Goal: Task Accomplishment & Management: Complete application form

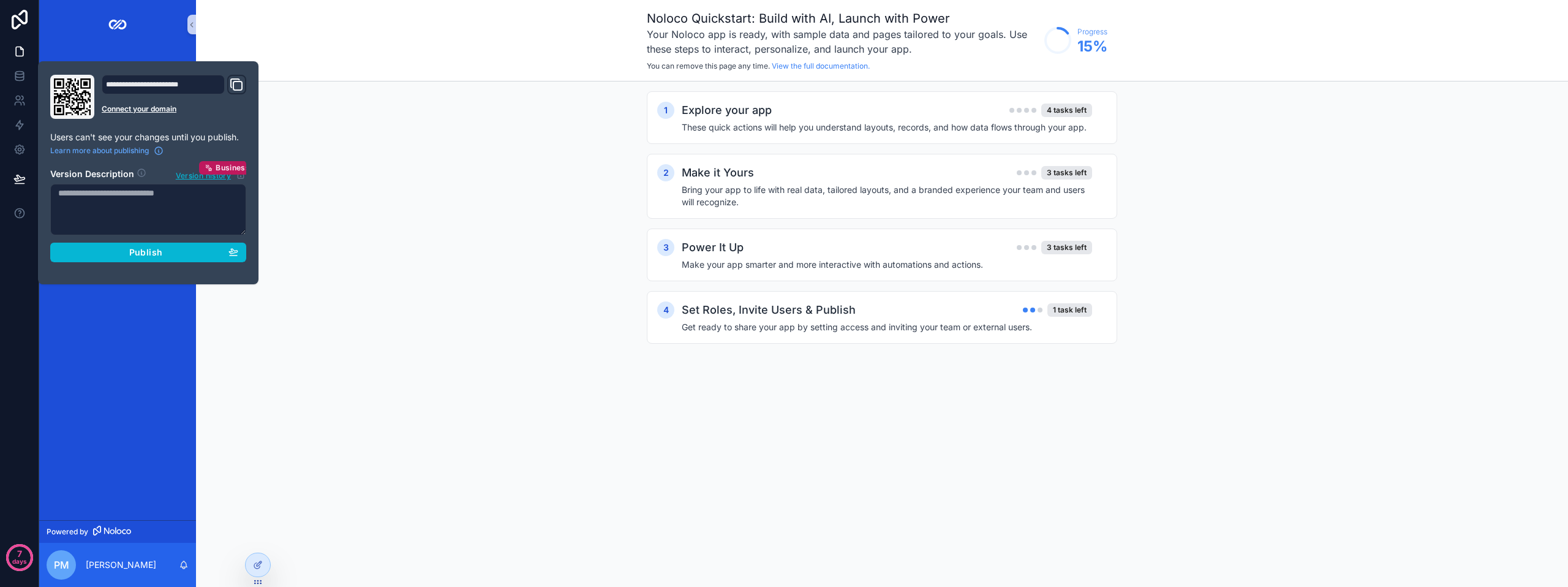
click at [227, 316] on div "1 Explore your app 4 tasks left These quick actions will help you understand la…" at bounding box center [882, 230] width 1372 height 297
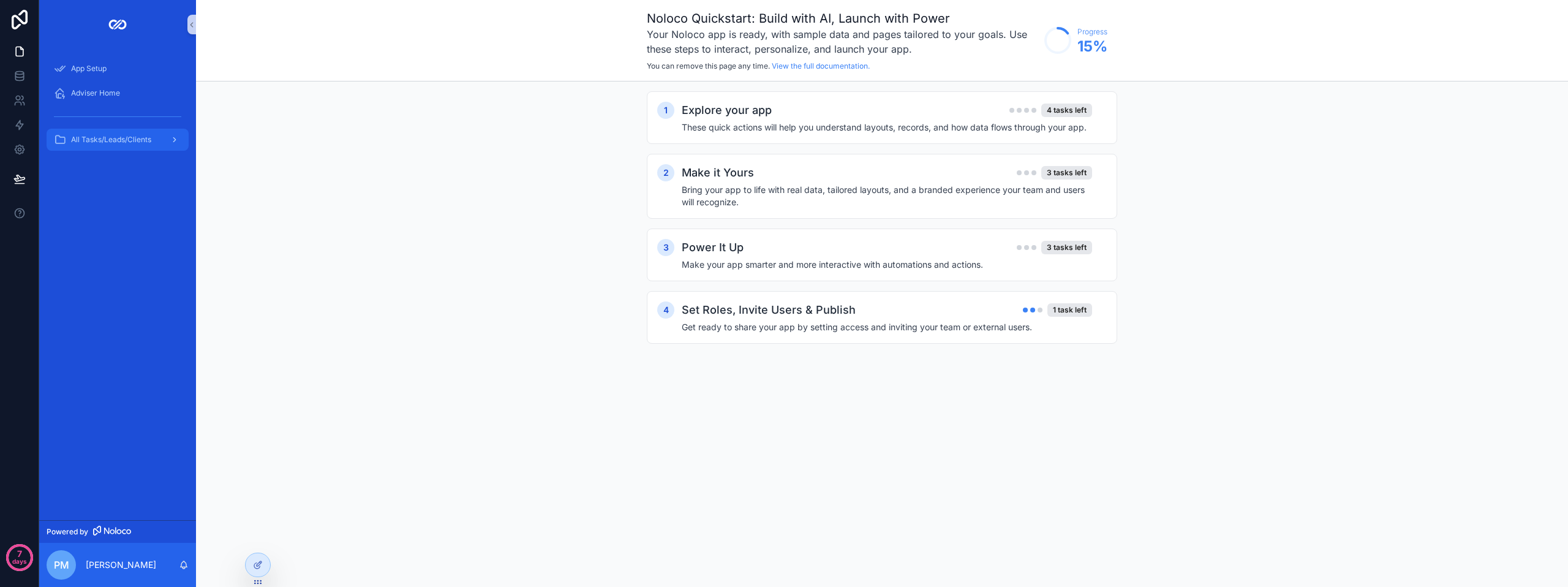
click at [106, 136] on span "All Tasks/Leads/Clients" at bounding box center [111, 139] width 80 height 9
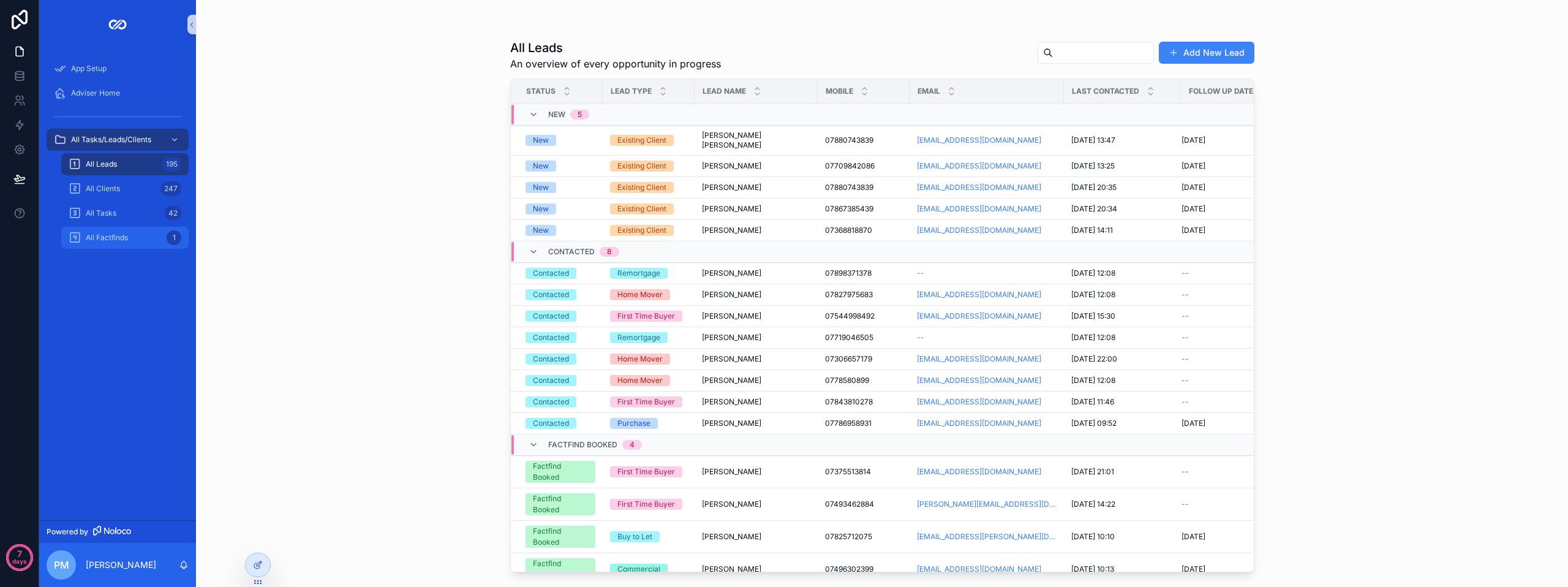
click at [111, 233] on div "All Factfinds 1" at bounding box center [125, 238] width 113 height 20
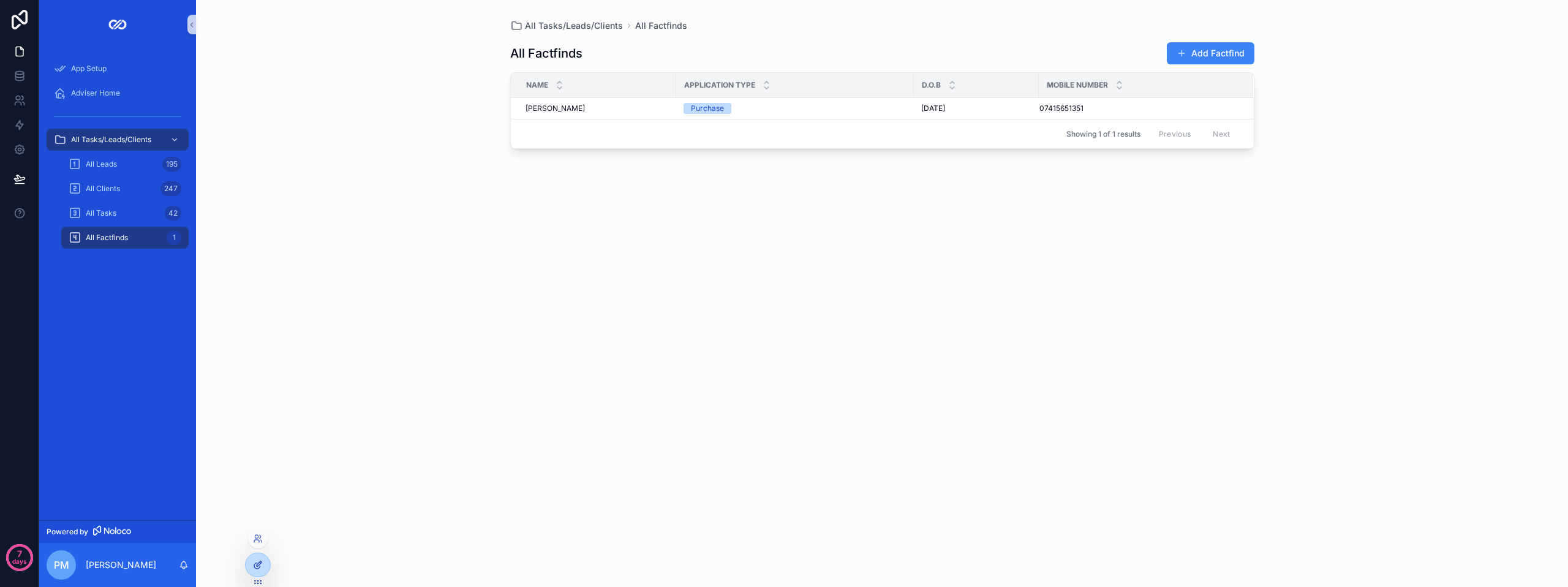
click at [248, 559] on div at bounding box center [258, 565] width 25 height 23
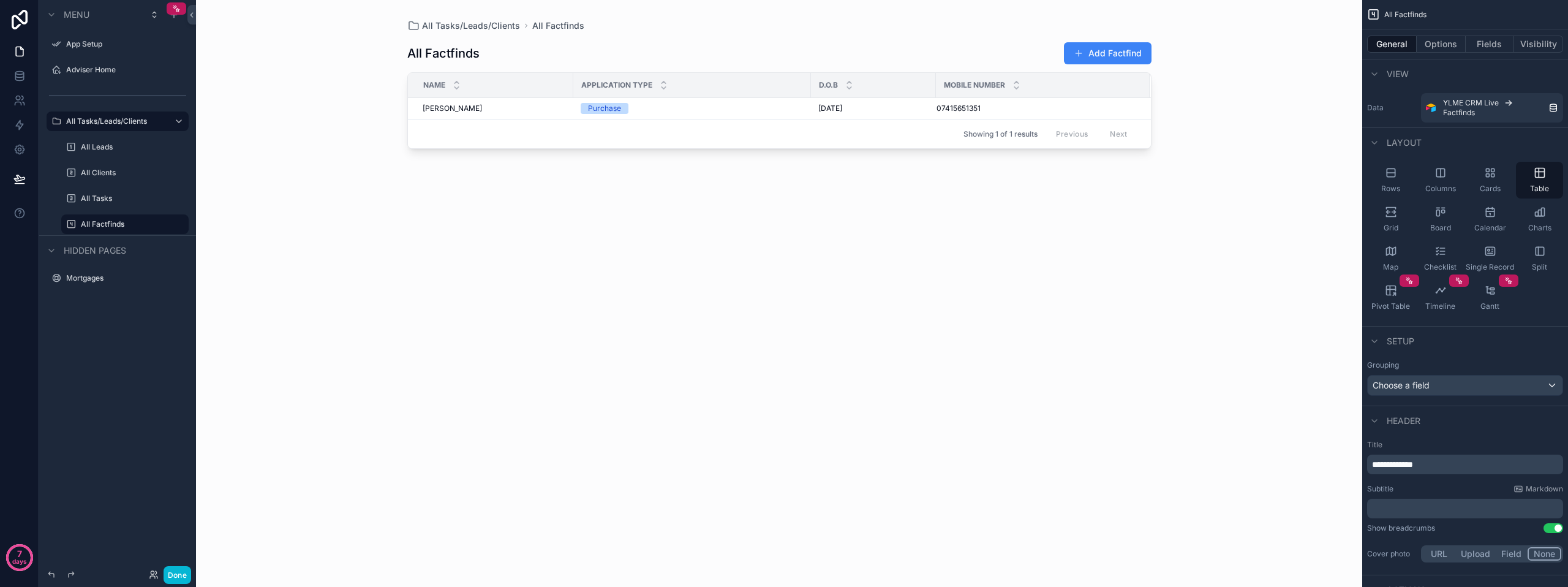
click at [1108, 43] on div "scrollable content" at bounding box center [779, 286] width 783 height 572
click at [1102, 55] on button "Add Factfind" at bounding box center [1108, 53] width 87 height 22
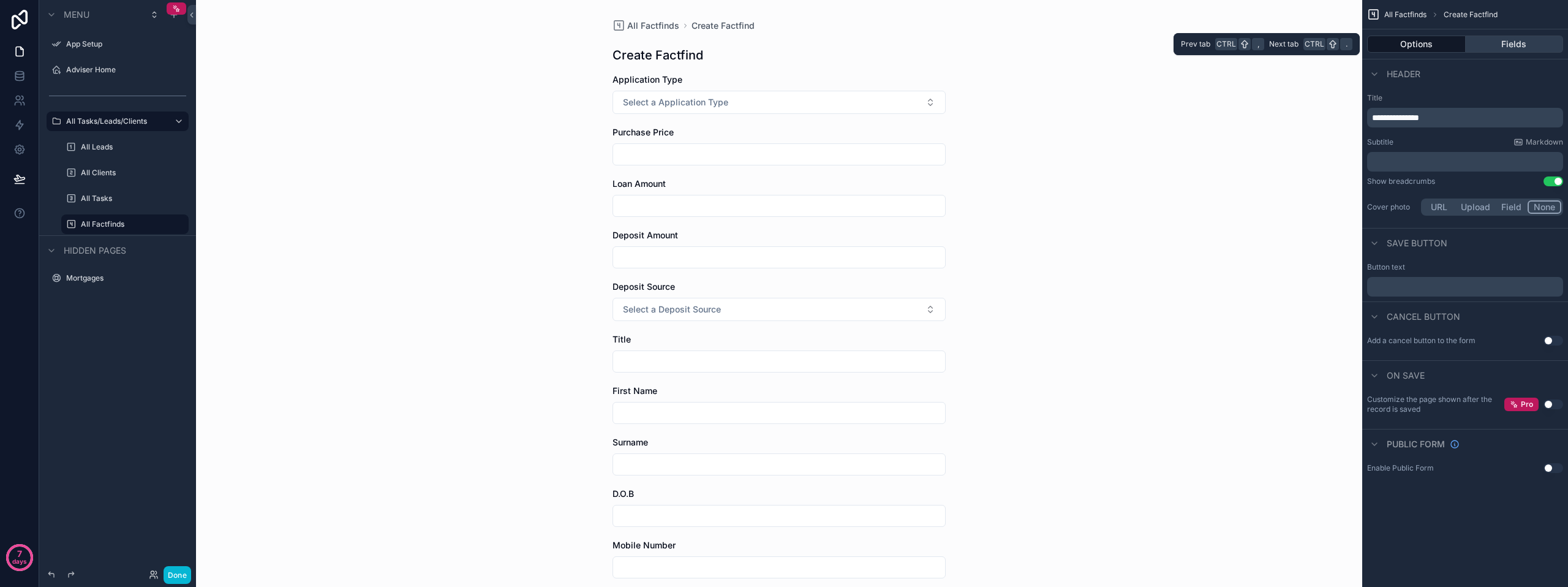
click at [1508, 52] on button "Fields" at bounding box center [1514, 44] width 98 height 18
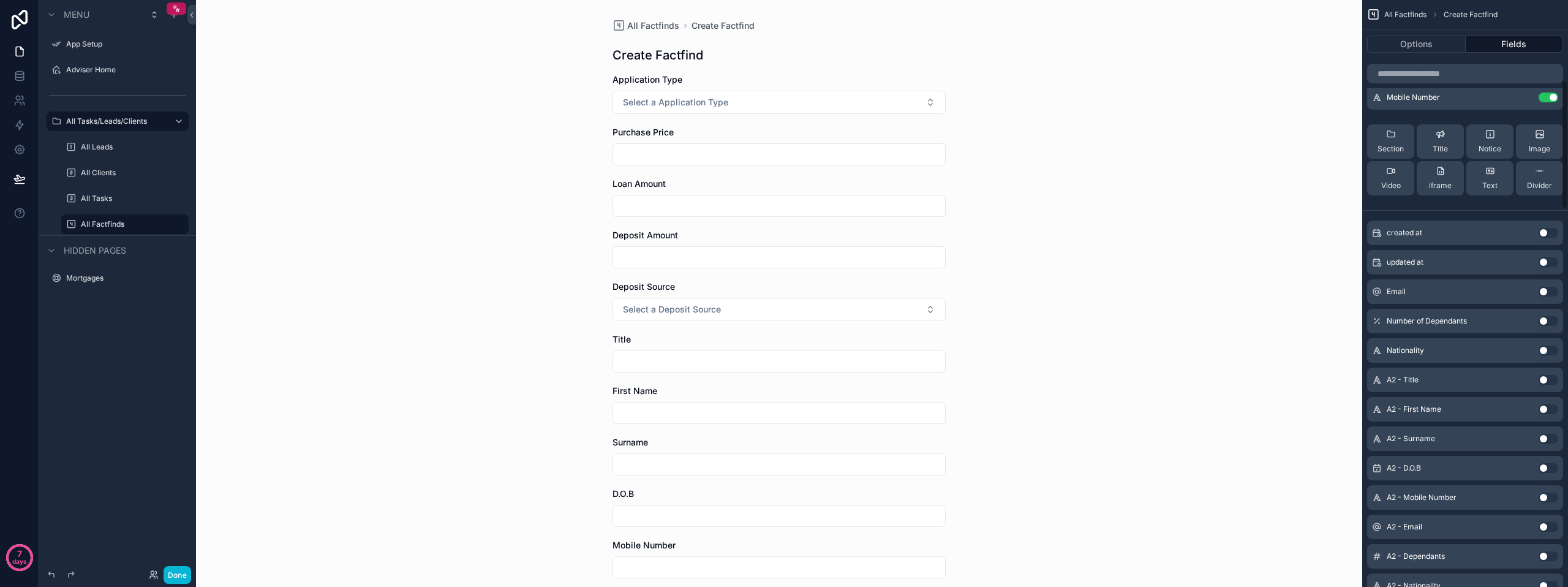
scroll to position [368, 0]
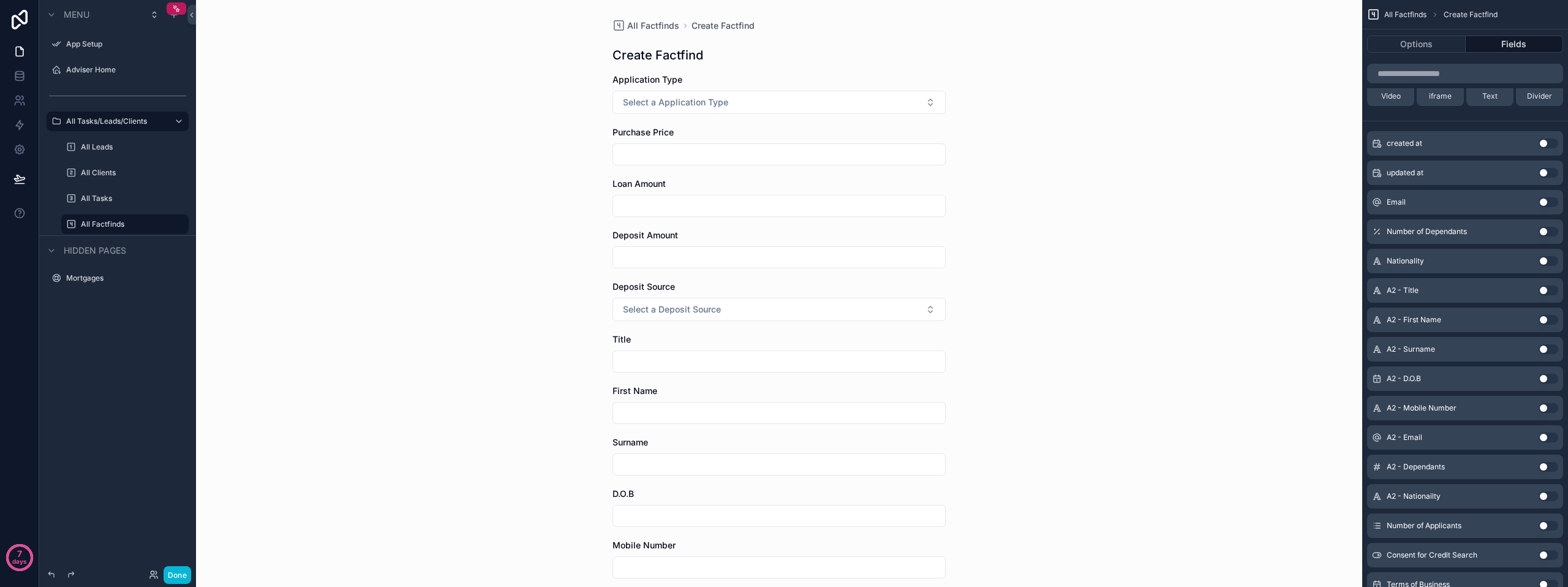
click at [1542, 202] on button "Use setting" at bounding box center [1548, 202] width 20 height 9
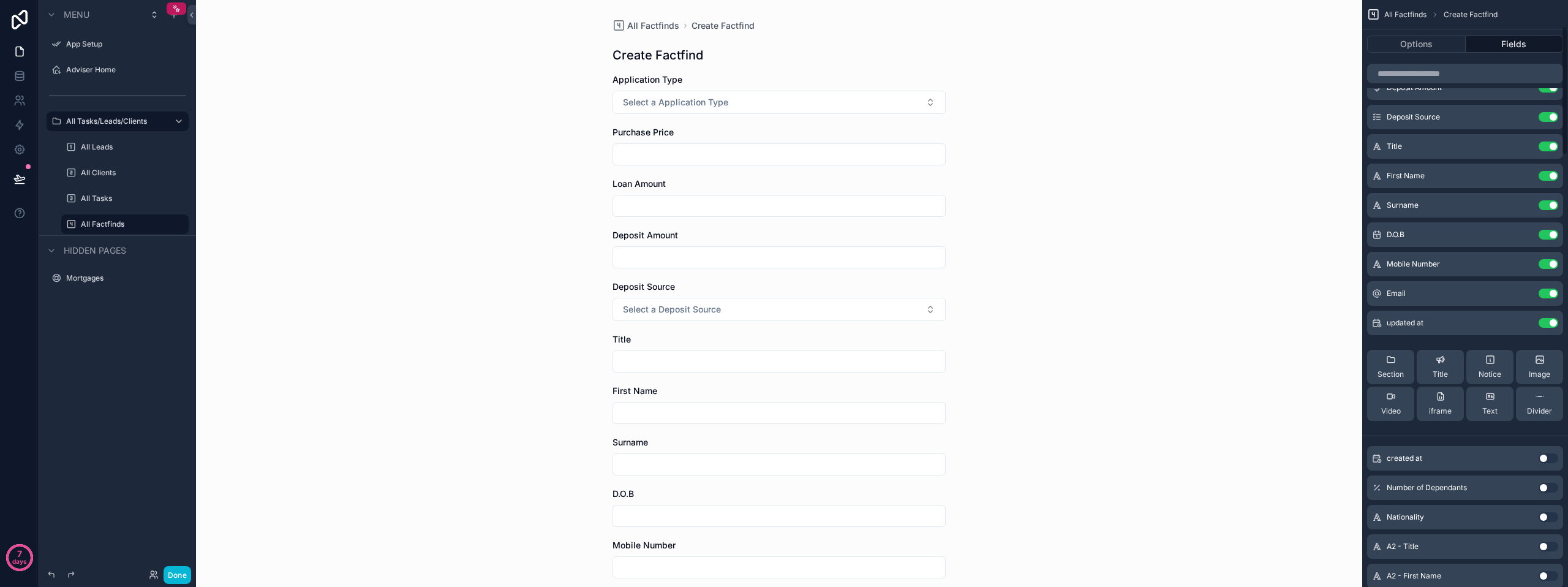
scroll to position [123, 0]
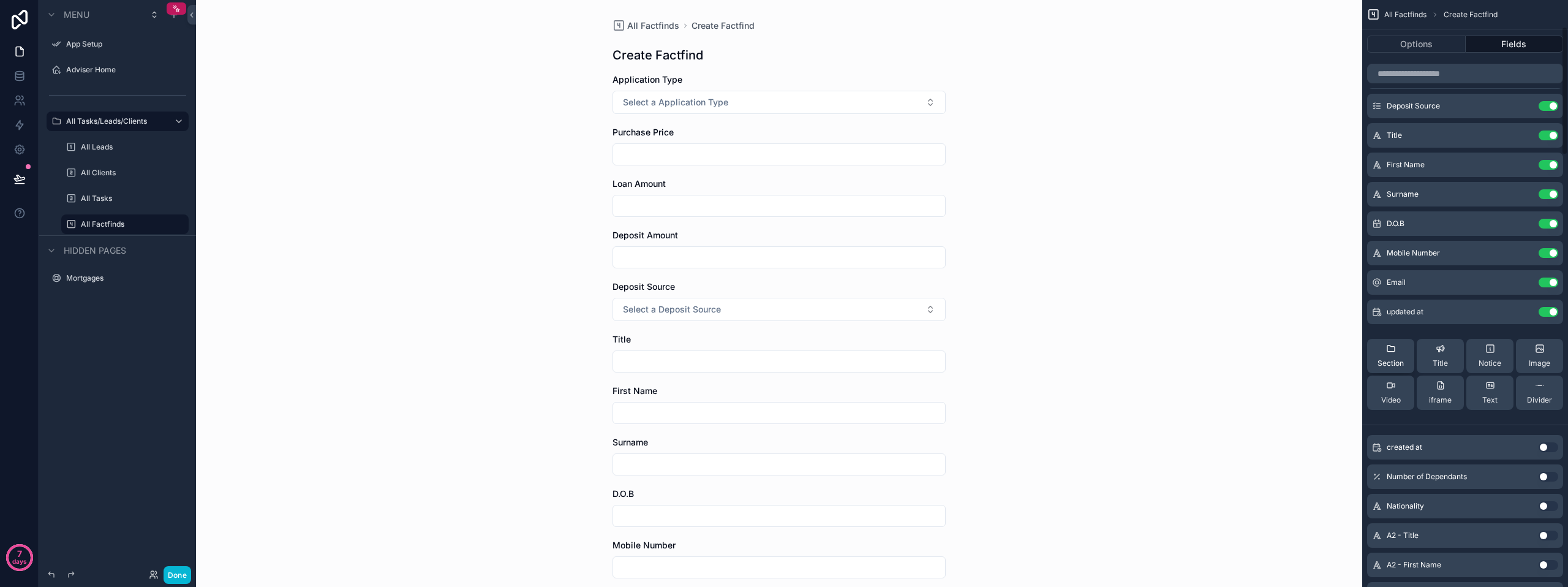
click at [1389, 366] on span "Section" at bounding box center [1390, 363] width 26 height 9
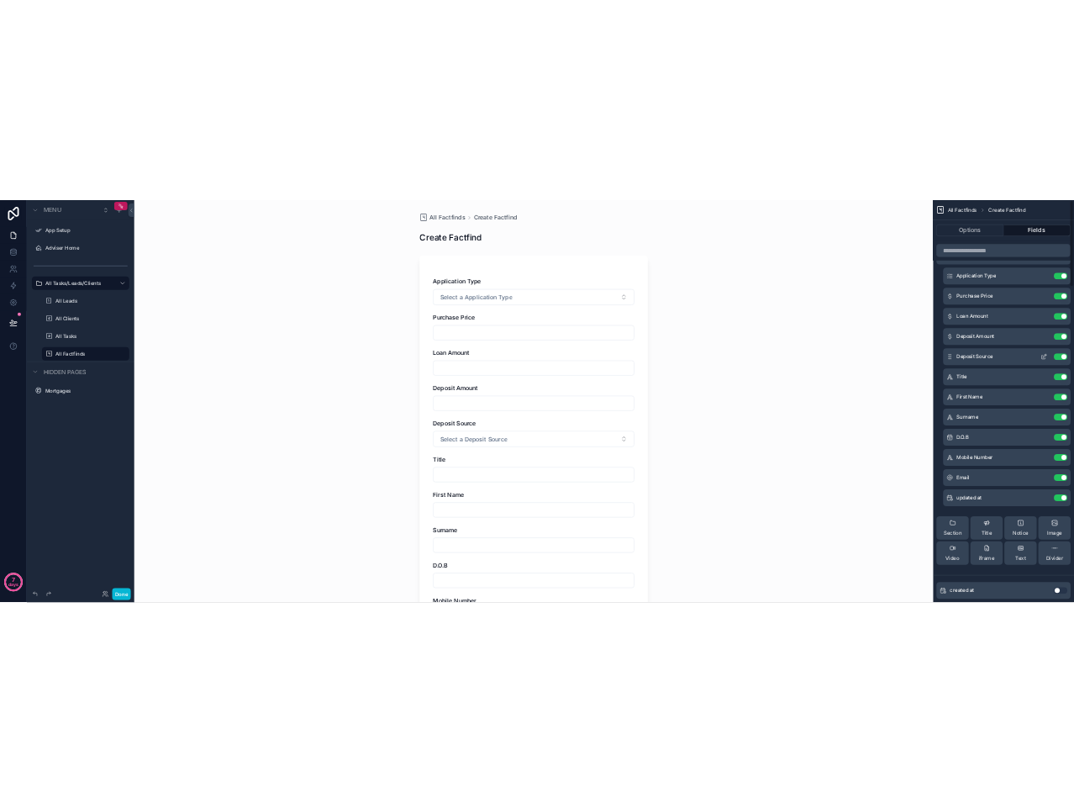
scroll to position [0, 0]
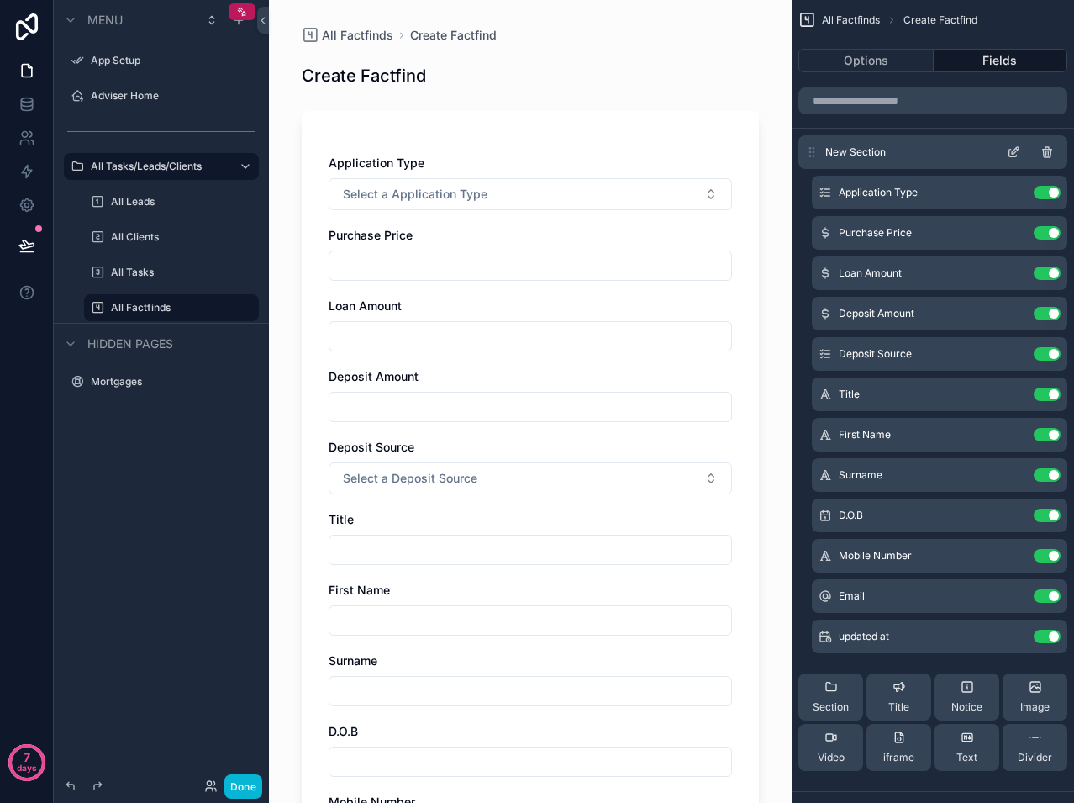
click at [1017, 150] on icon "scrollable content" at bounding box center [1015, 150] width 7 height 7
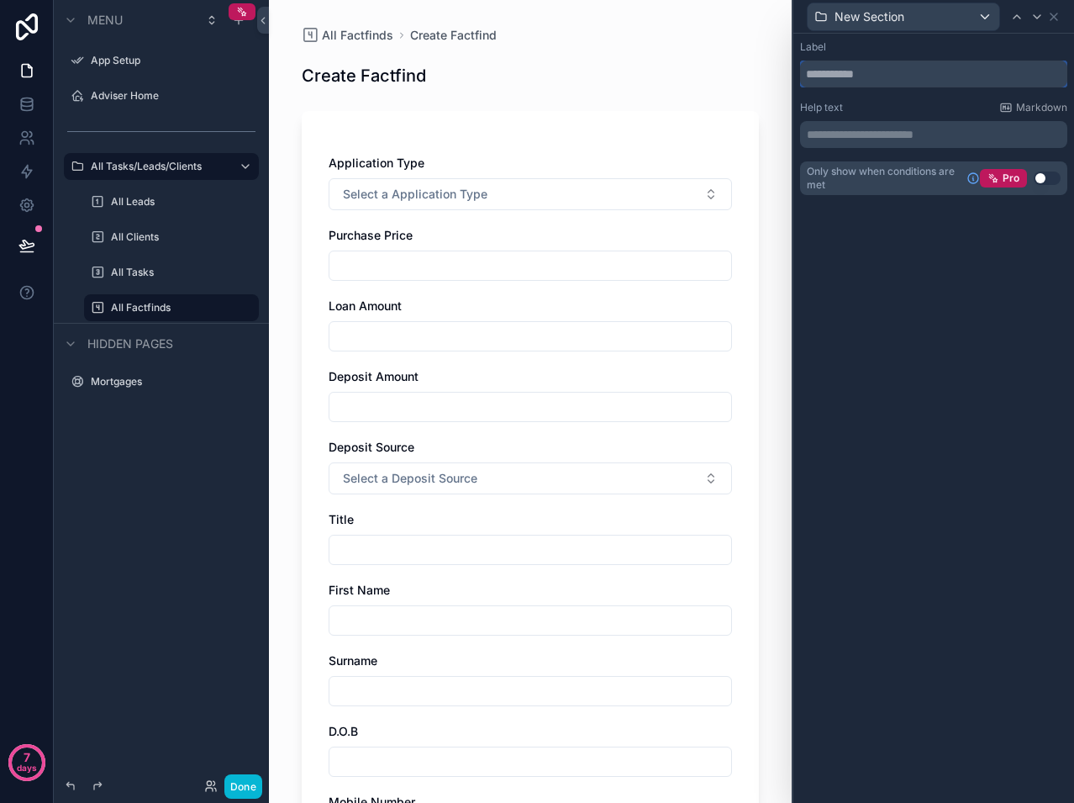
click at [869, 71] on input "text" at bounding box center [933, 74] width 267 height 27
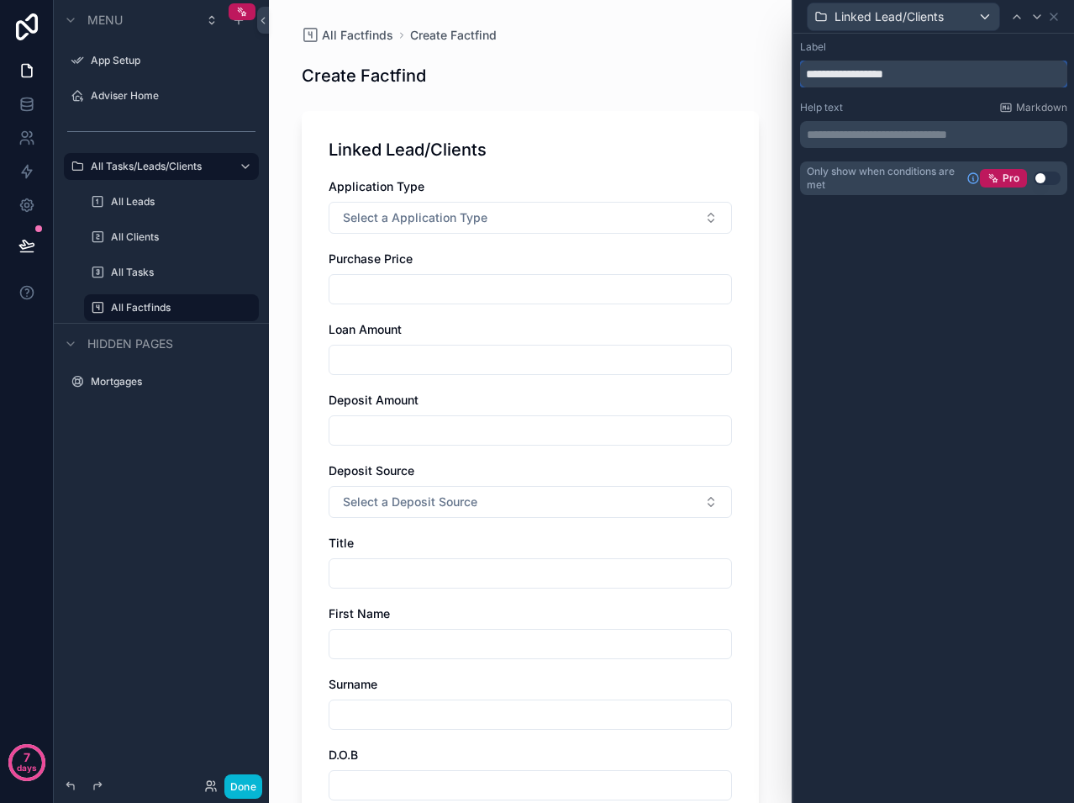
type input "**********"
click at [913, 259] on div "**********" at bounding box center [933, 418] width 281 height 769
click at [1056, 16] on icon at bounding box center [1053, 16] width 13 height 13
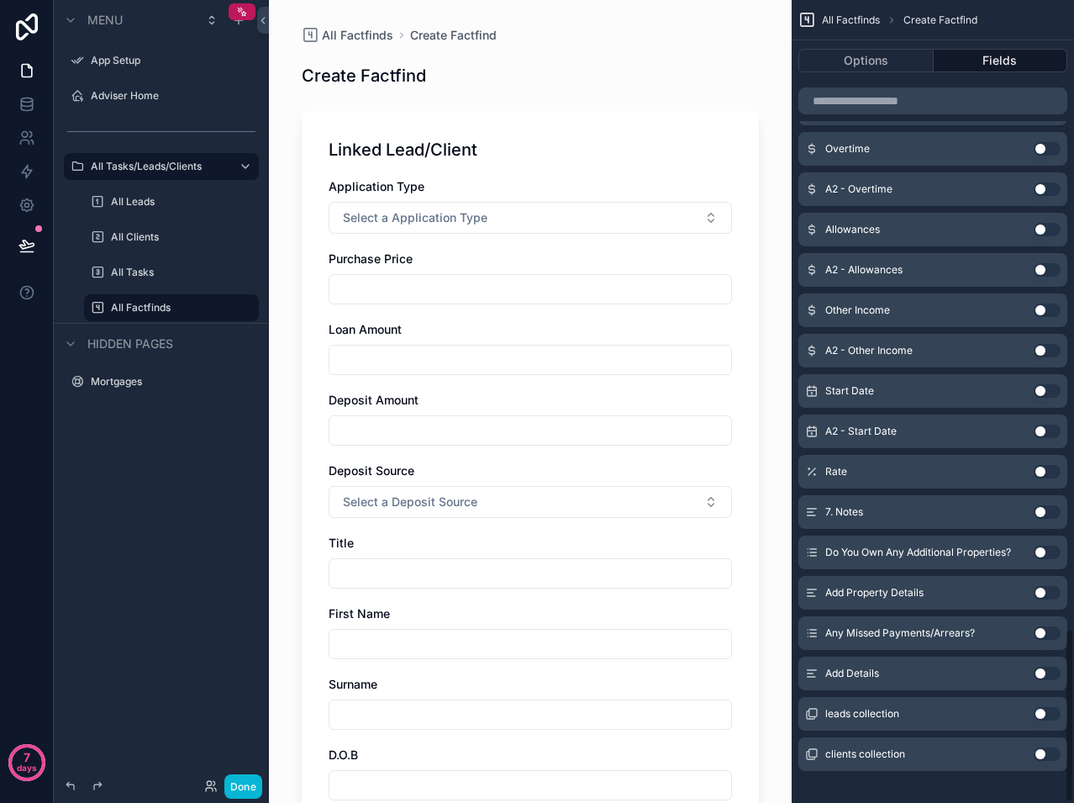
scroll to position [2907, 0]
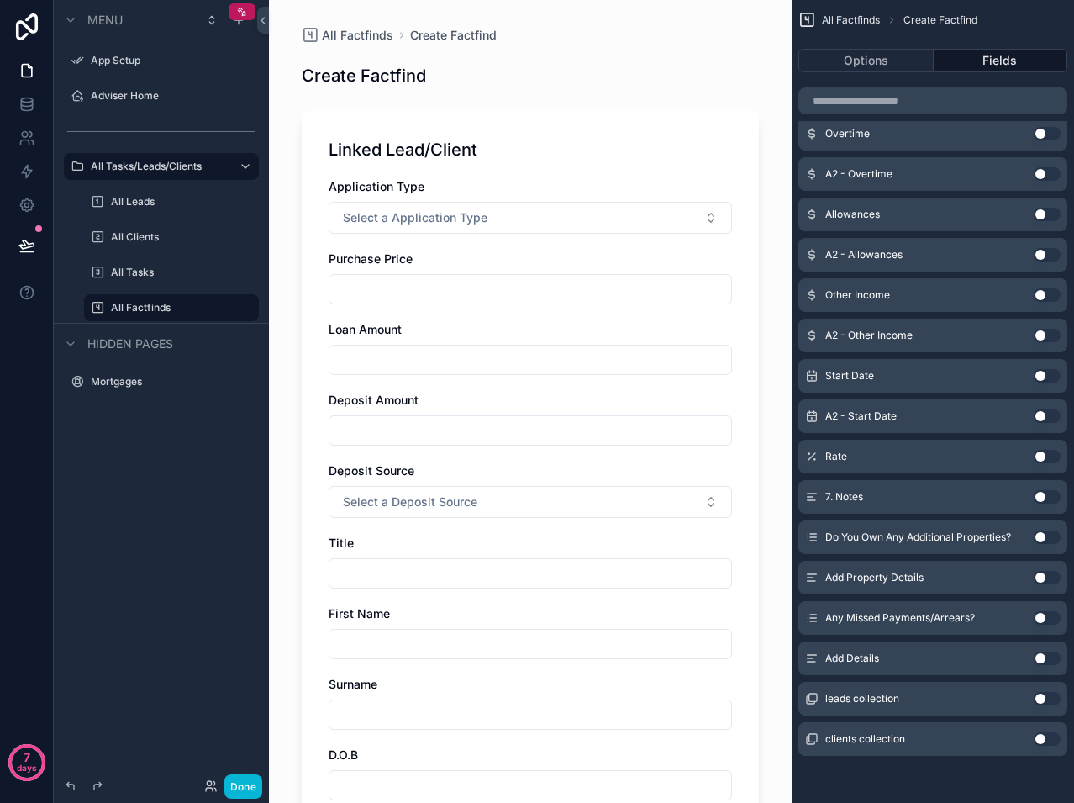
click at [1041, 701] on button "Use setting" at bounding box center [1047, 698] width 27 height 13
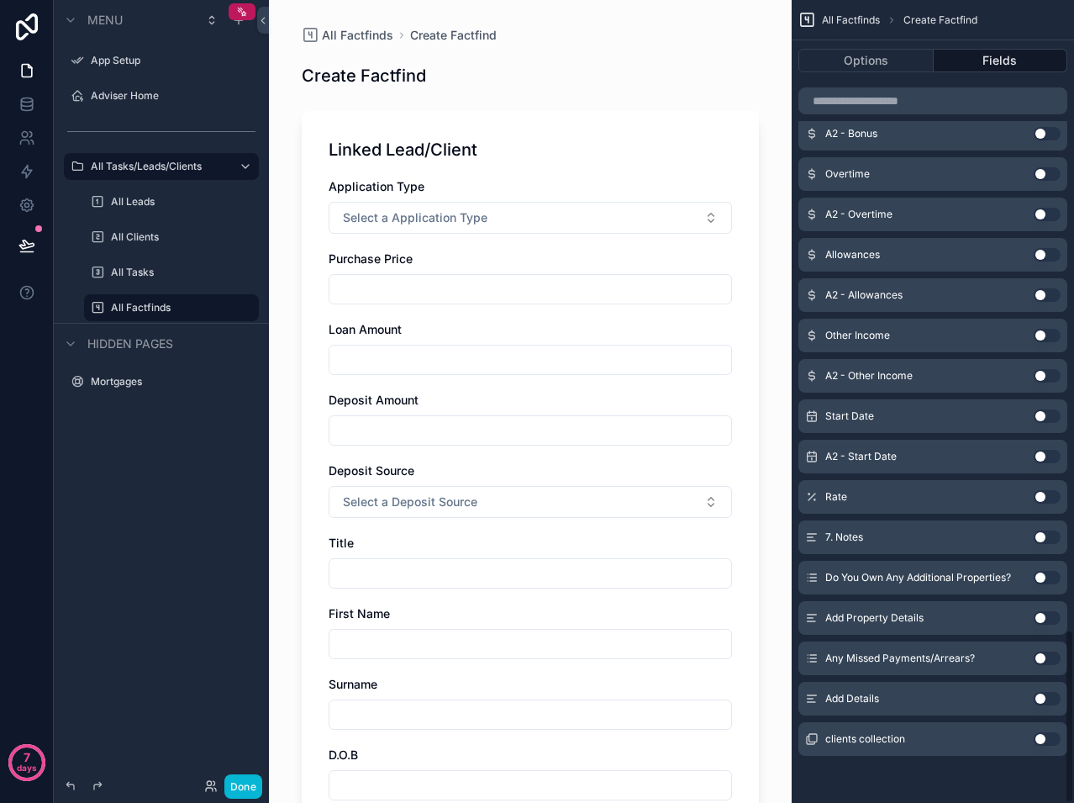
click at [1046, 738] on button "Use setting" at bounding box center [1047, 738] width 27 height 13
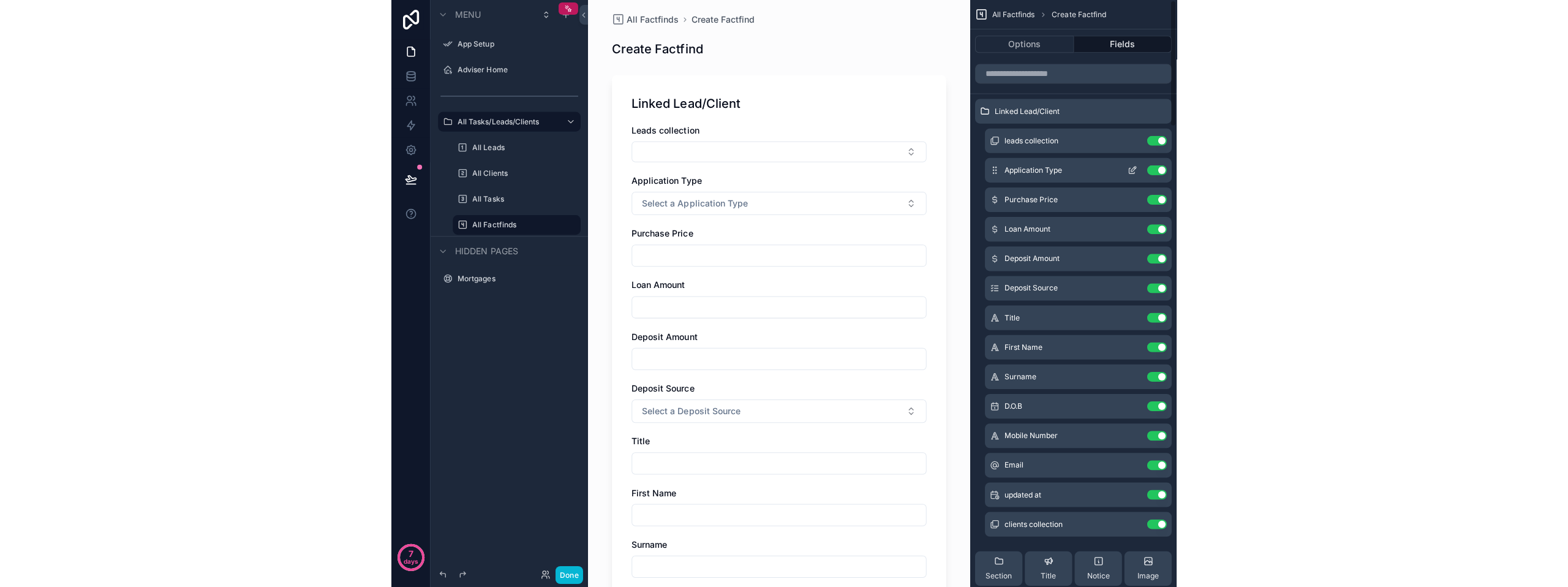
scroll to position [0, 0]
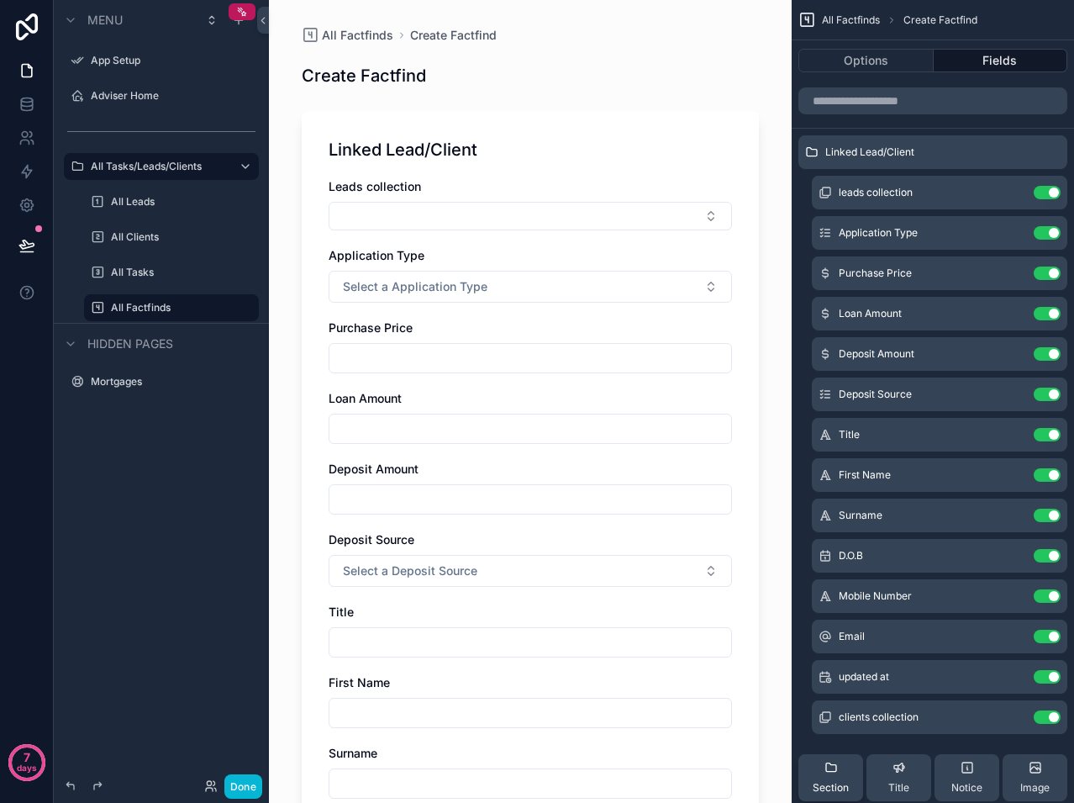
click at [829, 791] on span "Section" at bounding box center [831, 787] width 36 height 13
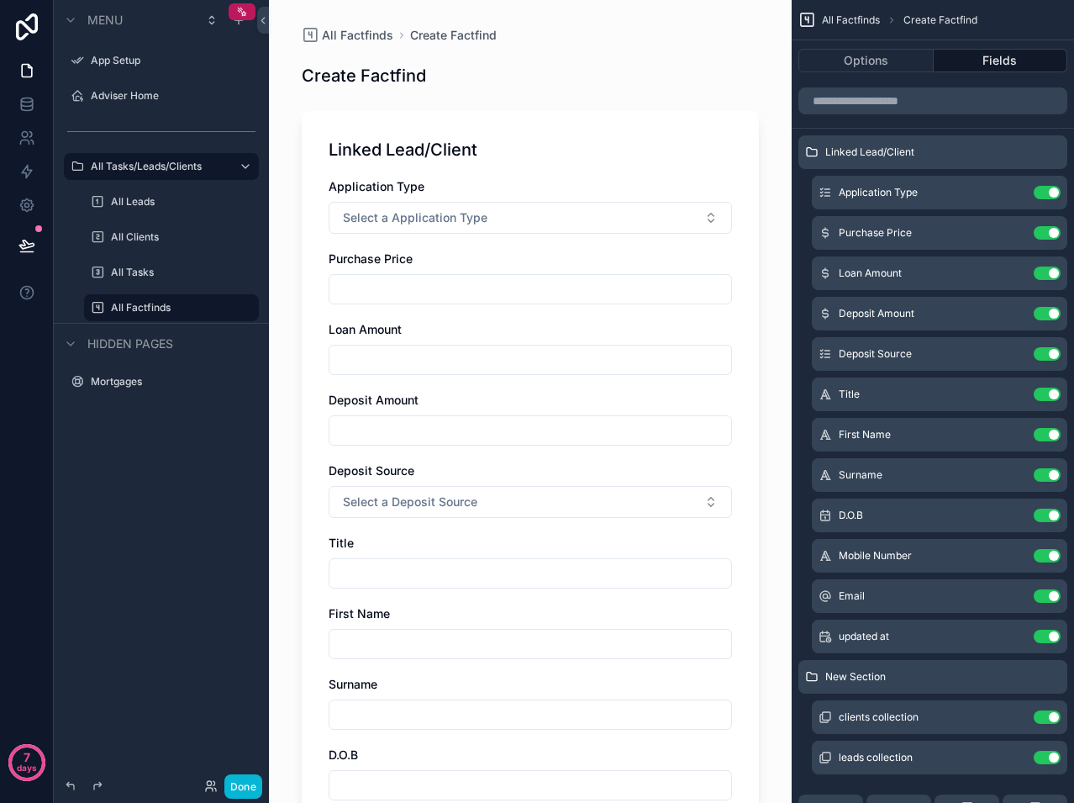
drag, startPoint x: 809, startPoint y: 153, endPoint x: 841, endPoint y: 788, distance: 636.2
click at [841, 788] on div "Linked Lead/Client Application Type Use setting Purchase Price Use setting Loan…" at bounding box center [933, 520] width 282 height 770
drag, startPoint x: 822, startPoint y: 153, endPoint x: 824, endPoint y: 191, distance: 37.9
click at [824, 191] on div "Linked Lead/Client Application Type Use setting Purchase Price Use setting Loan…" at bounding box center [933, 520] width 282 height 770
drag, startPoint x: 814, startPoint y: 152, endPoint x: 820, endPoint y: 737, distance: 585.0
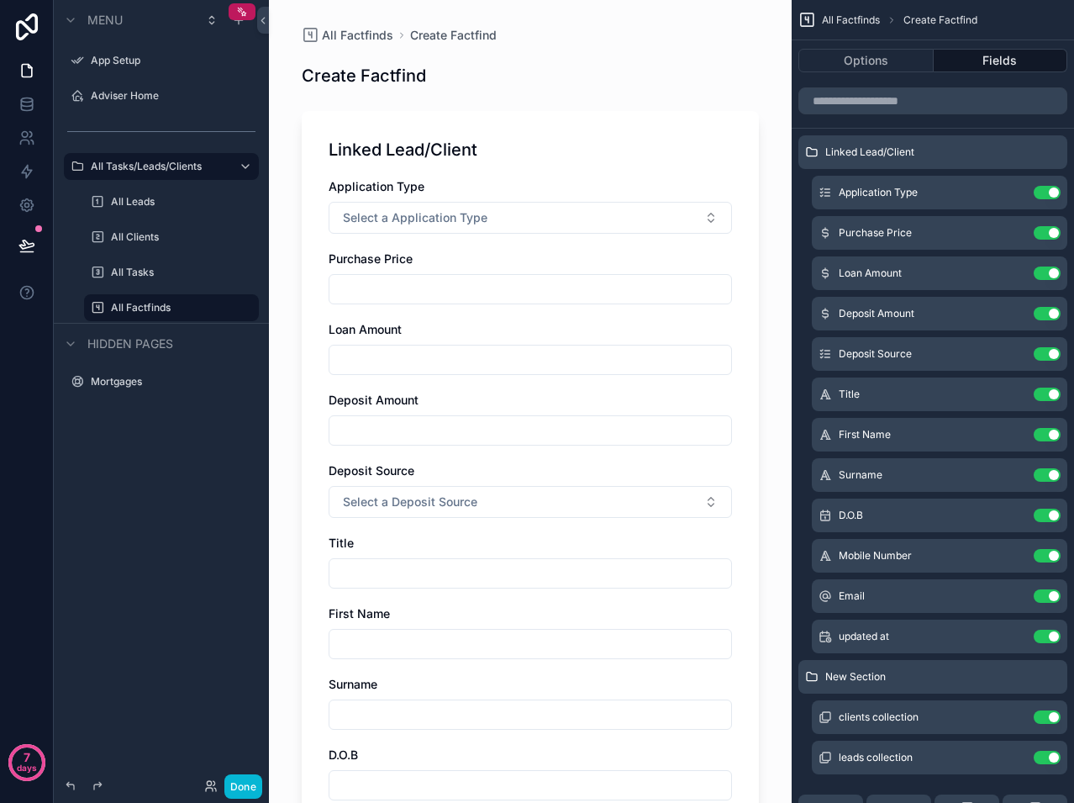
click at [820, 737] on div "Linked Lead/Client Application Type Use setting Purchase Price Use setting Loan…" at bounding box center [933, 520] width 282 height 770
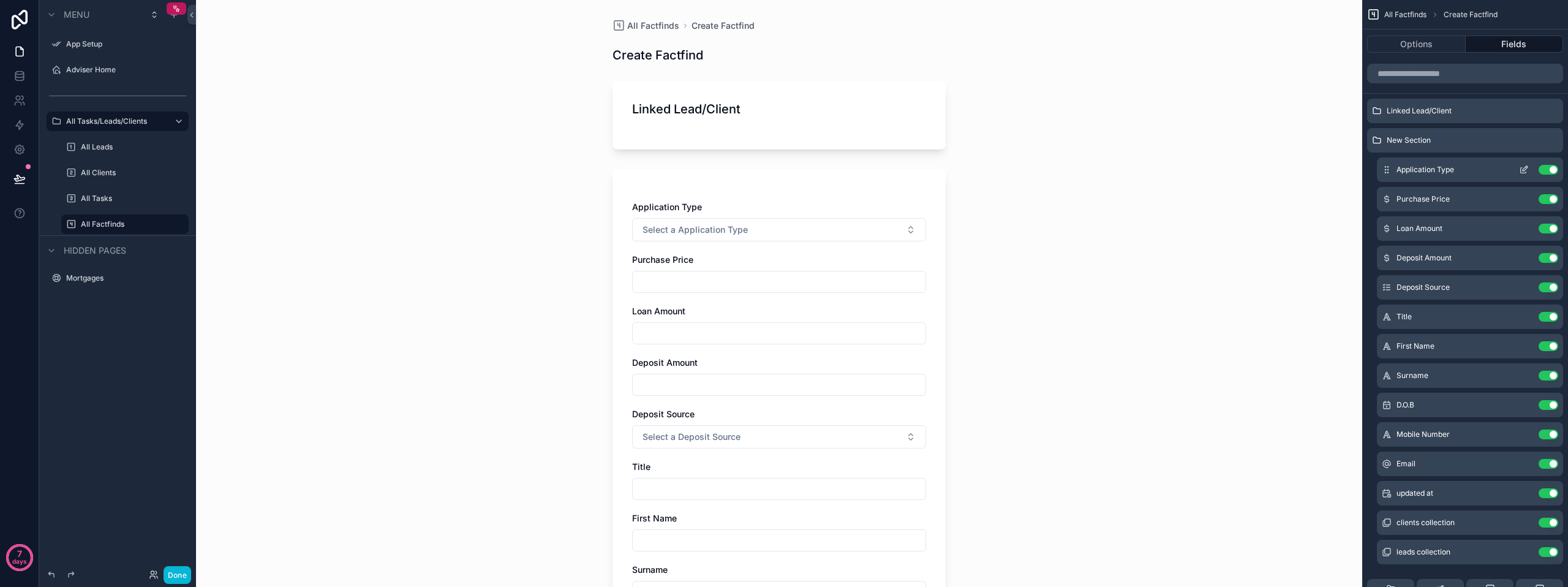
click at [1549, 167] on button "Use setting" at bounding box center [1548, 169] width 20 height 9
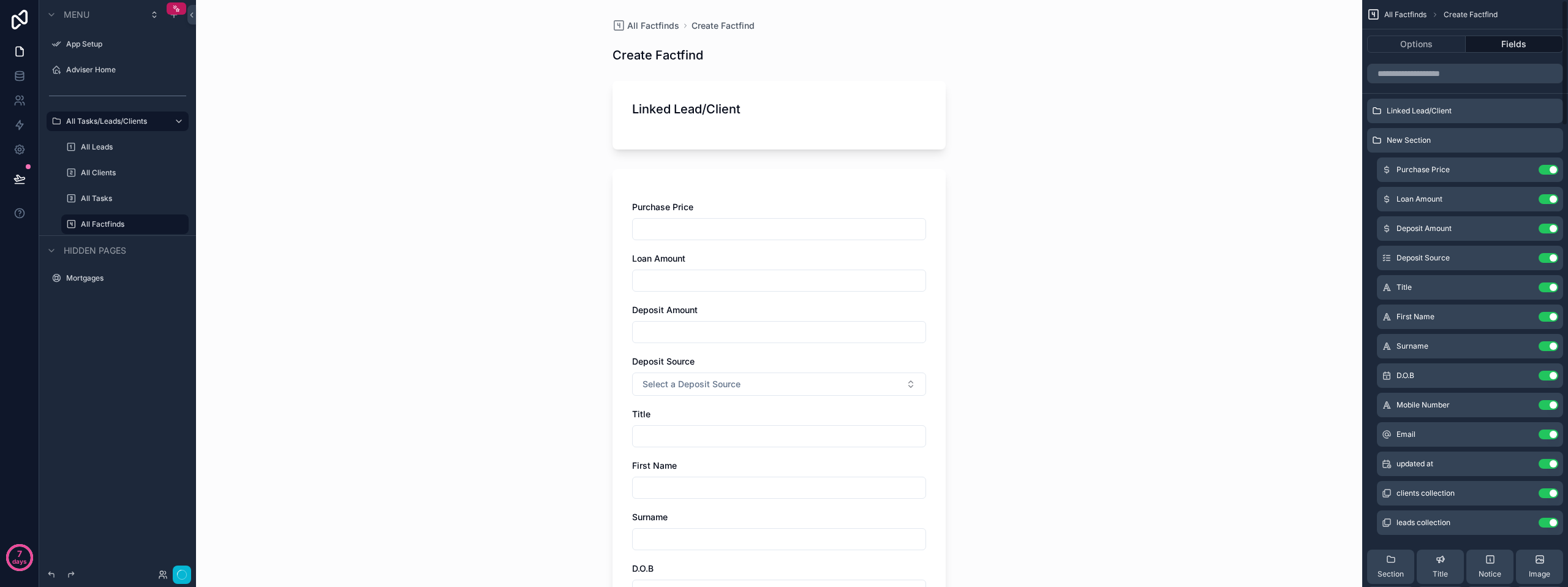
click at [1549, 167] on button "Use setting" at bounding box center [1548, 169] width 20 height 9
click at [1549, 194] on button "Use setting" at bounding box center [1548, 198] width 20 height 9
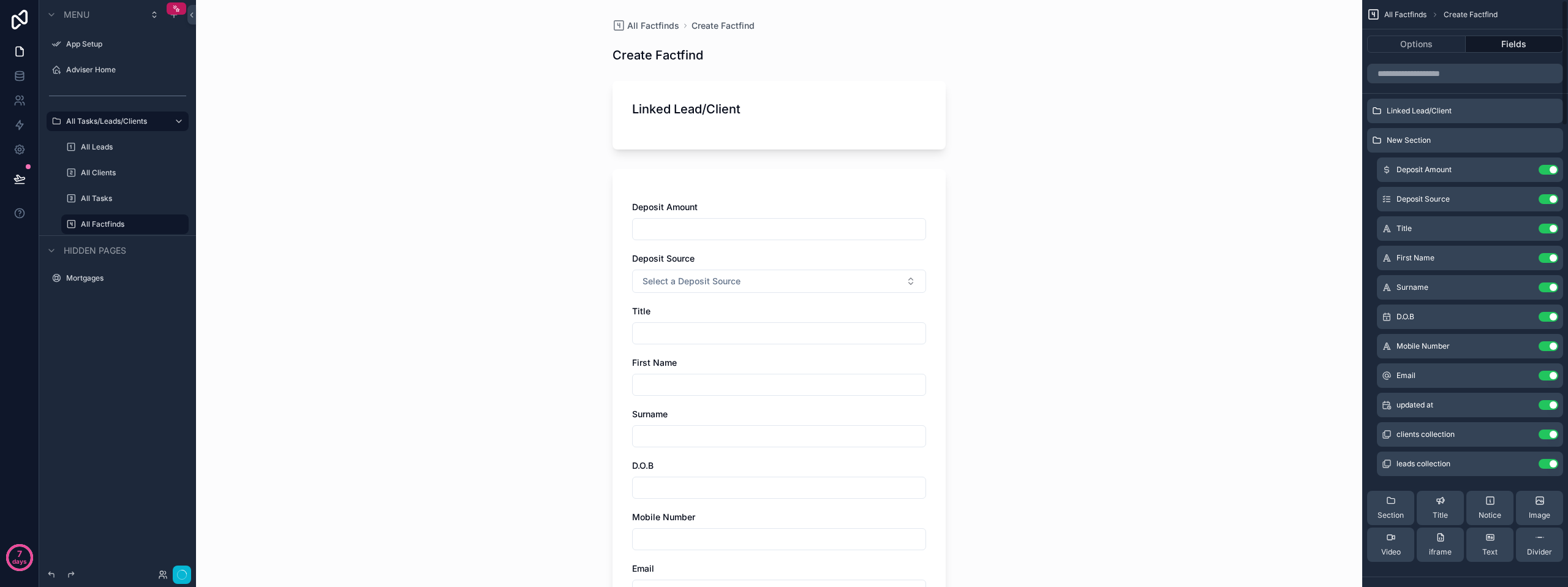
click at [1549, 167] on button "Use setting" at bounding box center [1548, 169] width 20 height 9
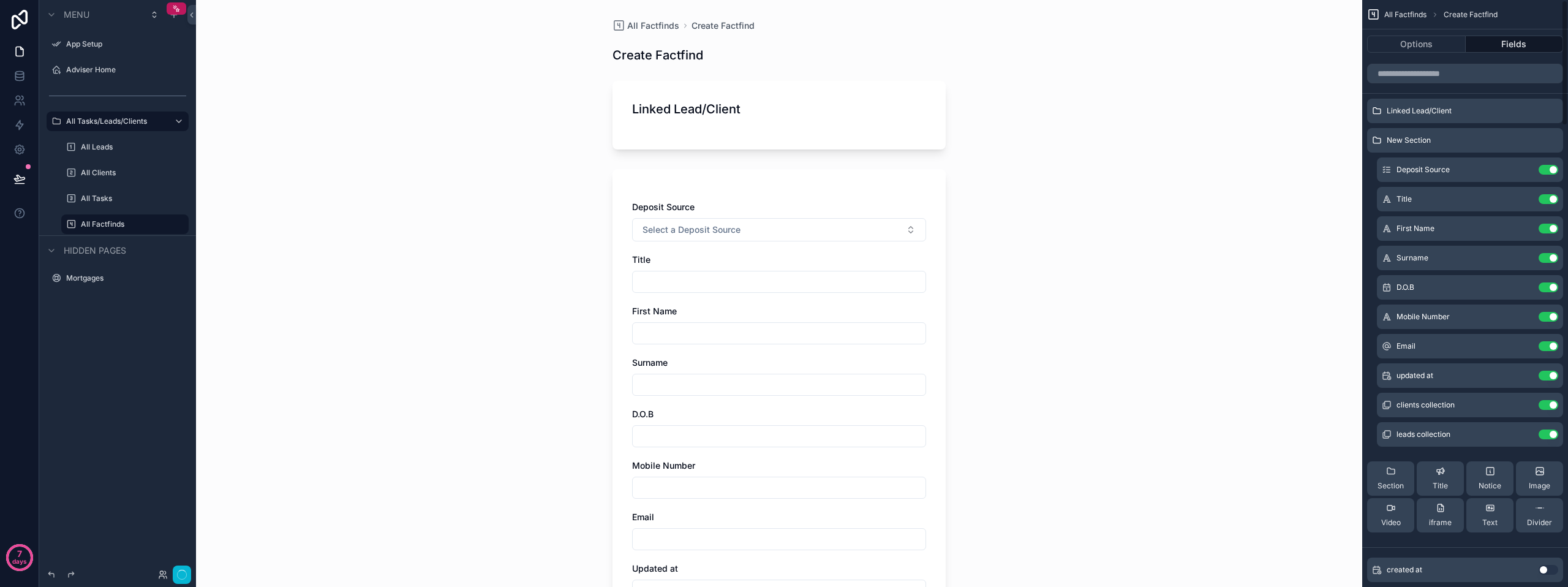
click at [1549, 167] on button "Use setting" at bounding box center [1548, 169] width 20 height 9
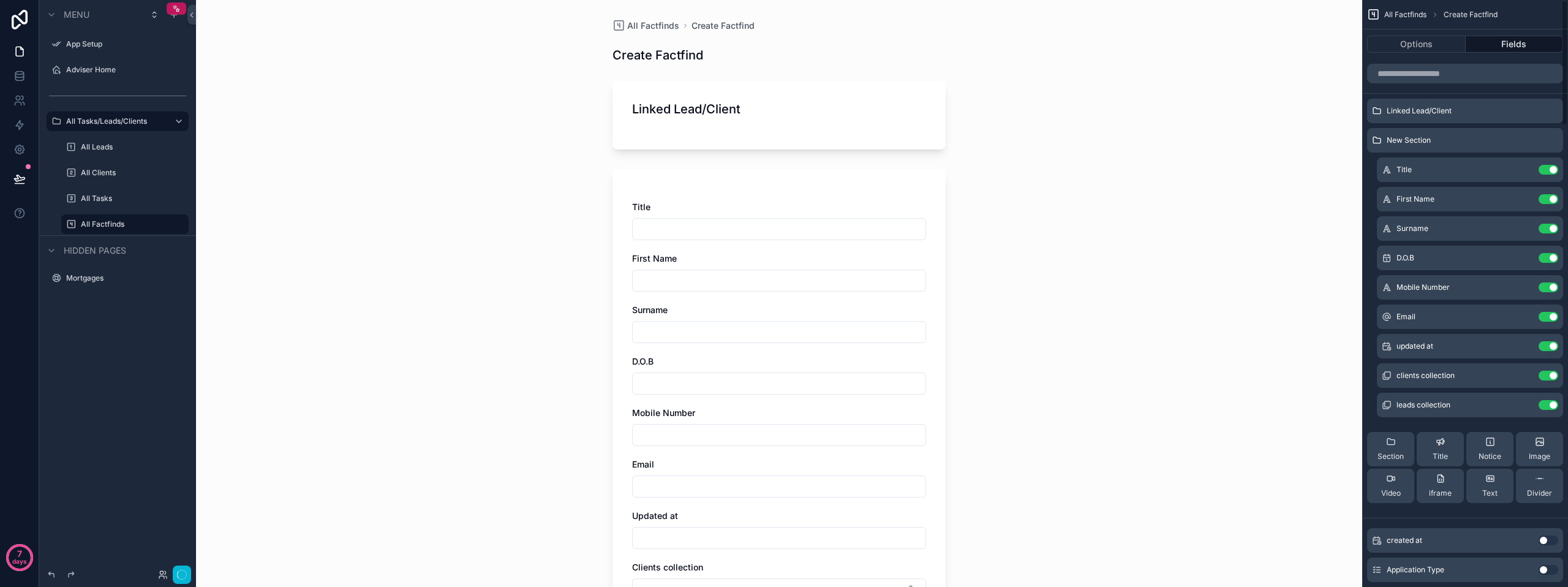
click at [1549, 167] on button "Use setting" at bounding box center [1548, 169] width 20 height 9
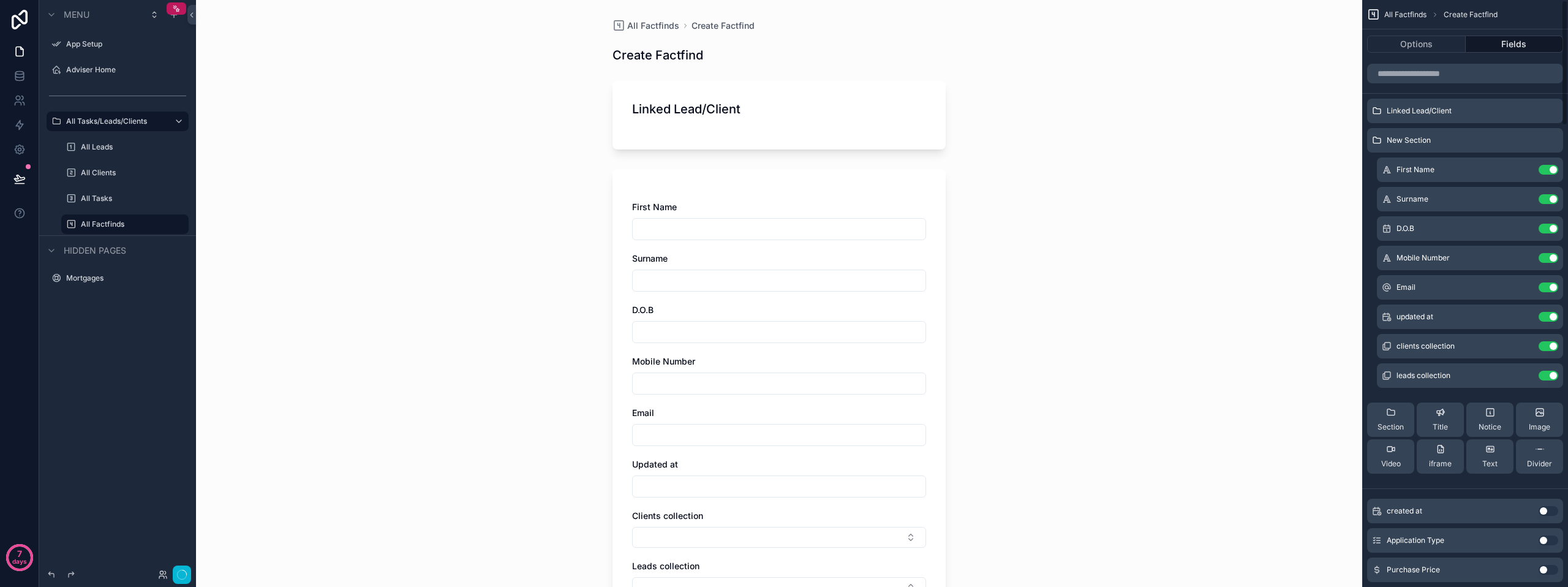
click at [1549, 167] on button "Use setting" at bounding box center [1548, 169] width 20 height 9
click at [1549, 194] on button "Use setting" at bounding box center [1548, 198] width 20 height 9
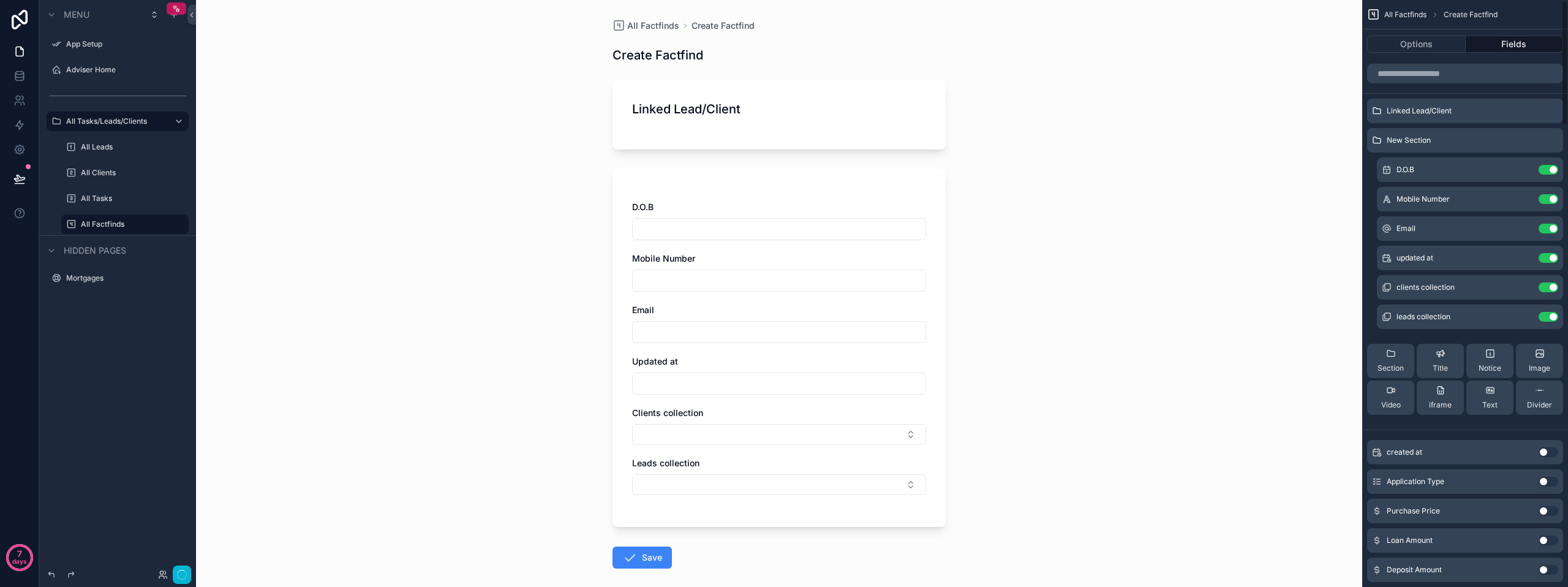
click at [1549, 167] on button "Use setting" at bounding box center [1548, 169] width 20 height 9
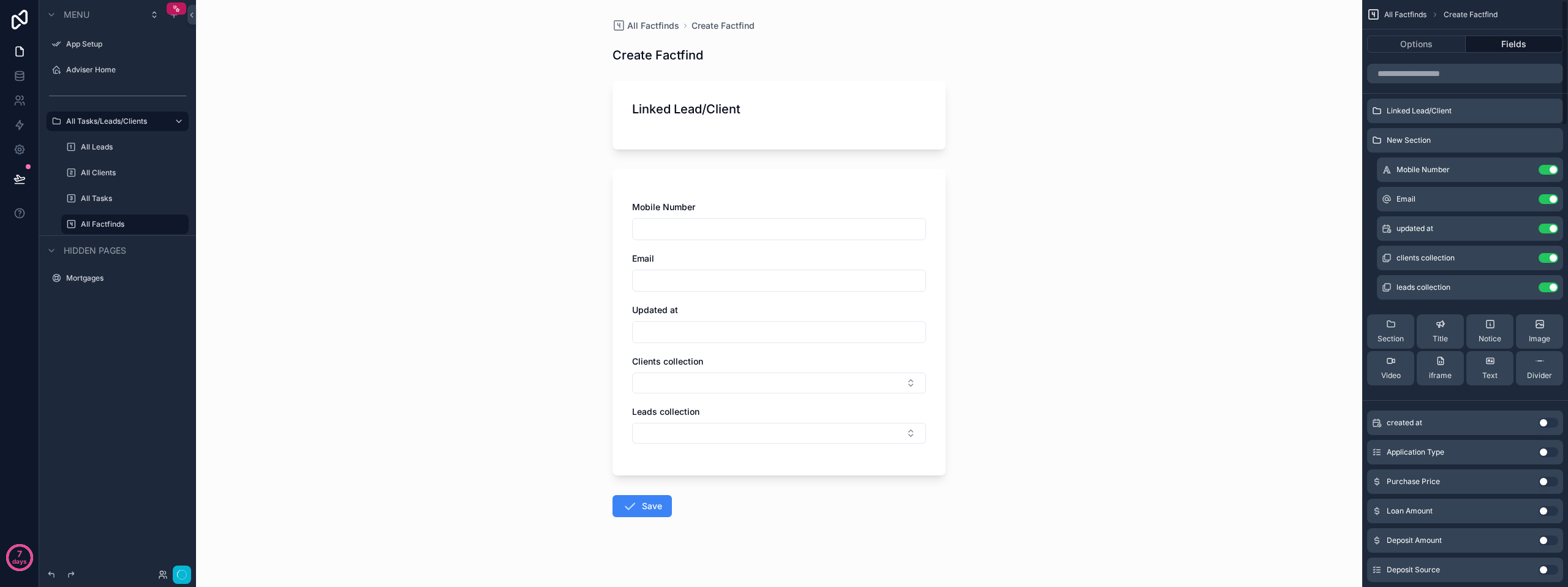
click at [1549, 167] on button "Use setting" at bounding box center [1548, 169] width 20 height 9
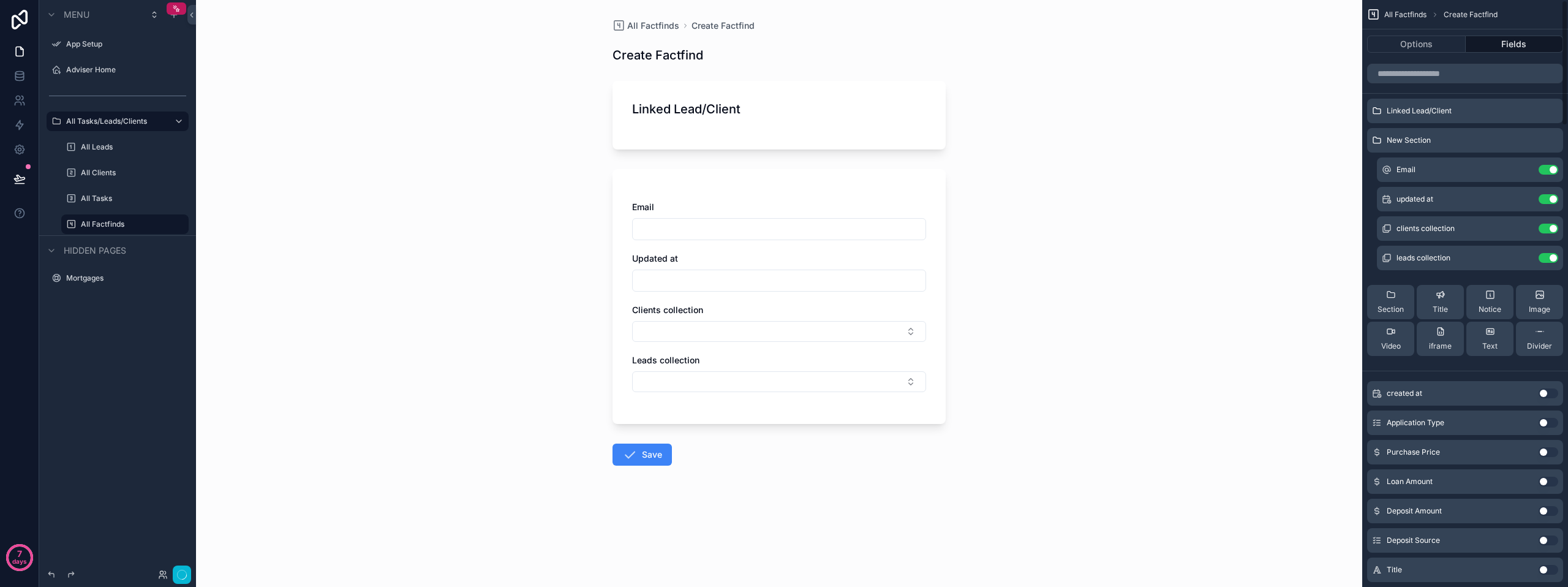
click at [1549, 167] on button "Use setting" at bounding box center [1548, 169] width 20 height 9
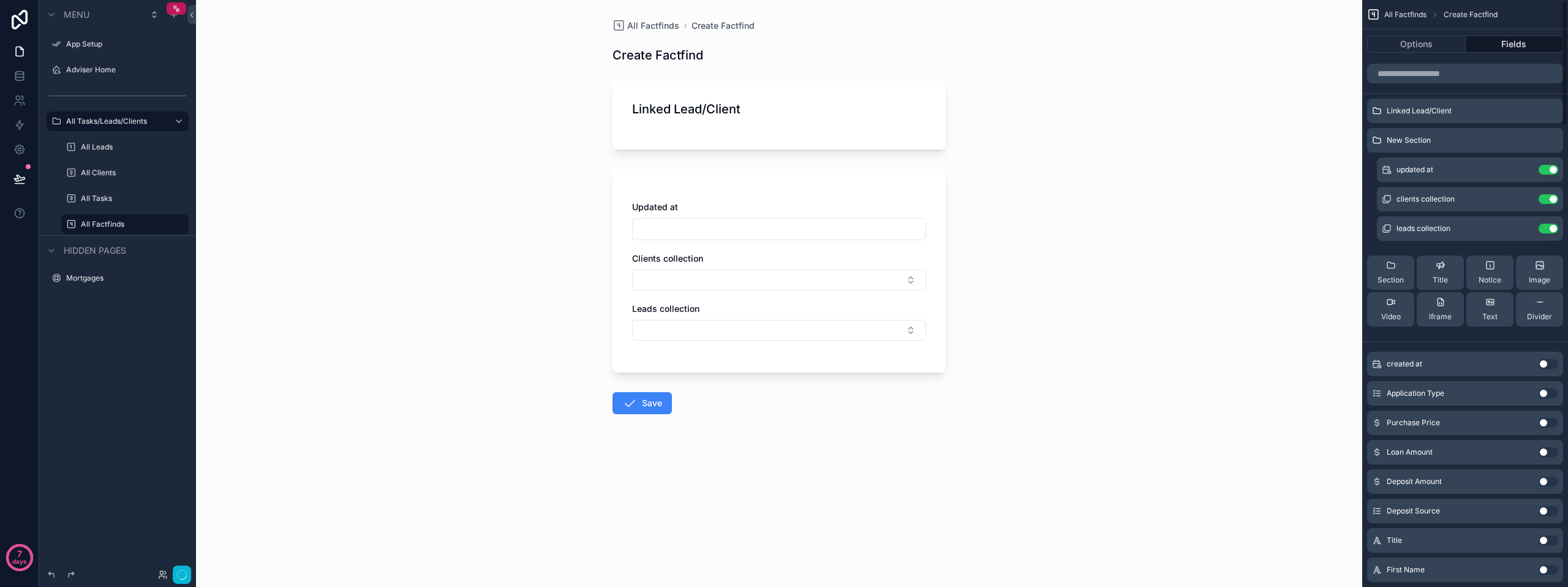
click at [1549, 167] on button "Use setting" at bounding box center [1548, 169] width 20 height 9
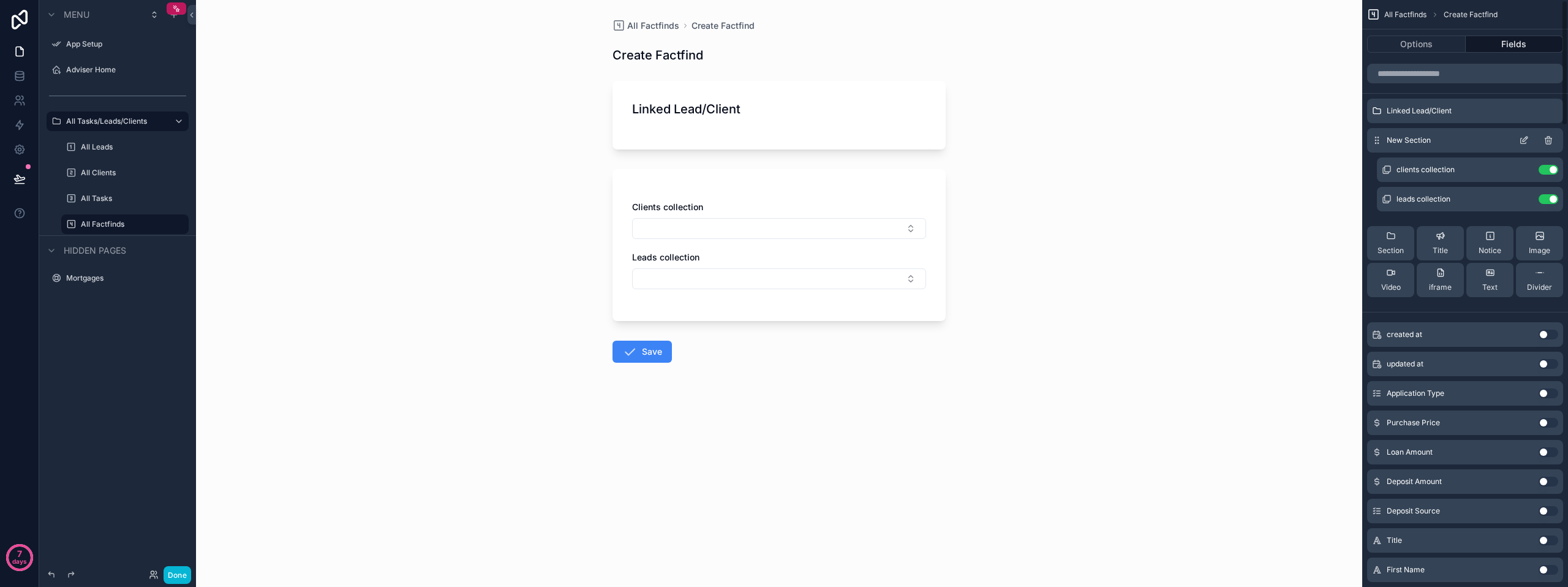
click at [1548, 140] on icon "scrollable content" at bounding box center [1548, 140] width 9 height 9
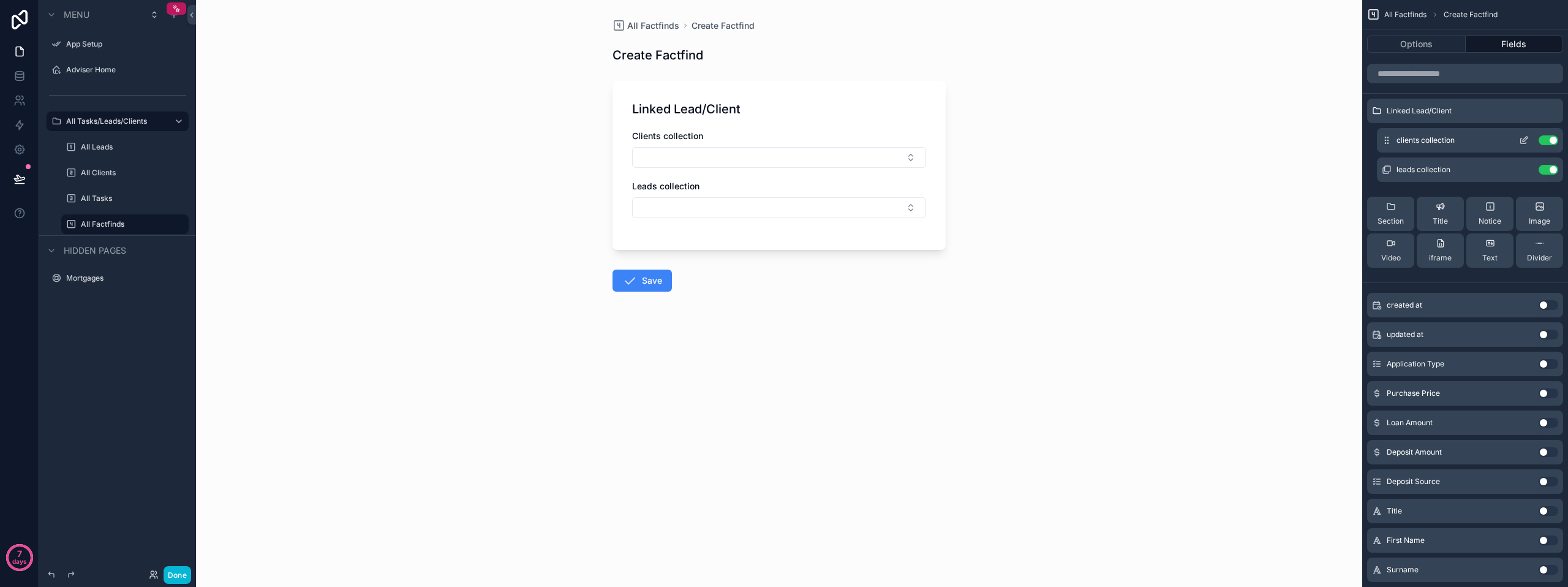
click at [1523, 137] on icon "scrollable content" at bounding box center [1523, 140] width 9 height 9
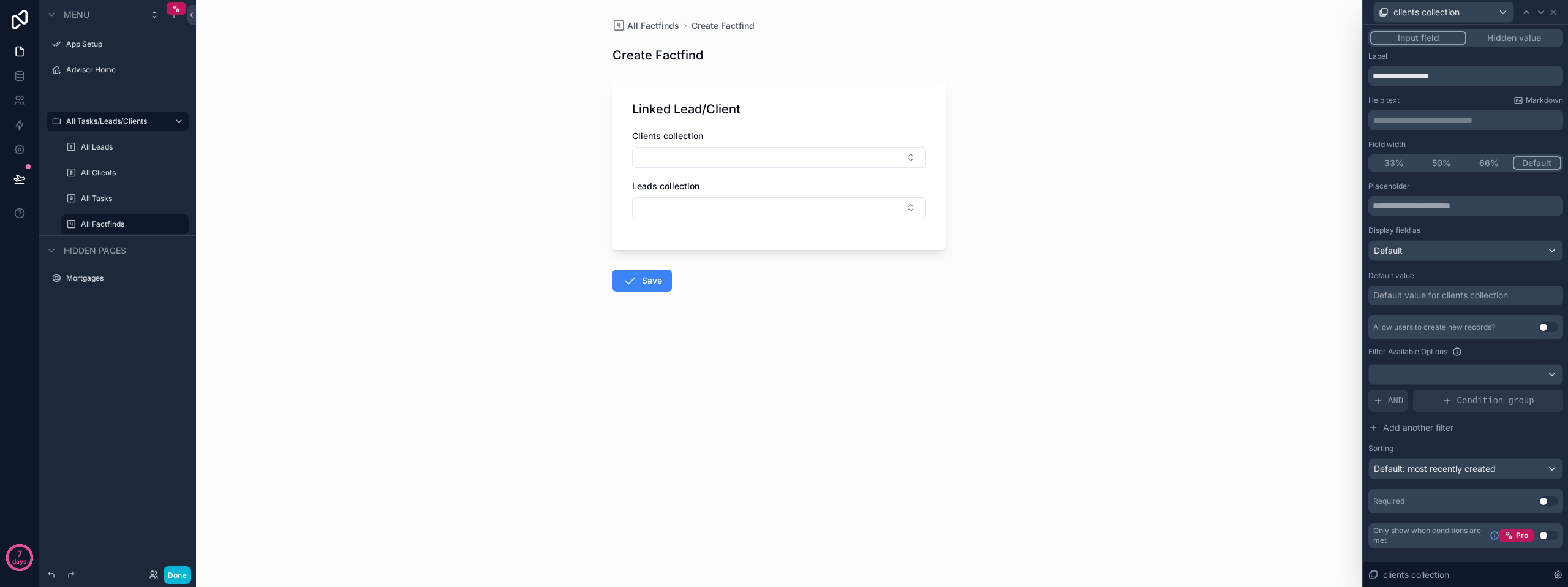
click at [1435, 171] on div "33% 50% 66% Default" at bounding box center [1465, 163] width 195 height 18
click at [1436, 166] on button "50%" at bounding box center [1442, 163] width 48 height 13
drag, startPoint x: 1449, startPoint y: 76, endPoint x: 1313, endPoint y: 92, distance: 136.9
click at [1313, 92] on div "**********" at bounding box center [784, 293] width 1568 height 587
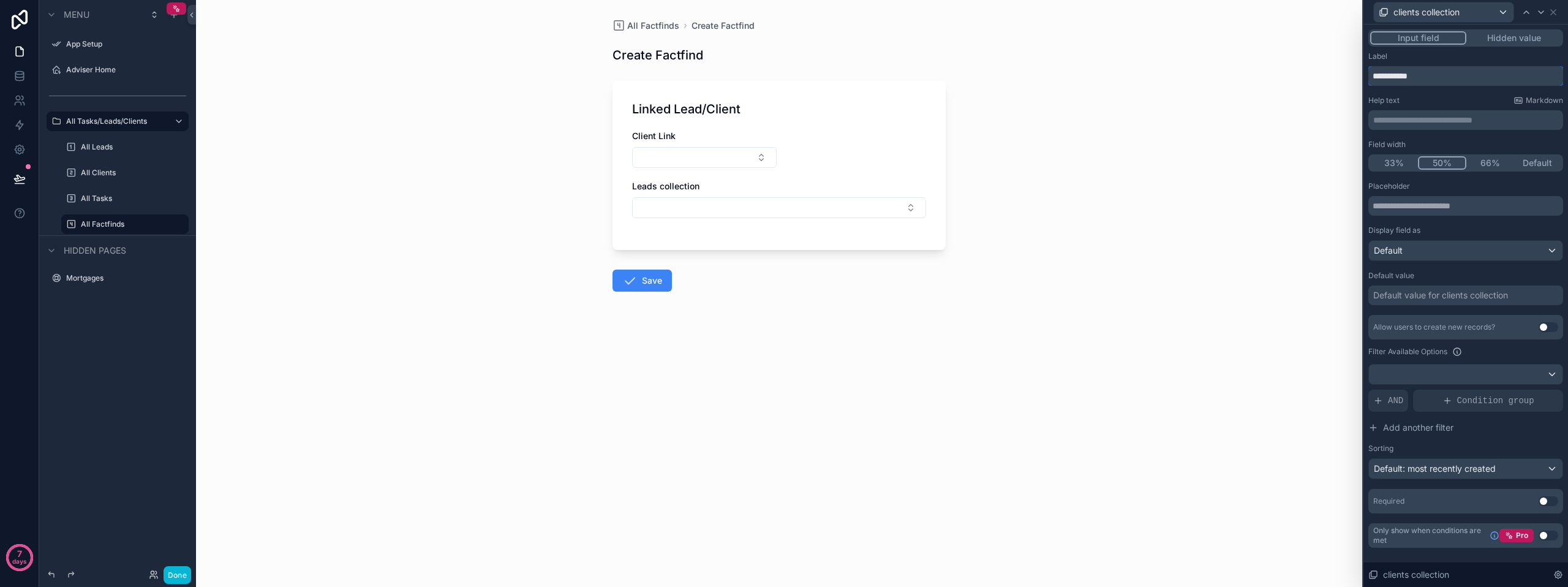
type input "**********"
click at [1332, 117] on div "All Factfinds Create Factfind Create Factfind Linked Lead/Client Client Link Le…" at bounding box center [779, 293] width 1166 height 587
click at [1502, 10] on div "clients collection" at bounding box center [1443, 12] width 140 height 20
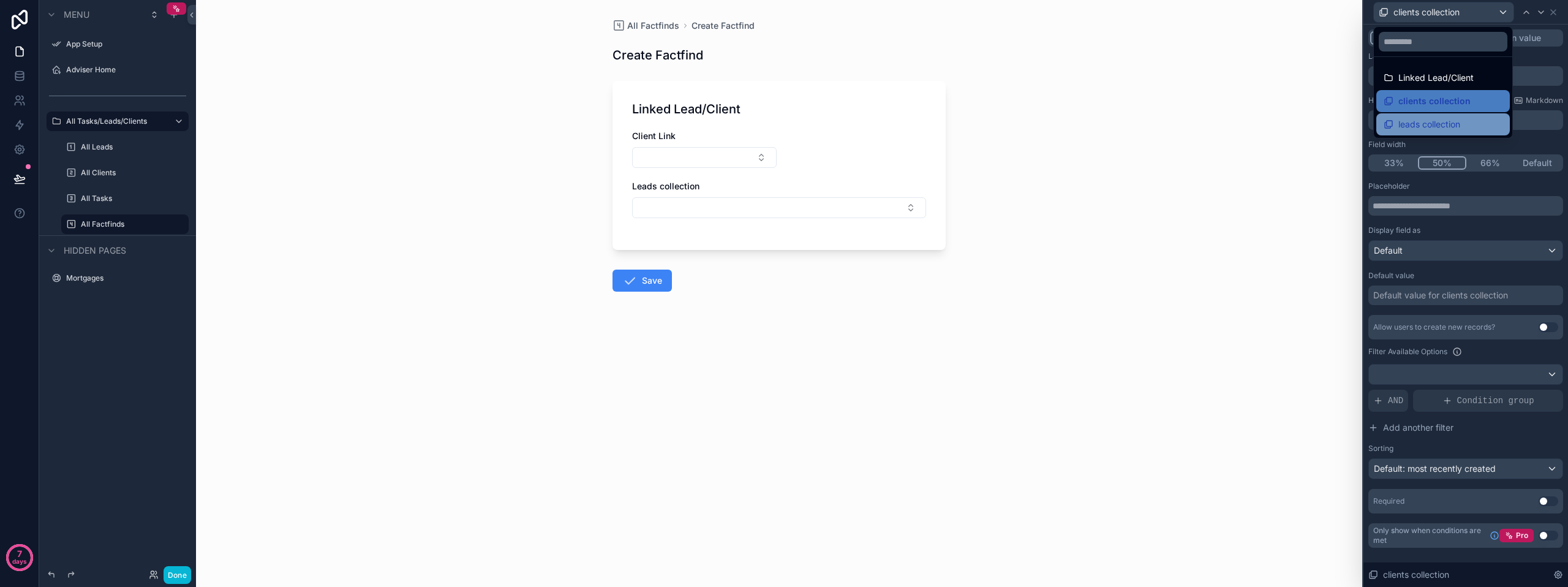
click at [1451, 118] on span "leads collection" at bounding box center [1429, 125] width 62 height 15
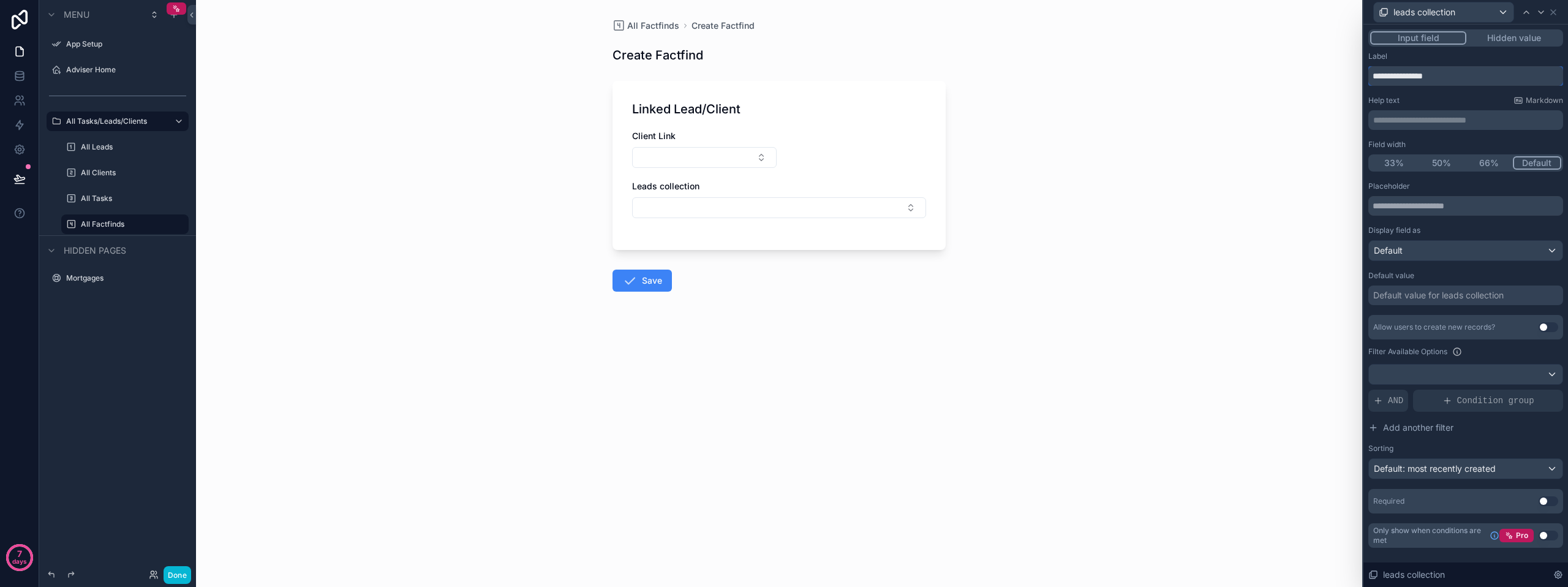
drag, startPoint x: 1399, startPoint y: 74, endPoint x: 1463, endPoint y: 74, distance: 64.0
click at [1463, 74] on input "**********" at bounding box center [1465, 76] width 195 height 20
click at [1436, 163] on button "50%" at bounding box center [1442, 163] width 48 height 13
click at [1396, 71] on input "**********" at bounding box center [1465, 76] width 195 height 20
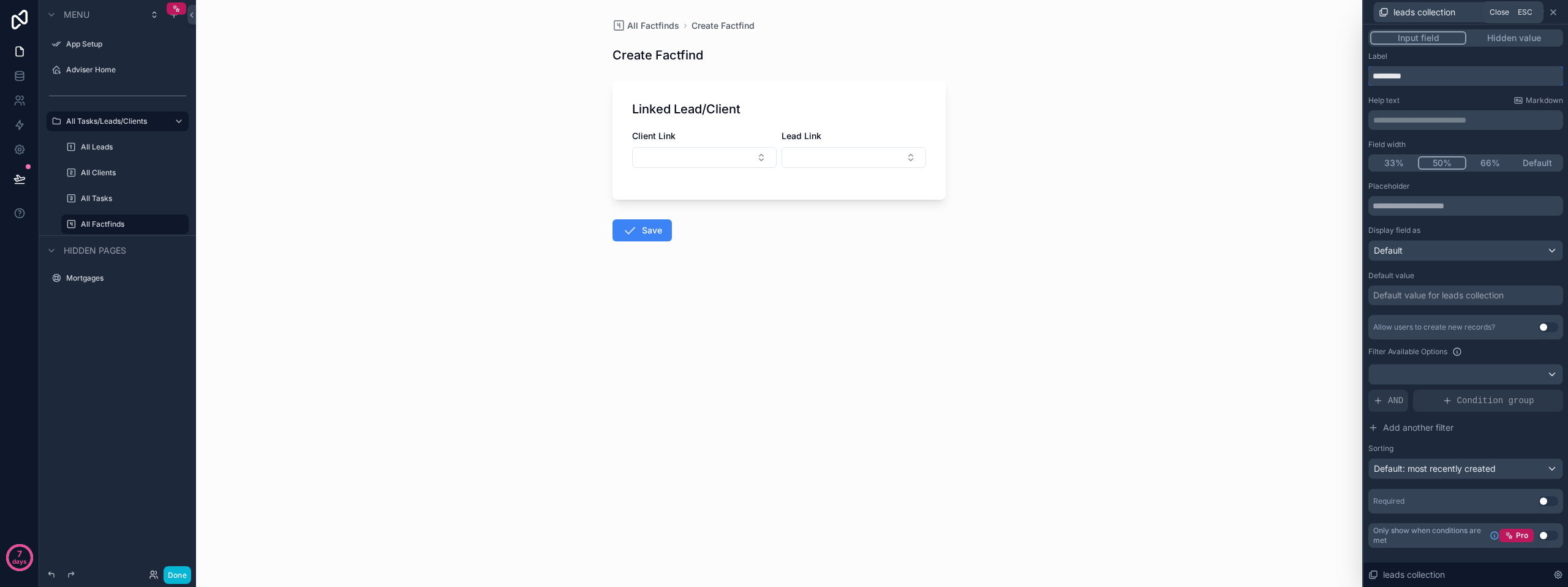
type input "*********"
click at [1556, 12] on icon at bounding box center [1553, 12] width 9 height 9
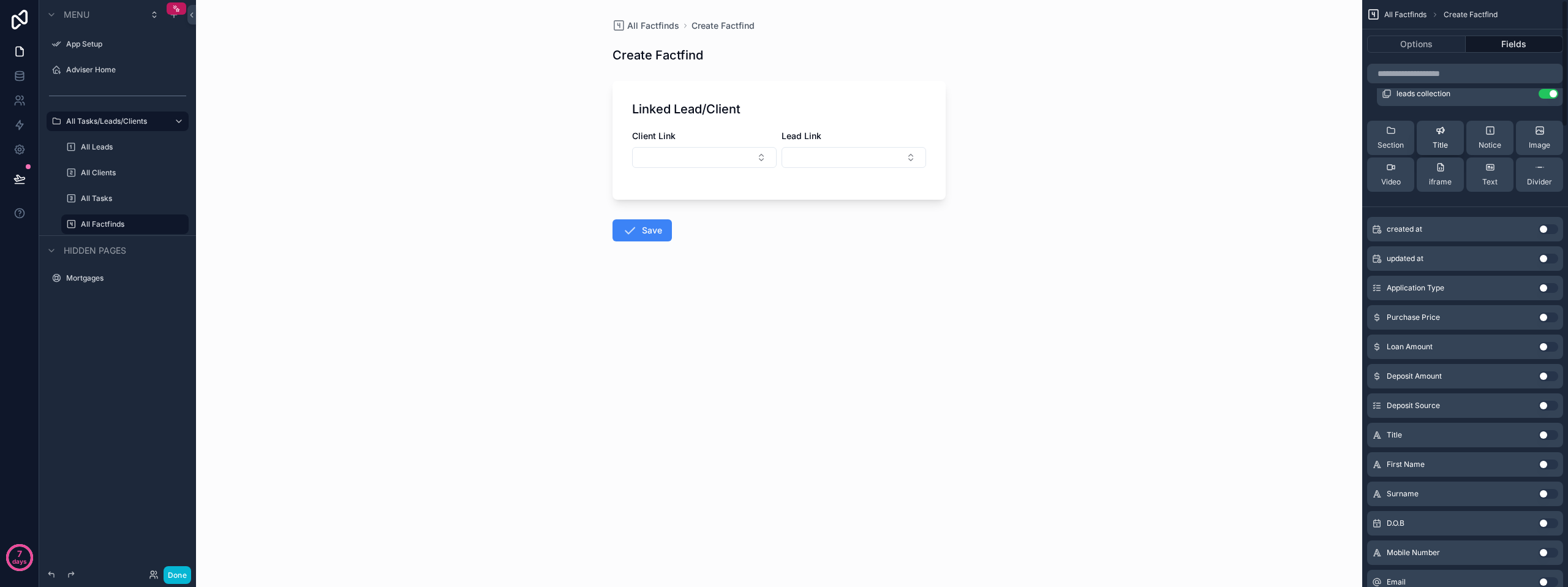
scroll to position [0, 0]
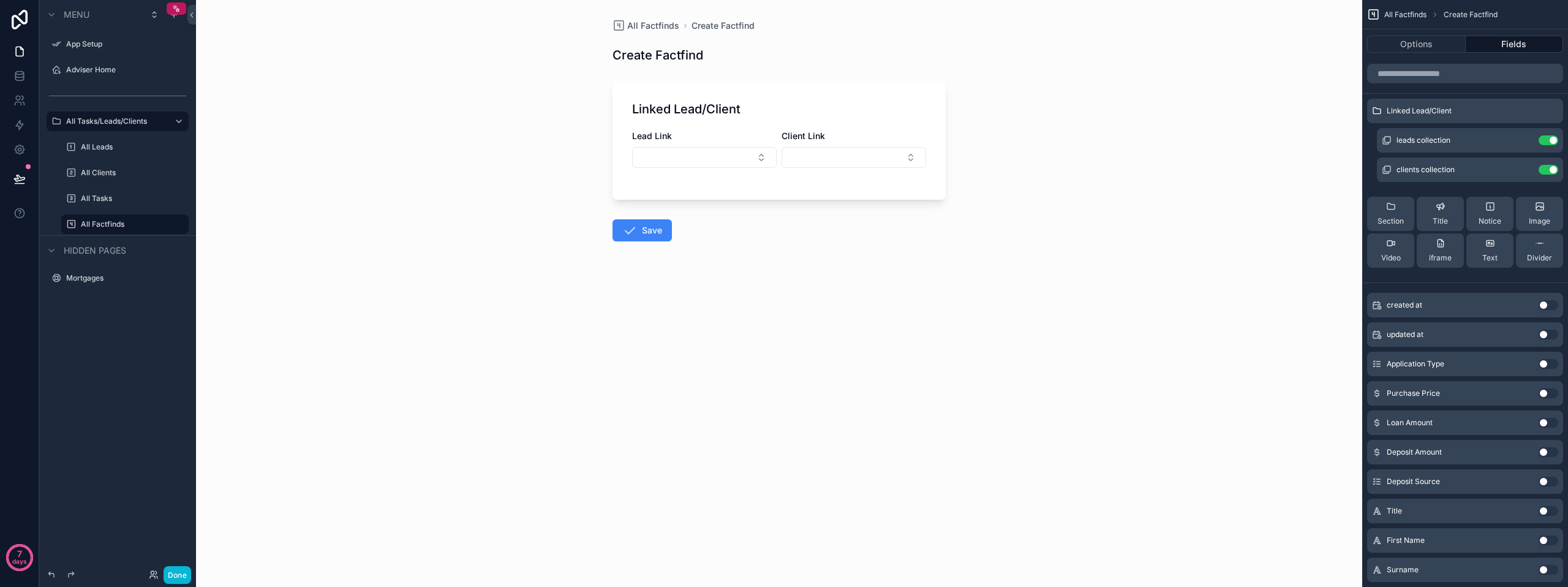
click at [807, 87] on div "Linked Lead/Client Lead Link Client Link" at bounding box center [778, 140] width 333 height 119
click at [853, 100] on div "Linked Lead/Client Lead Link Client Link" at bounding box center [778, 140] width 333 height 119
click at [1524, 107] on icon "scrollable content" at bounding box center [1523, 110] width 9 height 9
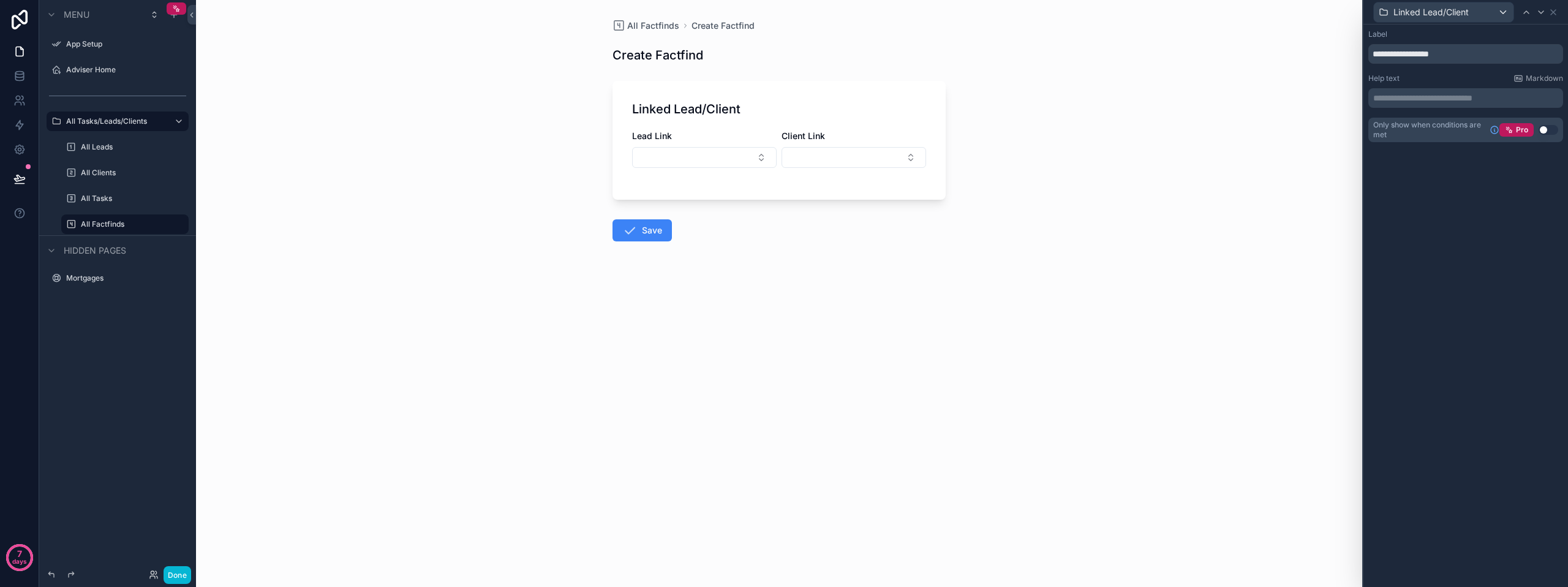
scroll to position [61, 0]
click at [82, 75] on div "Adviser Home" at bounding box center [117, 70] width 103 height 15
click at [133, 74] on label "Adviser Home" at bounding box center [115, 69] width 98 height 9
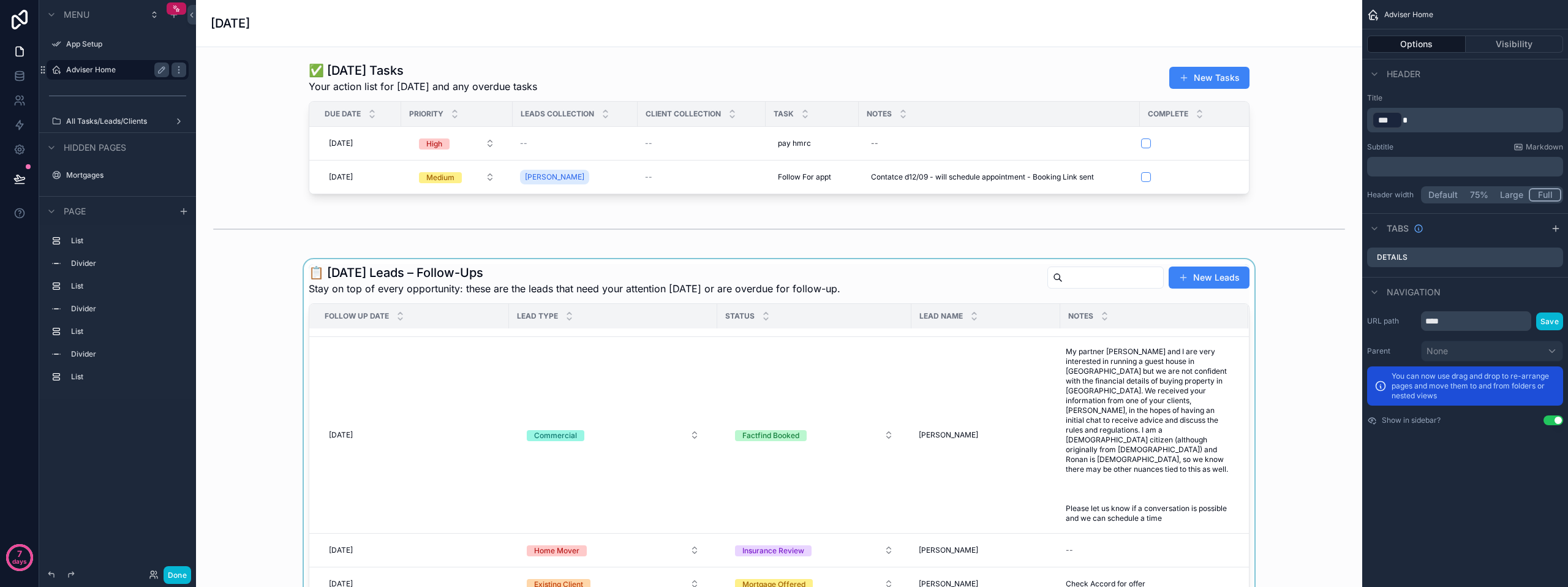
scroll to position [61, 0]
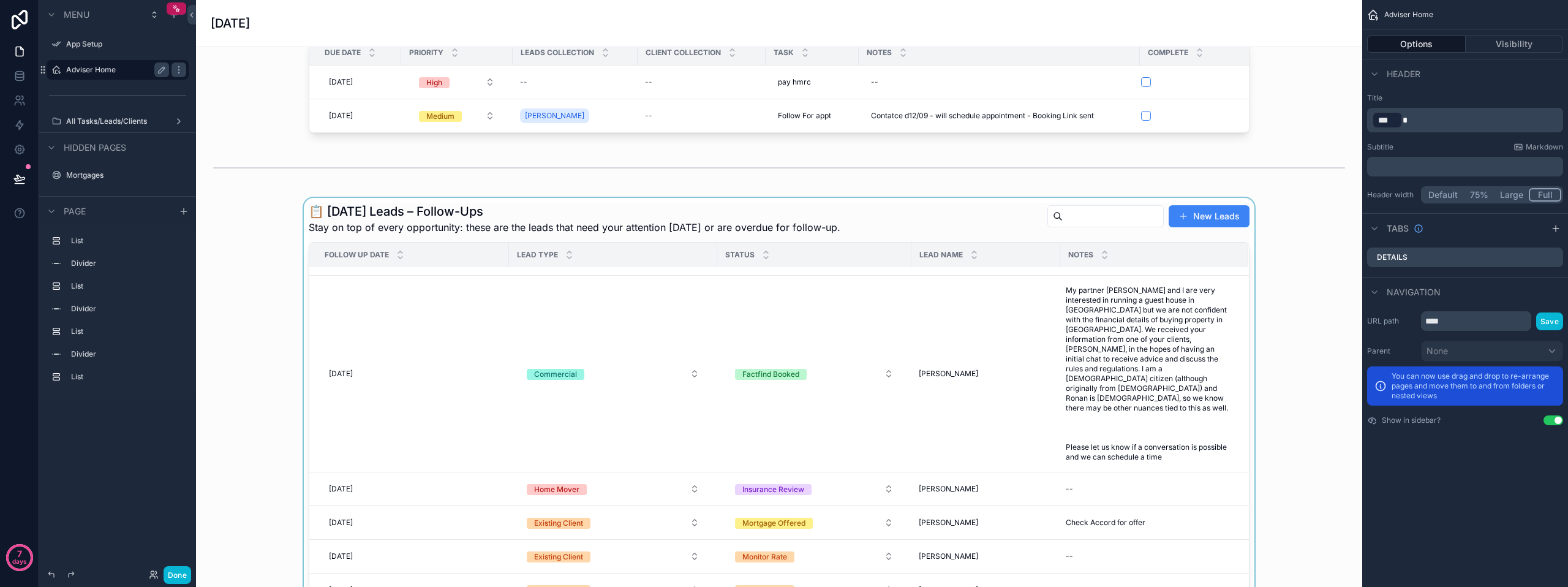
click at [596, 375] on div "scrollable content" at bounding box center [778, 443] width 1146 height 491
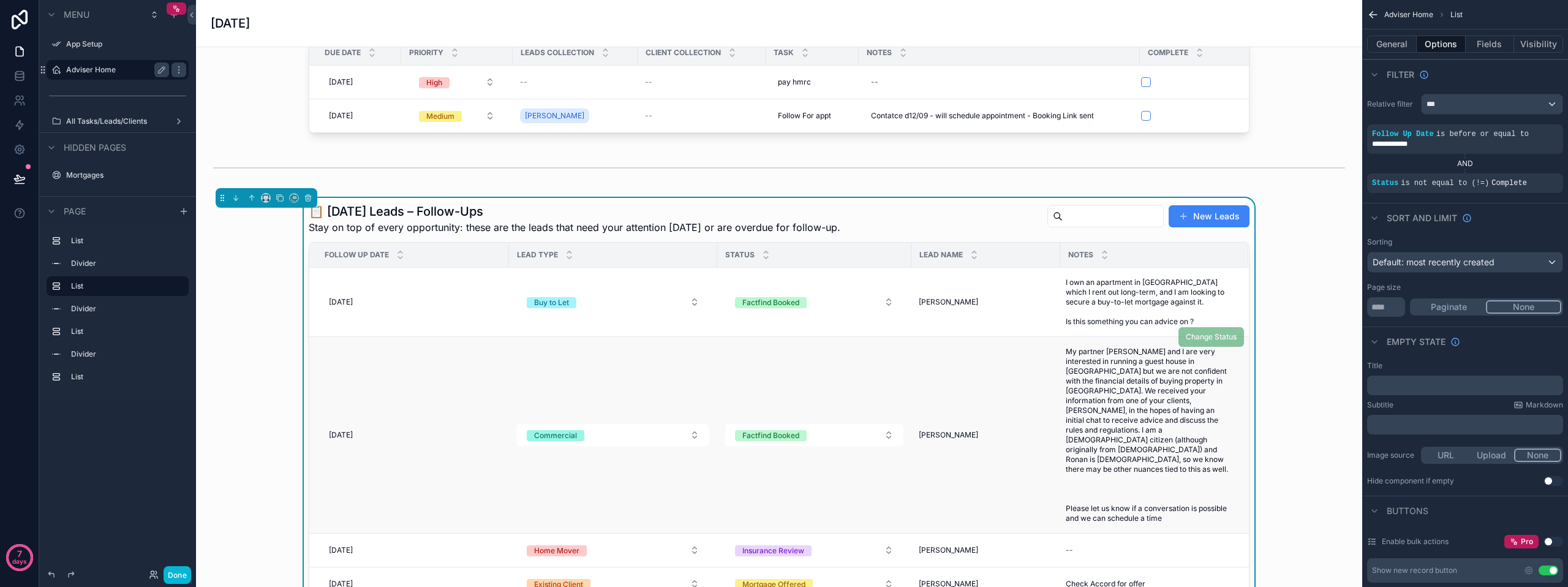
click at [947, 438] on span "[PERSON_NAME]" at bounding box center [949, 435] width 60 height 9
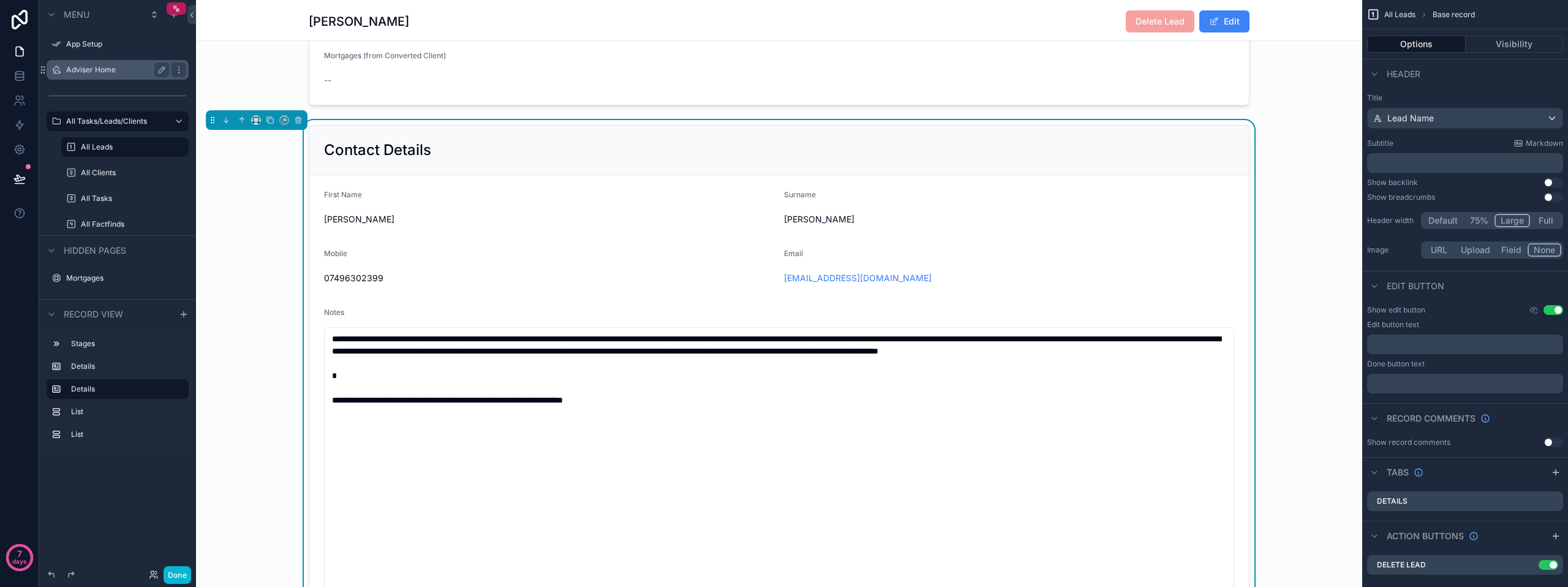
scroll to position [368, 0]
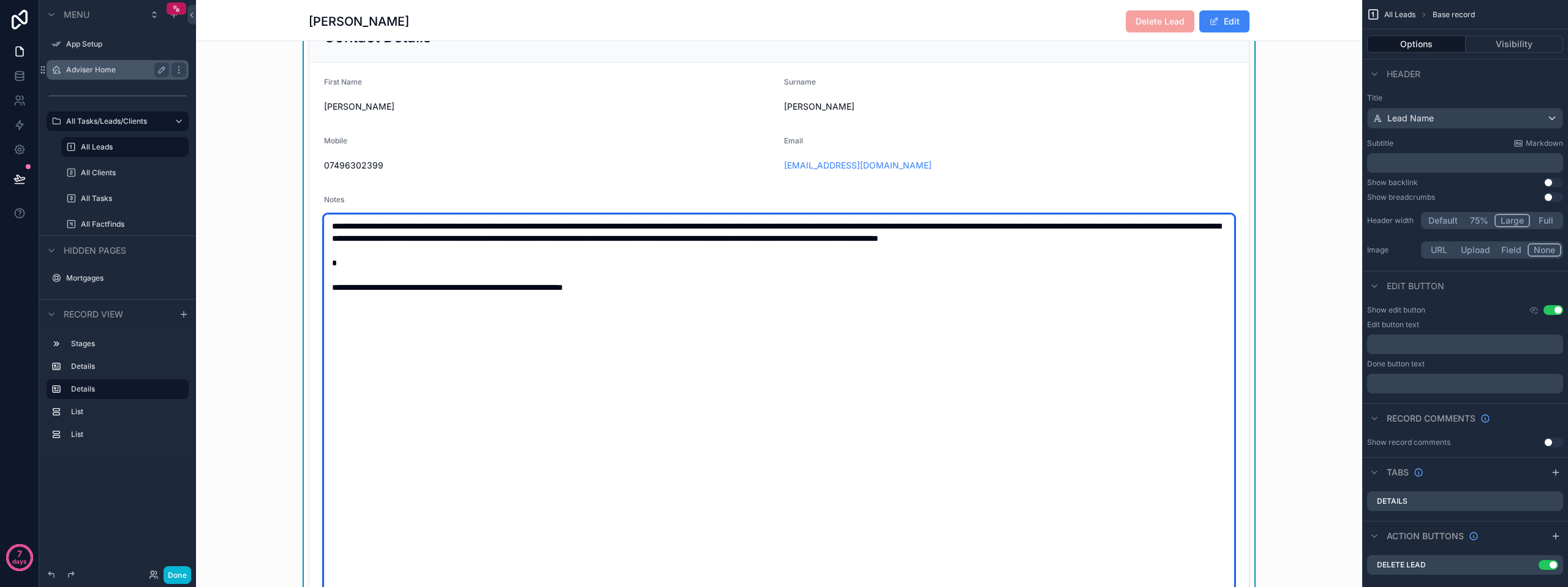
click at [675, 319] on textarea "**********" at bounding box center [779, 403] width 910 height 378
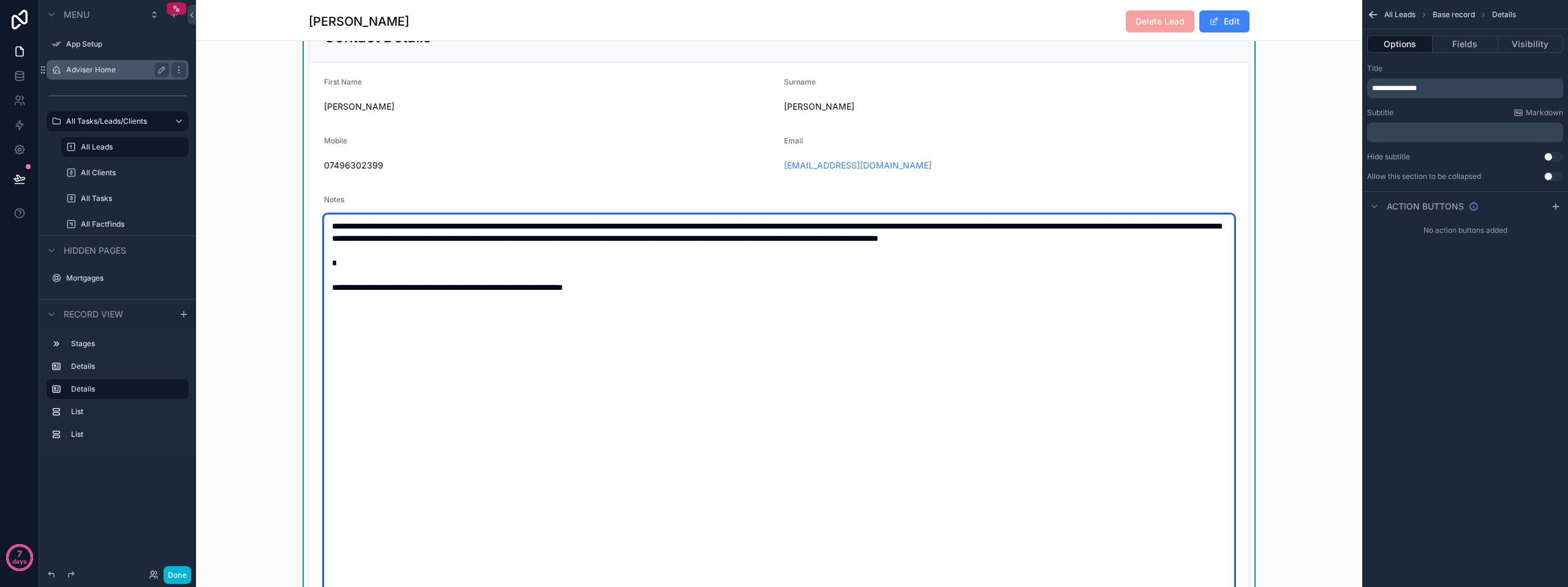
click at [357, 431] on textarea "**********" at bounding box center [779, 403] width 910 height 378
click at [659, 322] on textarea "**********" at bounding box center [779, 403] width 910 height 378
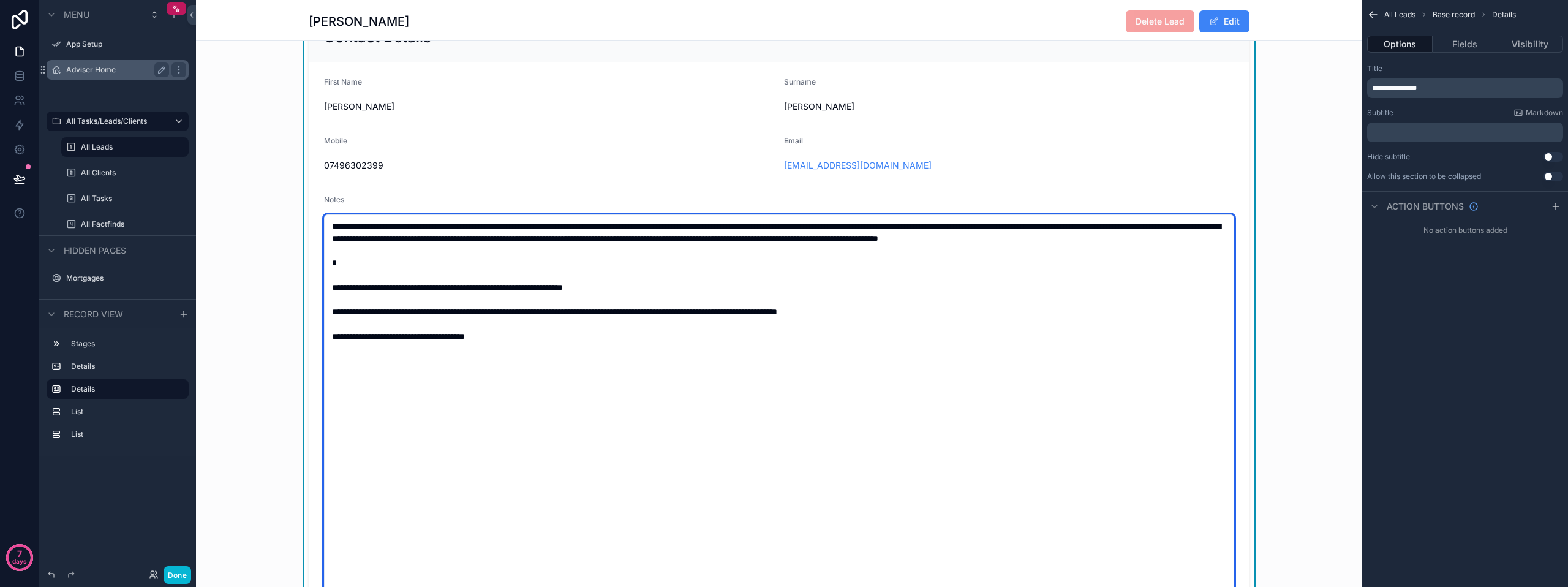
click at [328, 332] on textarea "**********" at bounding box center [779, 403] width 910 height 378
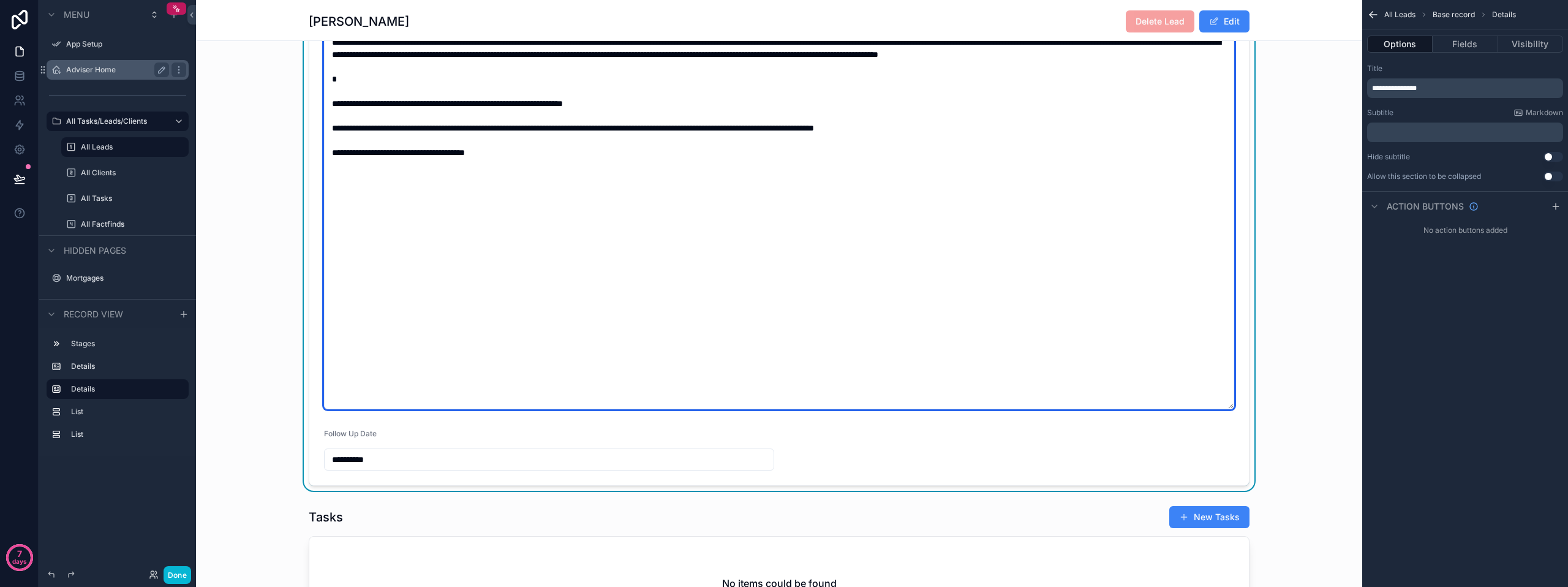
scroll to position [613, 0]
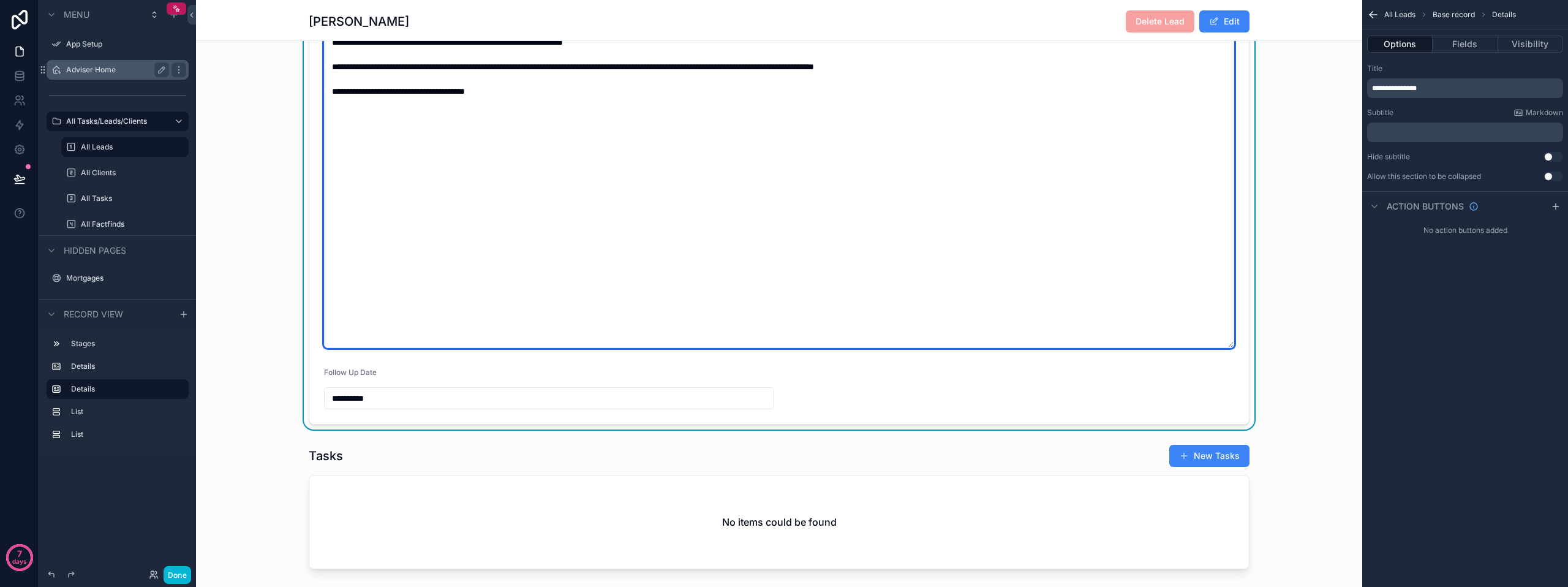
type textarea "**********"
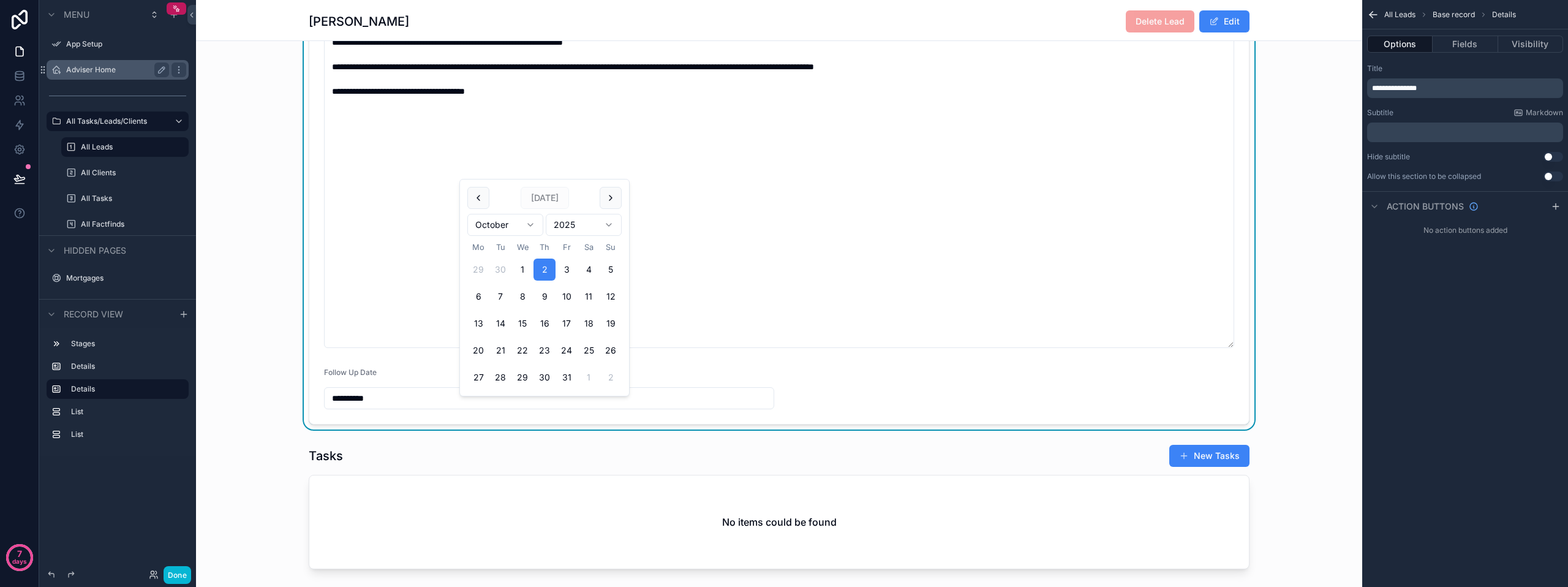
drag, startPoint x: 416, startPoint y: 413, endPoint x: 302, endPoint y: 400, distance: 114.7
click at [298, 402] on div "**********" at bounding box center [779, 96] width 1166 height 667
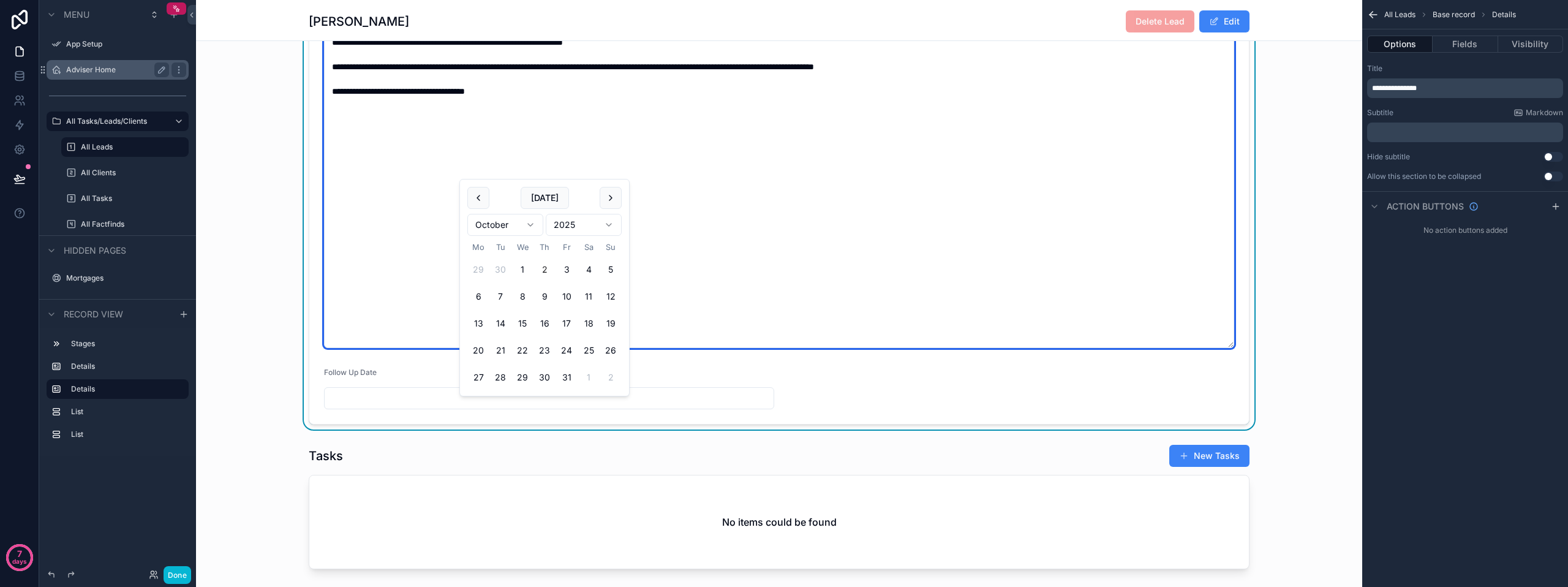
click at [1091, 348] on textarea "**********" at bounding box center [779, 158] width 910 height 378
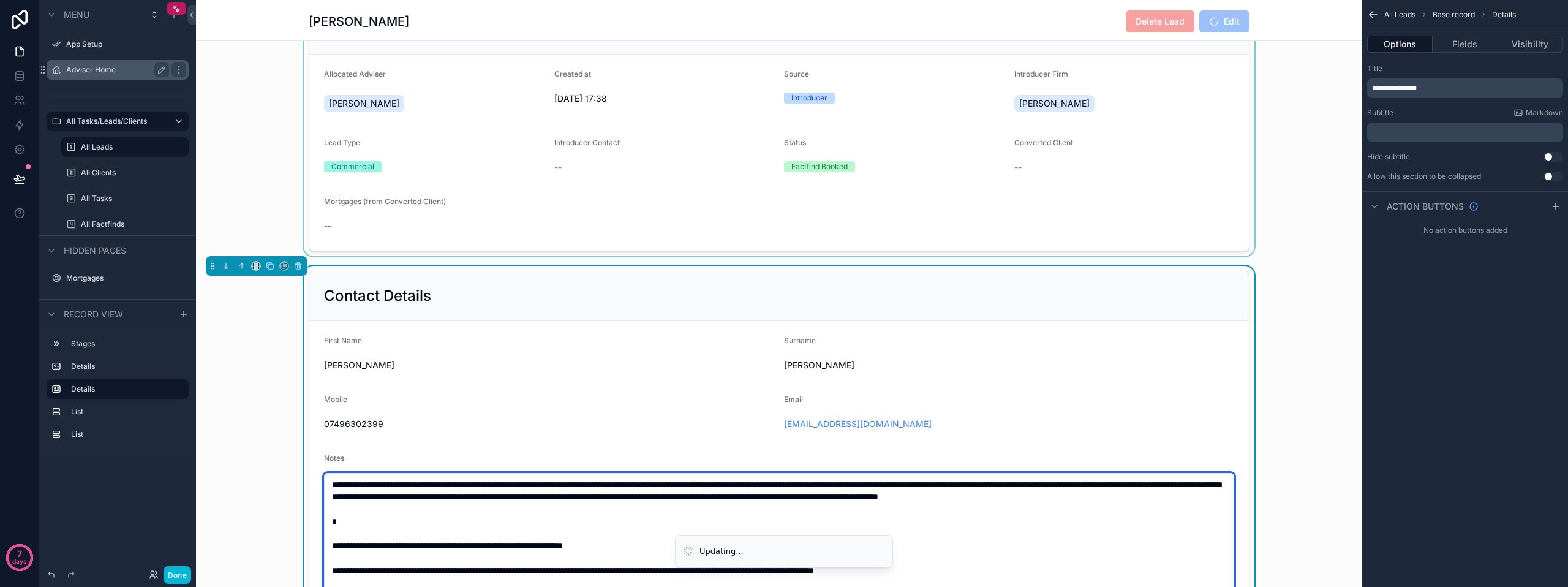
scroll to position [0, 0]
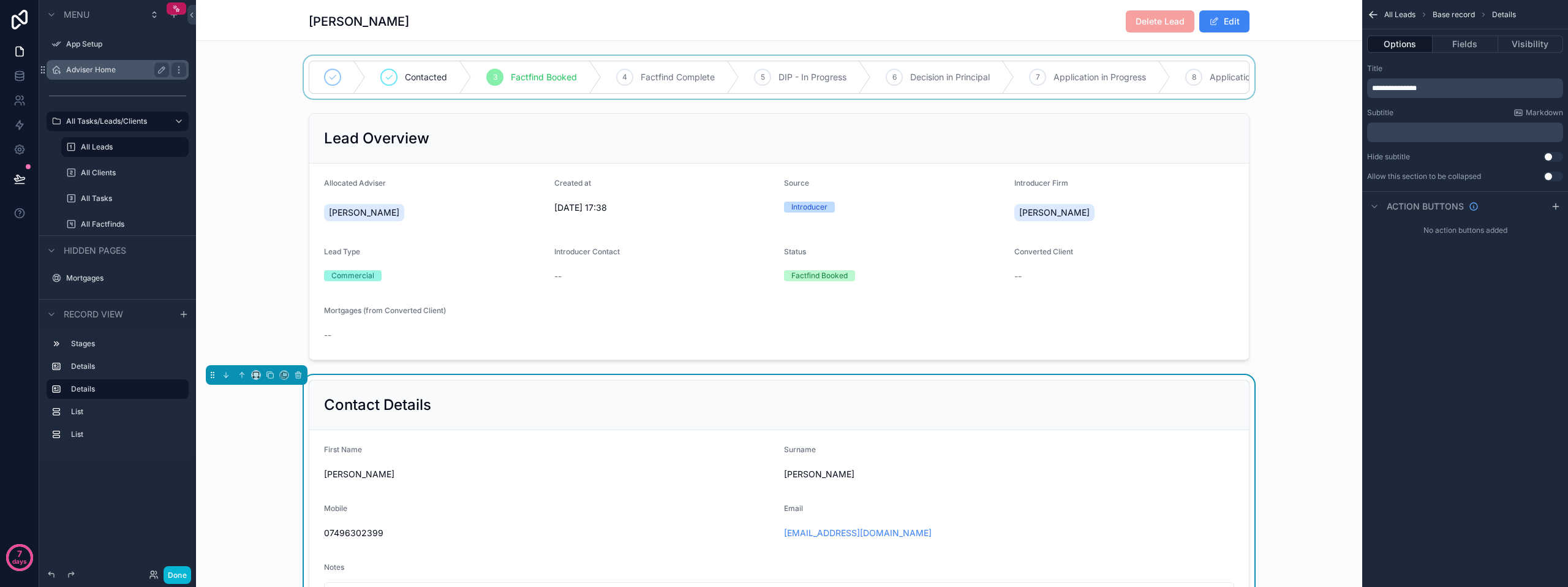
drag, startPoint x: 729, startPoint y: 96, endPoint x: 960, endPoint y: 100, distance: 231.0
click at [960, 98] on div "scrollable content" at bounding box center [779, 77] width 1166 height 43
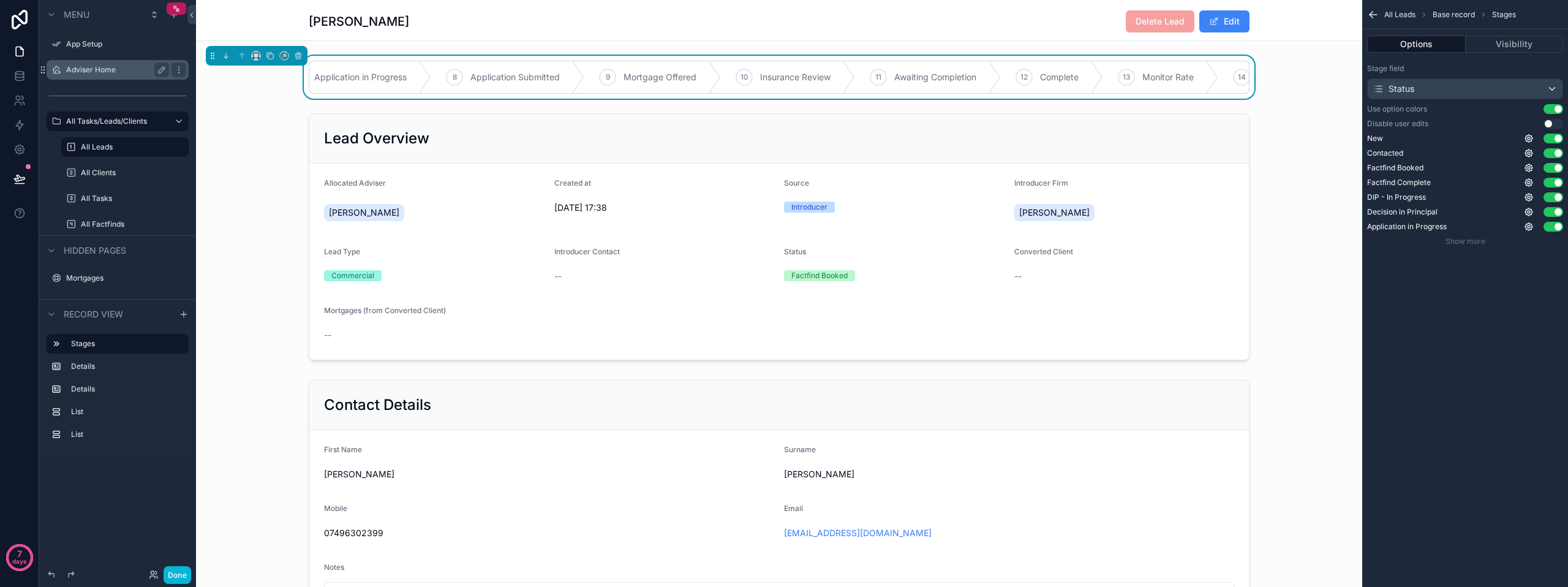
scroll to position [0, 794]
click at [1193, 79] on div "14" at bounding box center [1191, 77] width 17 height 18
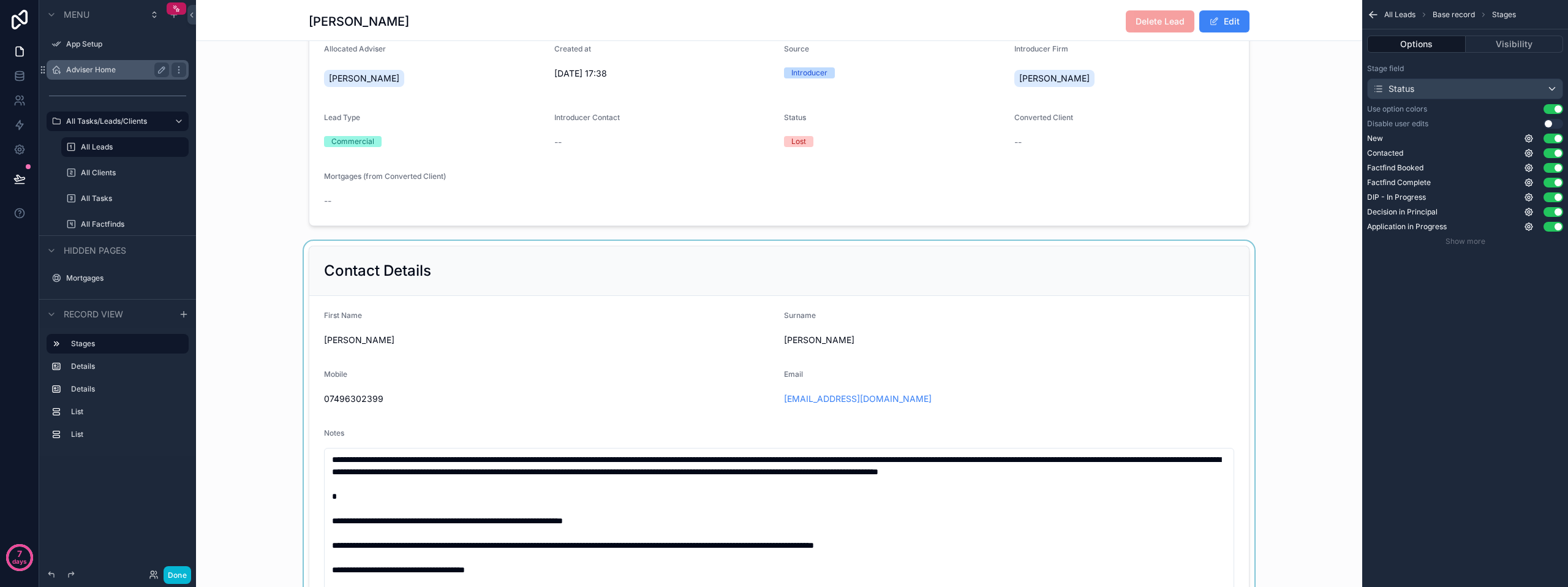
scroll to position [73, 0]
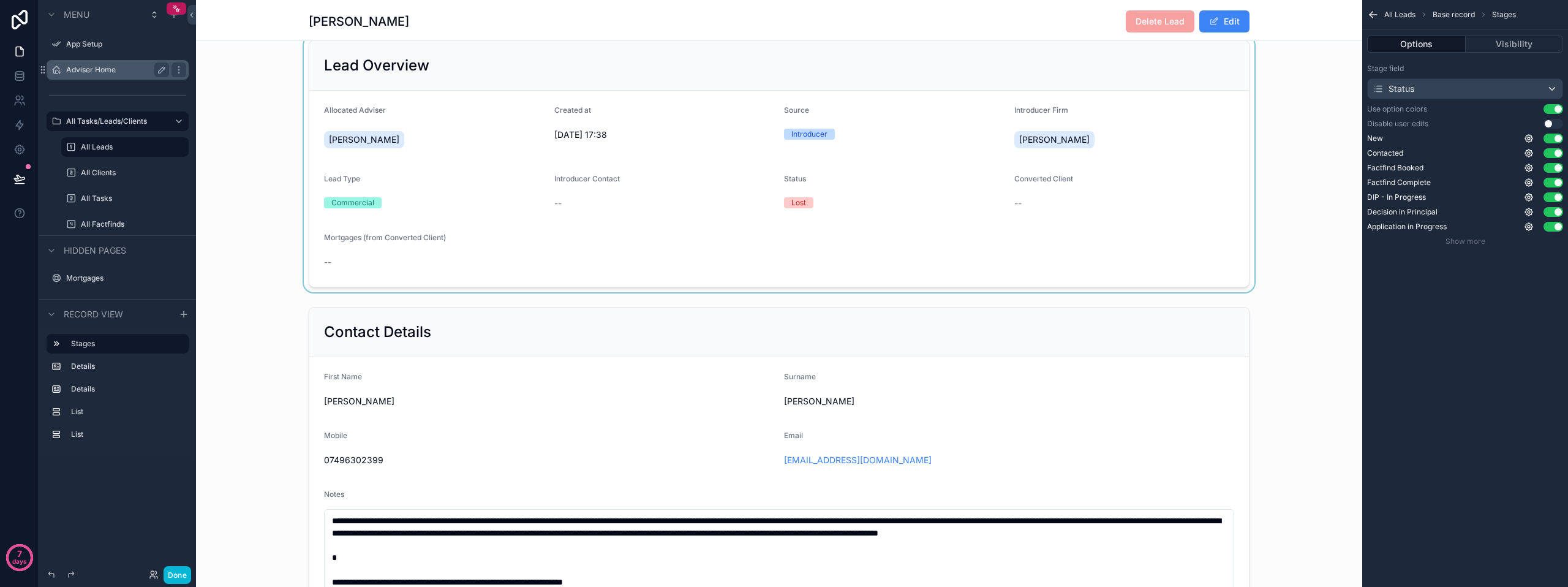
click at [855, 254] on div "scrollable content" at bounding box center [779, 164] width 1166 height 257
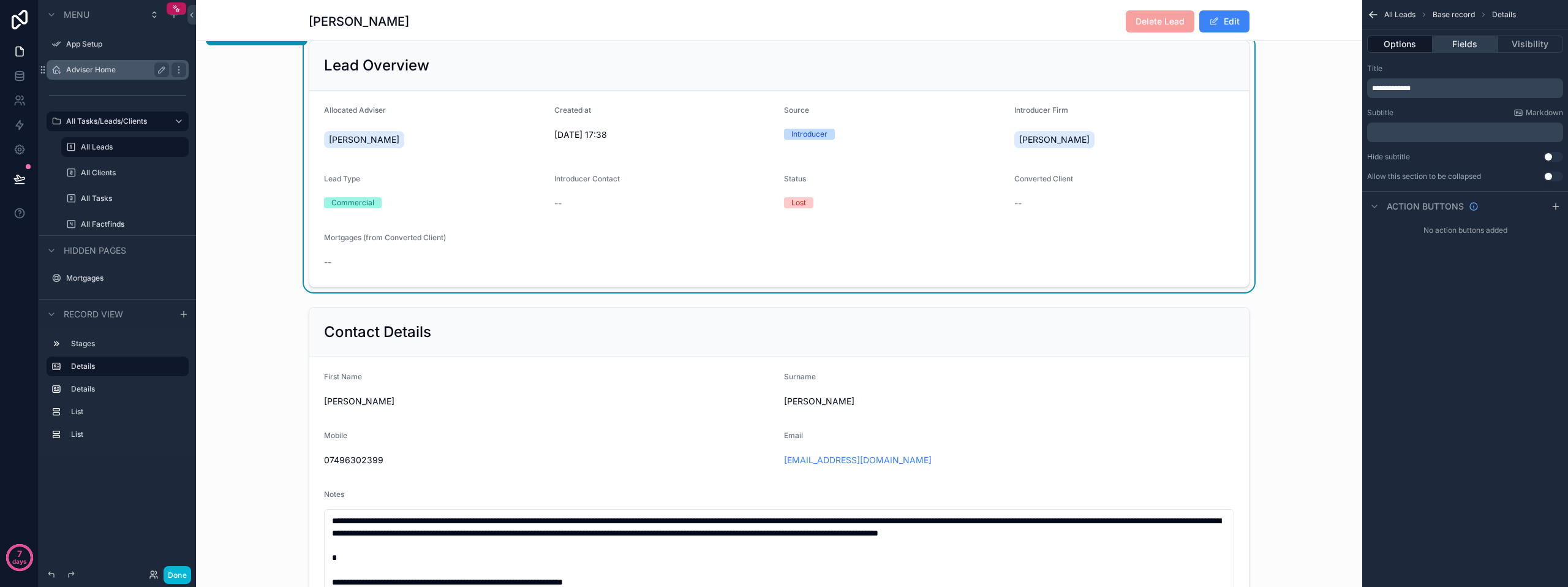
click at [1466, 50] on button "Fields" at bounding box center [1465, 44] width 65 height 18
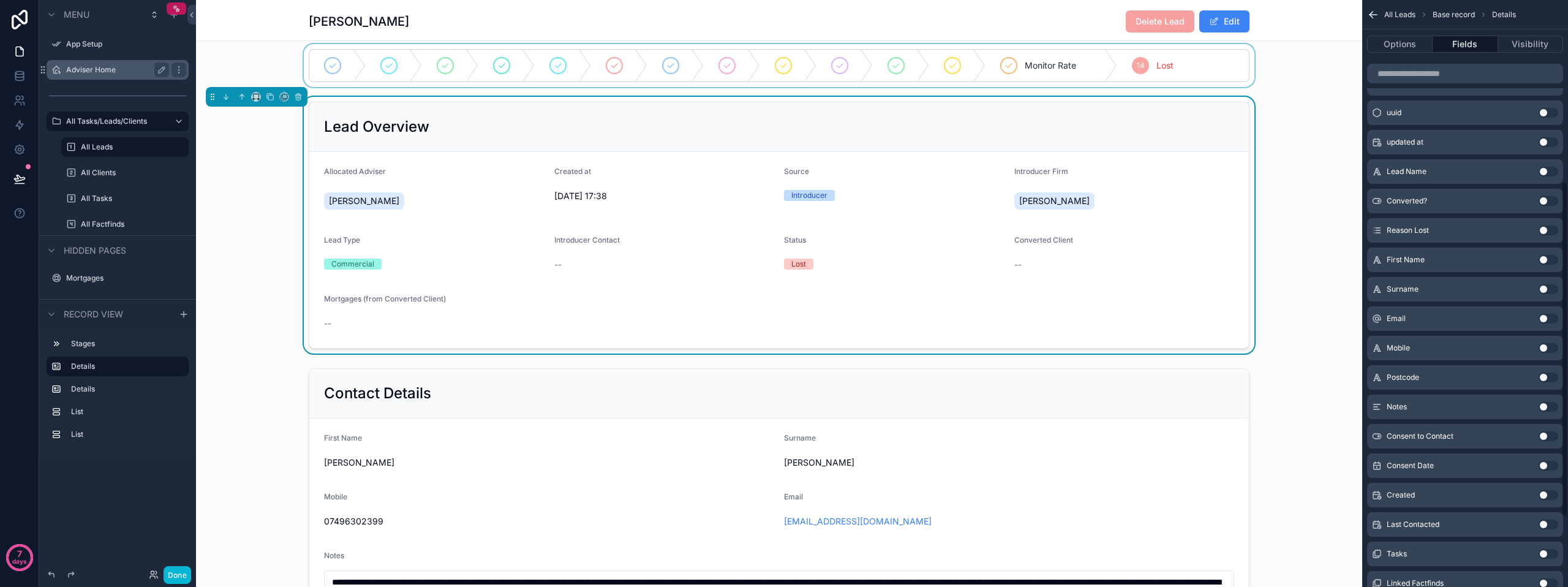
scroll to position [318, 0]
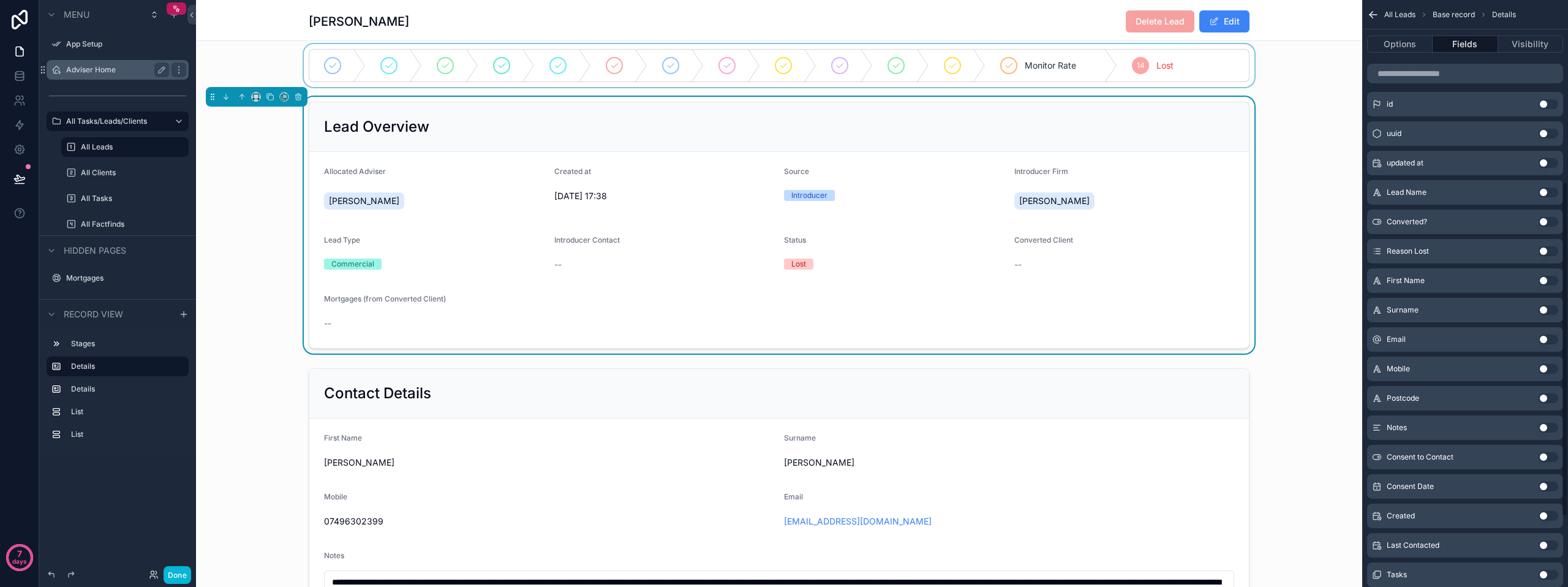
click at [1545, 252] on button "Use setting" at bounding box center [1548, 251] width 20 height 9
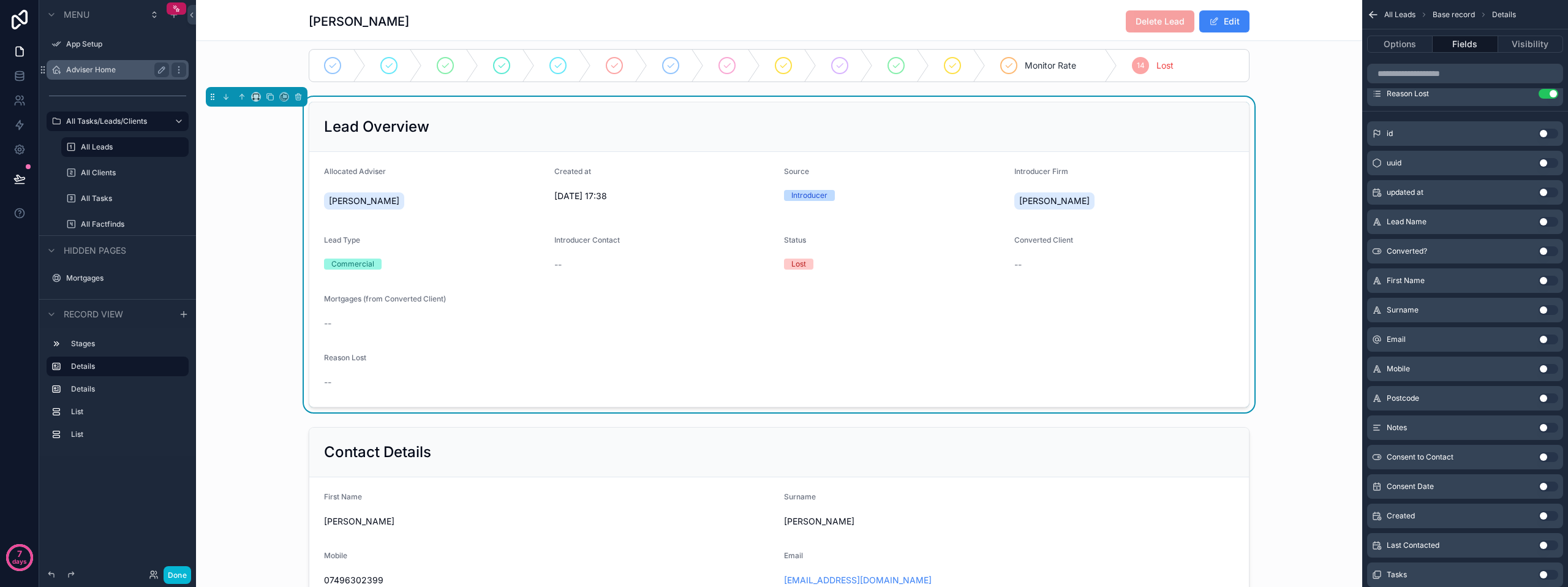
click at [825, 287] on form "Allocated Adviser [PERSON_NAME] Created at [DATE] 17:38 Source Introducer Intro…" at bounding box center [778, 279] width 939 height 255
click at [1213, 27] on button "Edit" at bounding box center [1224, 21] width 50 height 22
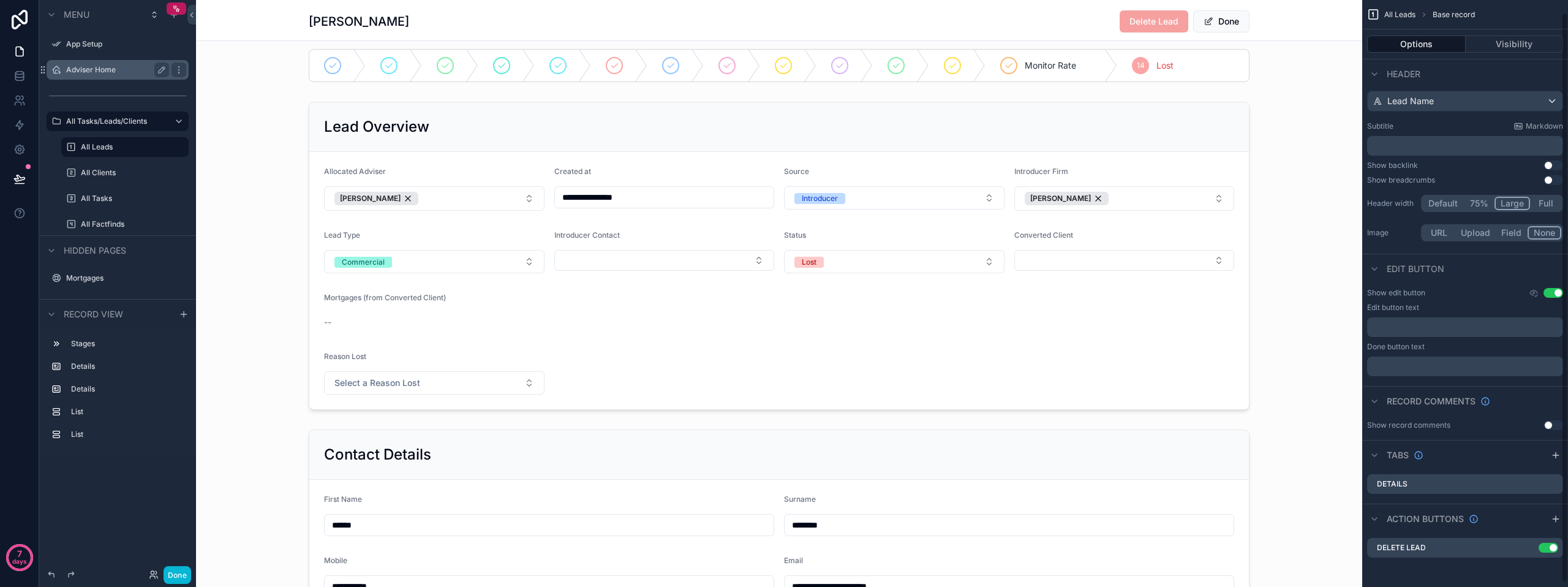
scroll to position [0, 0]
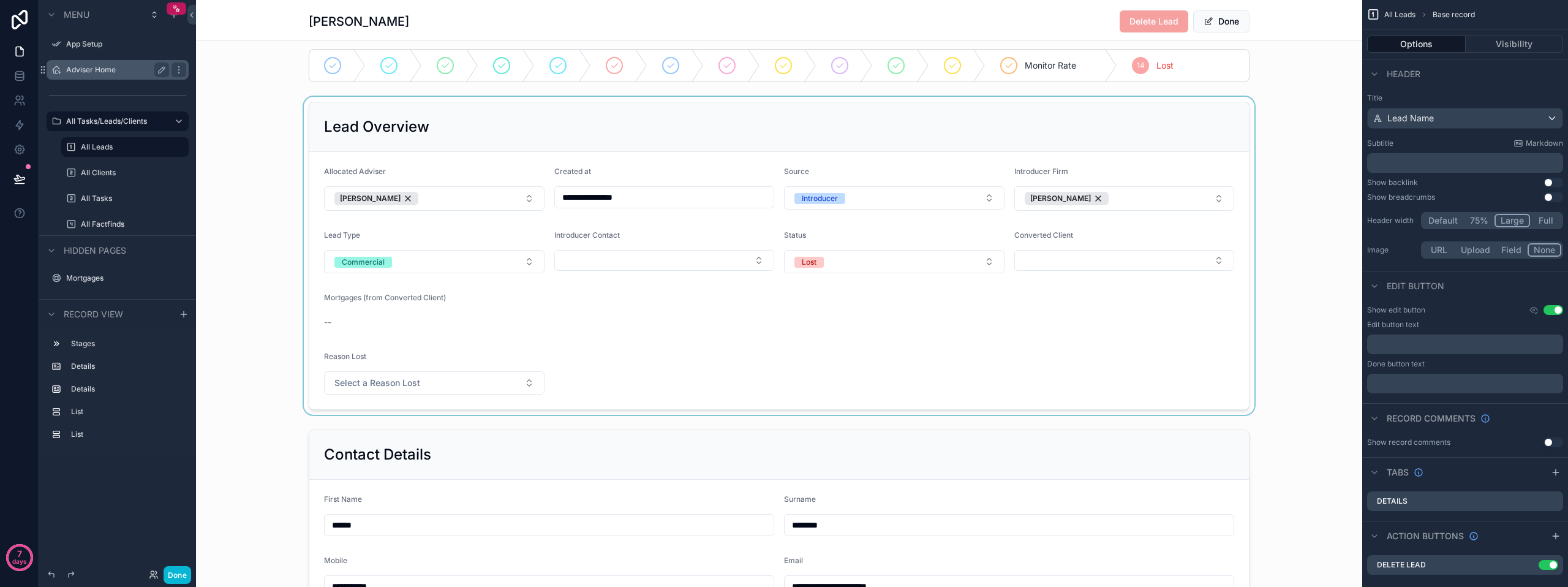
click at [1110, 307] on div "scrollable content" at bounding box center [779, 256] width 1166 height 318
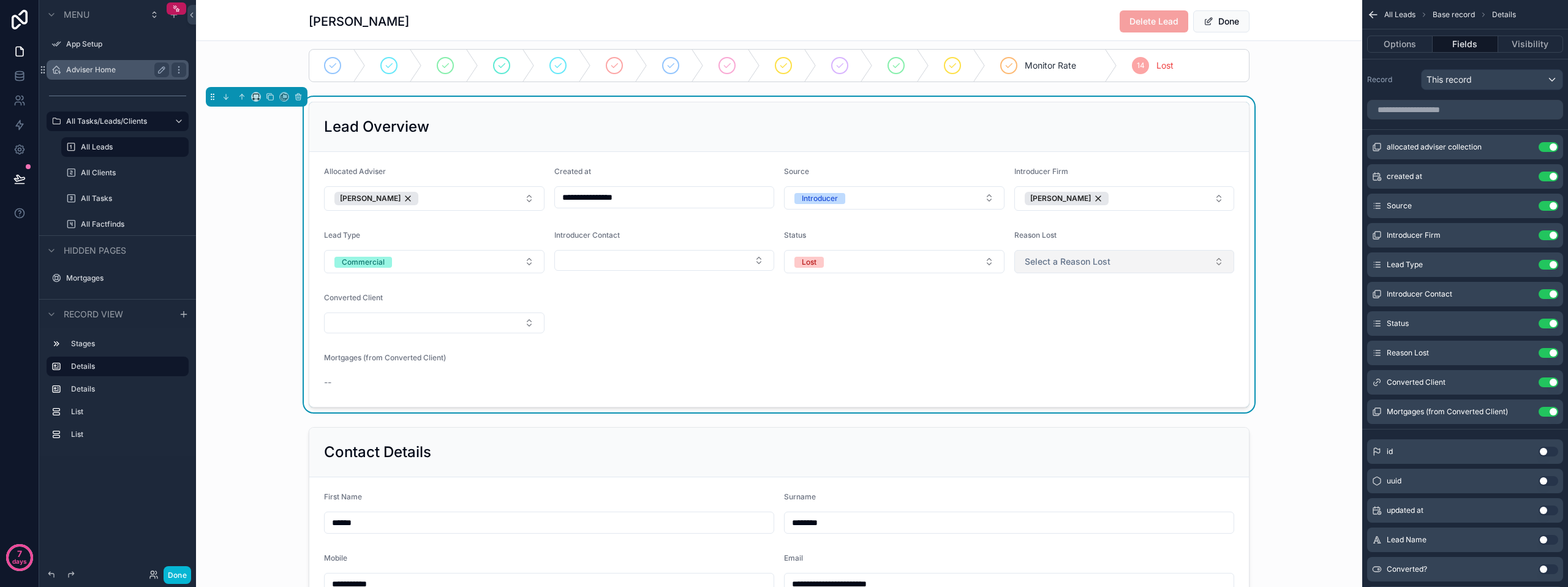
click at [1055, 268] on button "Select a Reason Lost" at bounding box center [1124, 262] width 221 height 23
click at [1045, 343] on div "Not eligible" at bounding box center [1043, 347] width 39 height 11
click at [978, 341] on form "**********" at bounding box center [778, 279] width 939 height 255
click at [1218, 20] on button "Done" at bounding box center [1220, 21] width 56 height 22
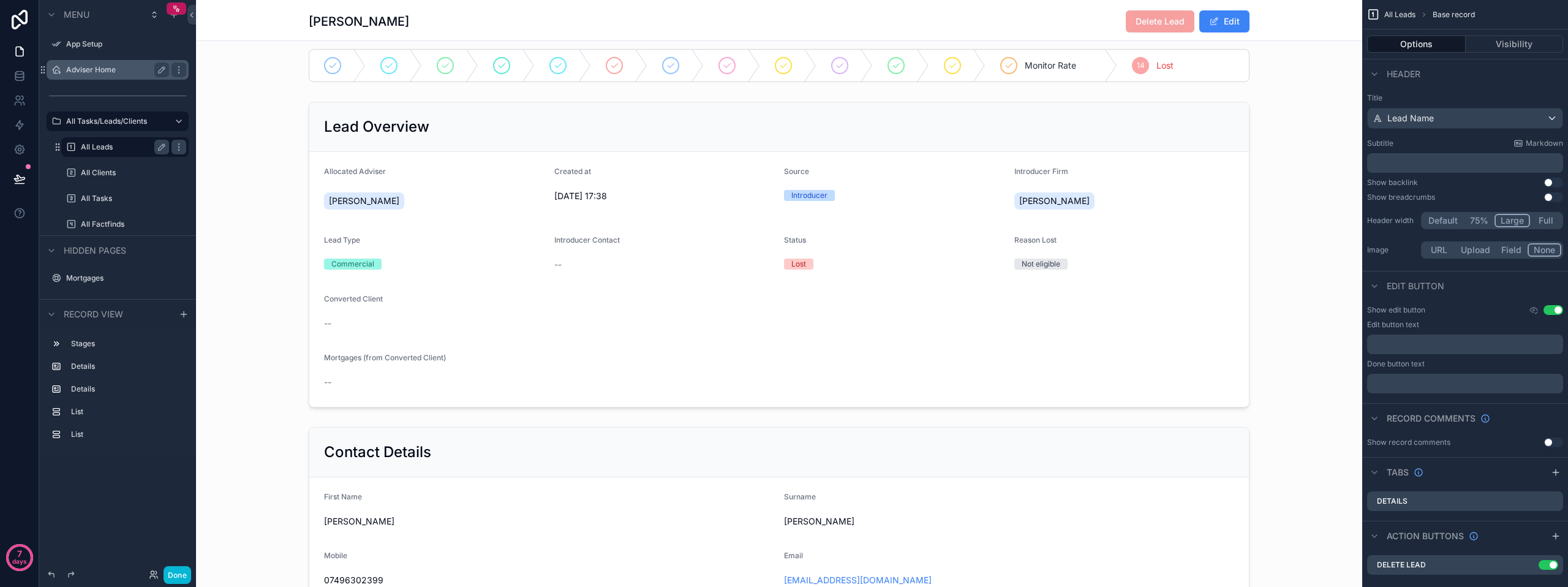
click at [99, 149] on label "All Leads" at bounding box center [122, 147] width 83 height 9
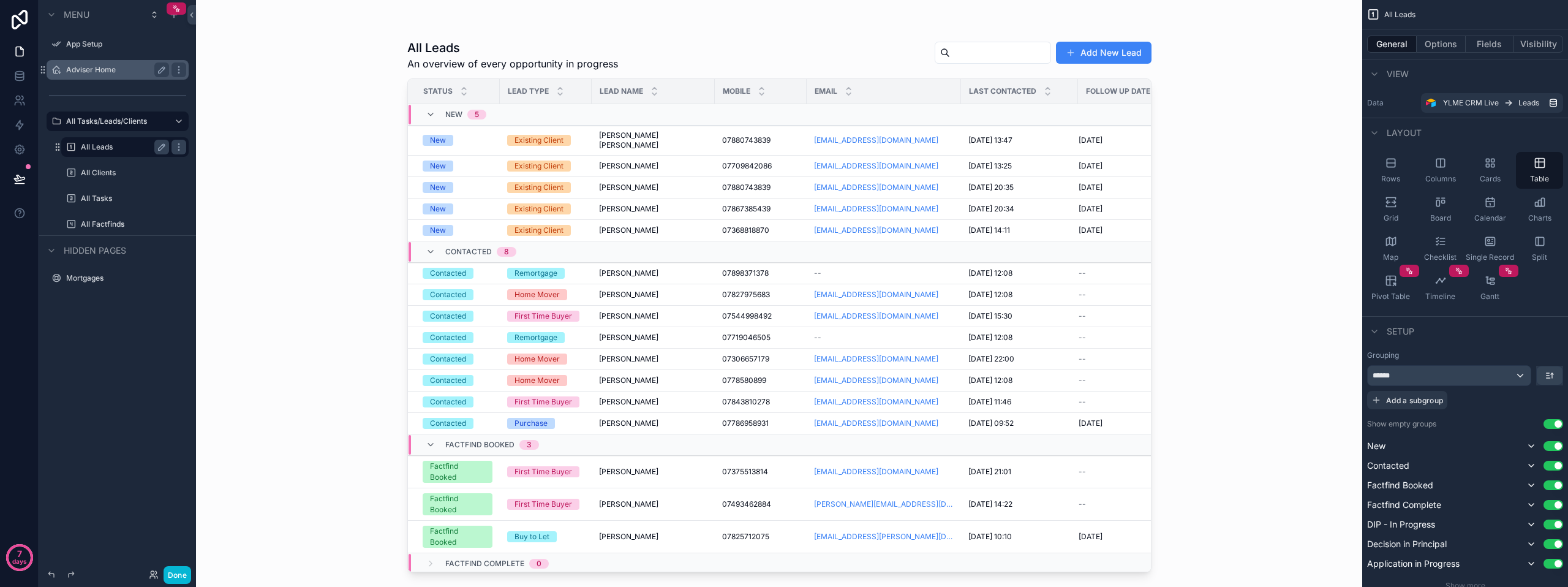
click at [92, 71] on label "Adviser Home" at bounding box center [115, 69] width 98 height 9
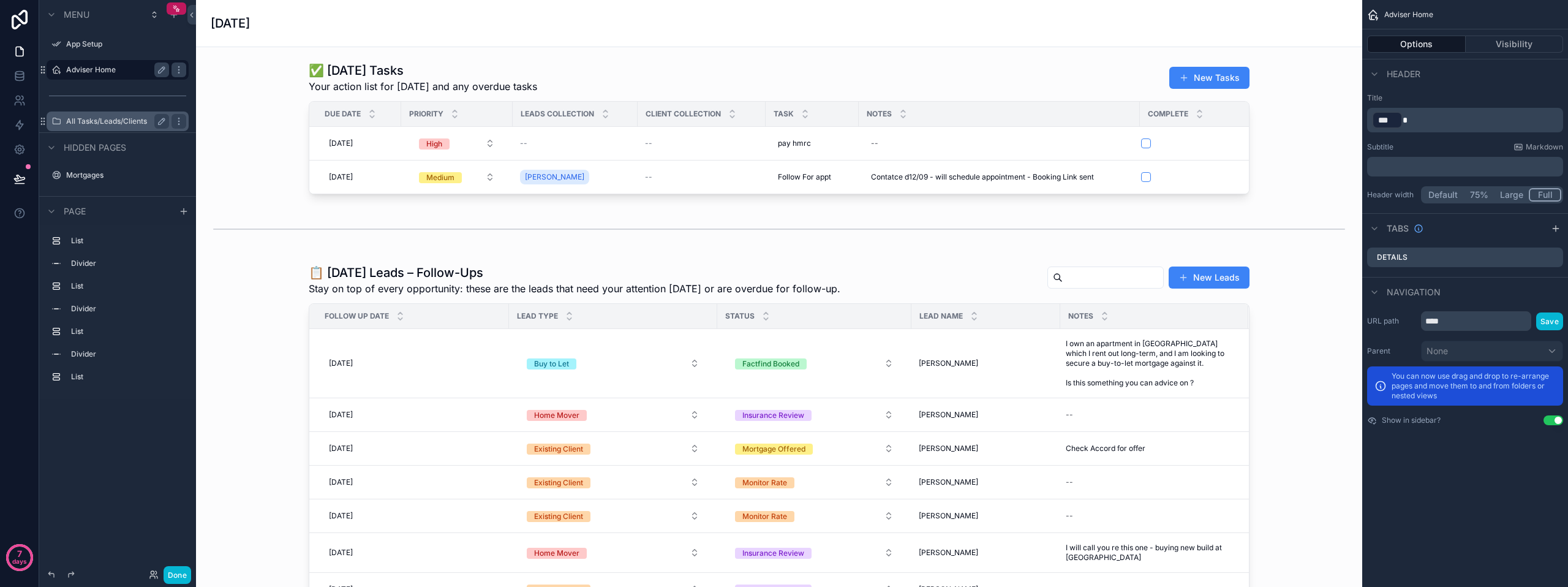
click at [146, 125] on label "All Tasks/Leads/Clients" at bounding box center [115, 121] width 98 height 9
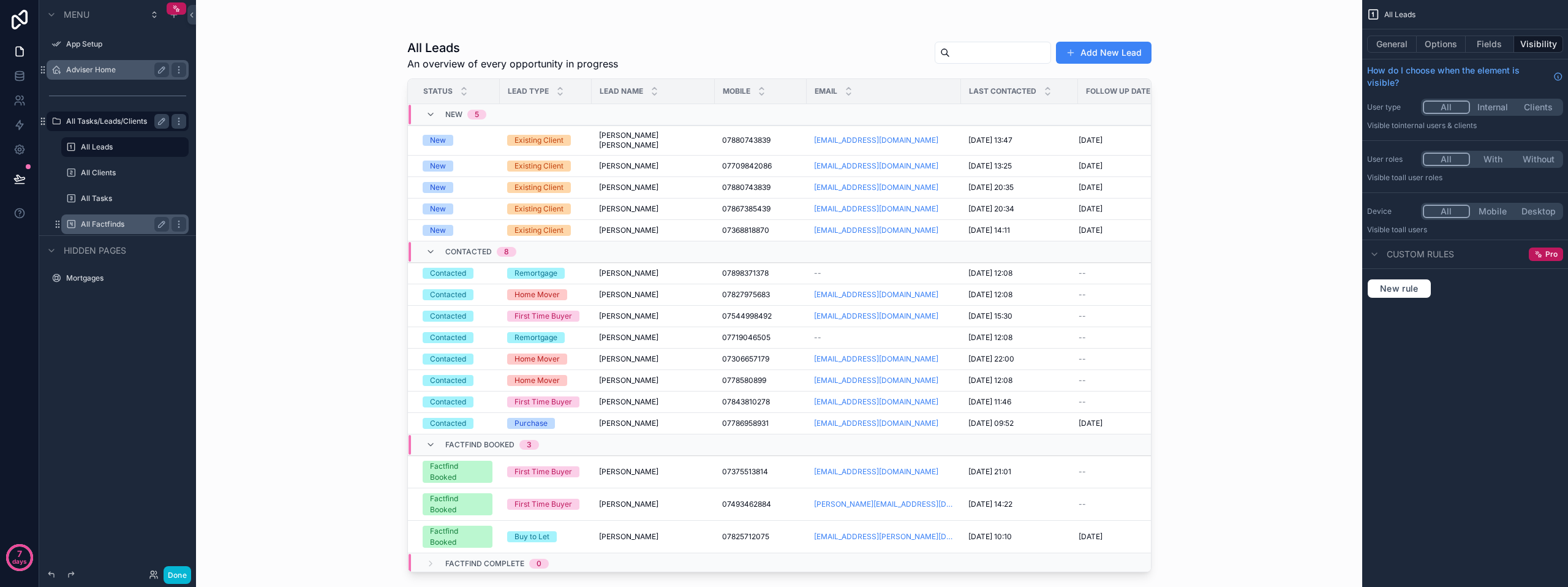
click at [104, 224] on label "All Factfinds" at bounding box center [122, 224] width 83 height 9
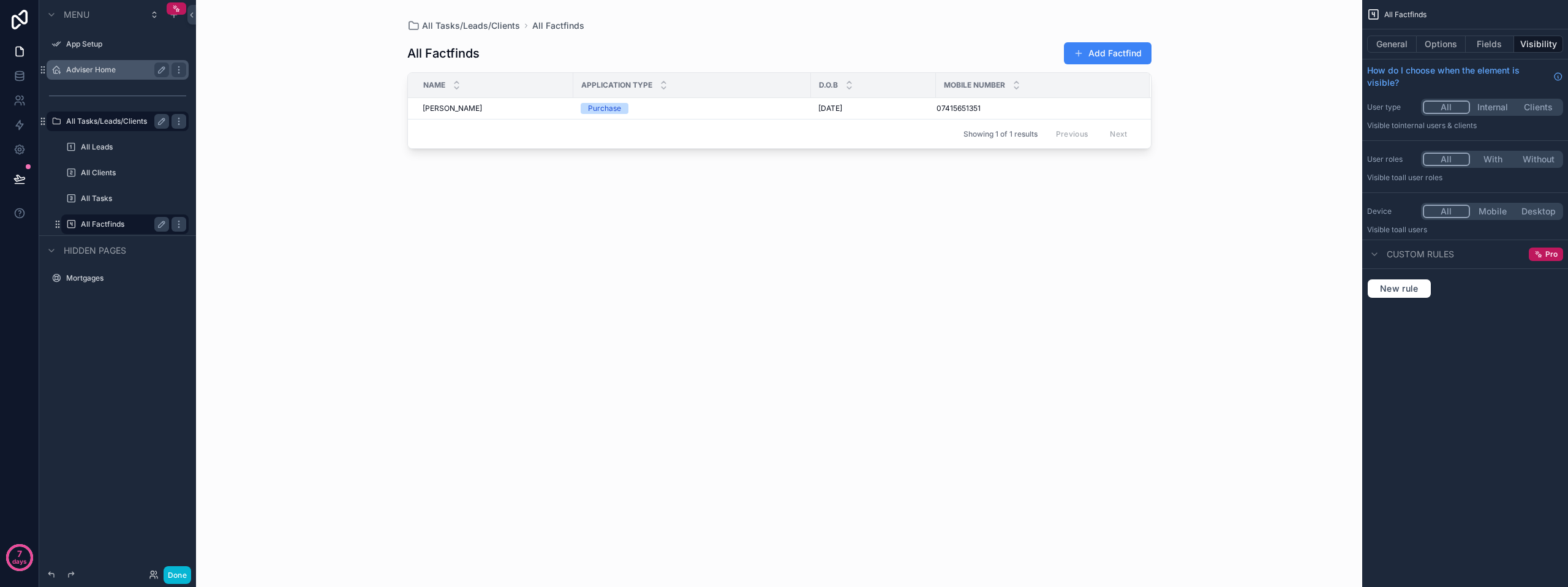
click at [1083, 50] on div "scrollable content" at bounding box center [779, 286] width 783 height 572
click at [1083, 50] on span "scrollable content" at bounding box center [1078, 53] width 9 height 9
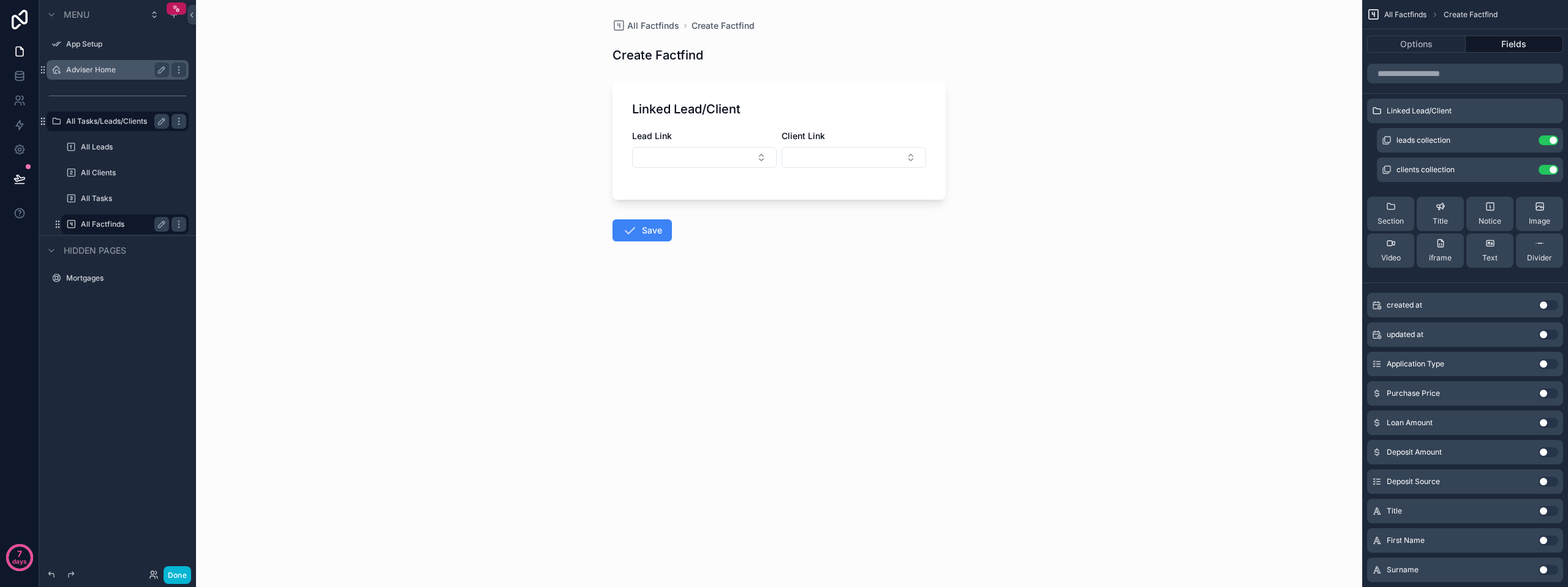
click at [644, 104] on h1 "Linked Lead/Client" at bounding box center [686, 109] width 109 height 18
click at [619, 93] on div "Linked Lead/Client Lead Link Client Link" at bounding box center [778, 140] width 333 height 119
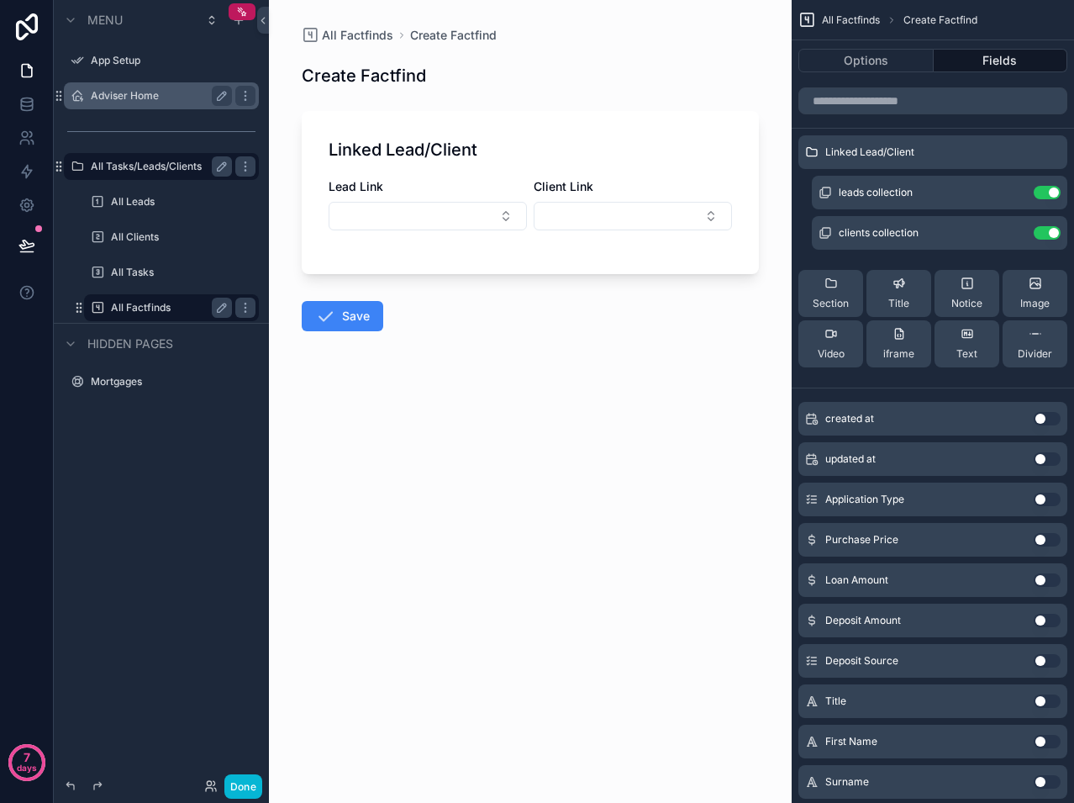
click at [655, 408] on form "Linked Lead/Client Lead Link Client Link Save" at bounding box center [530, 270] width 457 height 338
click at [371, 216] on button "Select Button" at bounding box center [428, 216] width 198 height 29
click at [605, 147] on div "Linked Lead/Client" at bounding box center [530, 150] width 403 height 24
click at [835, 298] on span "Section" at bounding box center [831, 303] width 36 height 13
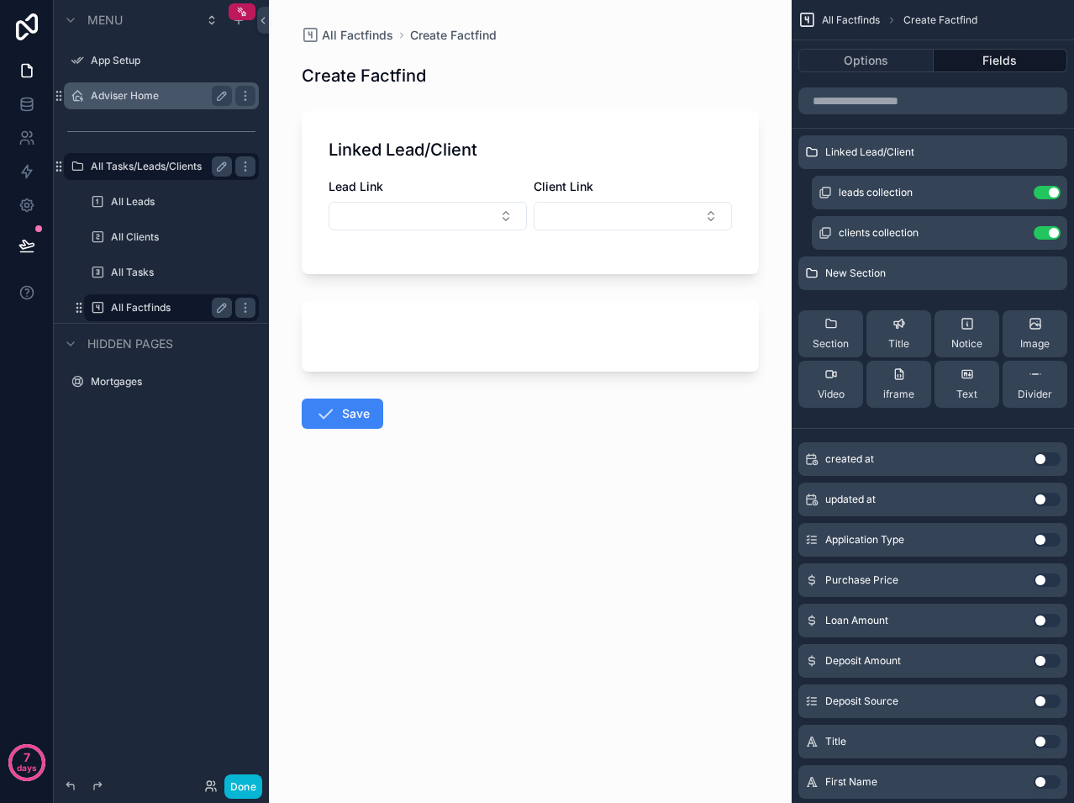
click at [524, 490] on form "Linked Lead/Client Lead Link Client Link Save" at bounding box center [530, 318] width 457 height 435
click at [262, 23] on icon at bounding box center [263, 20] width 12 height 13
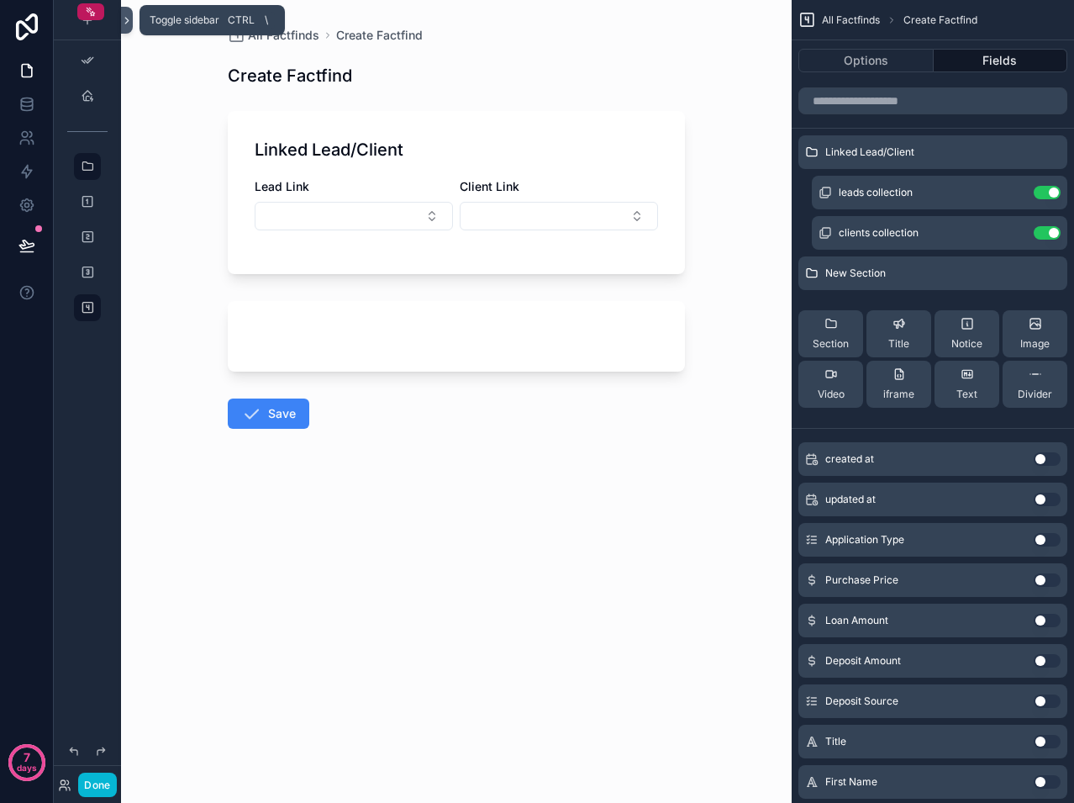
click at [123, 23] on icon at bounding box center [127, 20] width 12 height 13
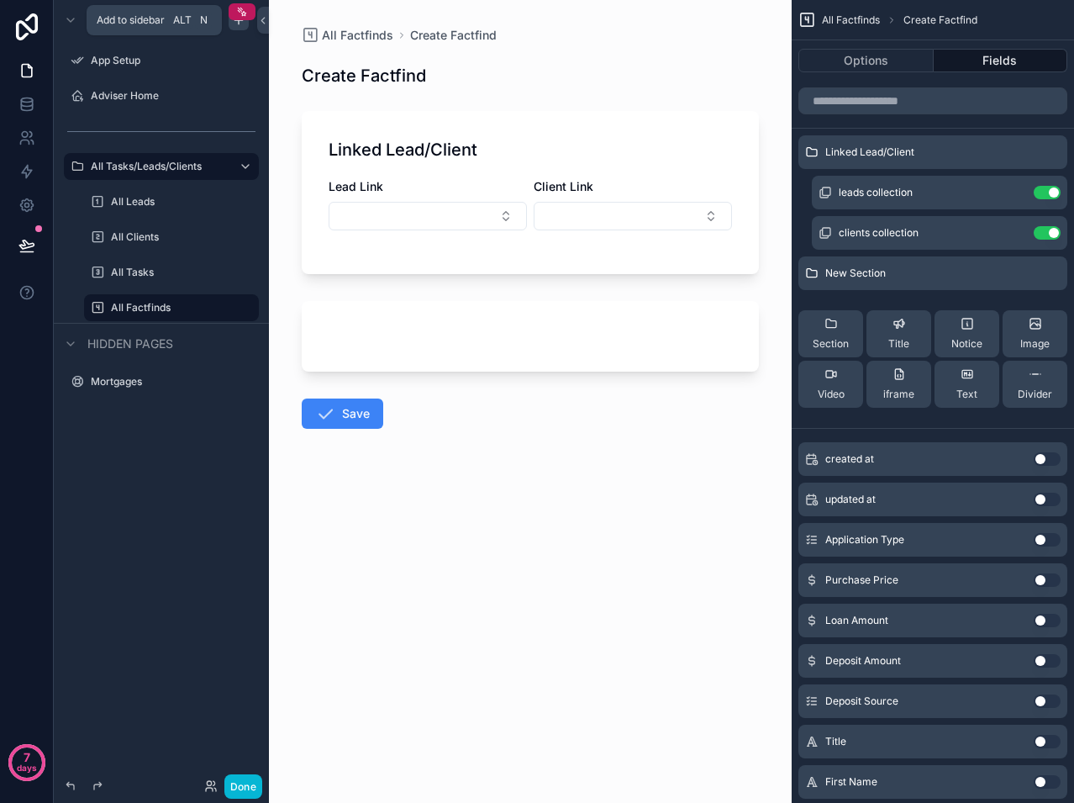
click at [237, 28] on div "scrollable content" at bounding box center [239, 20] width 20 height 20
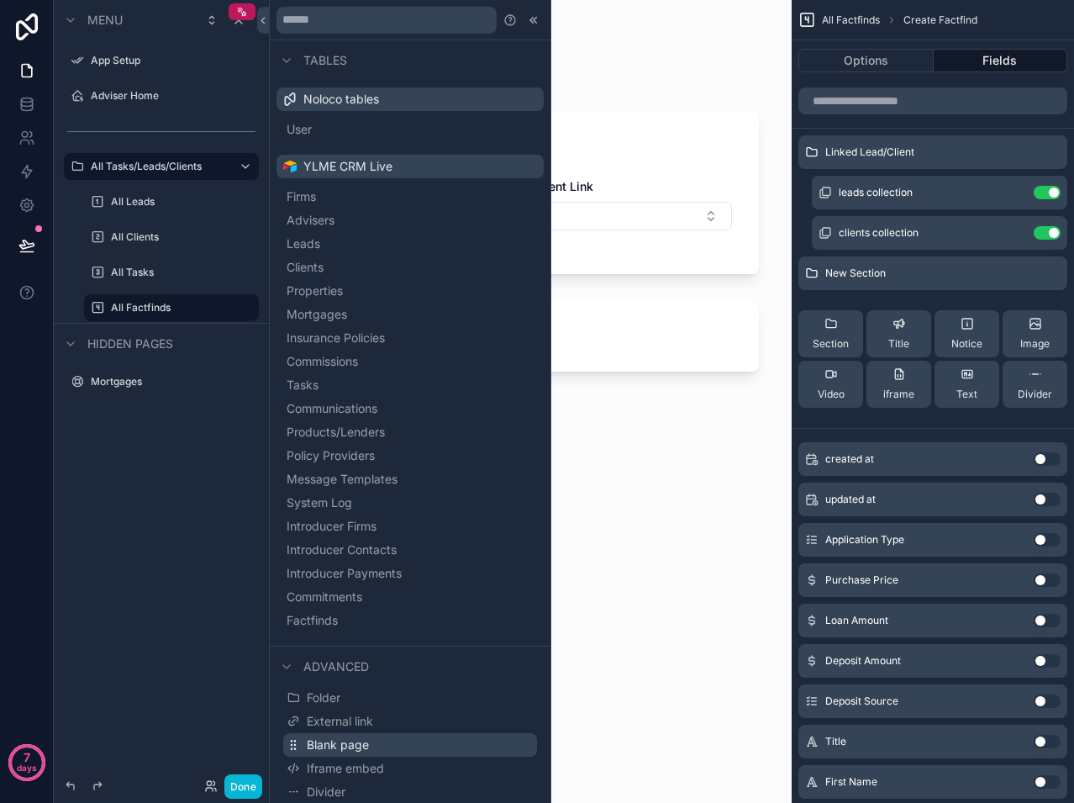
scroll to position [1, 0]
click at [714, 54] on div "All Factfinds Create Factfind Create Factfind Linked Lead/Client Lead Link Clie…" at bounding box center [530, 268] width 484 height 536
click at [680, 72] on div "Create Factfind" at bounding box center [530, 76] width 457 height 24
click at [236, 784] on button "Done" at bounding box center [243, 786] width 38 height 24
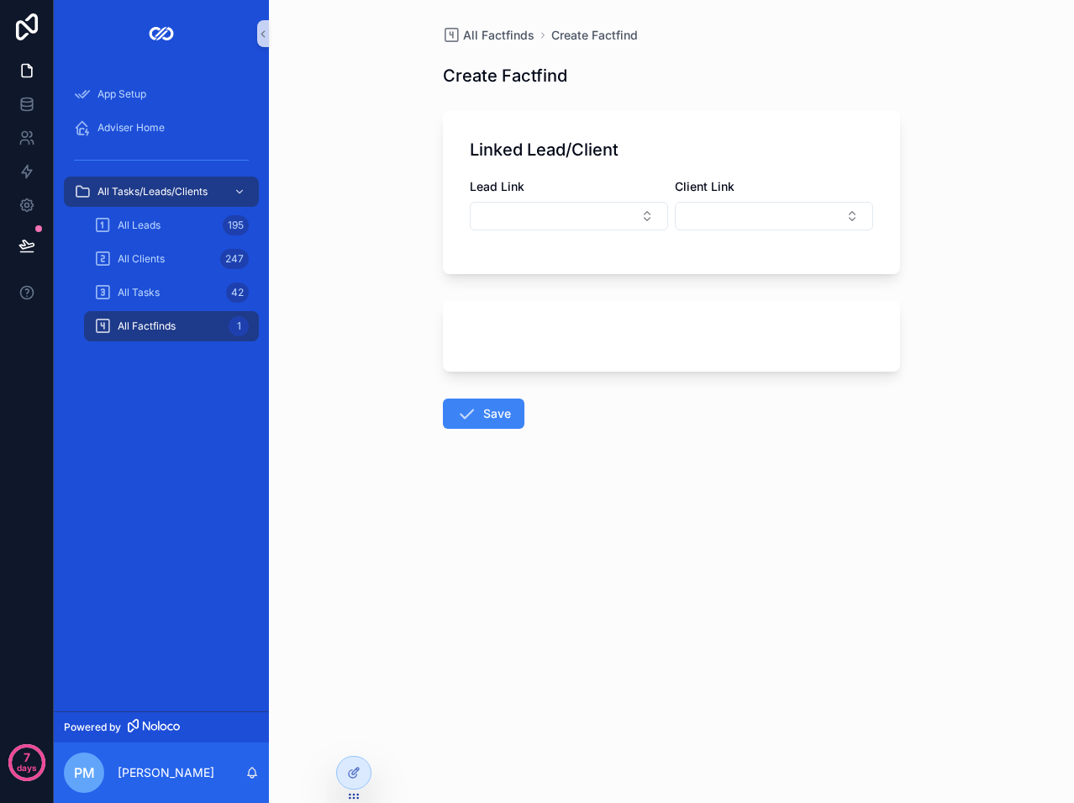
click at [616, 324] on div "scrollable content" at bounding box center [671, 336] width 457 height 71
click at [350, 773] on icon at bounding box center [353, 772] width 13 height 13
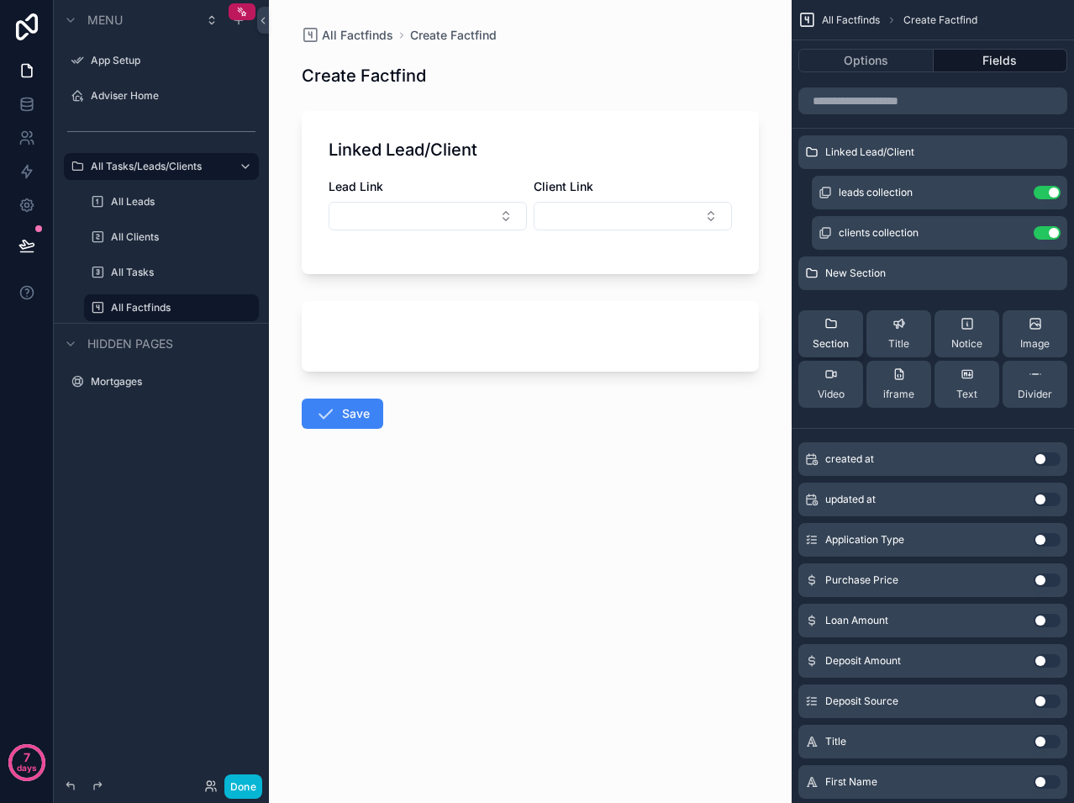
click at [835, 340] on span "Section" at bounding box center [831, 343] width 36 height 13
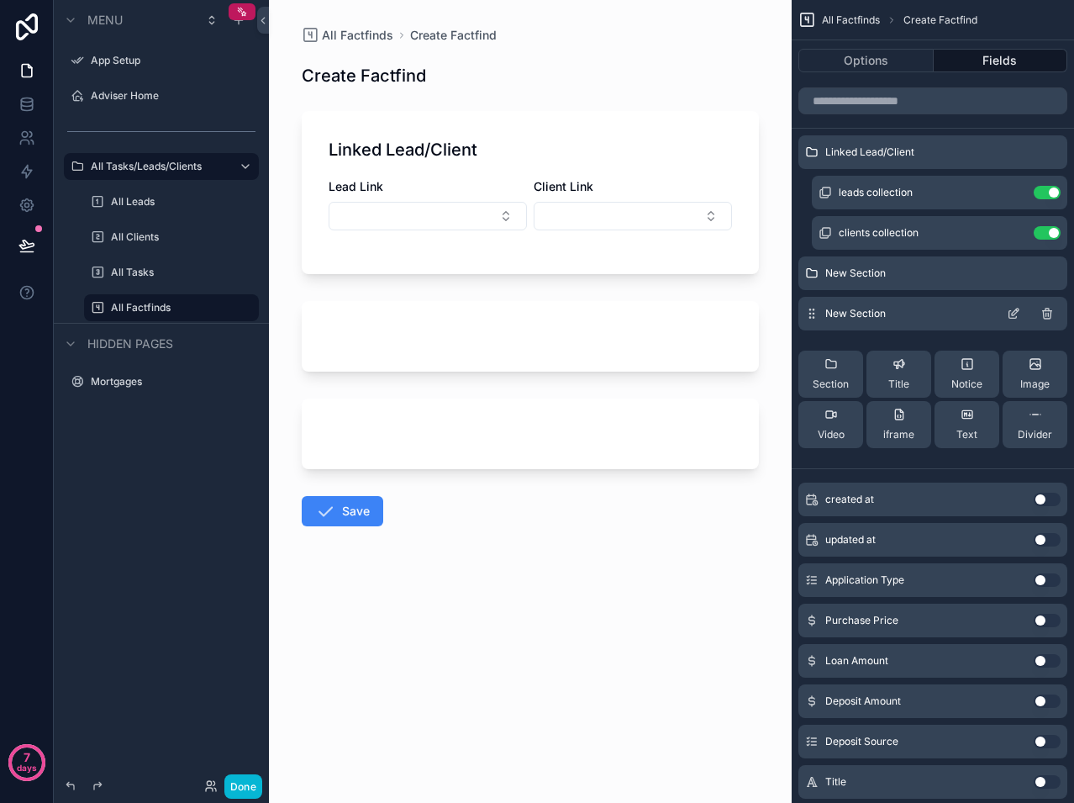
click at [1051, 314] on icon "scrollable content" at bounding box center [1047, 315] width 8 height 8
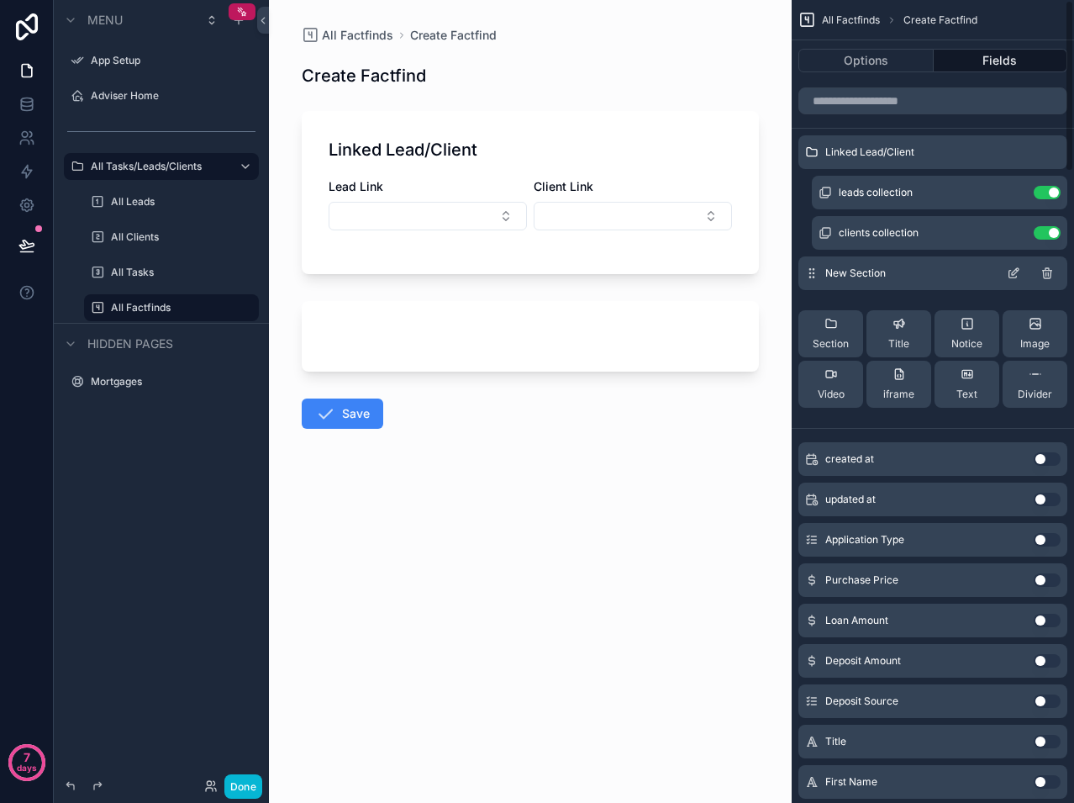
click at [1011, 273] on icon "scrollable content" at bounding box center [1013, 272] width 13 height 13
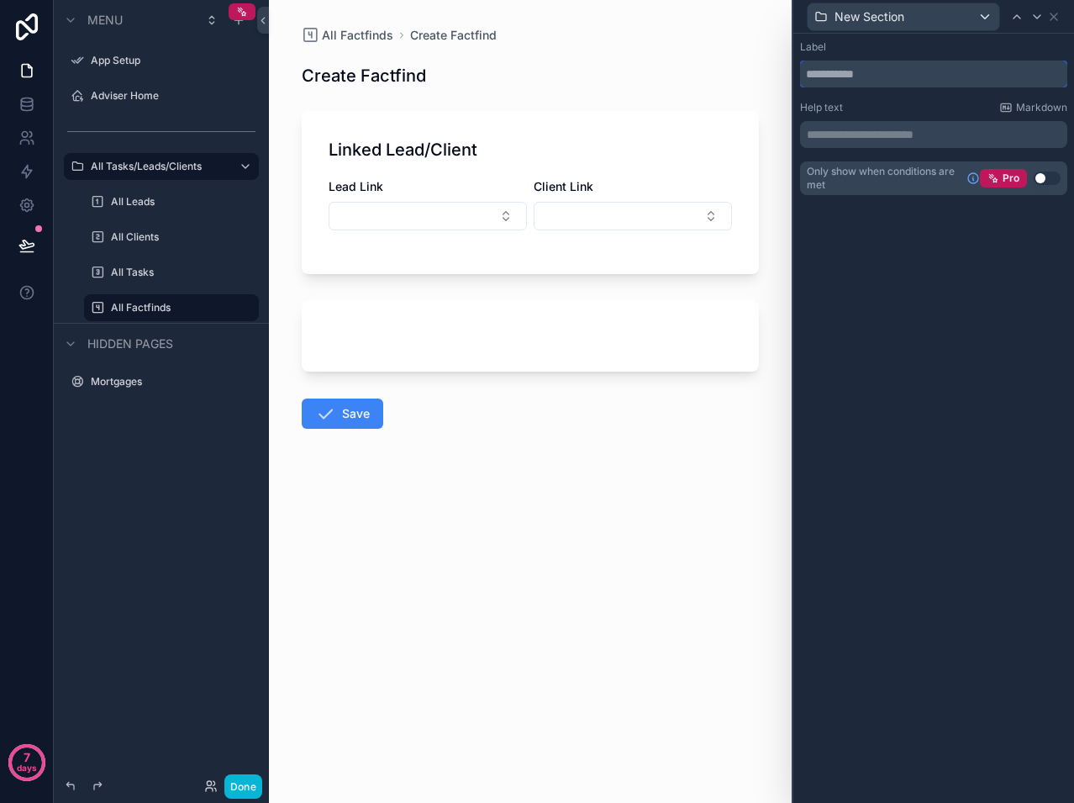
click at [856, 77] on input "text" at bounding box center [933, 74] width 267 height 27
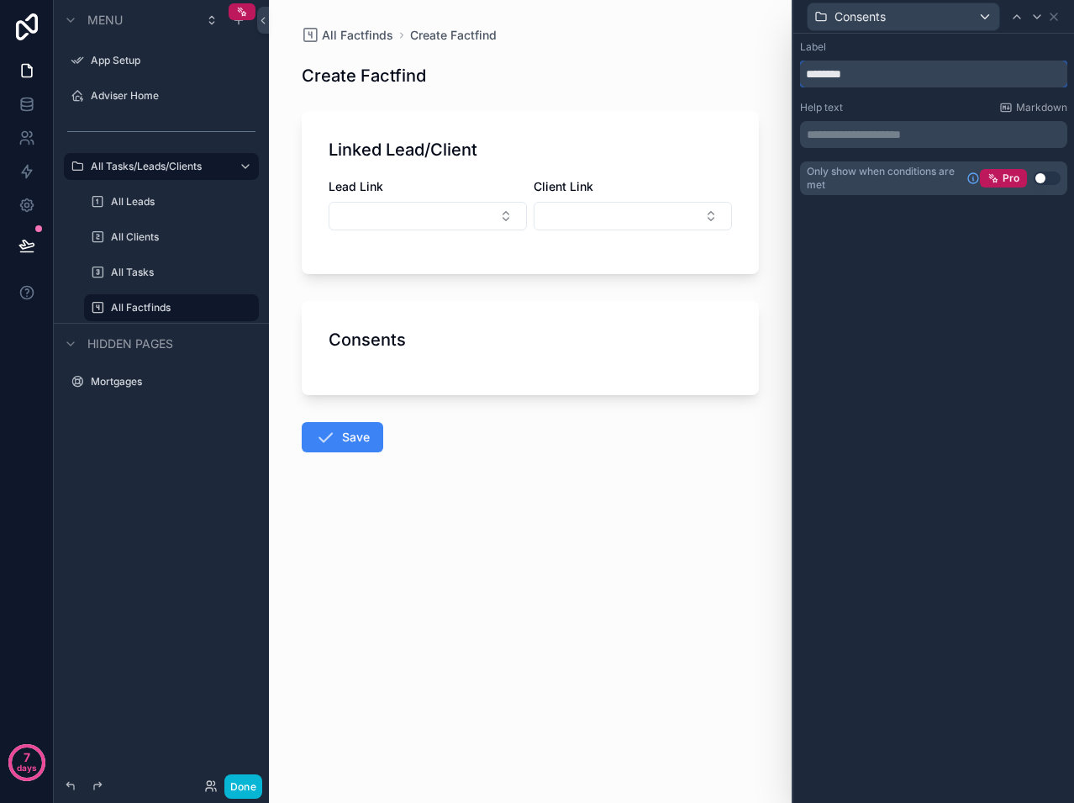
type input "********"
click at [893, 260] on div "**********" at bounding box center [933, 418] width 281 height 769
click at [1054, 17] on icon at bounding box center [1054, 16] width 7 height 7
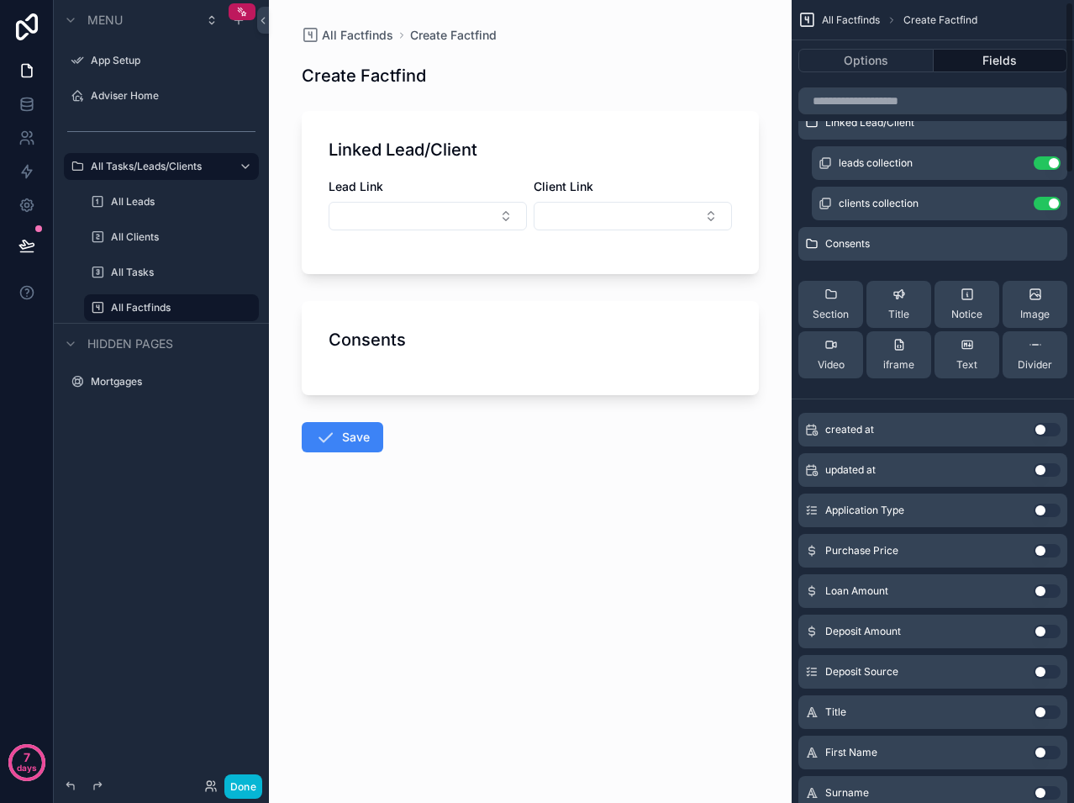
scroll to position [0, 0]
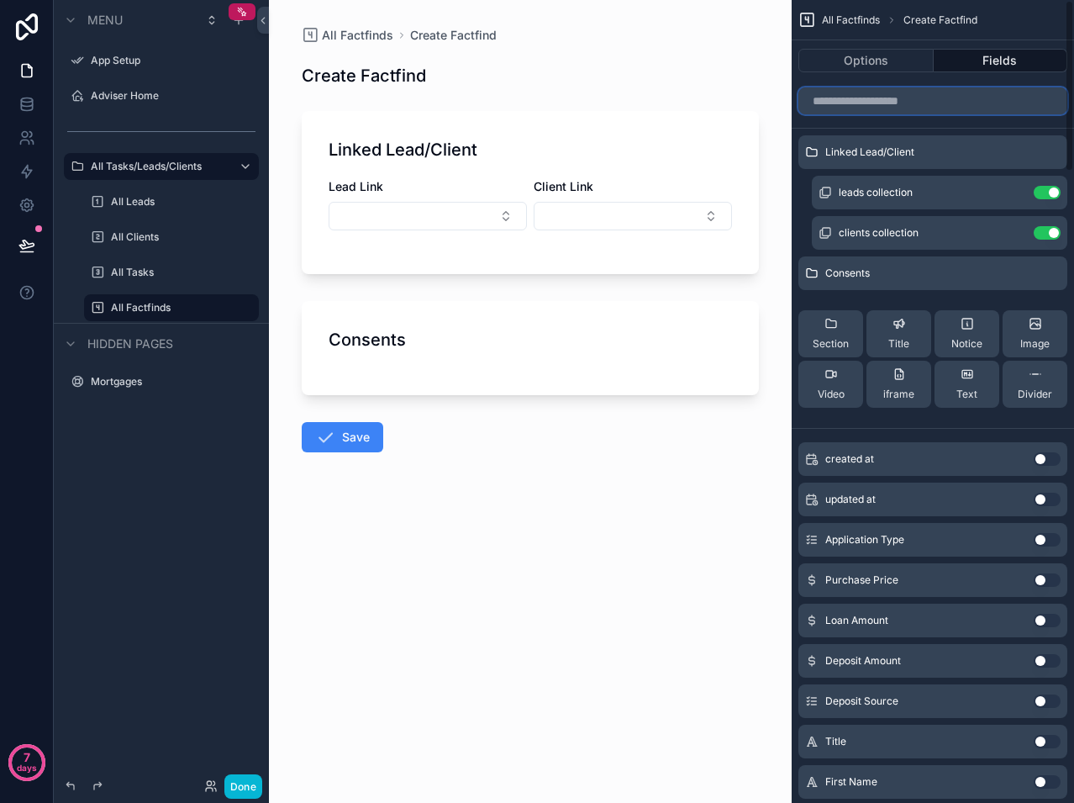
click at [879, 100] on input "scrollable content" at bounding box center [932, 100] width 269 height 27
type input "*"
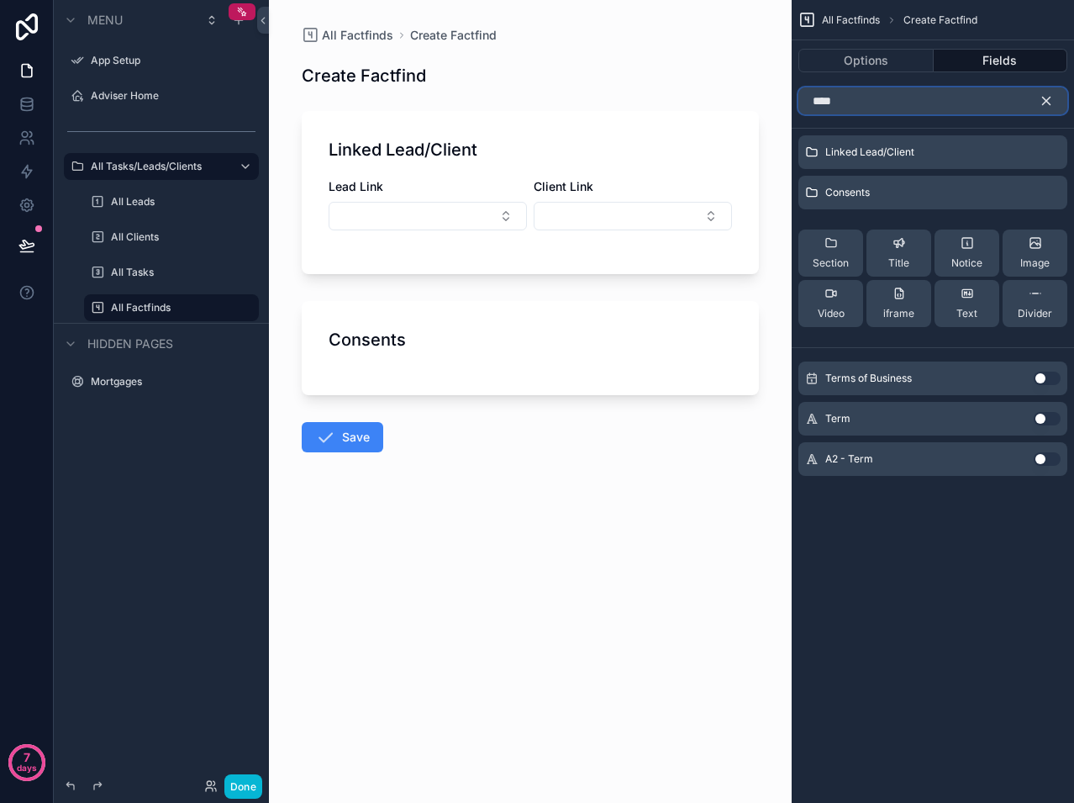
type input "****"
click at [1040, 389] on div "Terms of Business Use setting" at bounding box center [932, 378] width 269 height 34
click at [1040, 382] on button "Use setting" at bounding box center [1047, 377] width 27 height 13
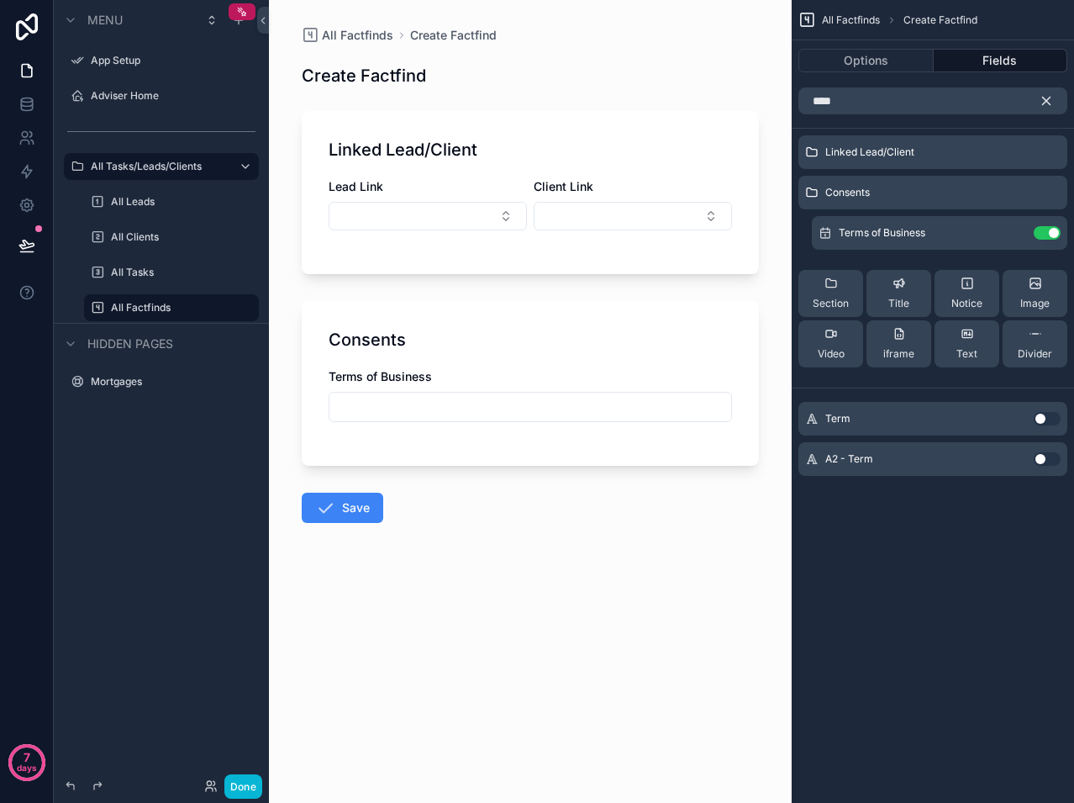
click at [1046, 100] on icon "scrollable content" at bounding box center [1047, 101] width 8 height 8
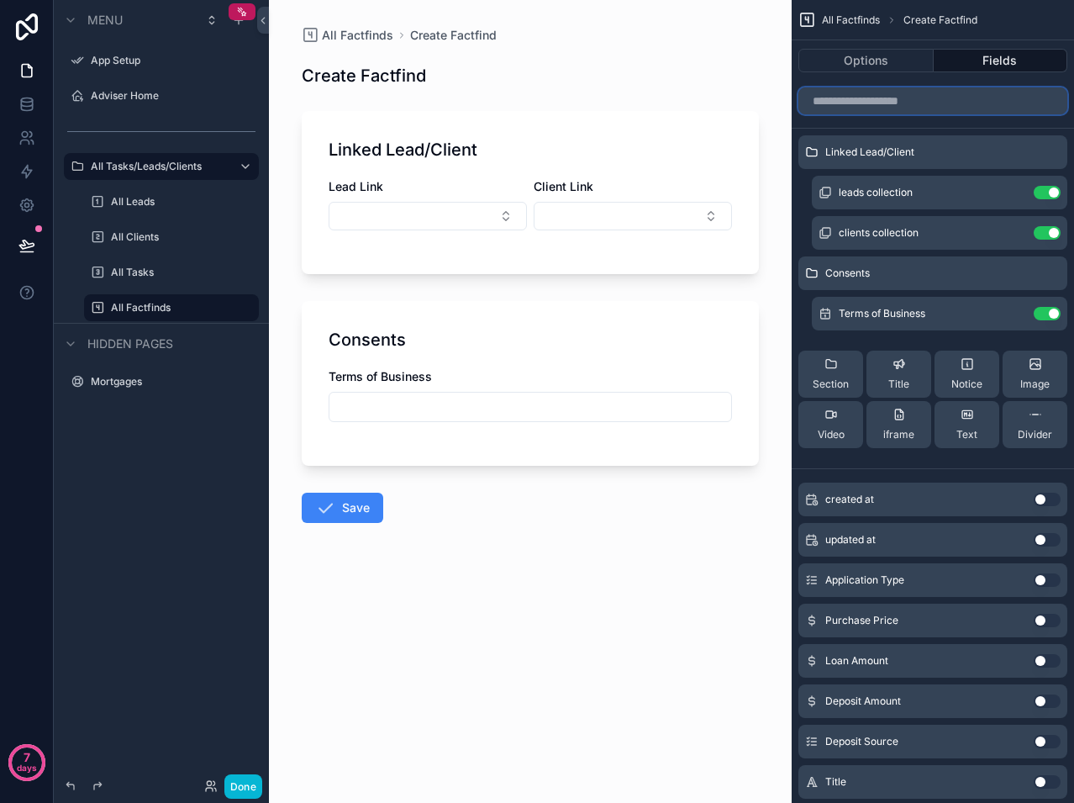
click at [866, 111] on input "scrollable content" at bounding box center [932, 100] width 269 height 27
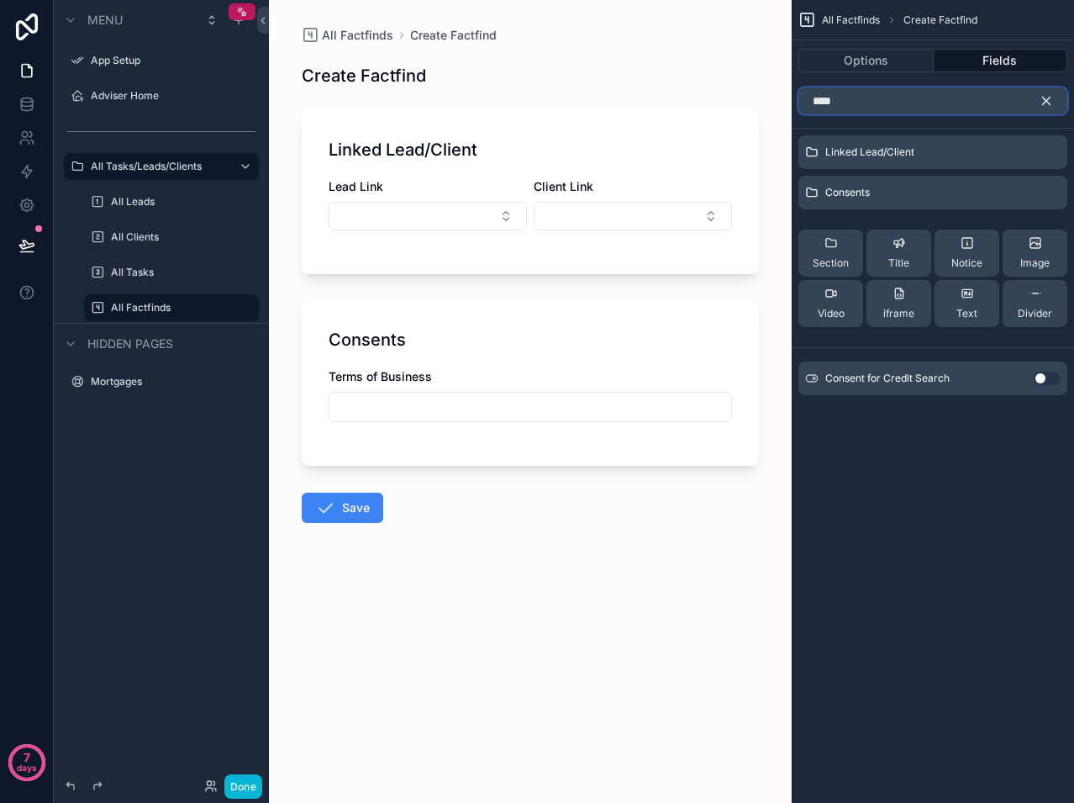
type input "****"
click at [1039, 380] on button "Use setting" at bounding box center [1047, 377] width 27 height 13
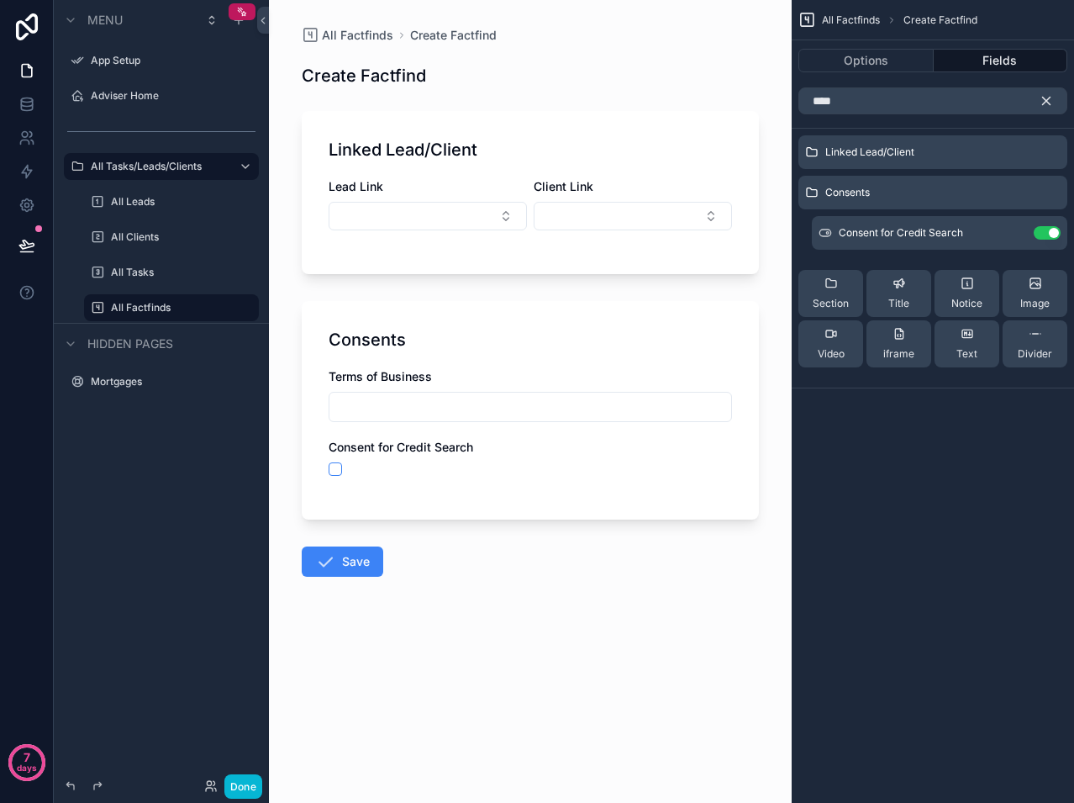
click at [470, 374] on div "Terms of Business" at bounding box center [530, 376] width 403 height 17
click at [939, 146] on div "Linked Lead/Client" at bounding box center [932, 152] width 269 height 34
click at [940, 195] on div "Consents" at bounding box center [932, 193] width 269 height 34
click at [1014, 228] on icon "scrollable content" at bounding box center [1013, 232] width 13 height 13
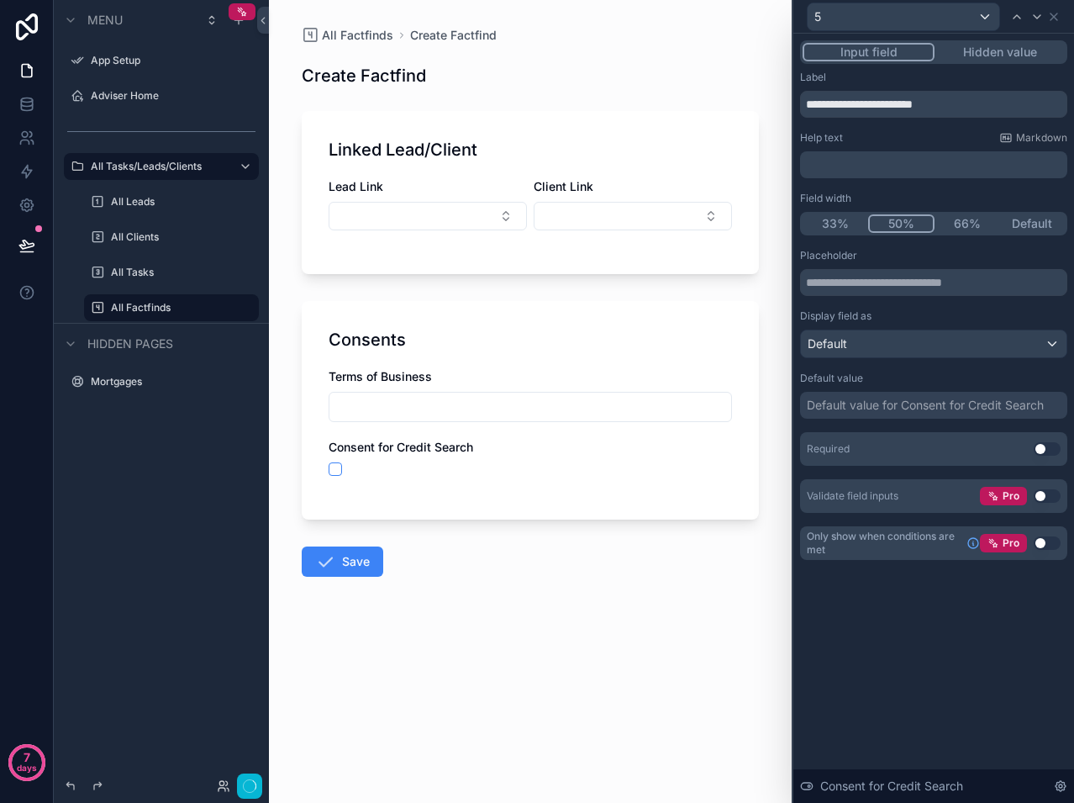
click at [899, 220] on button "50%" at bounding box center [901, 223] width 67 height 18
click at [983, 23] on div "5" at bounding box center [904, 16] width 192 height 27
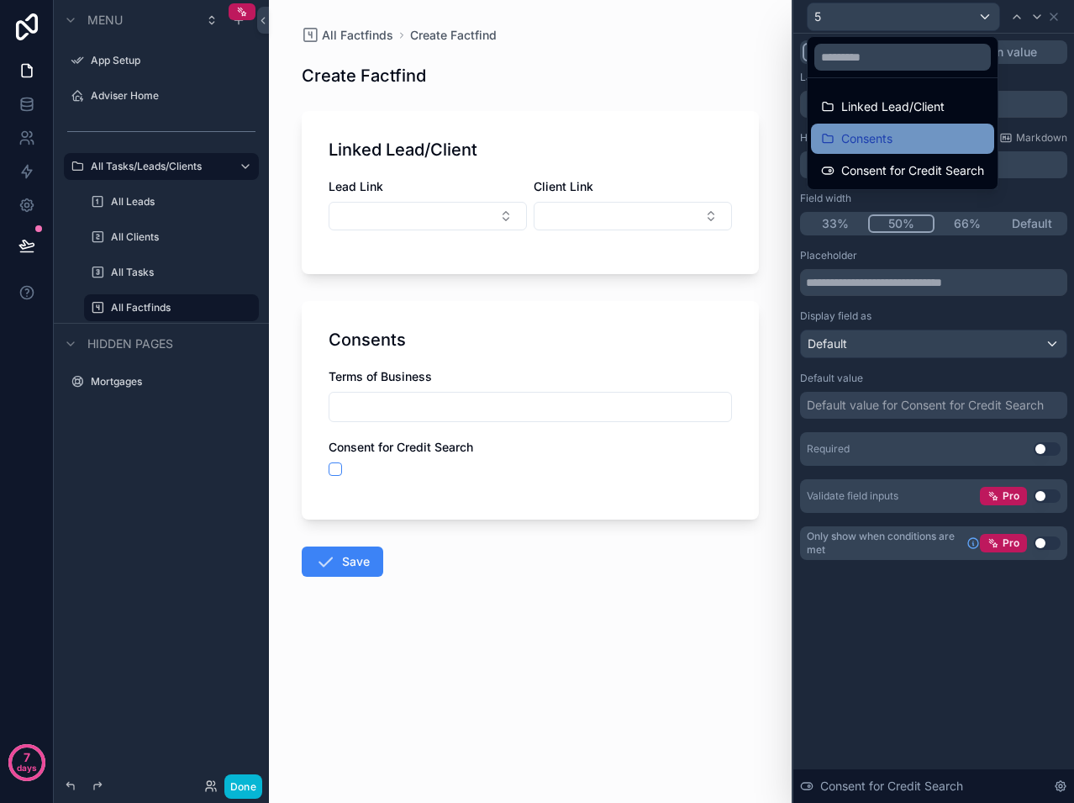
click at [914, 132] on div "Consents" at bounding box center [902, 139] width 163 height 20
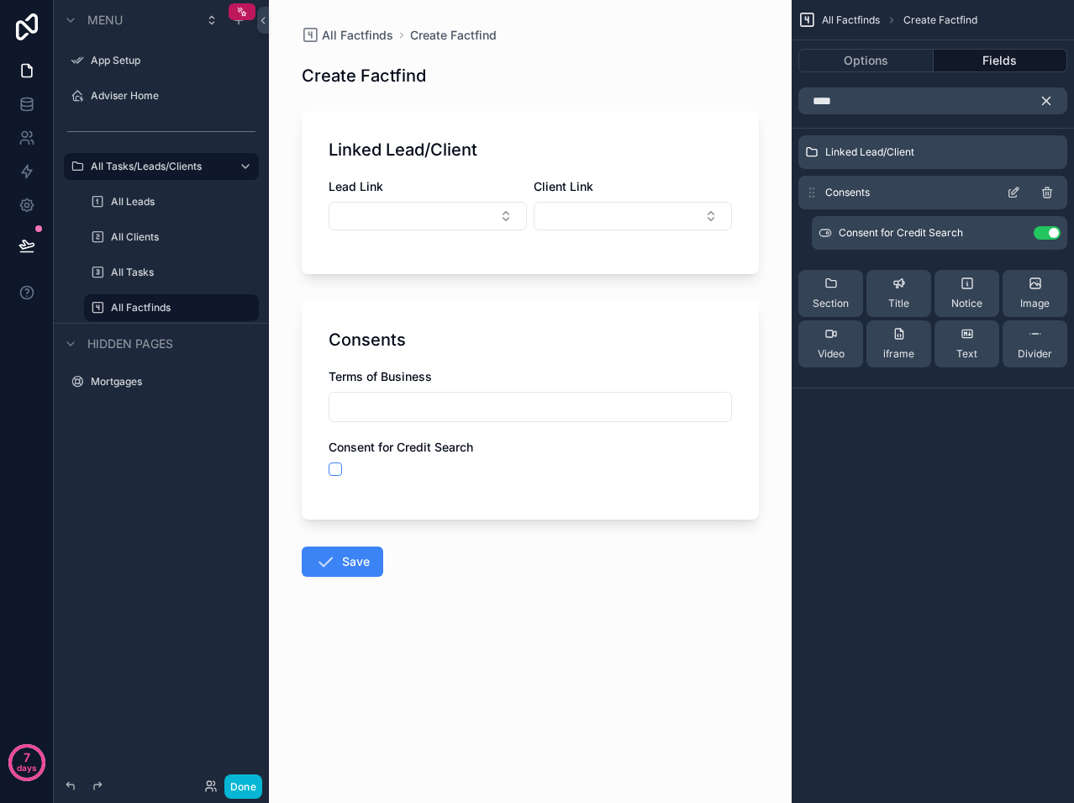
click at [1008, 198] on icon "scrollable content" at bounding box center [1013, 192] width 13 height 13
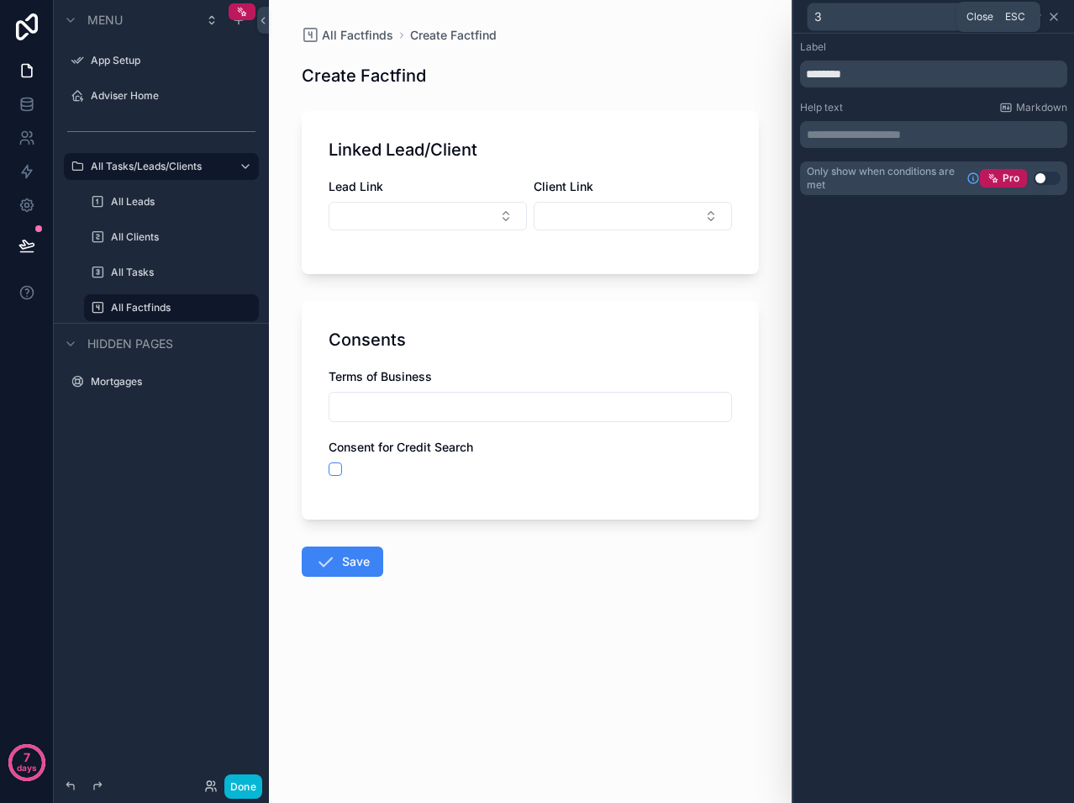
click at [1060, 22] on icon at bounding box center [1053, 16] width 13 height 13
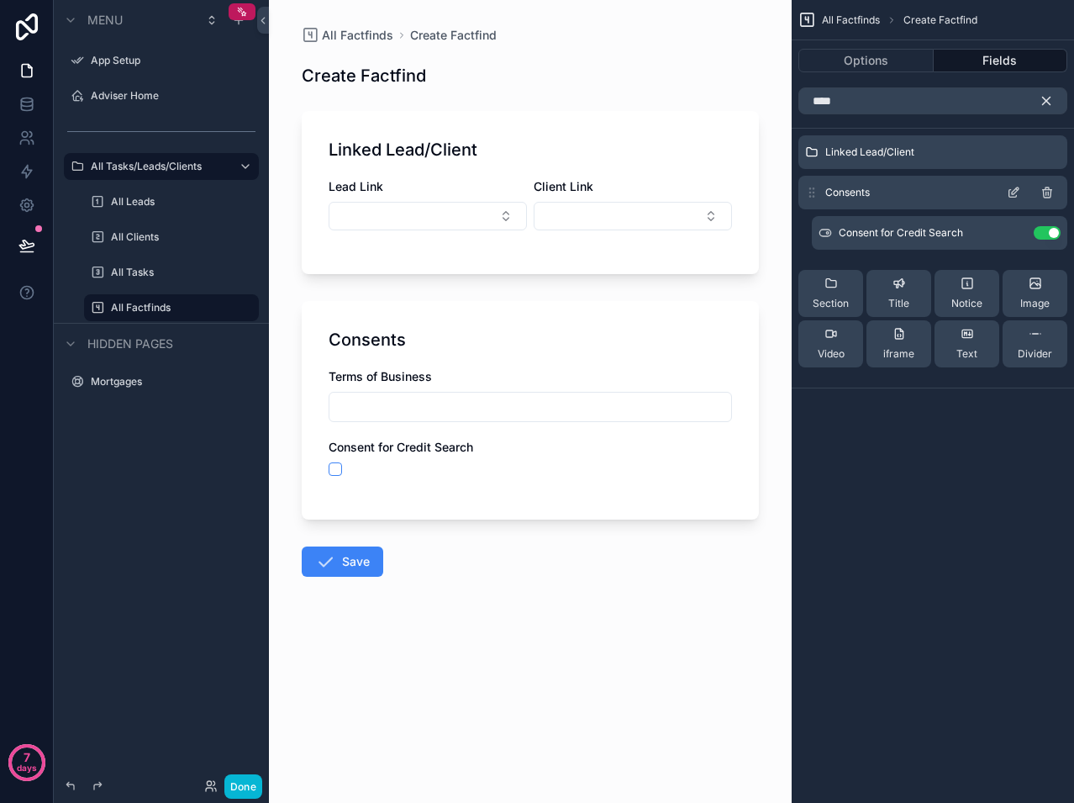
click at [1019, 189] on icon "scrollable content" at bounding box center [1013, 192] width 13 height 13
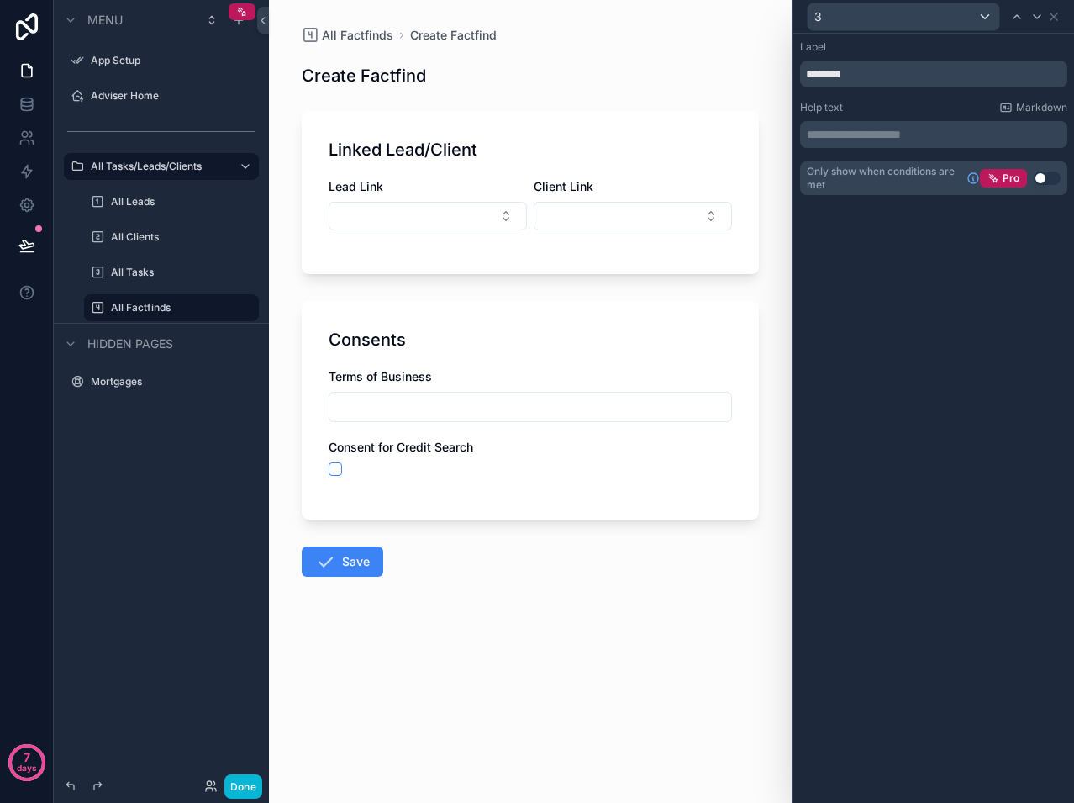
click at [1056, 25] on div "3" at bounding box center [933, 16] width 267 height 33
click at [1051, 17] on icon at bounding box center [1053, 16] width 13 height 13
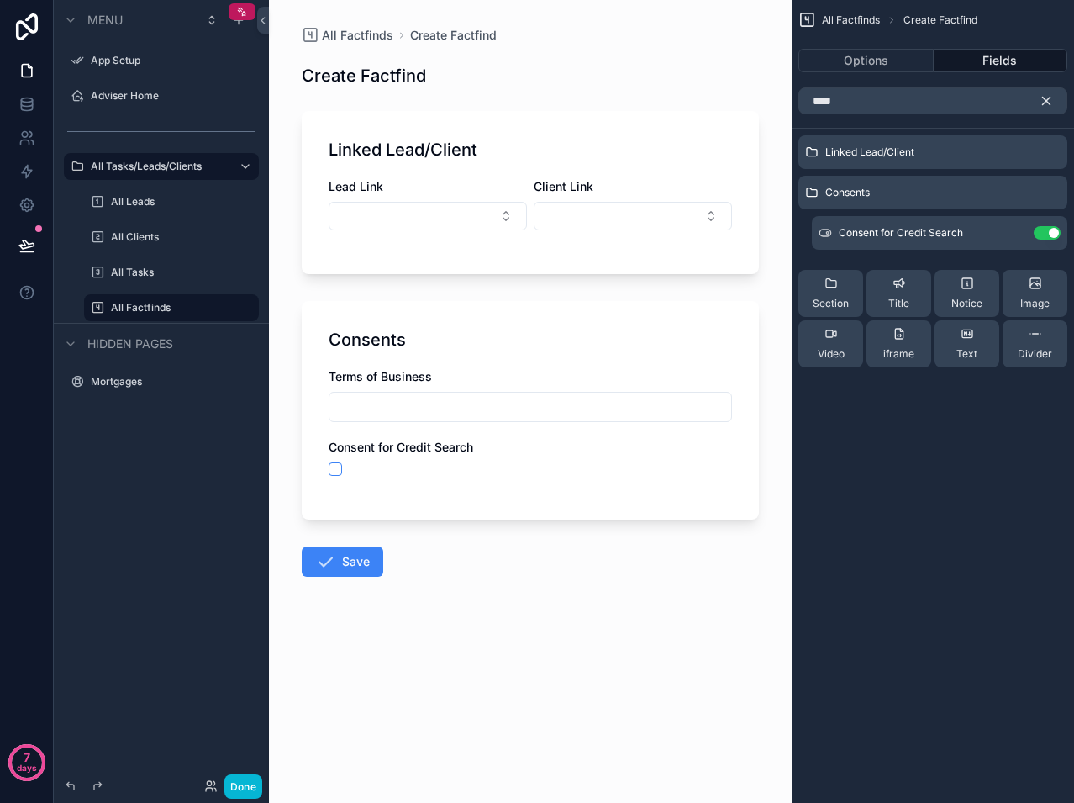
click at [819, 550] on div "All Factfinds Create Factfind Options Fields **** Linked Lead/Client Consents C…" at bounding box center [933, 401] width 282 height 803
click at [1040, 102] on icon "scrollable content" at bounding box center [1046, 100] width 15 height 15
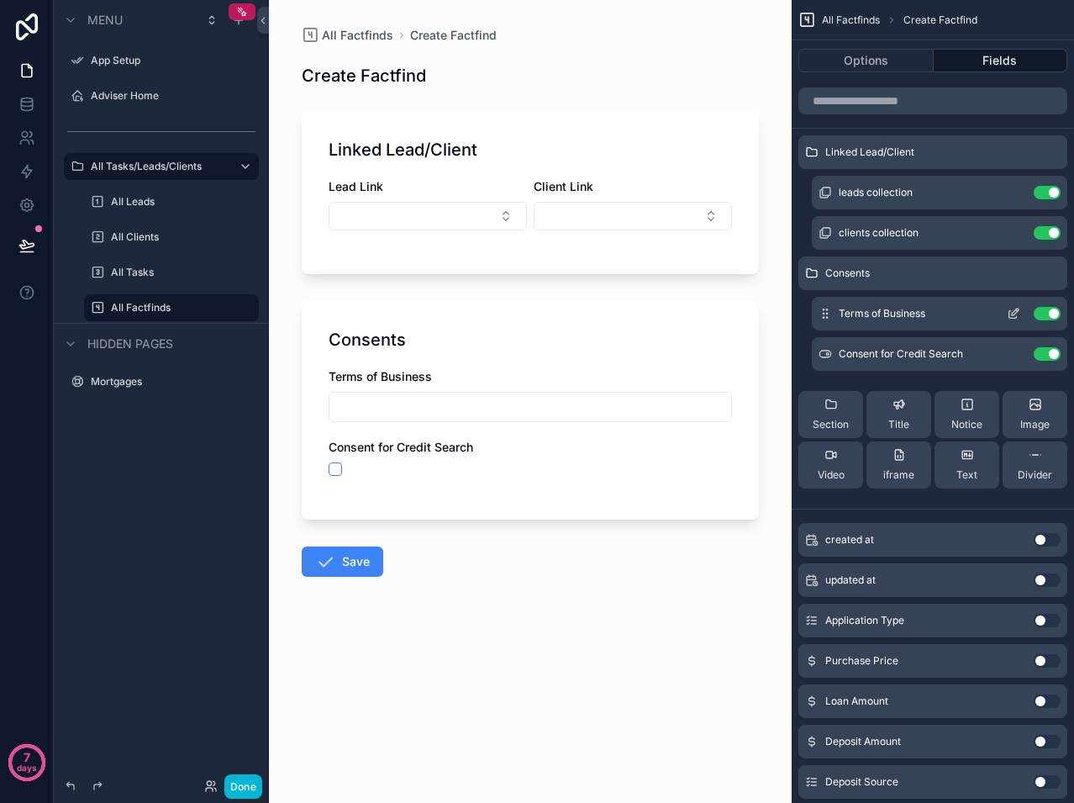
click at [1009, 307] on icon "scrollable content" at bounding box center [1013, 313] width 13 height 13
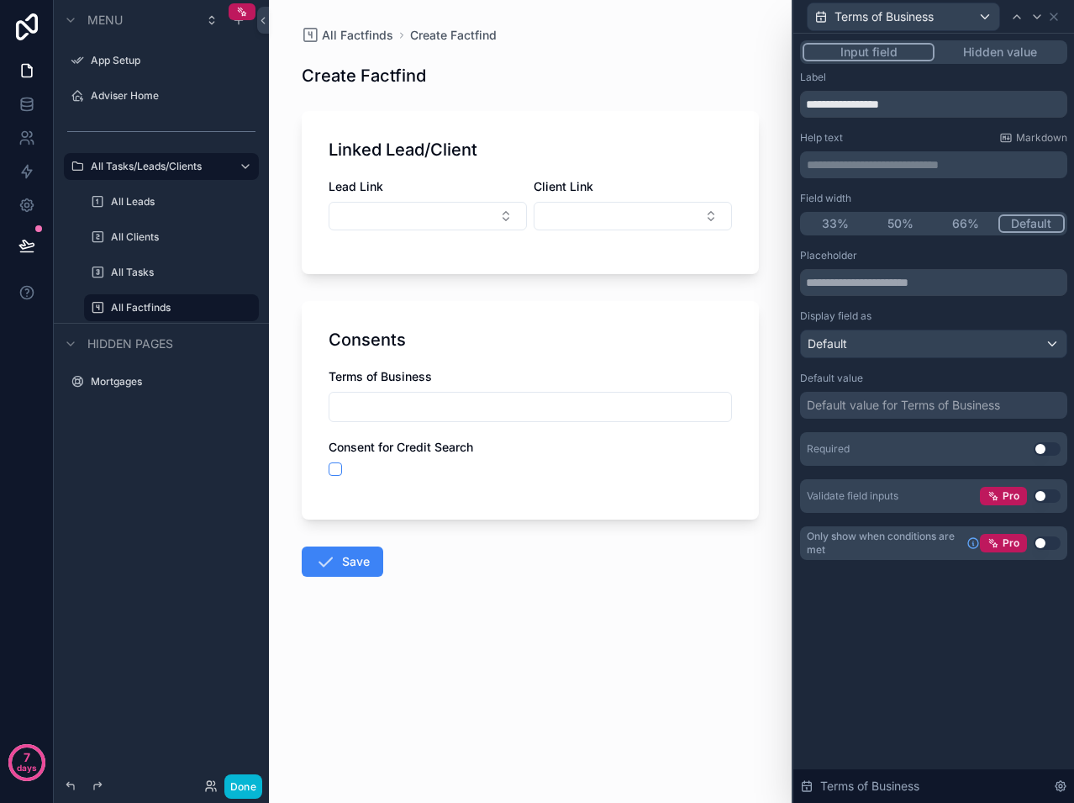
click at [911, 224] on button "50%" at bounding box center [901, 223] width 66 height 18
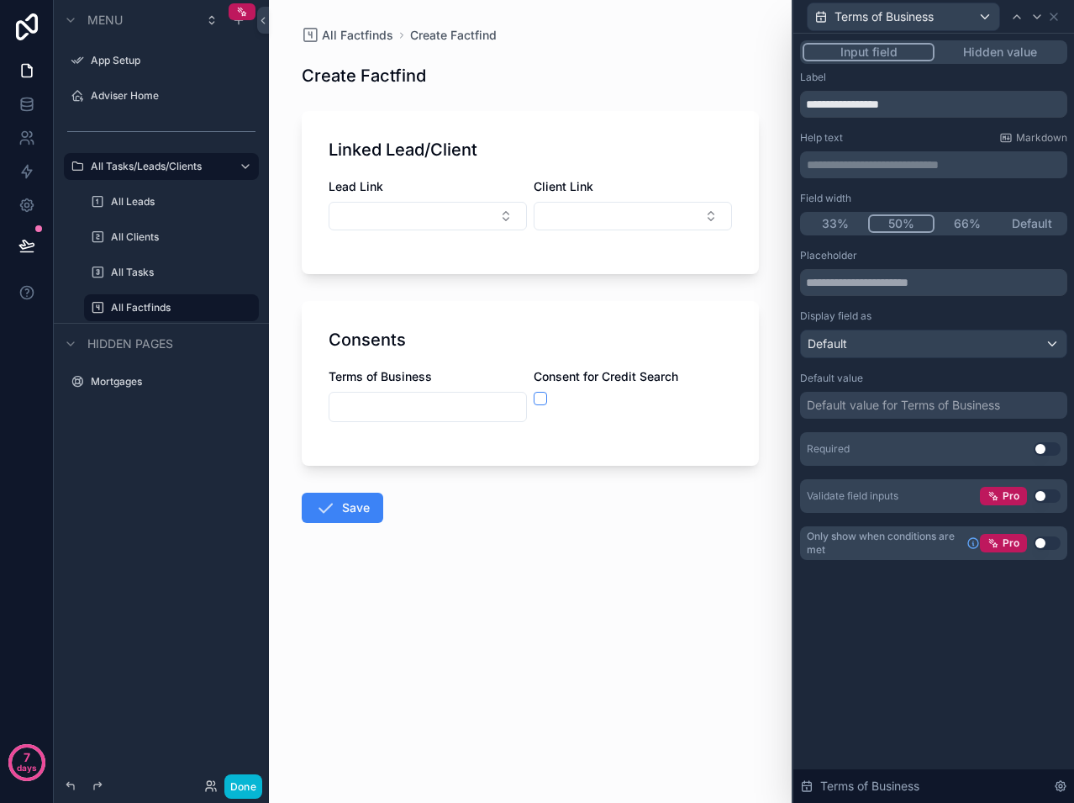
click at [629, 554] on form "Linked Lead/Client Lead Link Client Link Consents Terms of Business Consent for…" at bounding box center [530, 365] width 457 height 529
click at [1055, 17] on icon at bounding box center [1054, 16] width 7 height 7
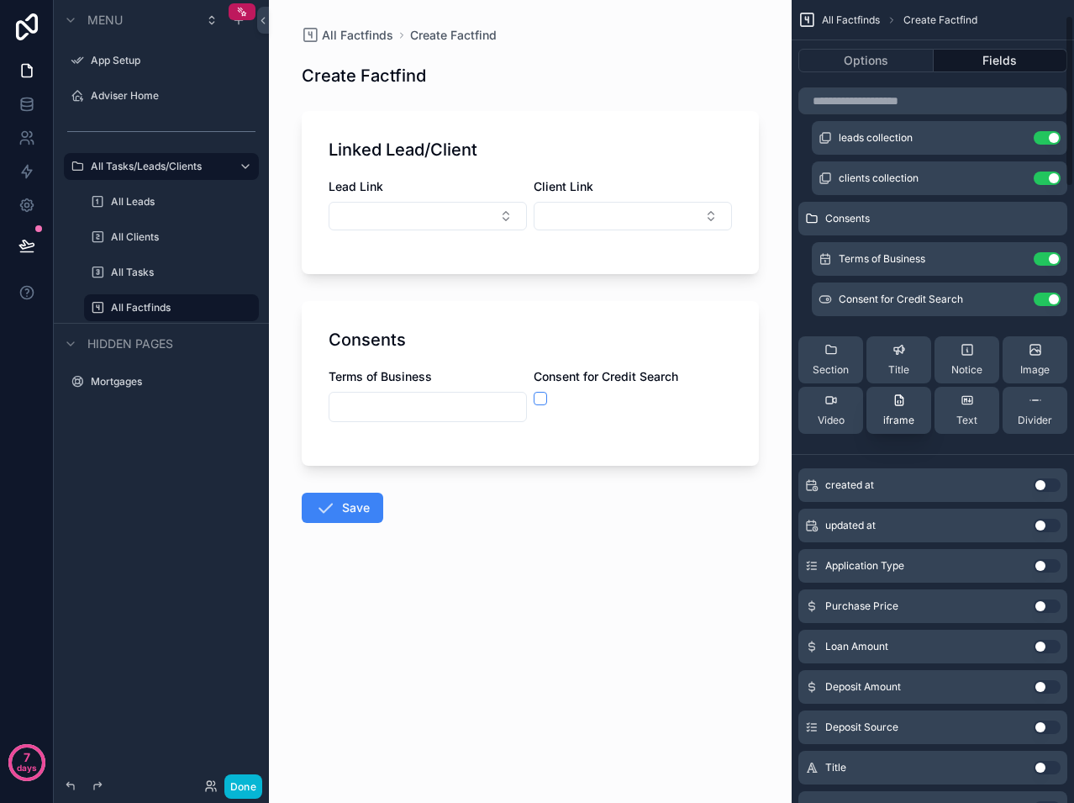
scroll to position [84, 0]
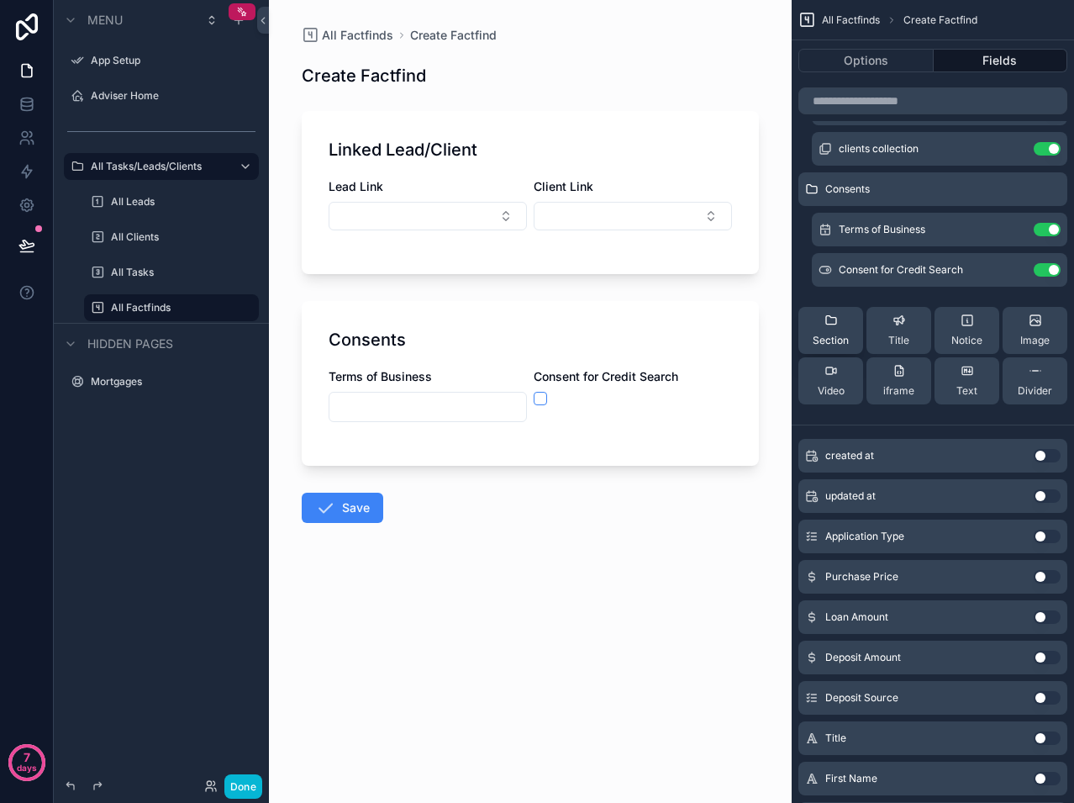
click at [827, 333] on div "Section" at bounding box center [831, 330] width 36 height 34
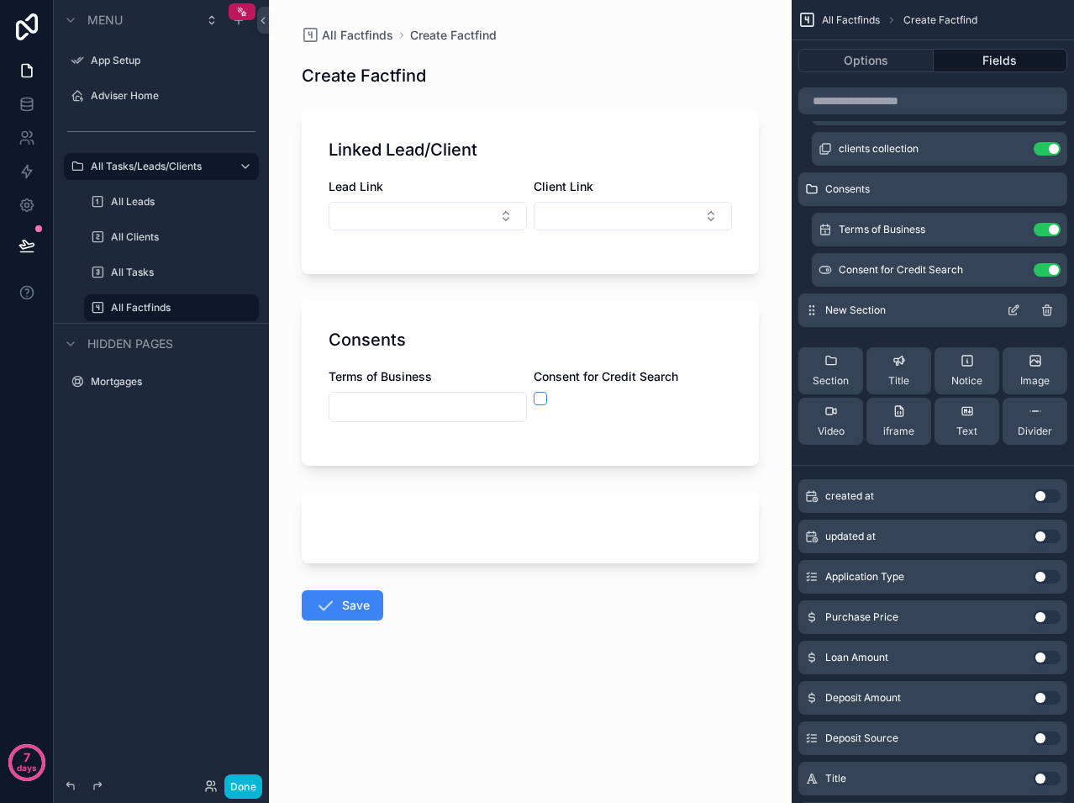
click at [1019, 307] on icon "scrollable content" at bounding box center [1013, 309] width 13 height 13
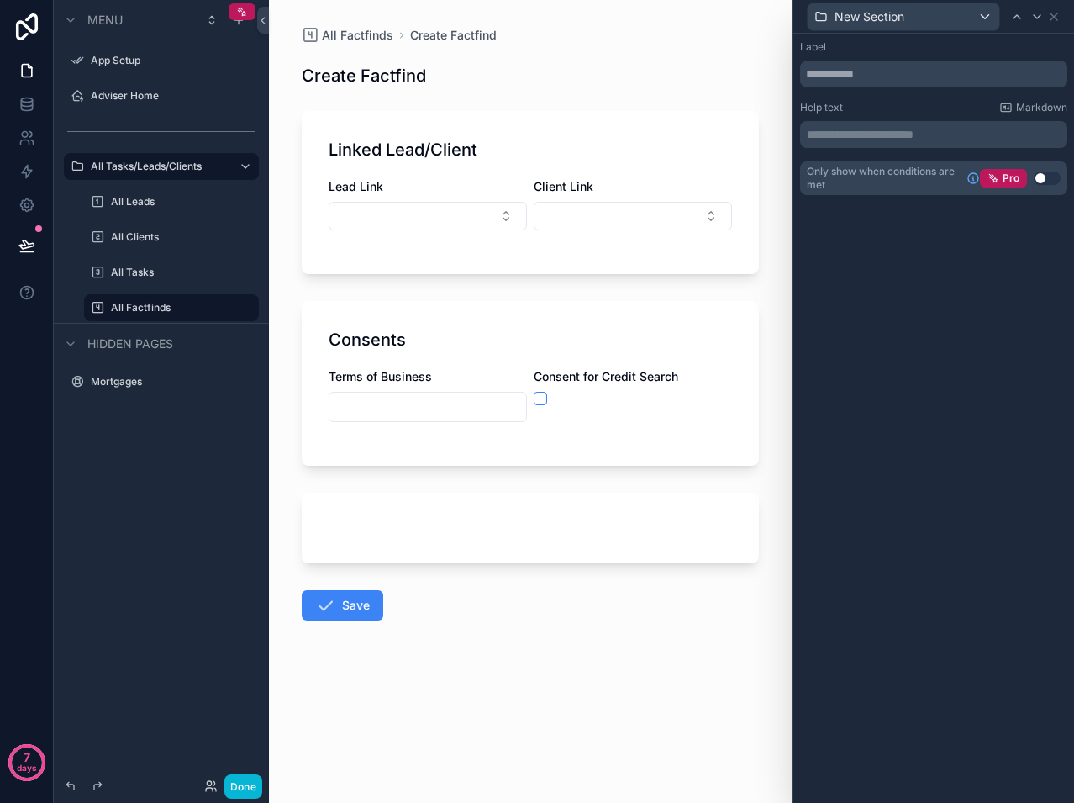
click at [861, 59] on div "Label" at bounding box center [933, 63] width 267 height 47
click at [855, 74] on input "text" at bounding box center [933, 74] width 267 height 27
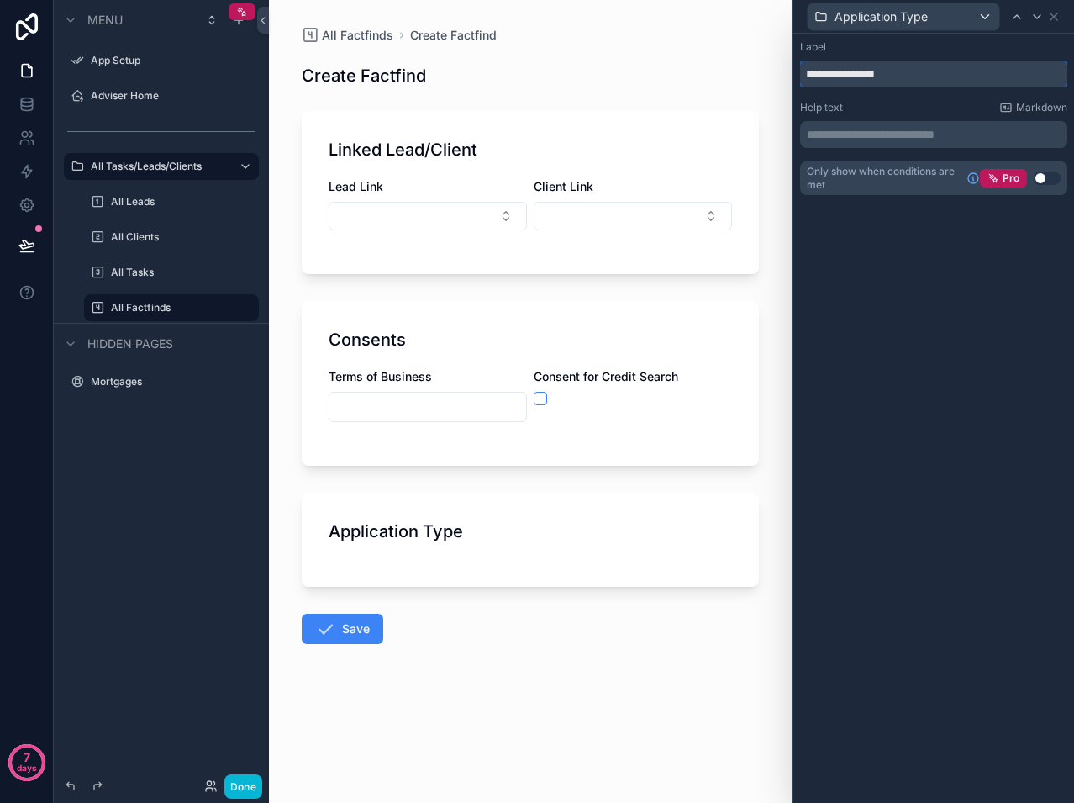
type input "**********"
click at [950, 254] on div "**********" at bounding box center [933, 418] width 281 height 769
click at [1051, 18] on icon at bounding box center [1053, 16] width 13 height 13
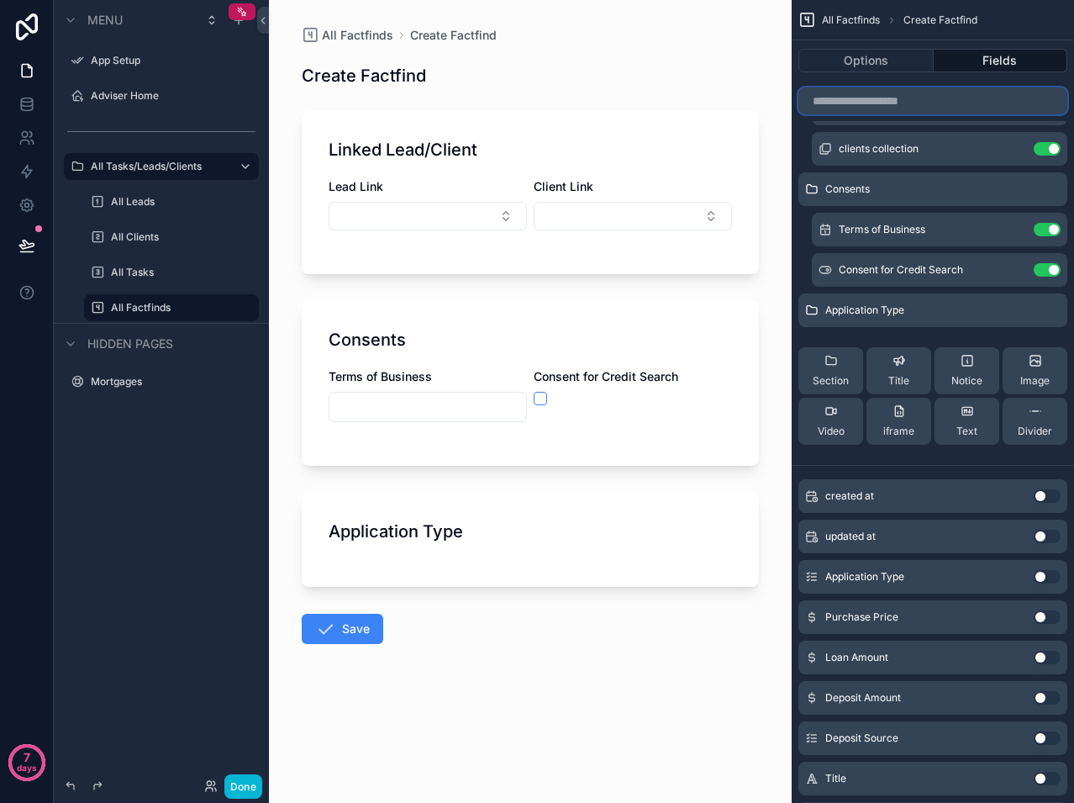
click at [883, 97] on input "scrollable content" at bounding box center [932, 100] width 269 height 27
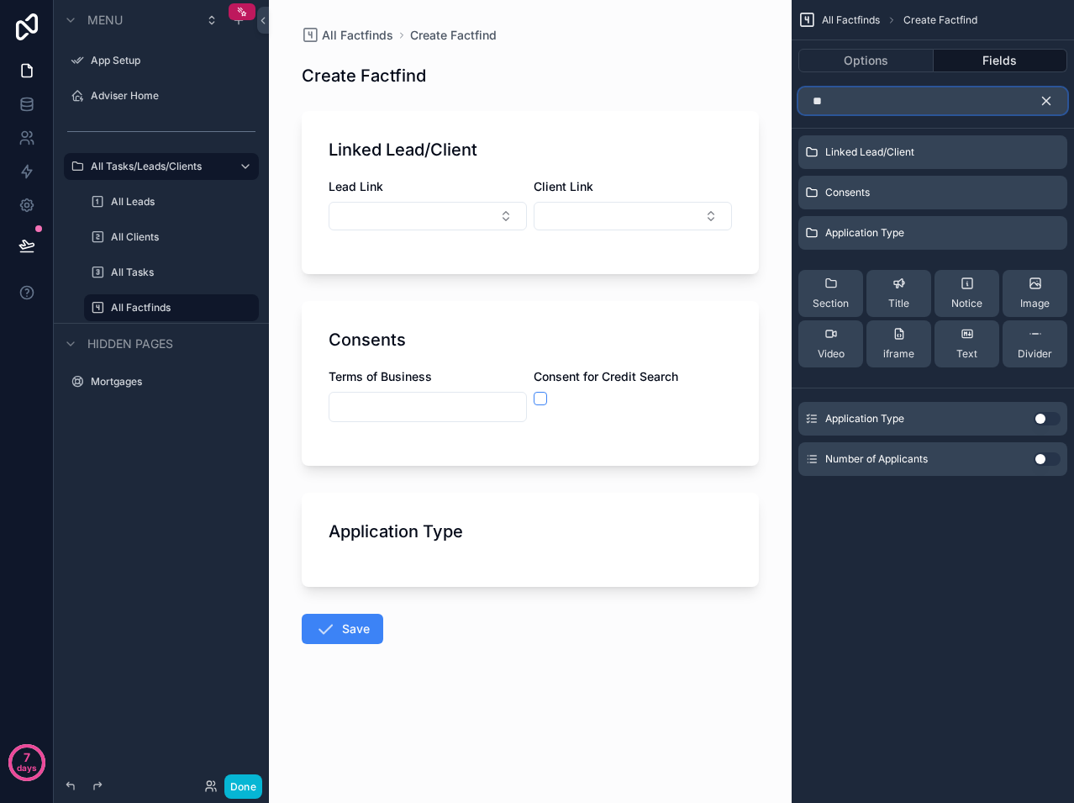
scroll to position [0, 0]
drag, startPoint x: 883, startPoint y: 97, endPoint x: 888, endPoint y: 127, distance: 30.7
type input "*****"
drag, startPoint x: 888, startPoint y: 127, endPoint x: 975, endPoint y: 560, distance: 441.4
click at [975, 560] on div "All Factfinds Create Factfind Options Fields ***** Linked Lead/Client Consents …" at bounding box center [933, 401] width 282 height 803
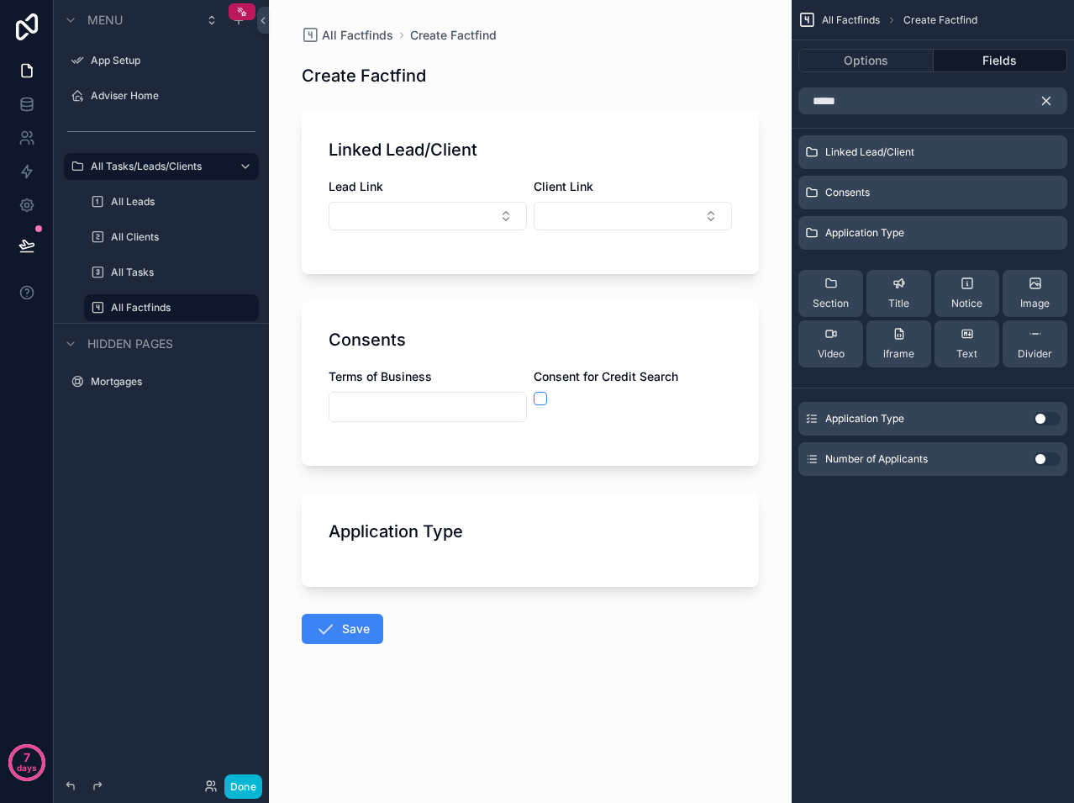
click at [1040, 419] on button "Use setting" at bounding box center [1047, 418] width 27 height 13
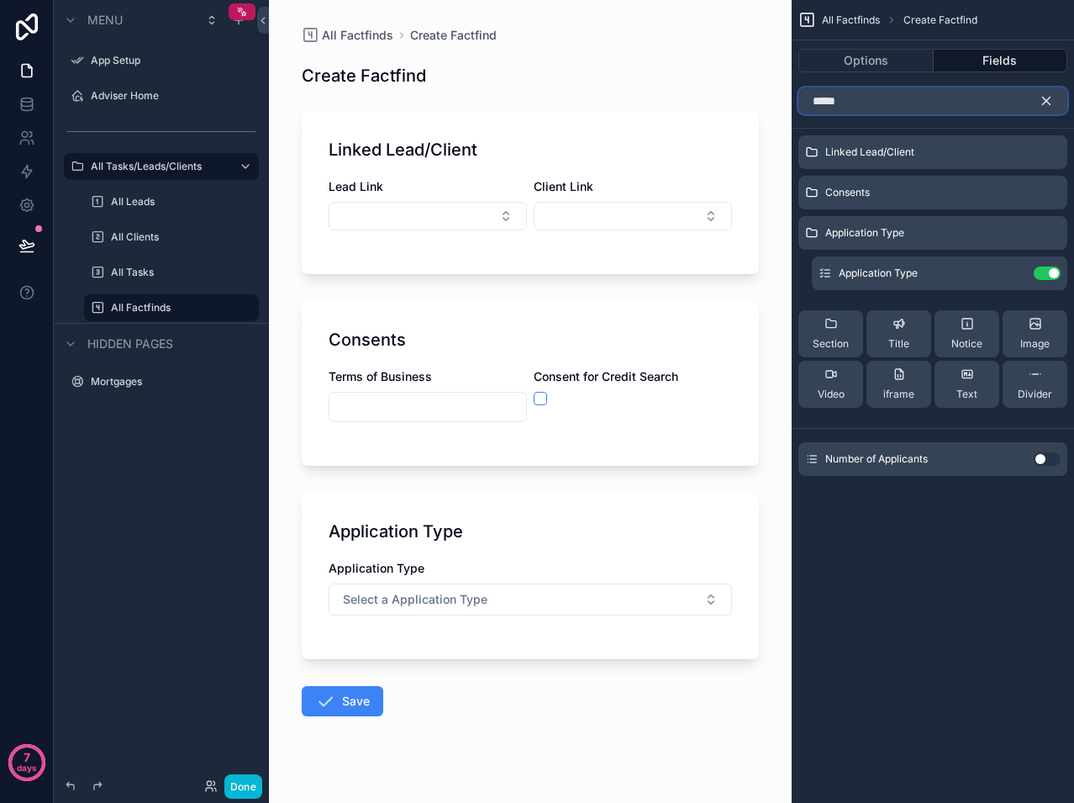
drag, startPoint x: 871, startPoint y: 102, endPoint x: 824, endPoint y: 101, distance: 46.2
click at [824, 101] on input "*****" at bounding box center [932, 100] width 269 height 27
click at [1054, 99] on button "scrollable content" at bounding box center [1053, 100] width 29 height 27
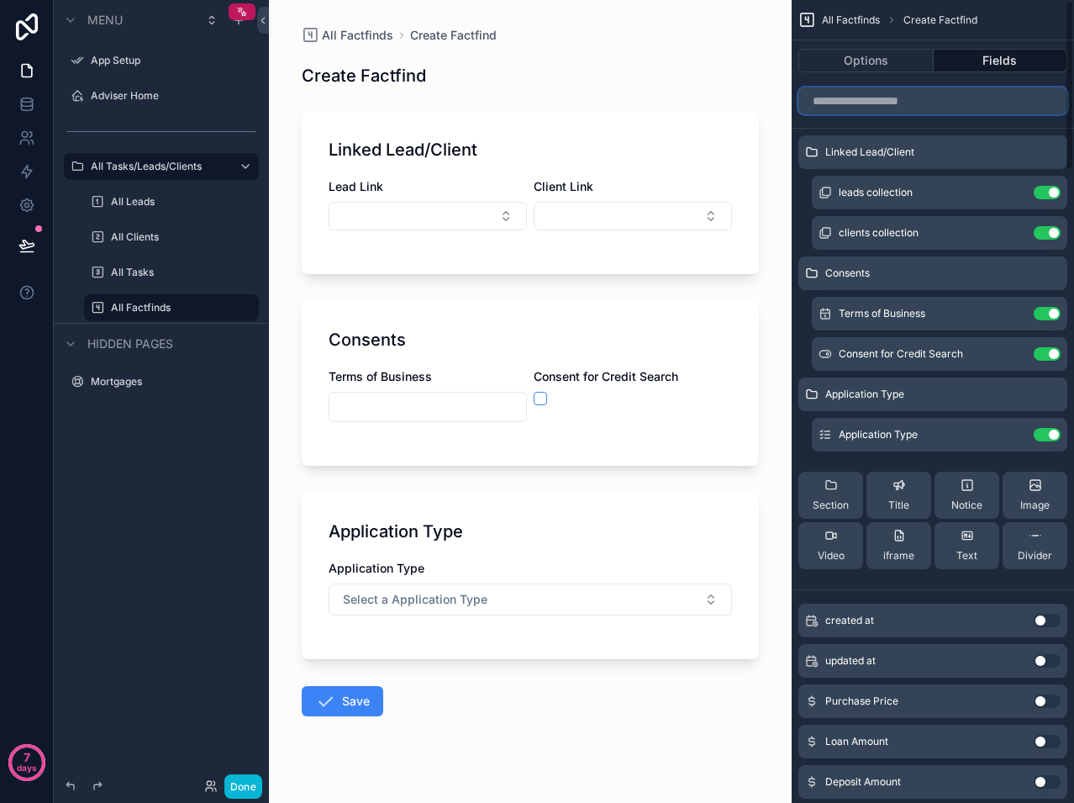
click at [1019, 99] on input "scrollable content" at bounding box center [932, 100] width 269 height 27
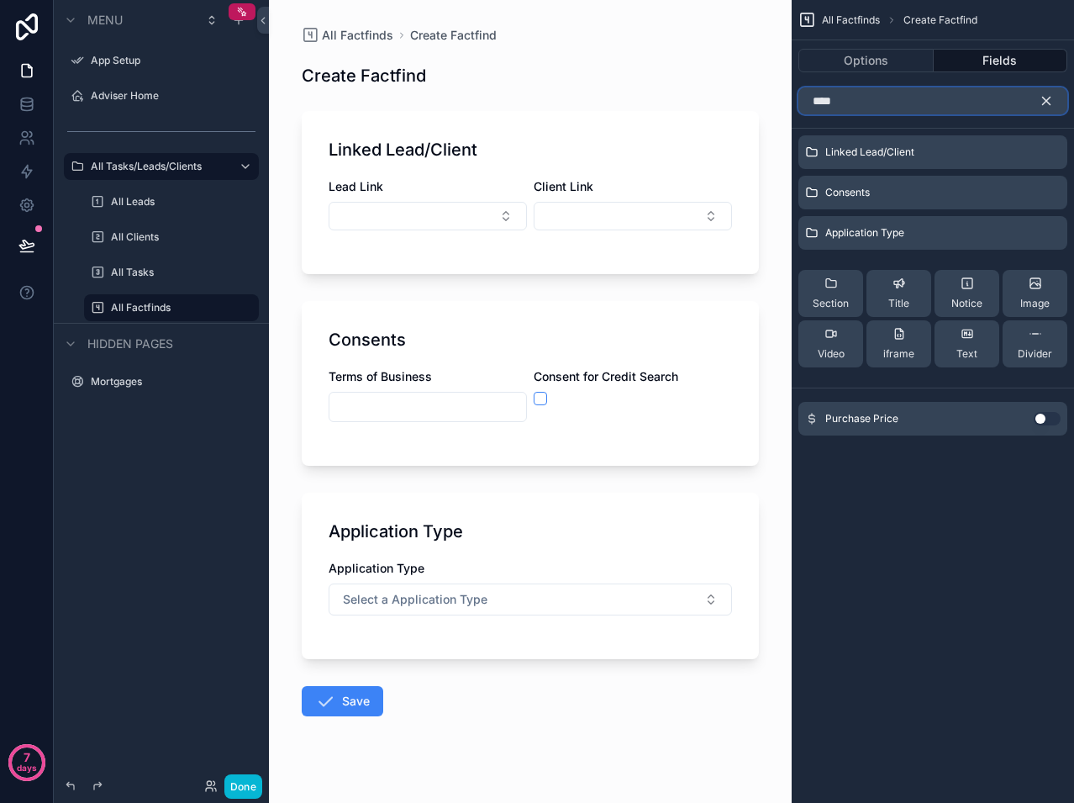
type input "****"
click at [1043, 419] on button "Use setting" at bounding box center [1047, 418] width 27 height 13
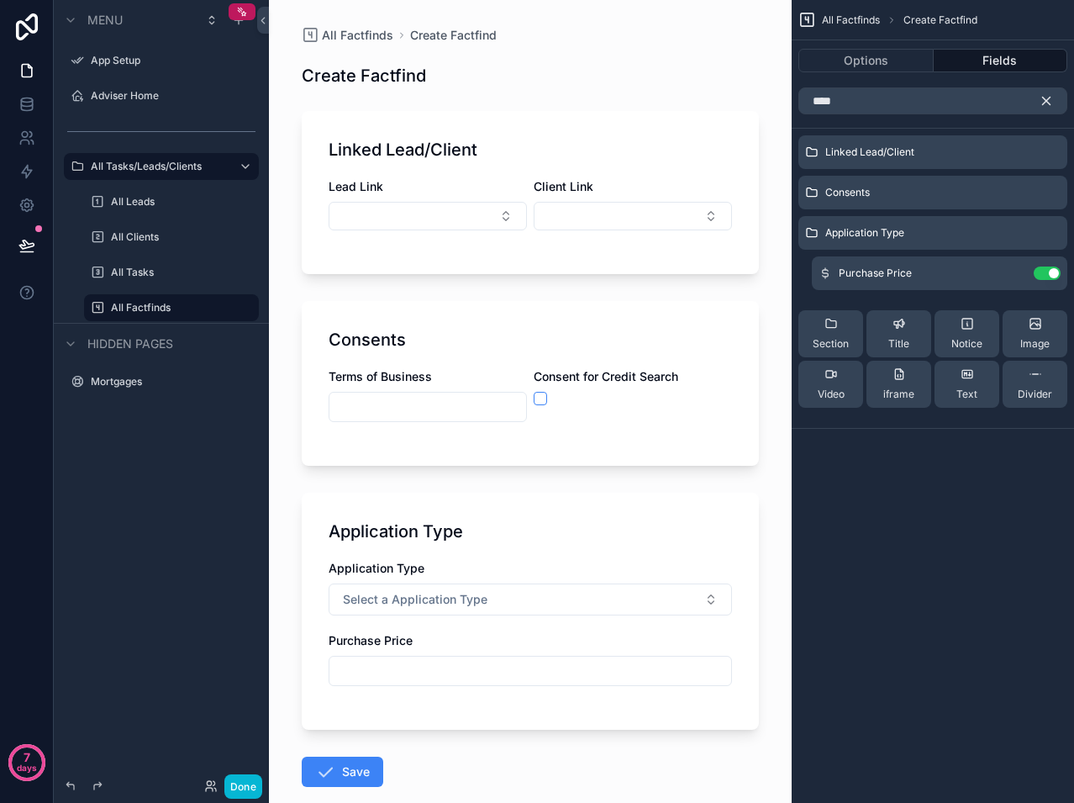
click at [1047, 103] on icon "scrollable content" at bounding box center [1047, 101] width 8 height 8
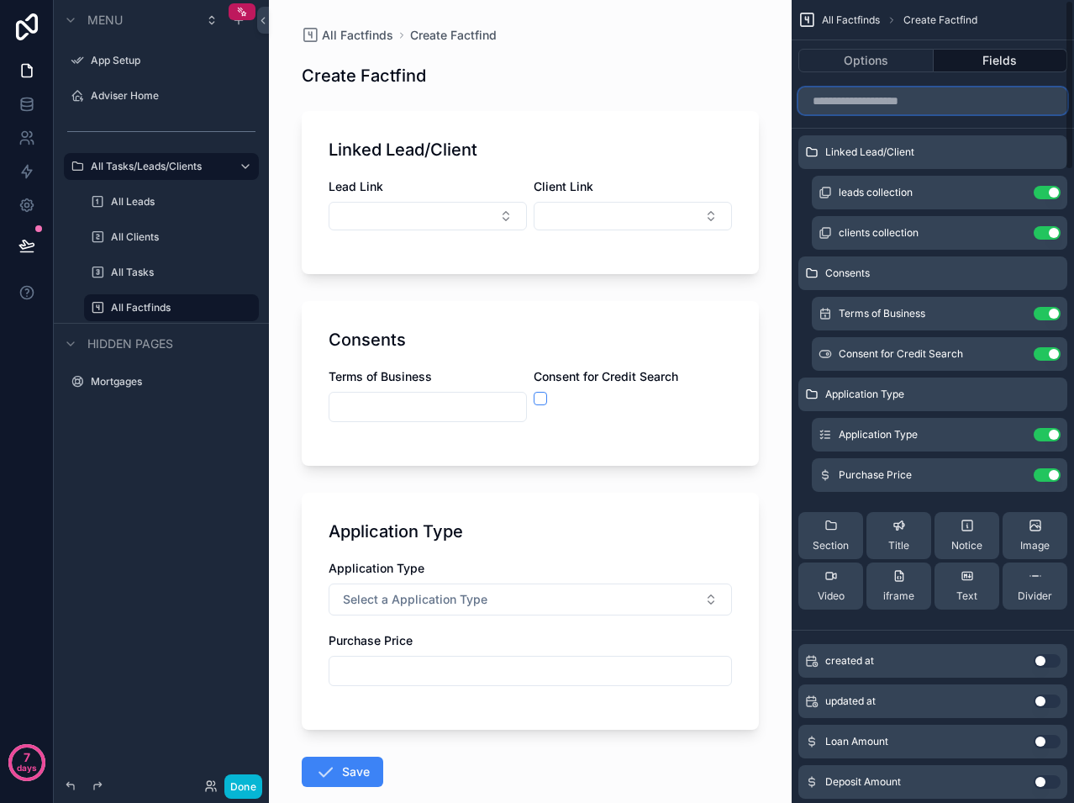
click at [890, 97] on input "scrollable content" at bounding box center [932, 100] width 269 height 27
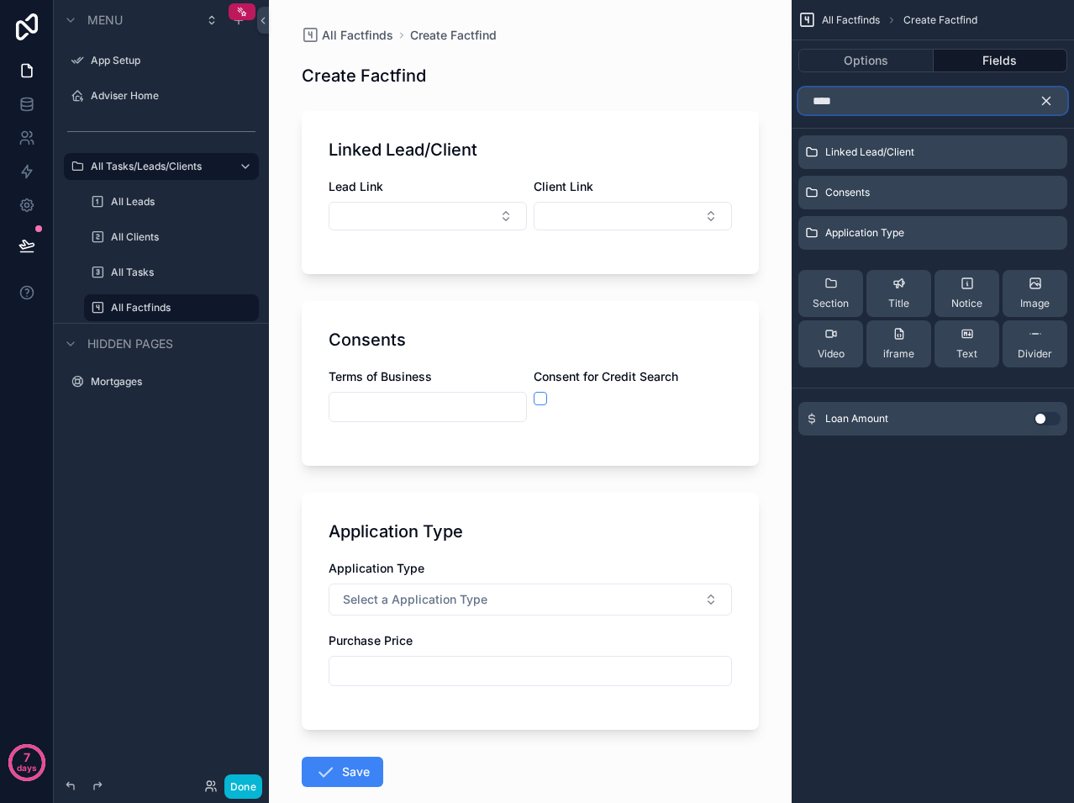
type input "****"
click at [1042, 418] on button "Use setting" at bounding box center [1047, 418] width 27 height 13
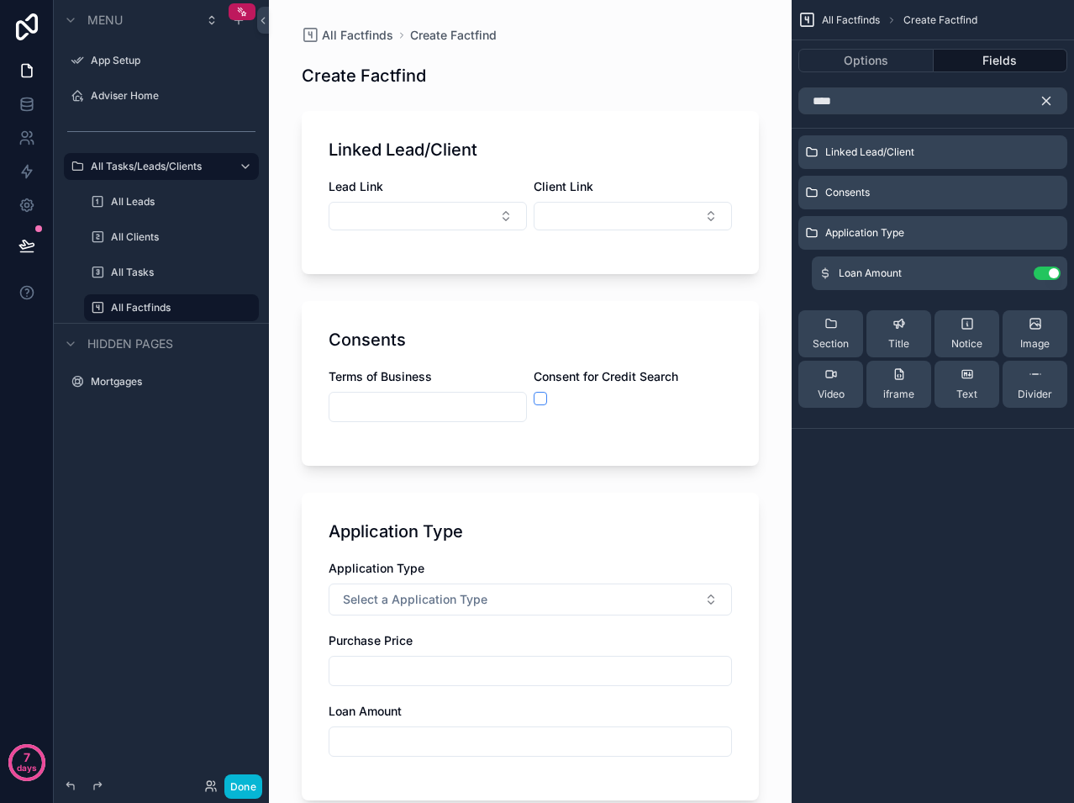
click at [1044, 99] on icon "scrollable content" at bounding box center [1047, 101] width 8 height 8
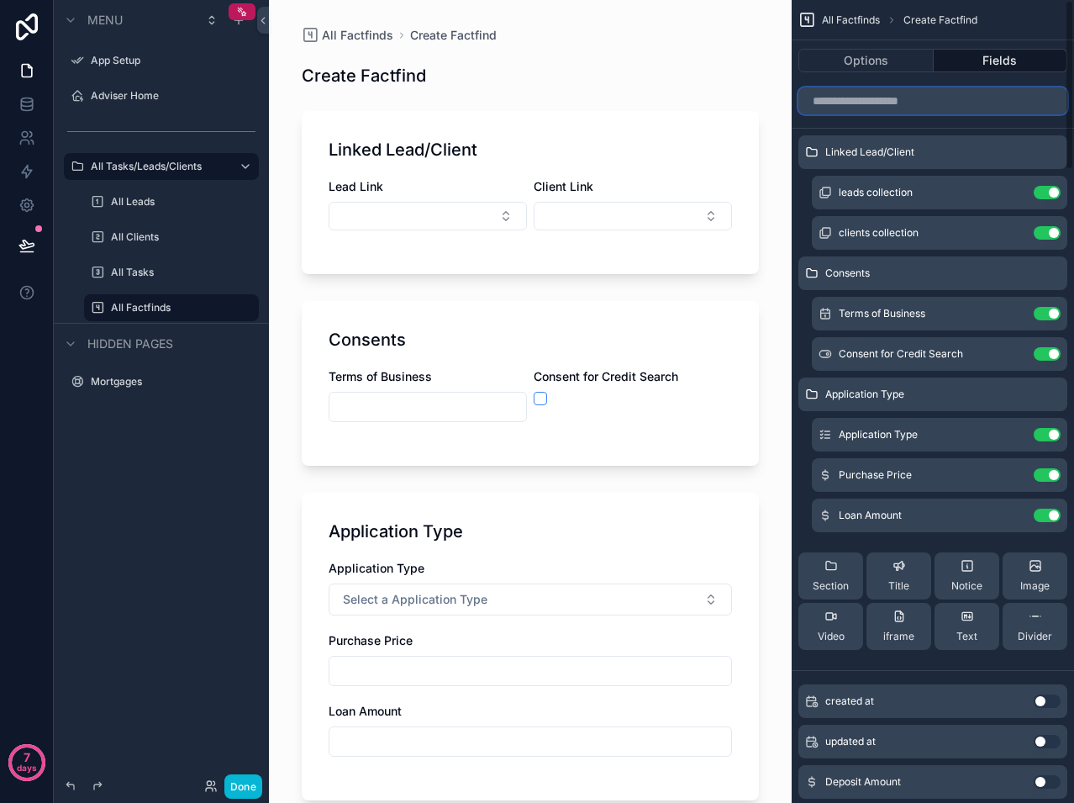
click at [929, 107] on input "scrollable content" at bounding box center [932, 100] width 269 height 27
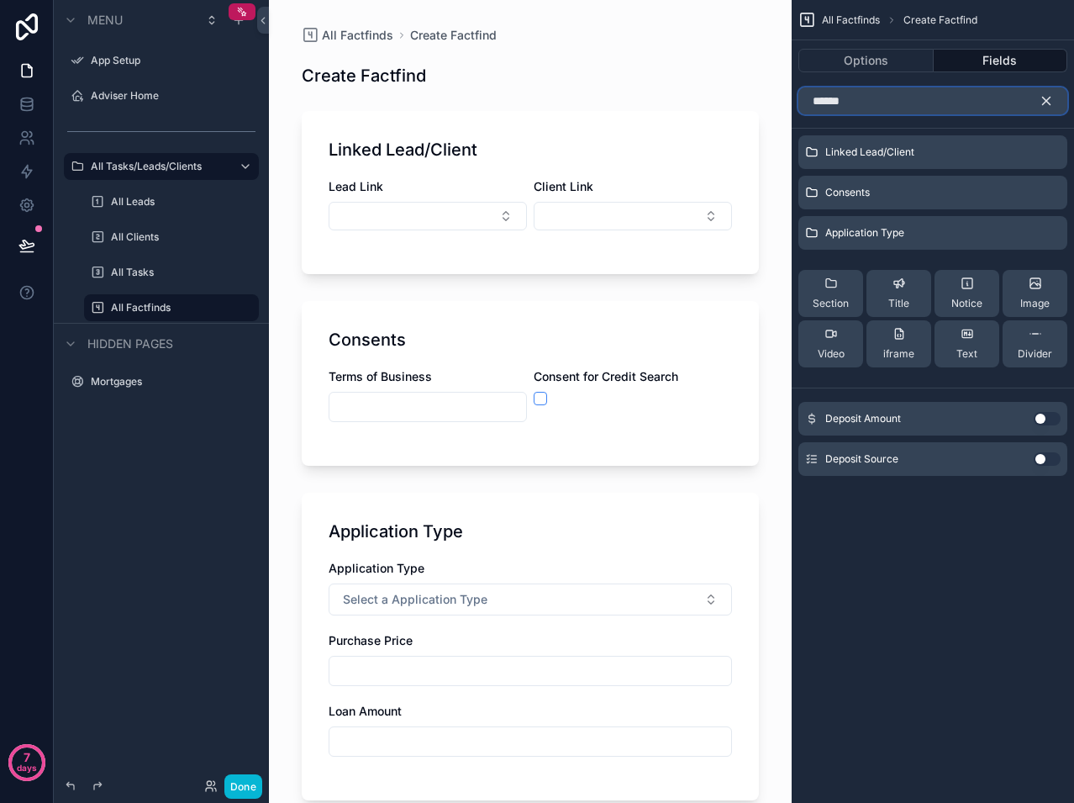
type input "******"
click at [1040, 418] on button "Use setting" at bounding box center [1047, 418] width 27 height 13
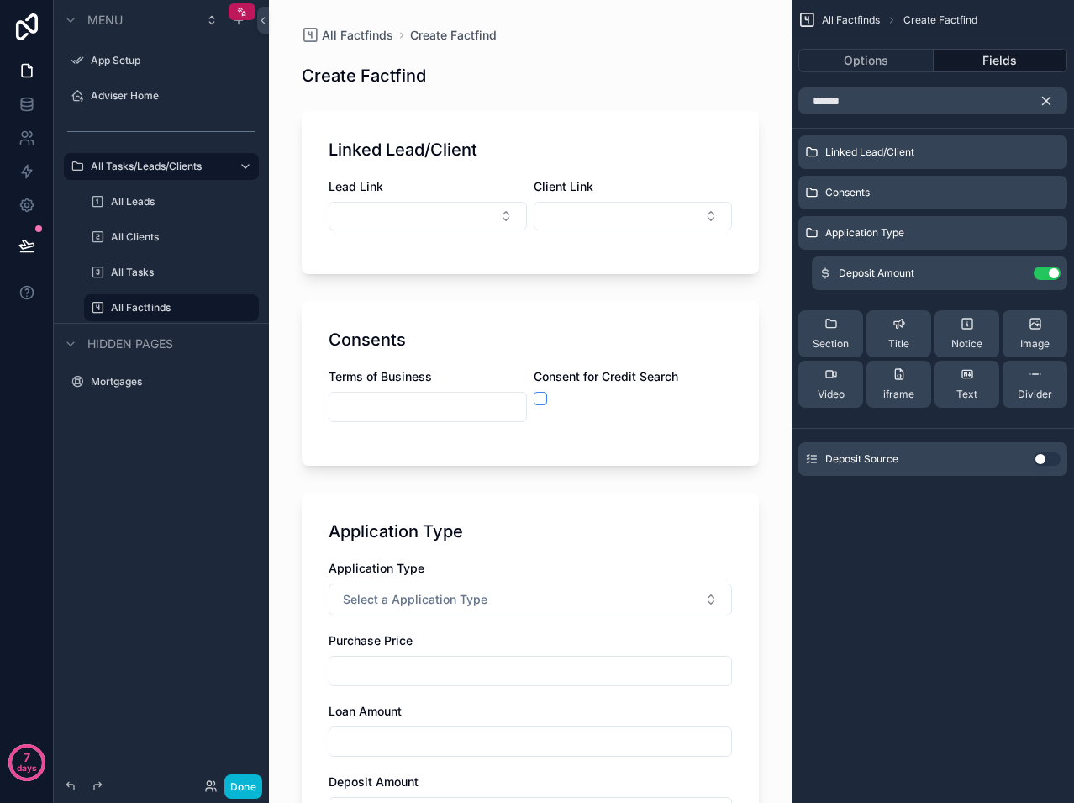
click at [1039, 461] on button "Use setting" at bounding box center [1047, 458] width 27 height 13
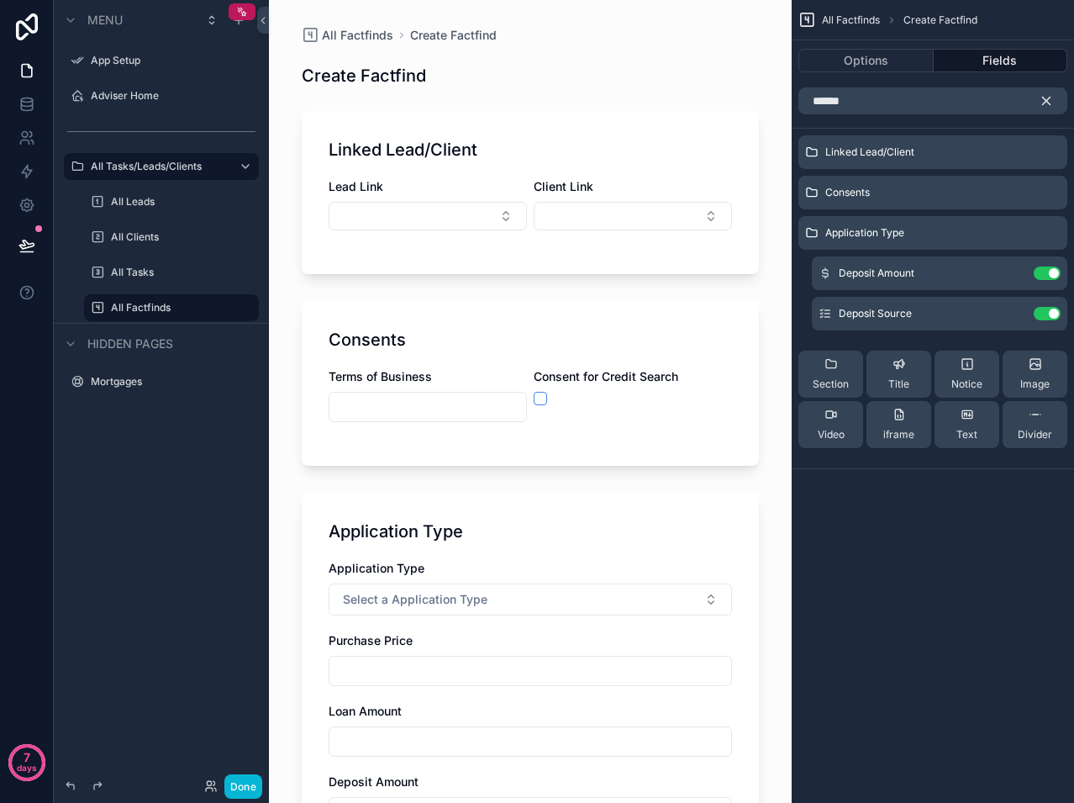
click at [1044, 98] on icon "scrollable content" at bounding box center [1047, 101] width 8 height 8
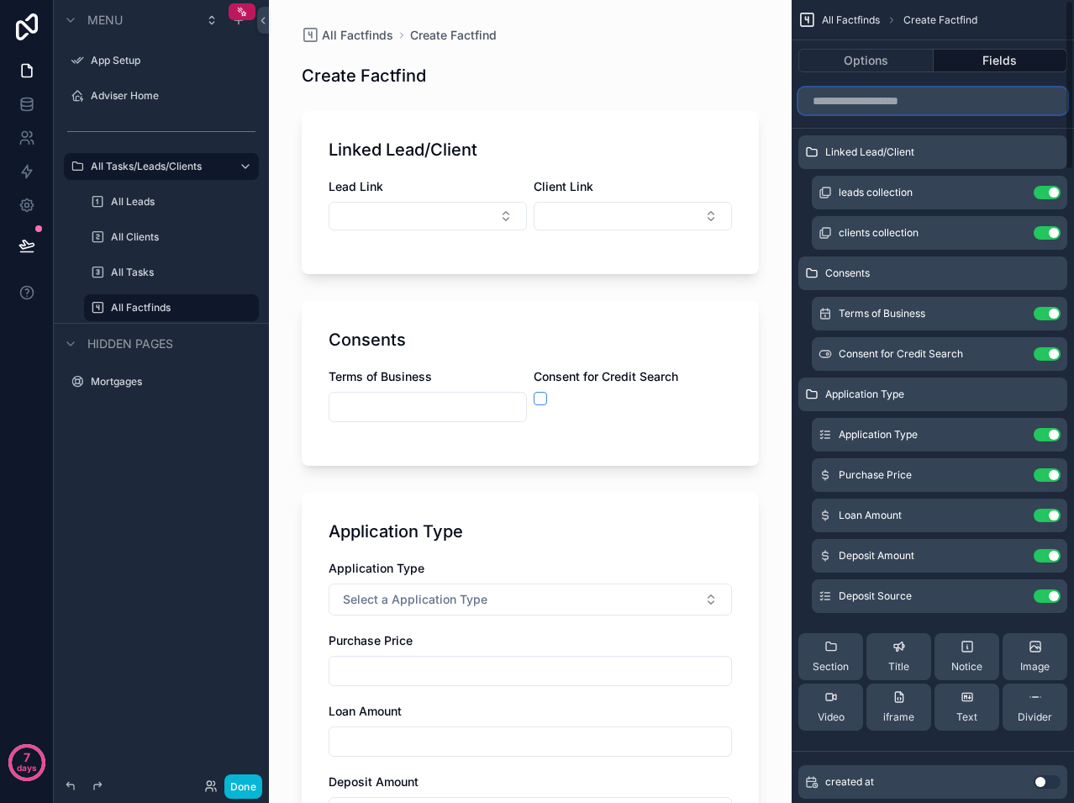
click at [911, 104] on input "scrollable content" at bounding box center [932, 100] width 269 height 27
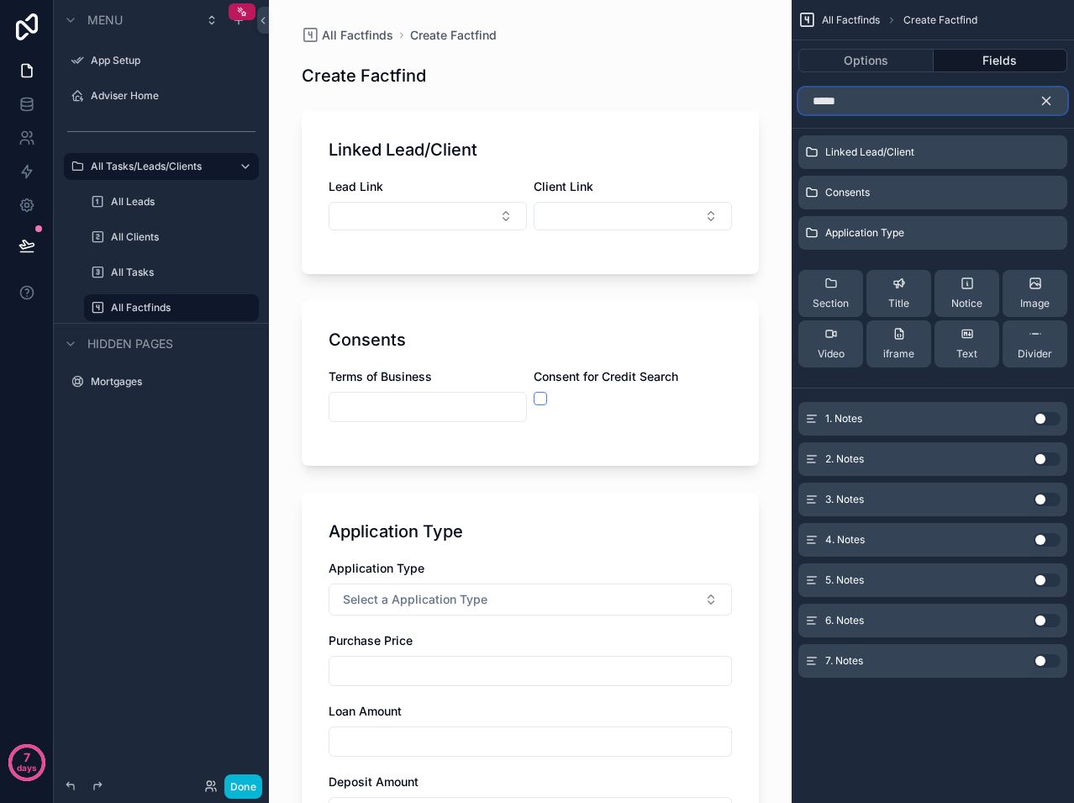
type input "*****"
click at [1038, 418] on button "Use setting" at bounding box center [1047, 418] width 27 height 13
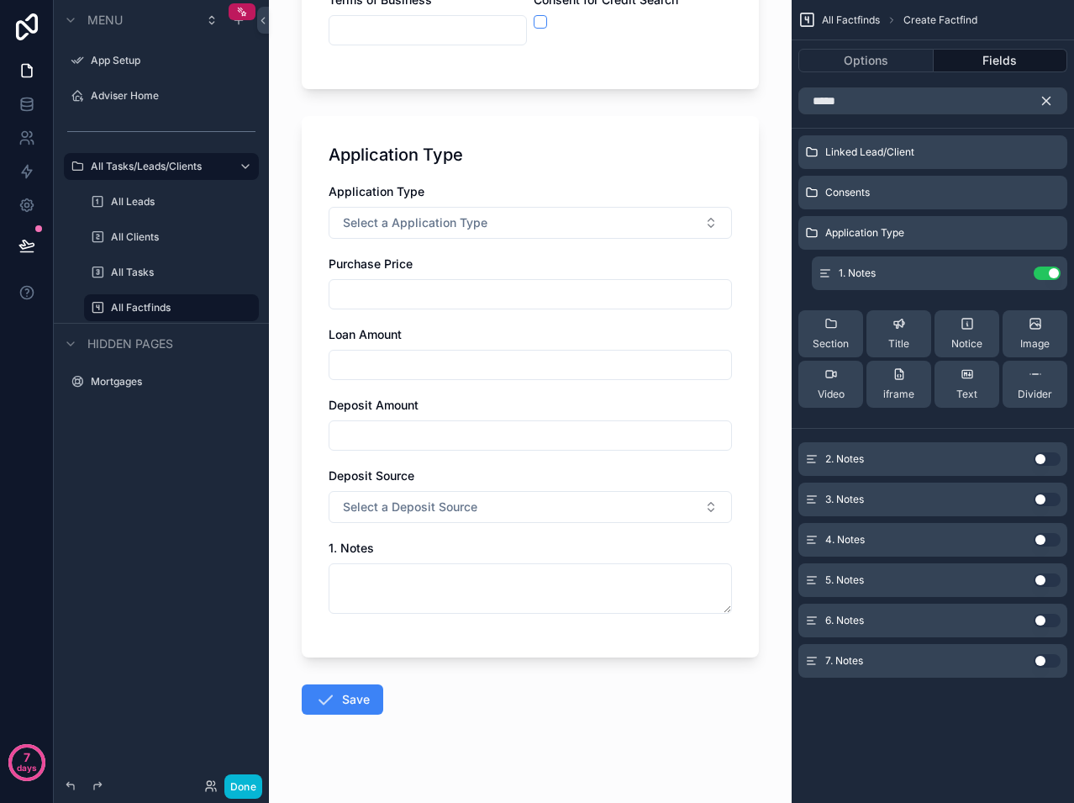
scroll to position [396, 0]
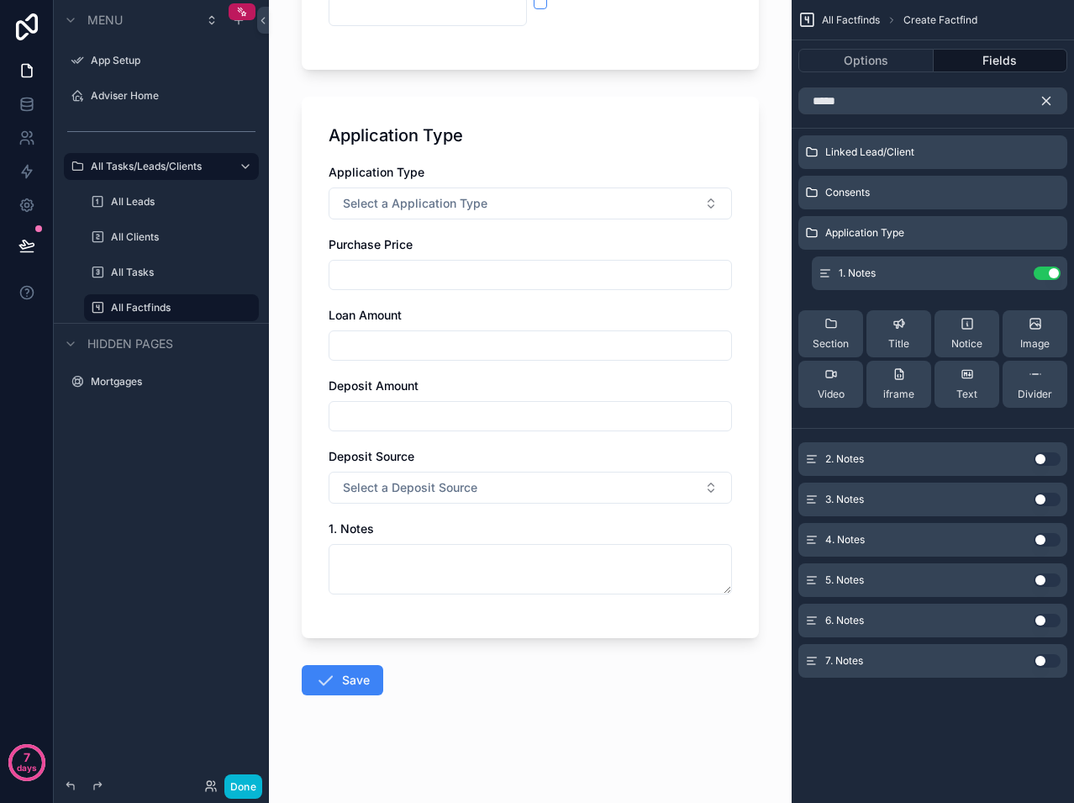
click at [1042, 108] on button "scrollable content" at bounding box center [1053, 100] width 29 height 27
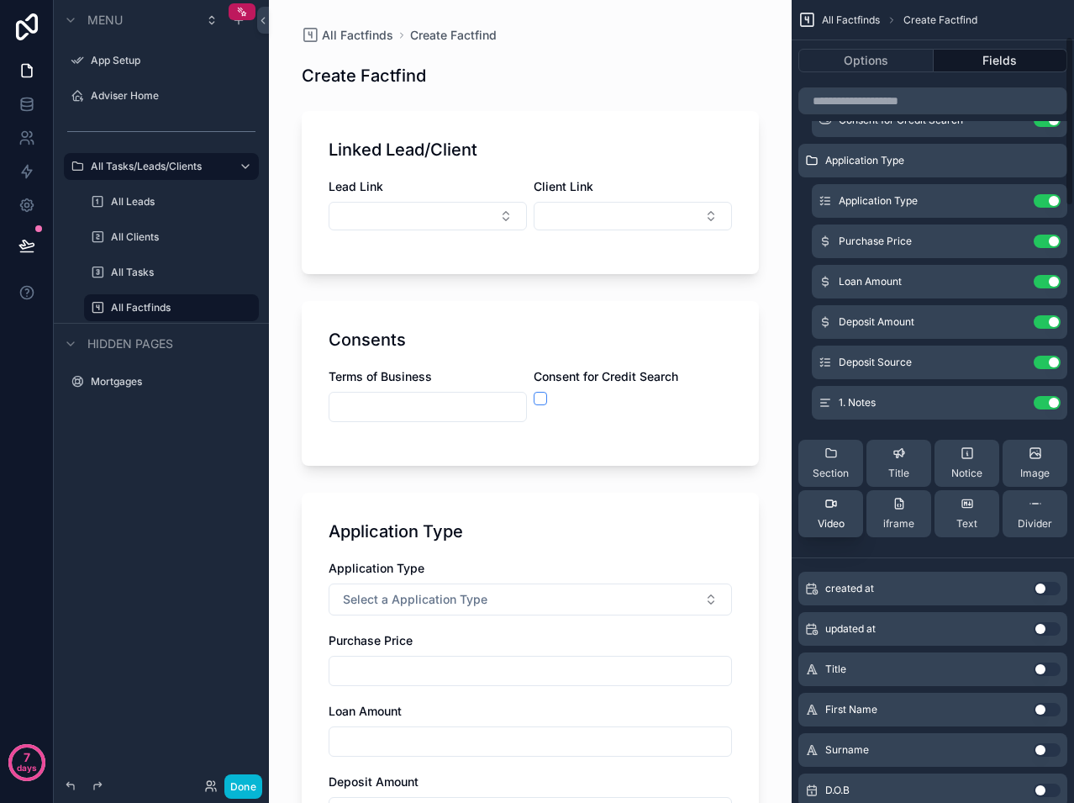
scroll to position [252, 0]
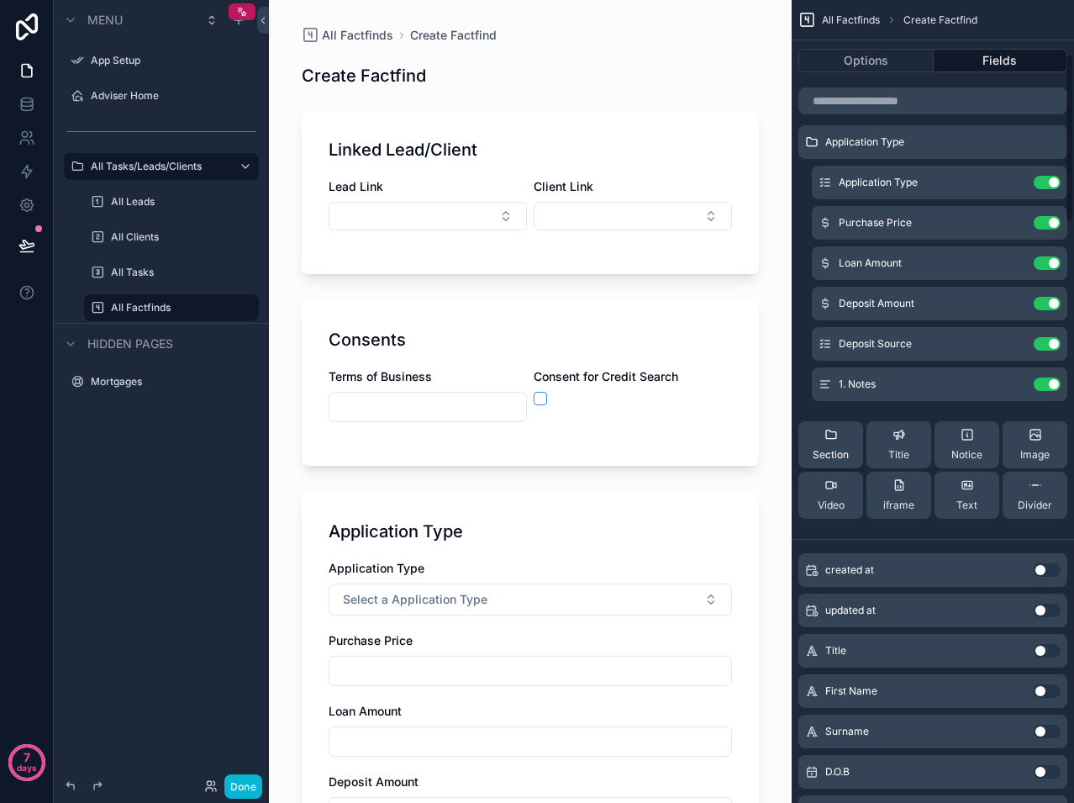
click at [848, 454] on span "Section" at bounding box center [831, 454] width 36 height 13
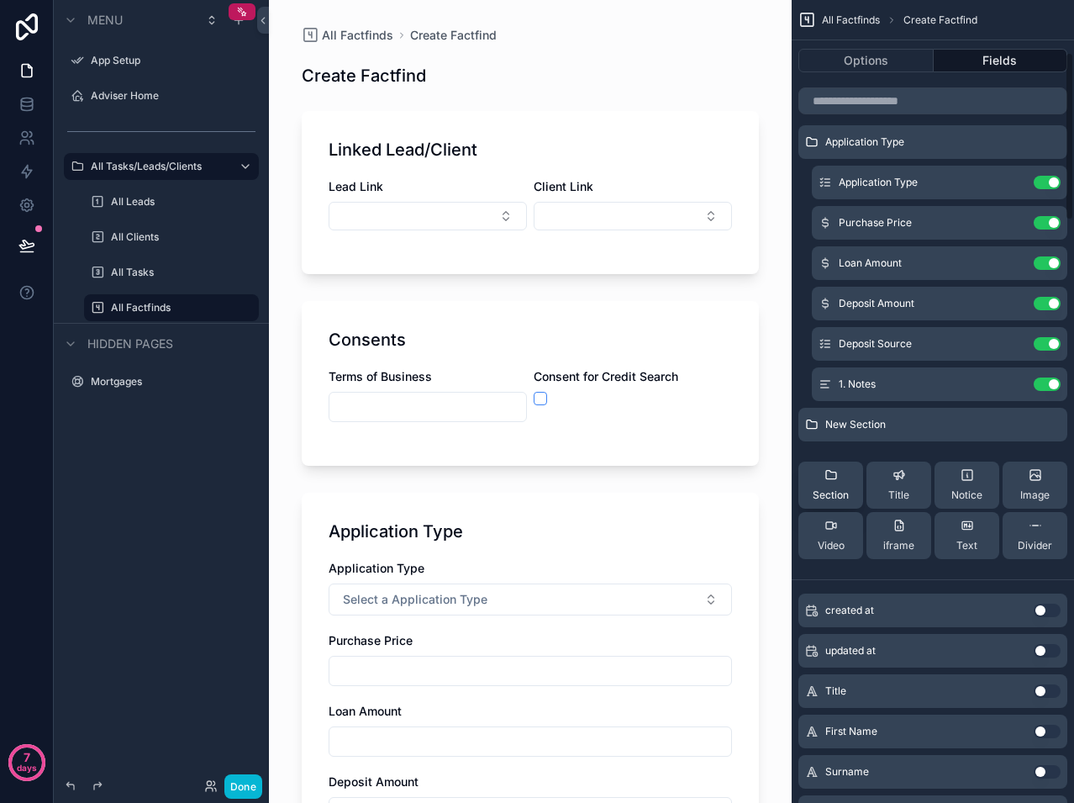
click at [840, 479] on div "Section" at bounding box center [831, 485] width 36 height 34
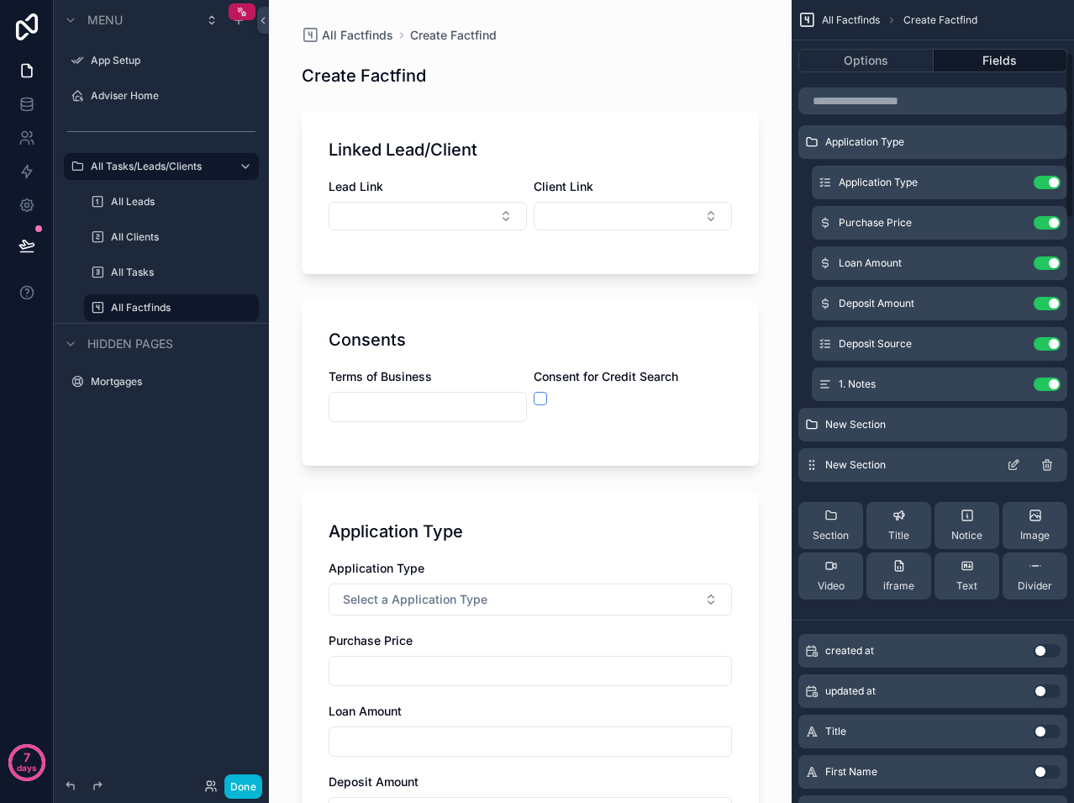
click at [1047, 463] on icon "scrollable content" at bounding box center [1046, 464] width 13 height 13
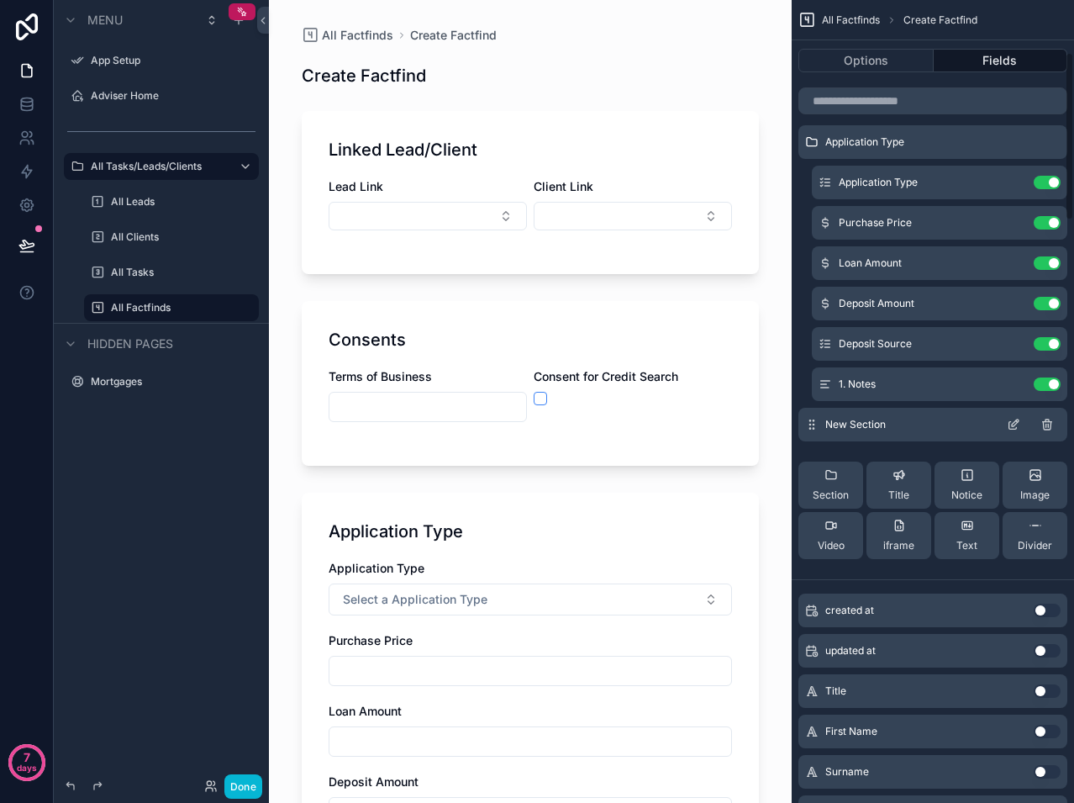
click at [1013, 426] on icon "scrollable content" at bounding box center [1015, 422] width 7 height 7
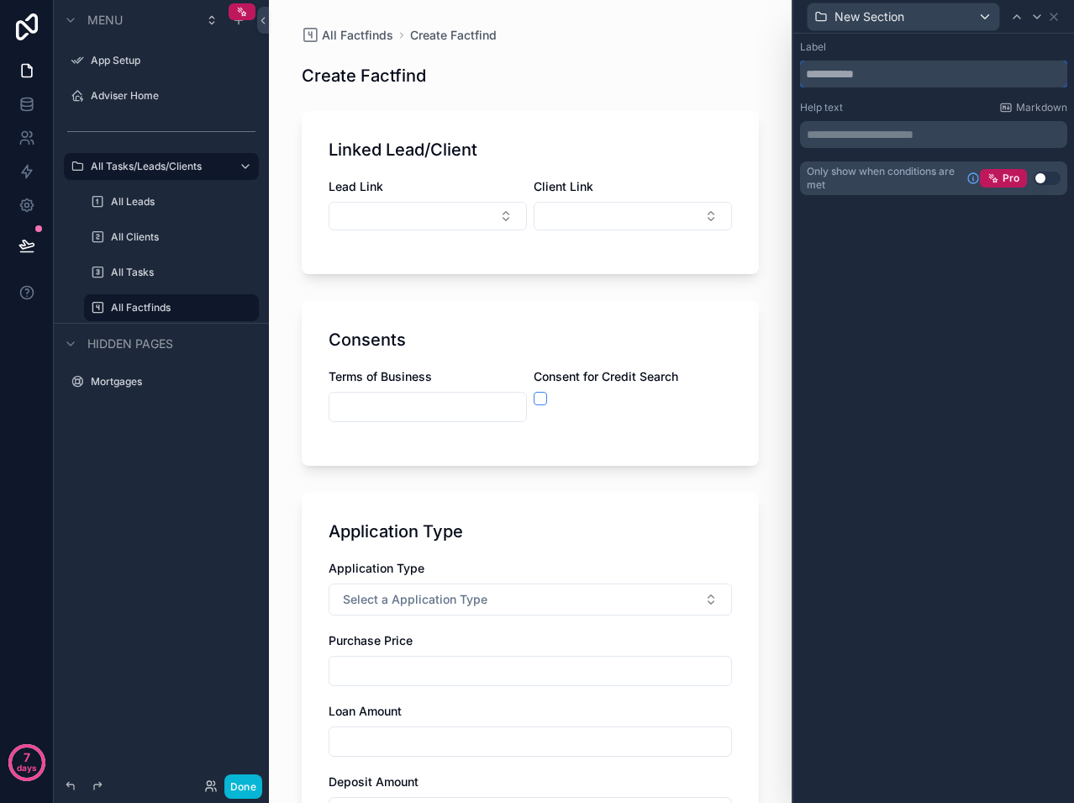
click at [845, 70] on input "text" at bounding box center [933, 74] width 267 height 27
type input "**********"
click at [905, 268] on div "**********" at bounding box center [933, 418] width 281 height 769
click at [1057, 17] on icon at bounding box center [1053, 16] width 13 height 13
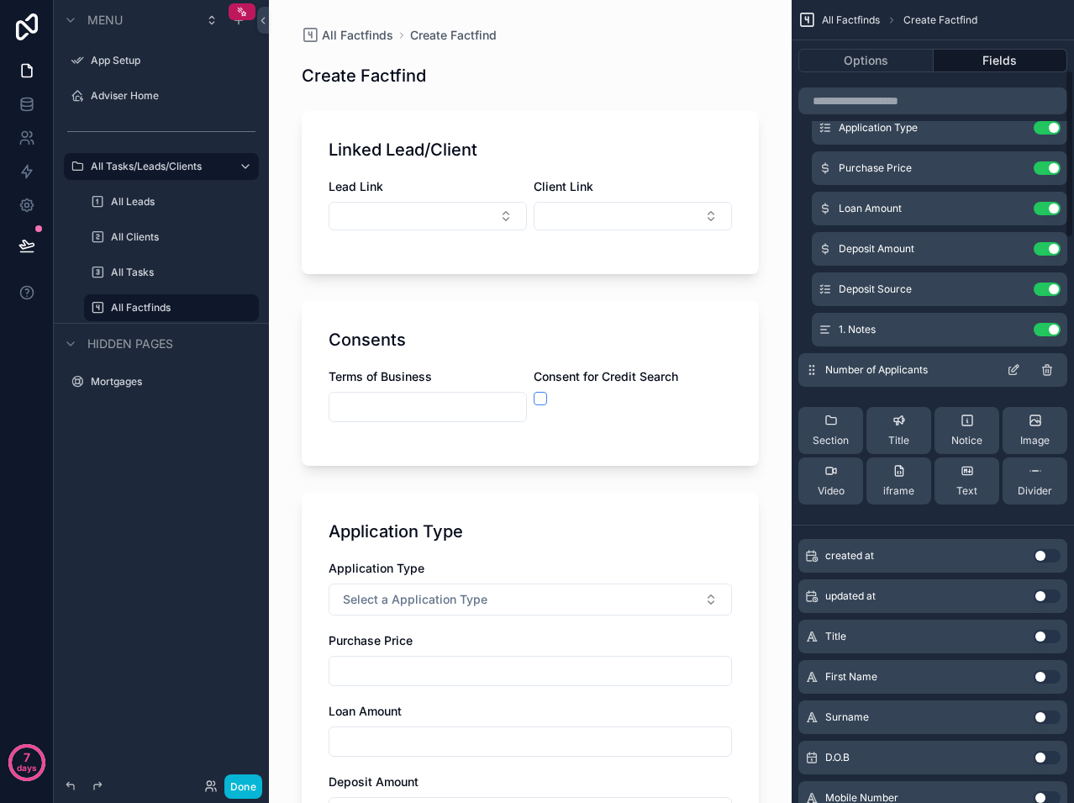
scroll to position [336, 0]
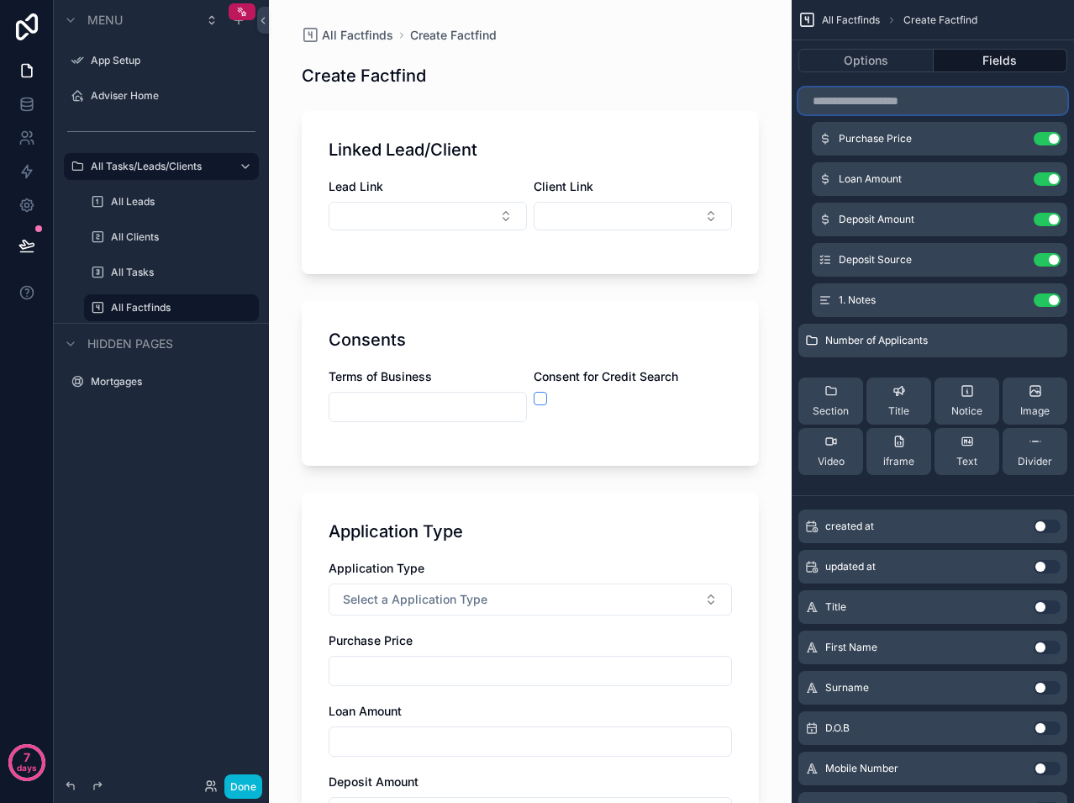
click at [918, 99] on input "scrollable content" at bounding box center [932, 100] width 269 height 27
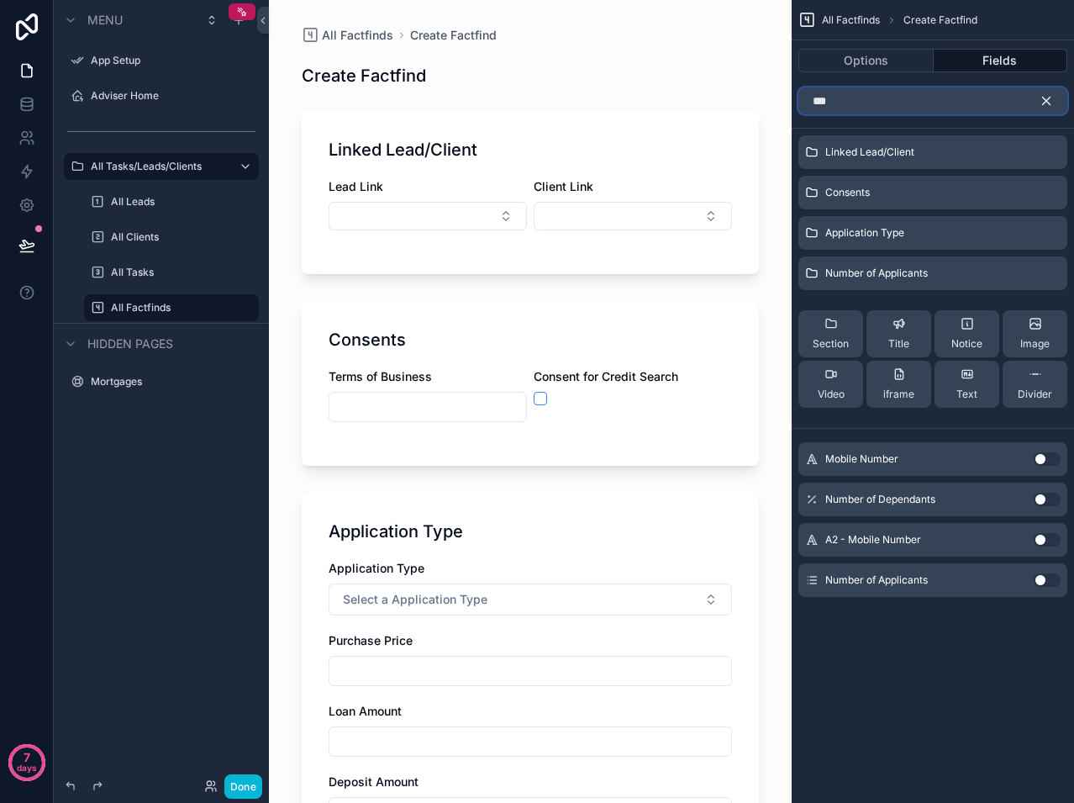
scroll to position [0, 0]
type input "****"
click at [1046, 499] on button "Use setting" at bounding box center [1047, 499] width 27 height 13
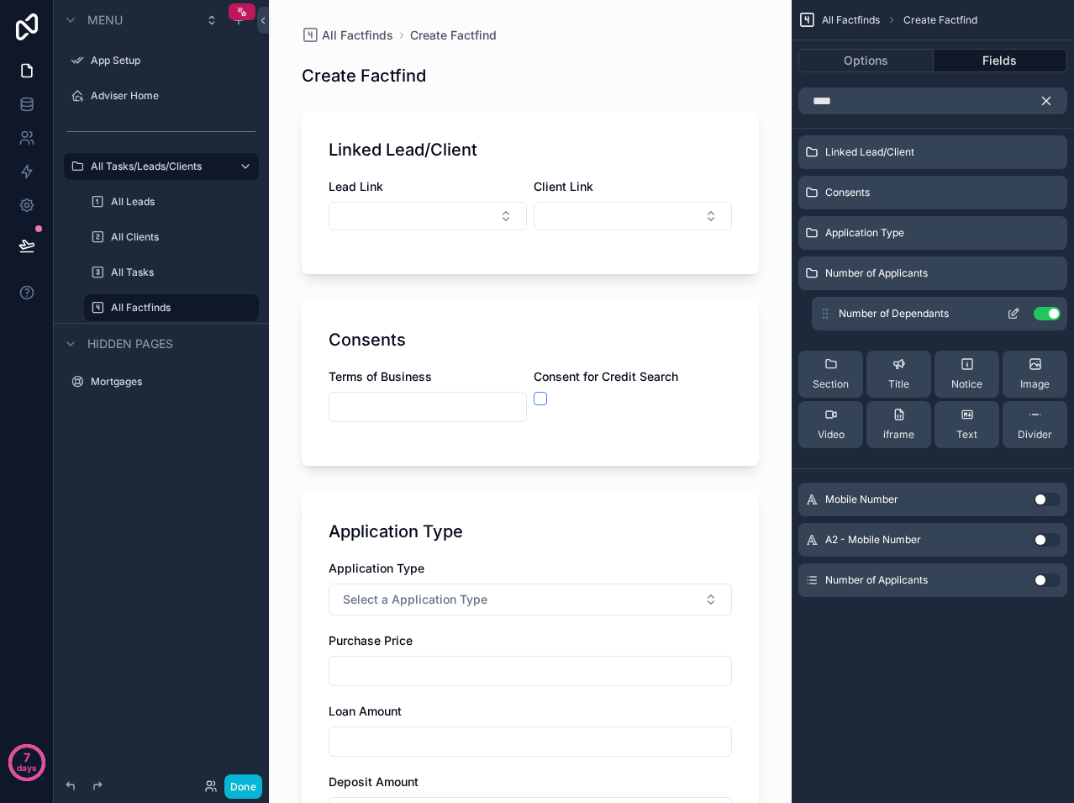
click at [1047, 308] on button "Use setting" at bounding box center [1047, 313] width 27 height 13
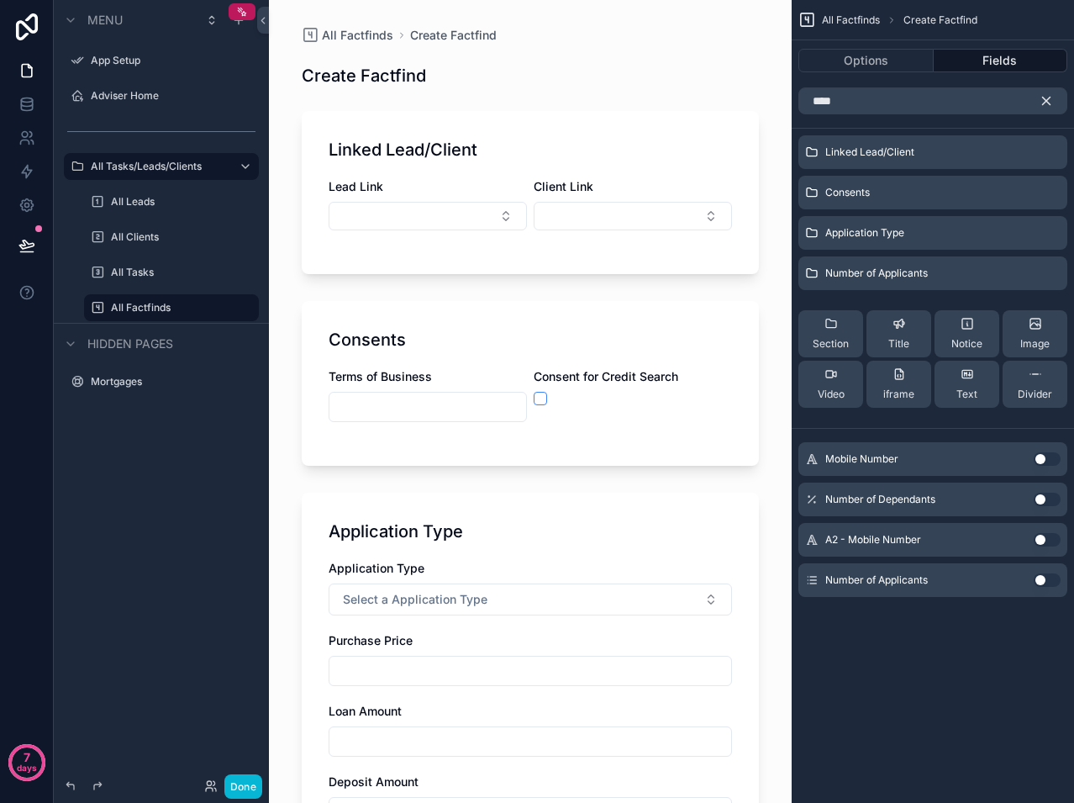
click at [1043, 577] on button "Use setting" at bounding box center [1047, 579] width 27 height 13
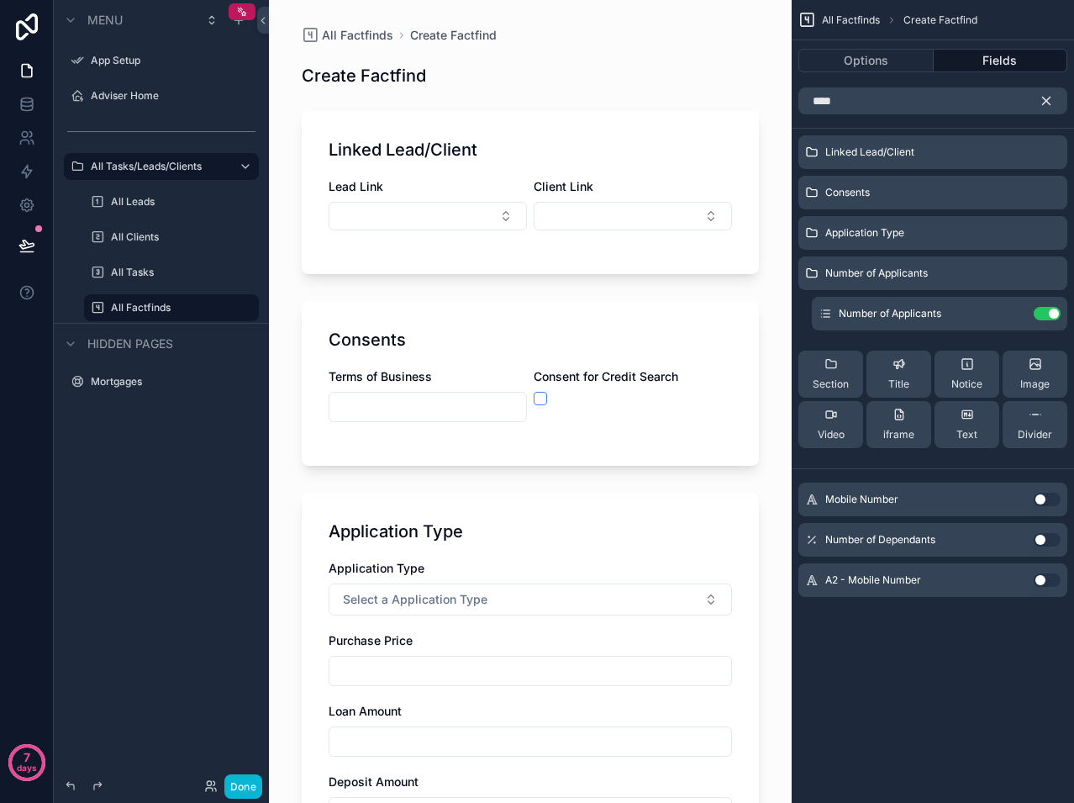
click at [925, 658] on div "All Factfinds Create Factfind Options Fields **** Linked Lead/Client Consents A…" at bounding box center [933, 401] width 282 height 803
click at [1040, 97] on icon "scrollable content" at bounding box center [1046, 100] width 15 height 15
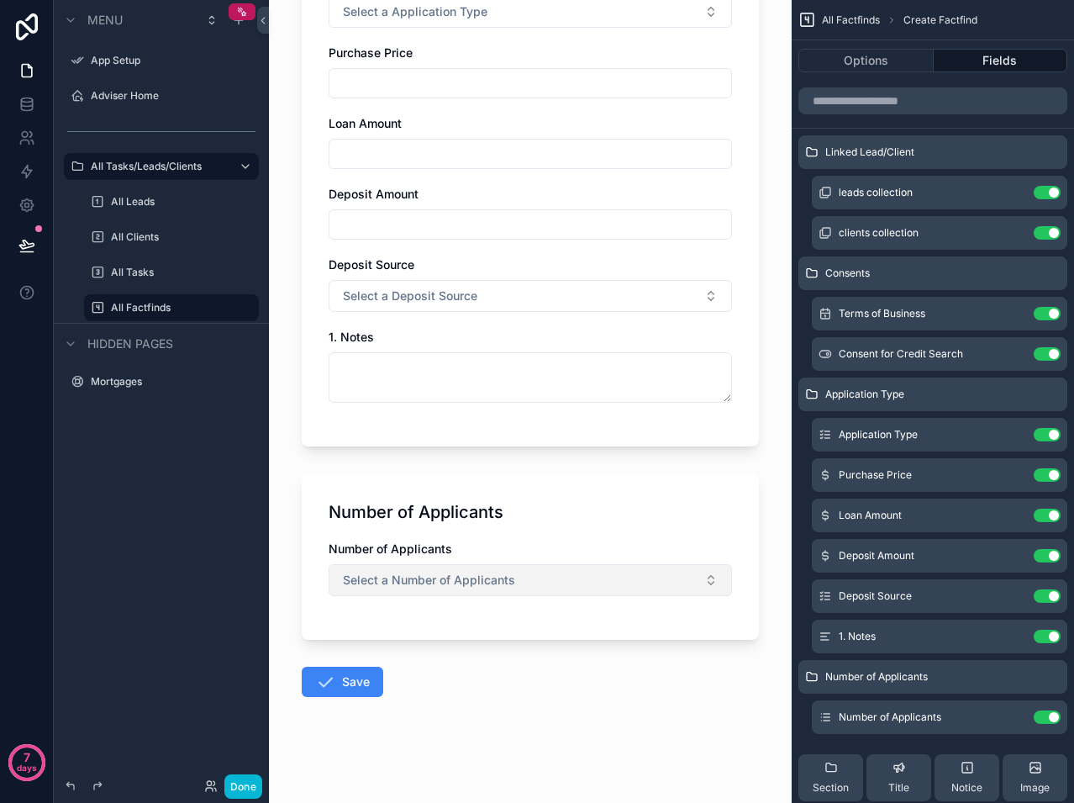
scroll to position [588, 0]
click at [423, 584] on span "Select a Number of Applicants" at bounding box center [429, 579] width 172 height 17
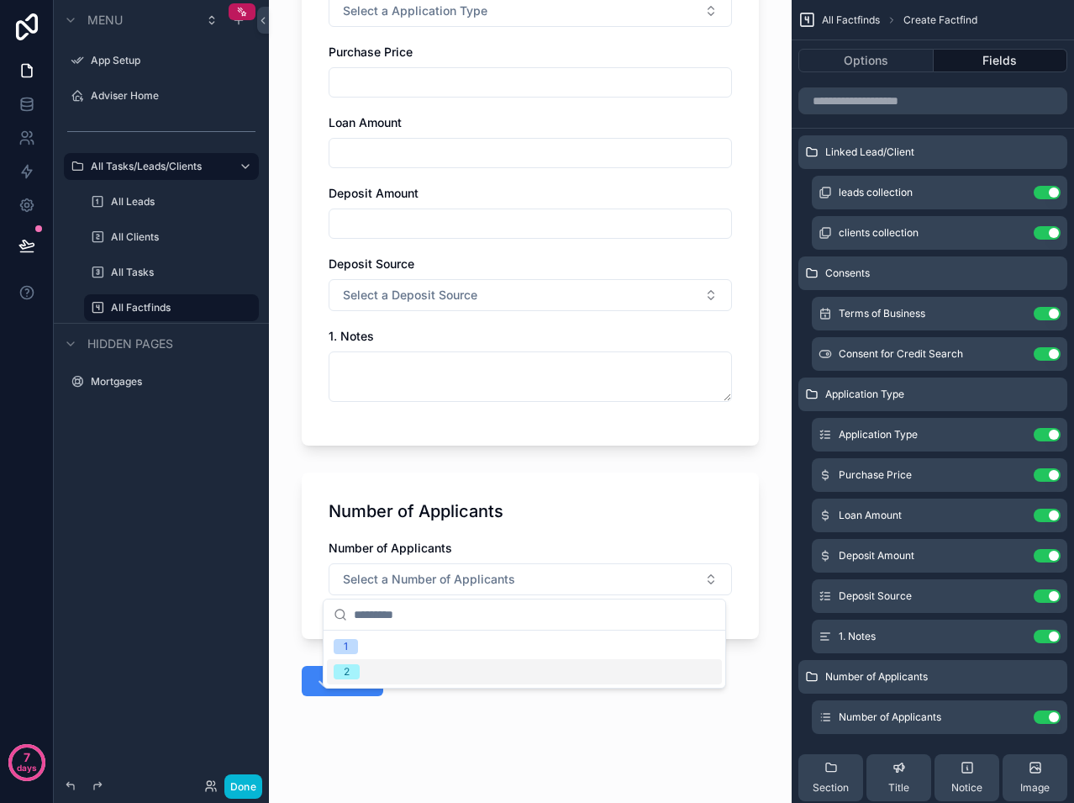
click at [480, 728] on form "Linked Lead/Client Lead Link Client Link Consents Terms of Business Consent for…" at bounding box center [530, 158] width 457 height 1291
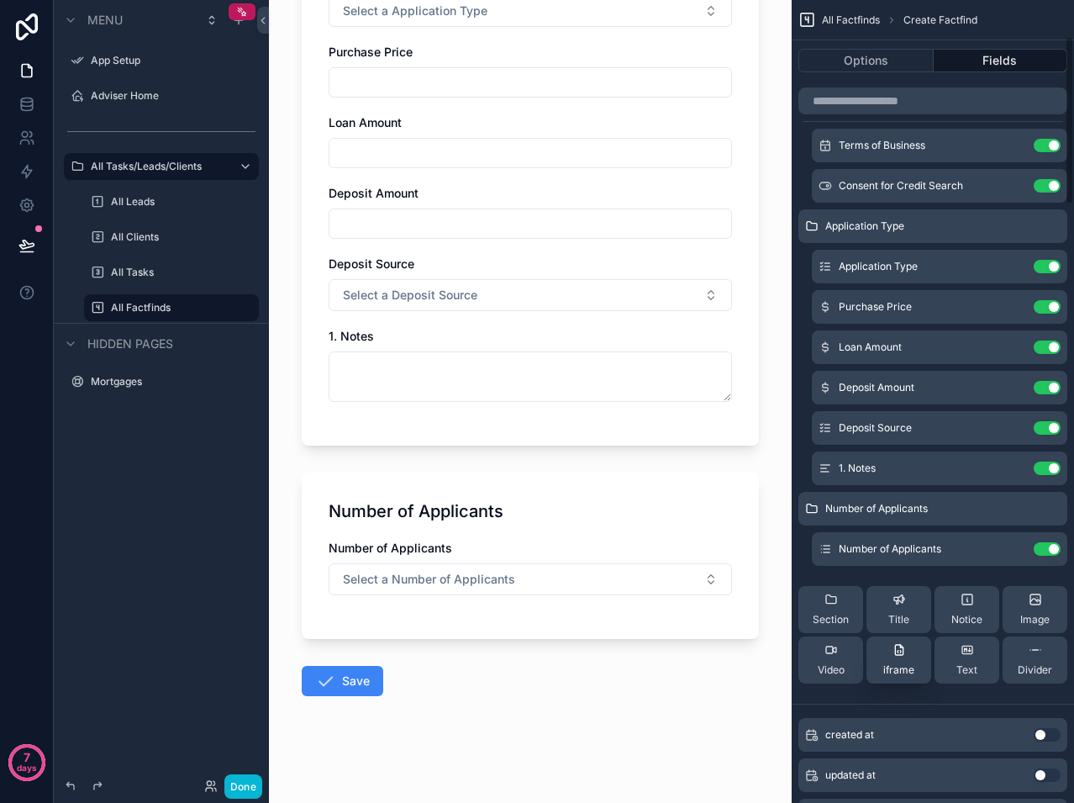
scroll to position [252, 0]
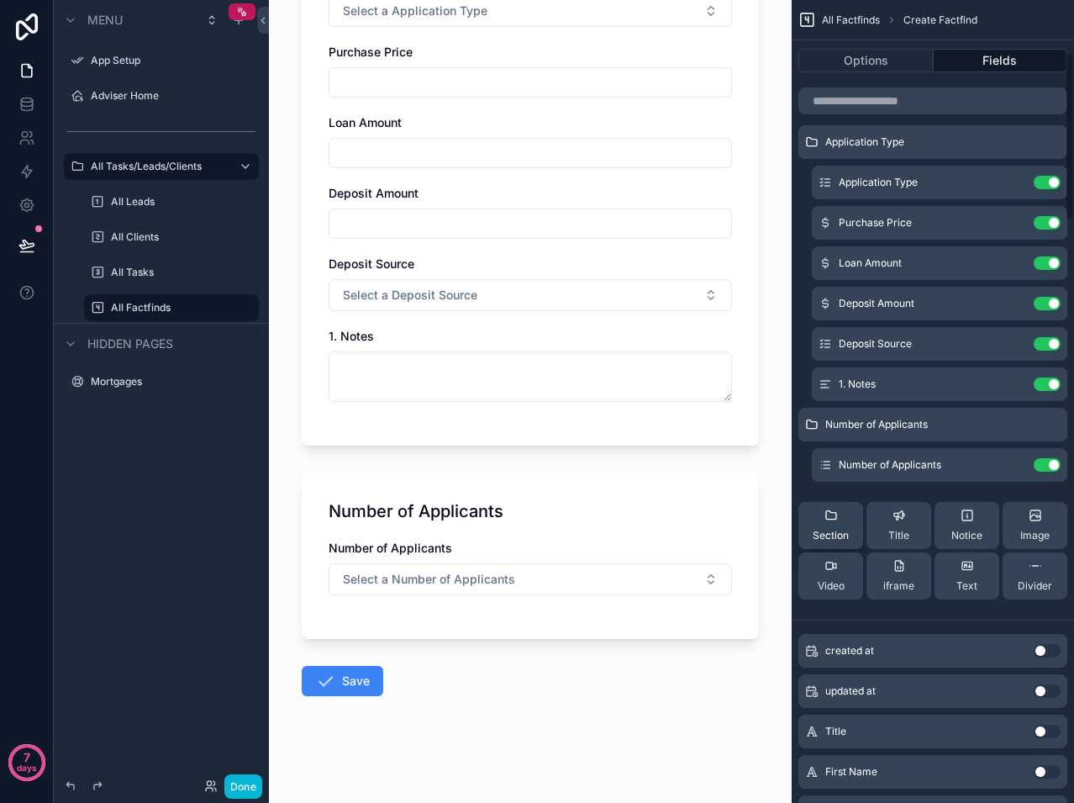
click at [842, 524] on div "Section" at bounding box center [831, 525] width 36 height 34
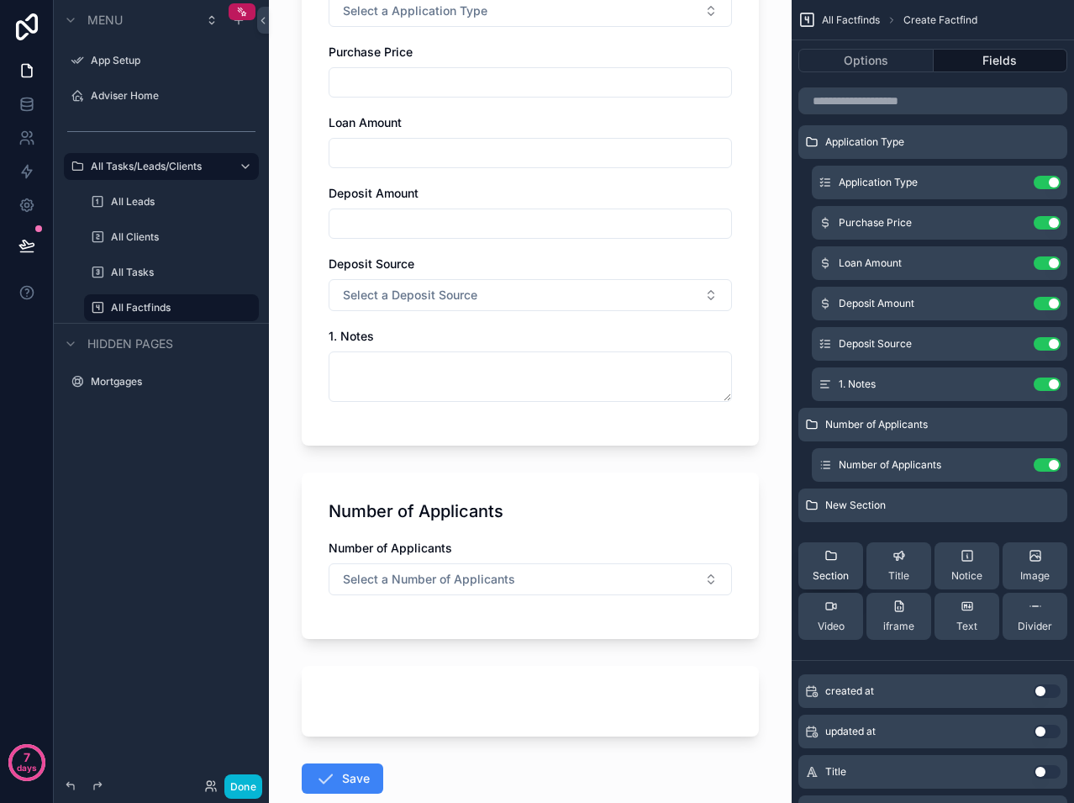
scroll to position [0, 0]
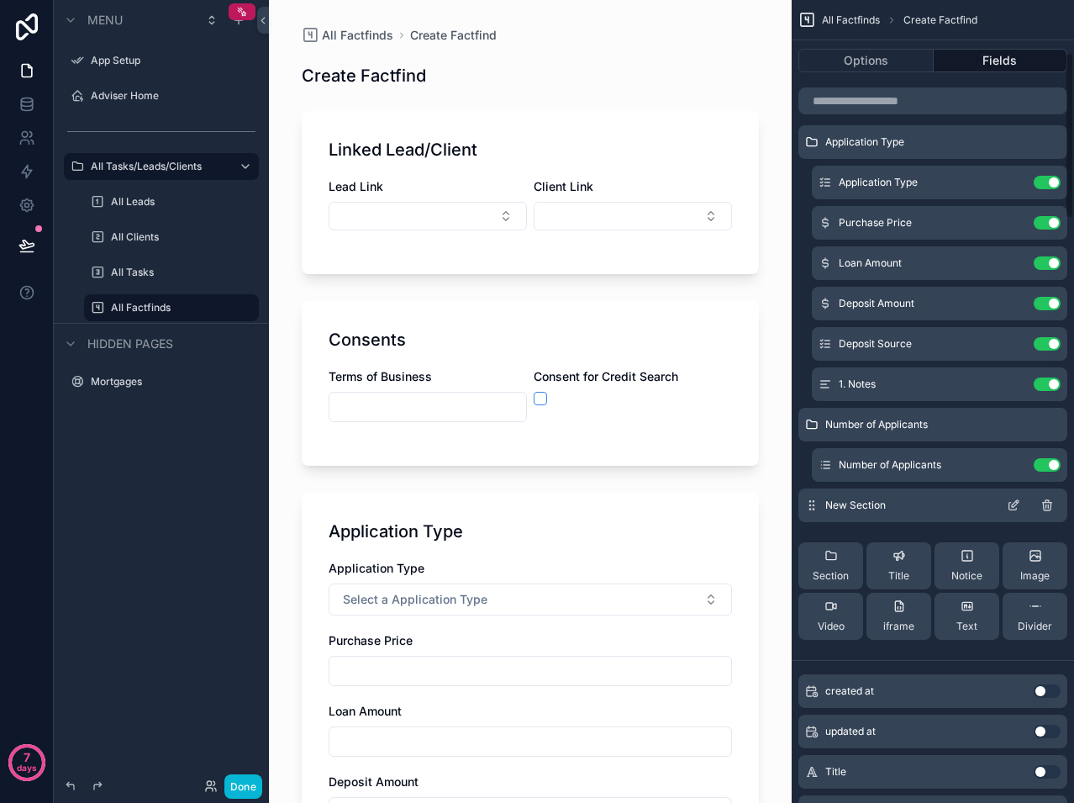
click at [849, 501] on span "New Section" at bounding box center [855, 504] width 61 height 13
click at [1010, 505] on icon "scrollable content" at bounding box center [1013, 504] width 13 height 13
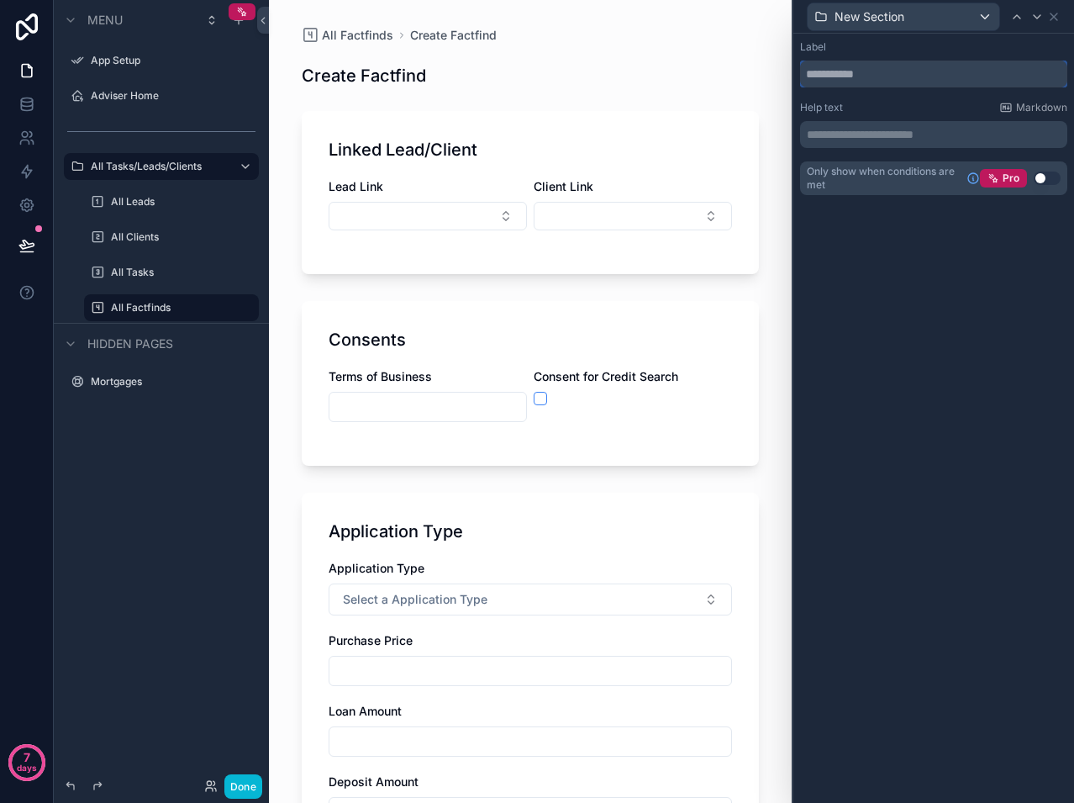
click at [834, 82] on input "text" at bounding box center [933, 74] width 267 height 27
type input "**********"
click at [896, 242] on div "**********" at bounding box center [933, 418] width 281 height 769
click at [1056, 21] on icon at bounding box center [1062, 16] width 13 height 13
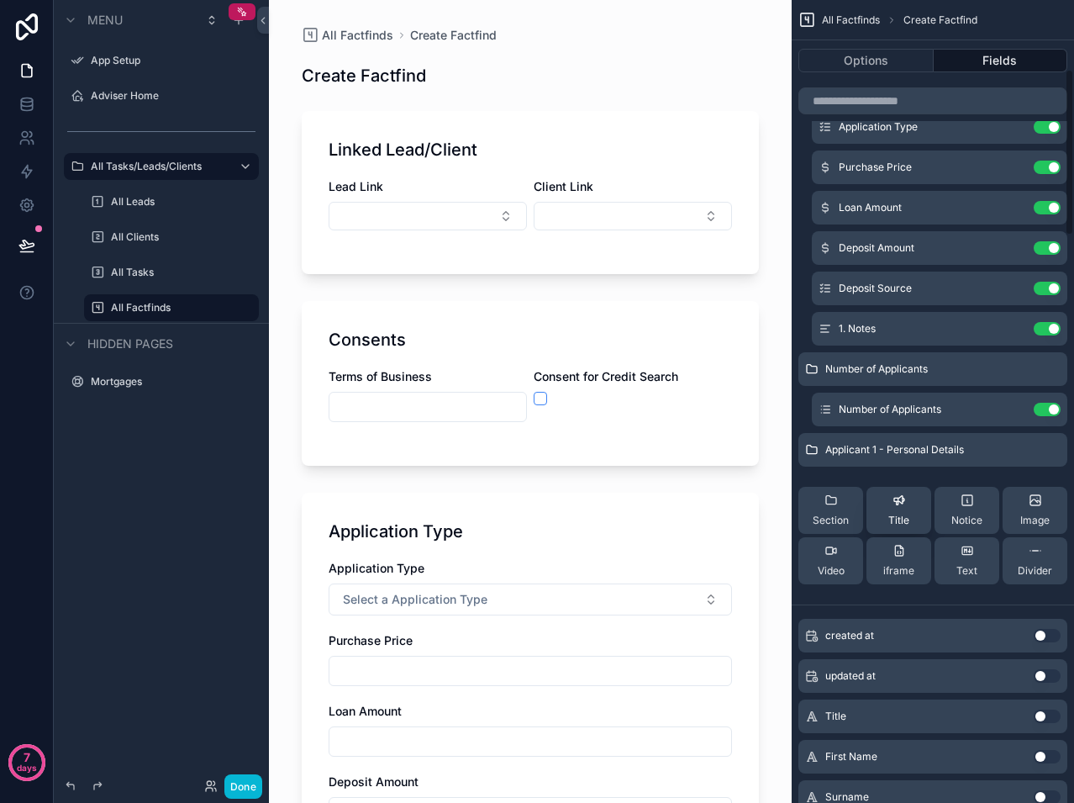
scroll to position [336, 0]
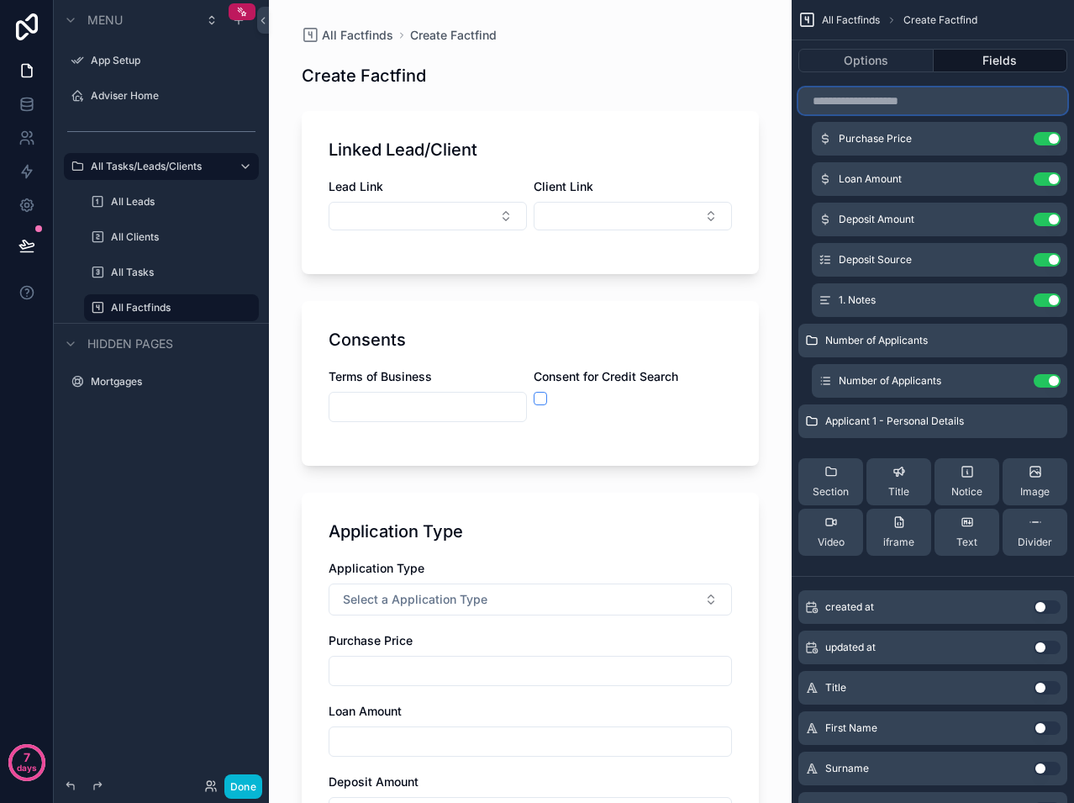
click at [890, 103] on input "scrollable content" at bounding box center [932, 100] width 269 height 27
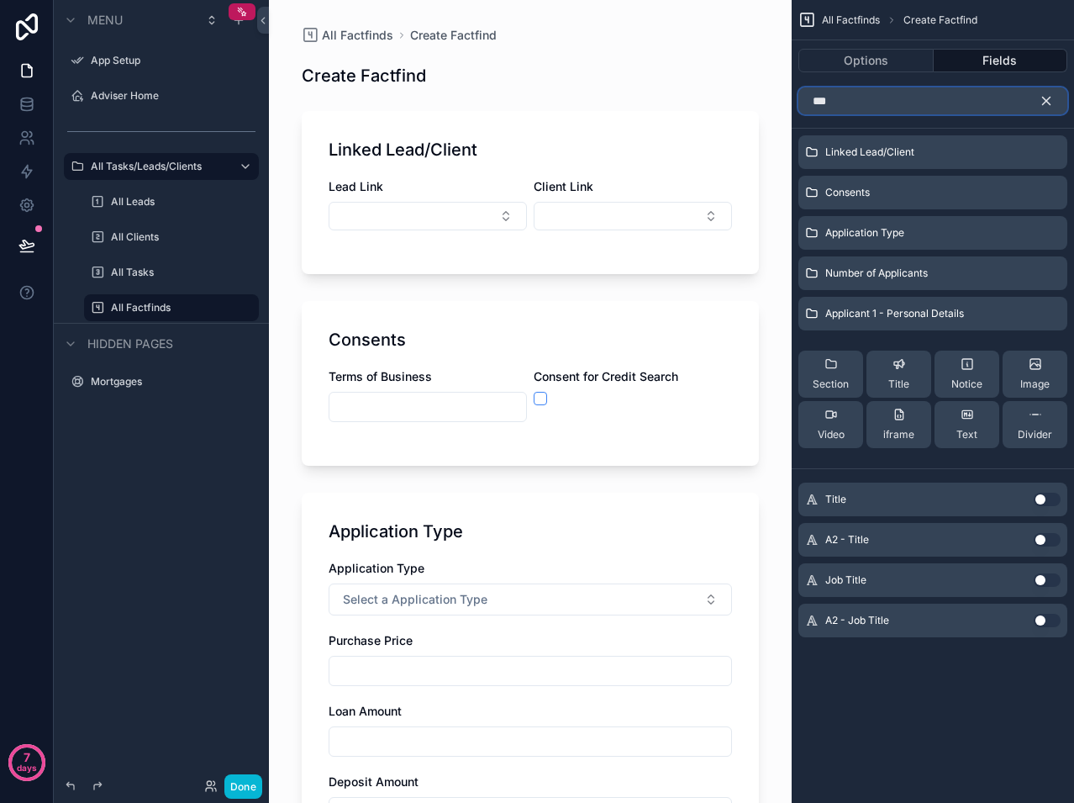
scroll to position [0, 0]
type input "*****"
click at [1046, 502] on button "Use setting" at bounding box center [1047, 499] width 27 height 13
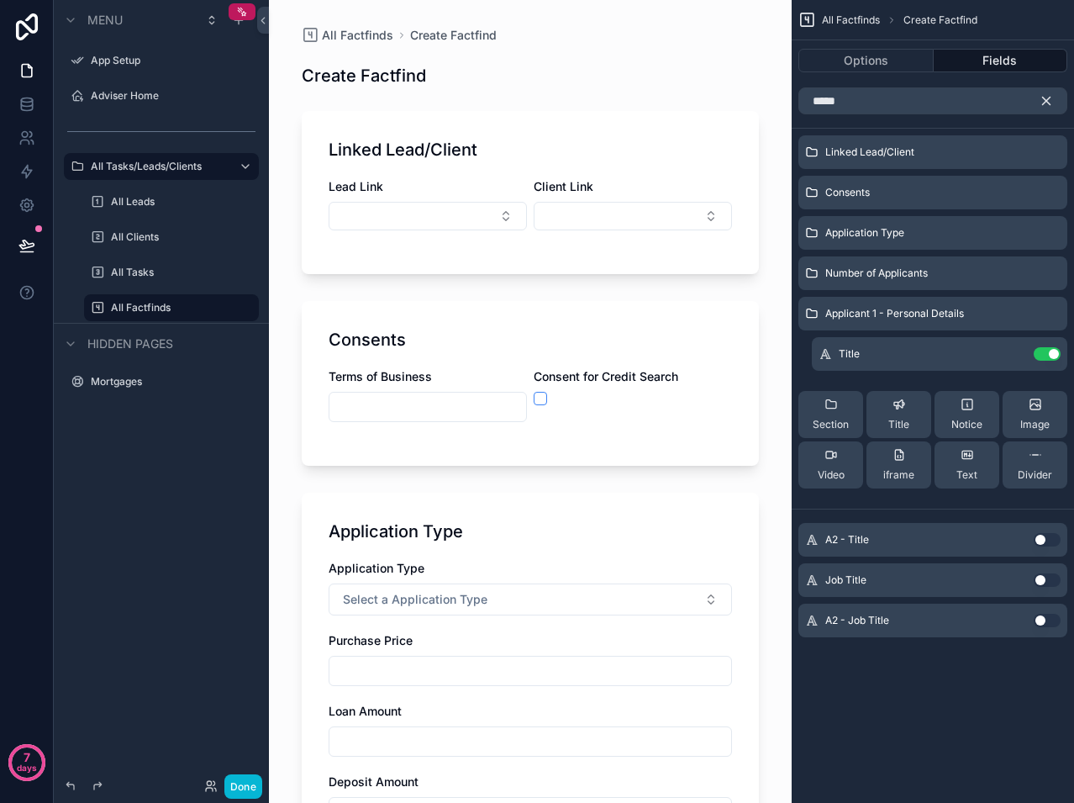
click at [1042, 109] on button "scrollable content" at bounding box center [1053, 100] width 29 height 27
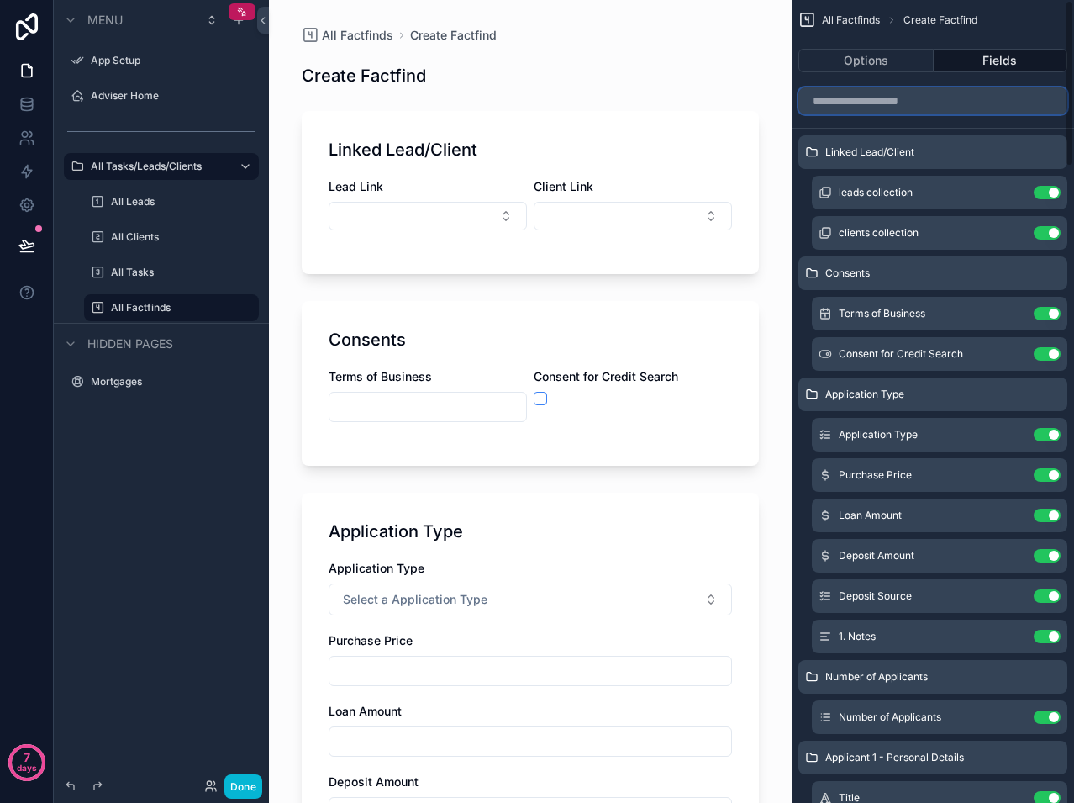
click at [988, 107] on input "scrollable content" at bounding box center [932, 100] width 269 height 27
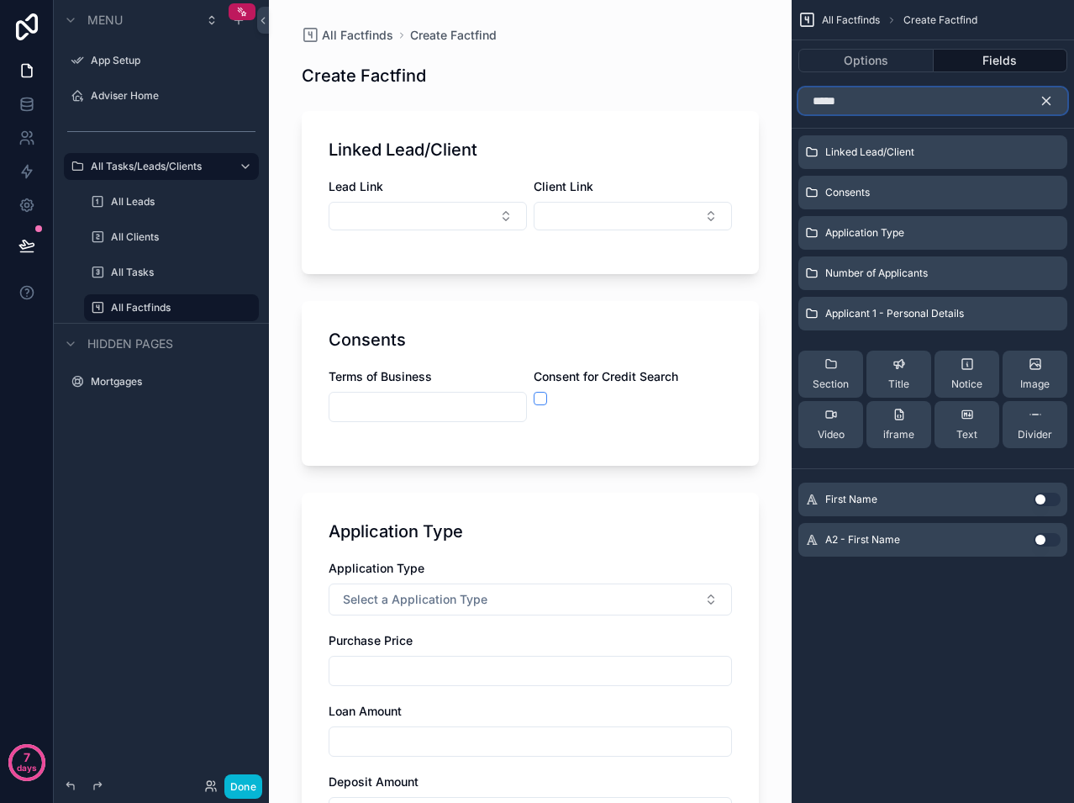
type input "*****"
click at [1039, 498] on button "Use setting" at bounding box center [1047, 499] width 27 height 13
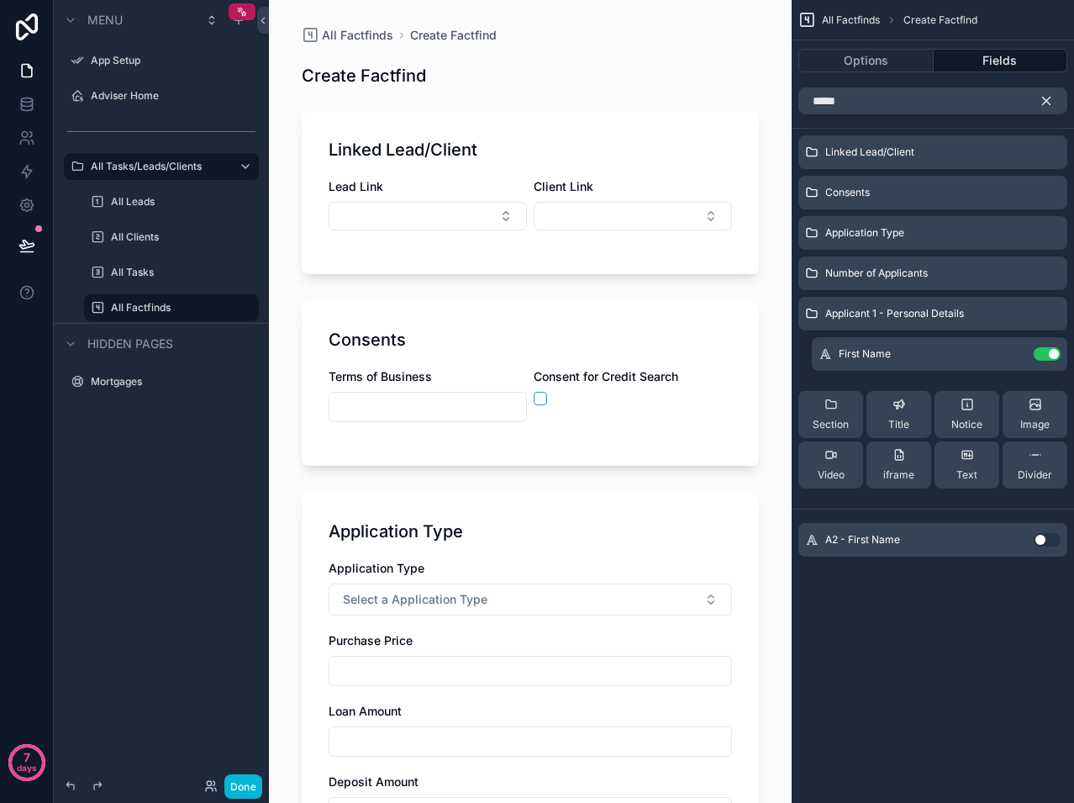
click at [1040, 108] on button "scrollable content" at bounding box center [1053, 100] width 29 height 27
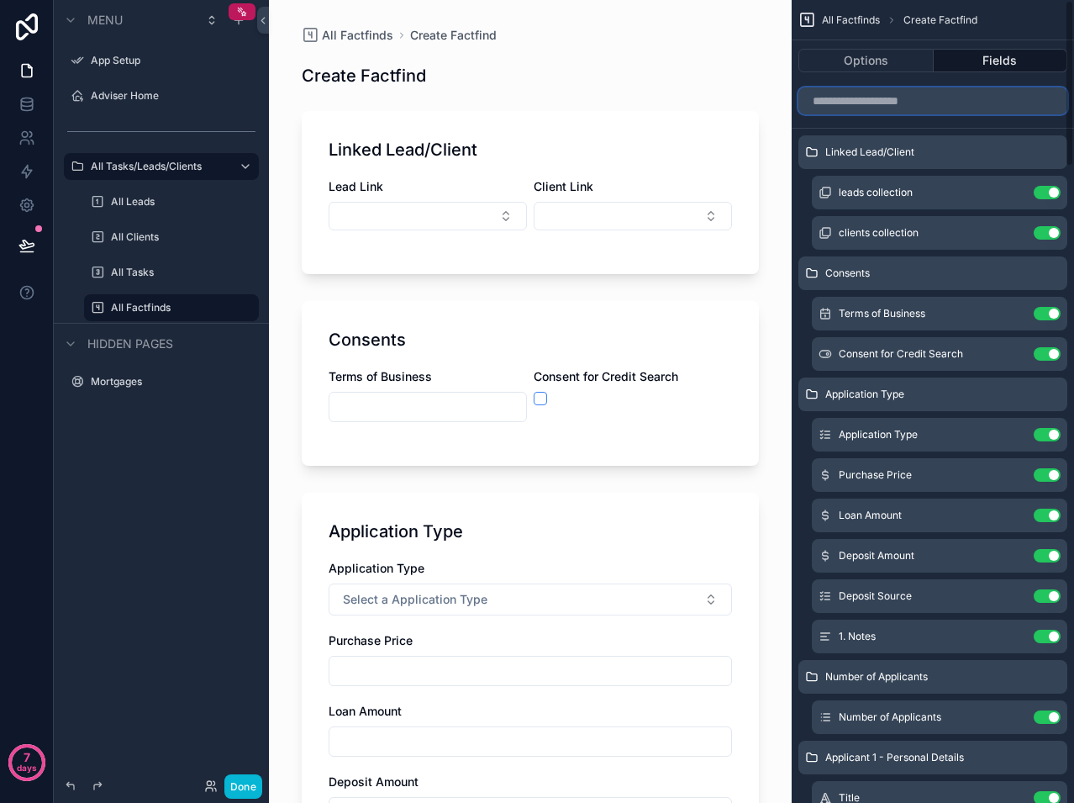
click at [955, 98] on input "scrollable content" at bounding box center [932, 100] width 269 height 27
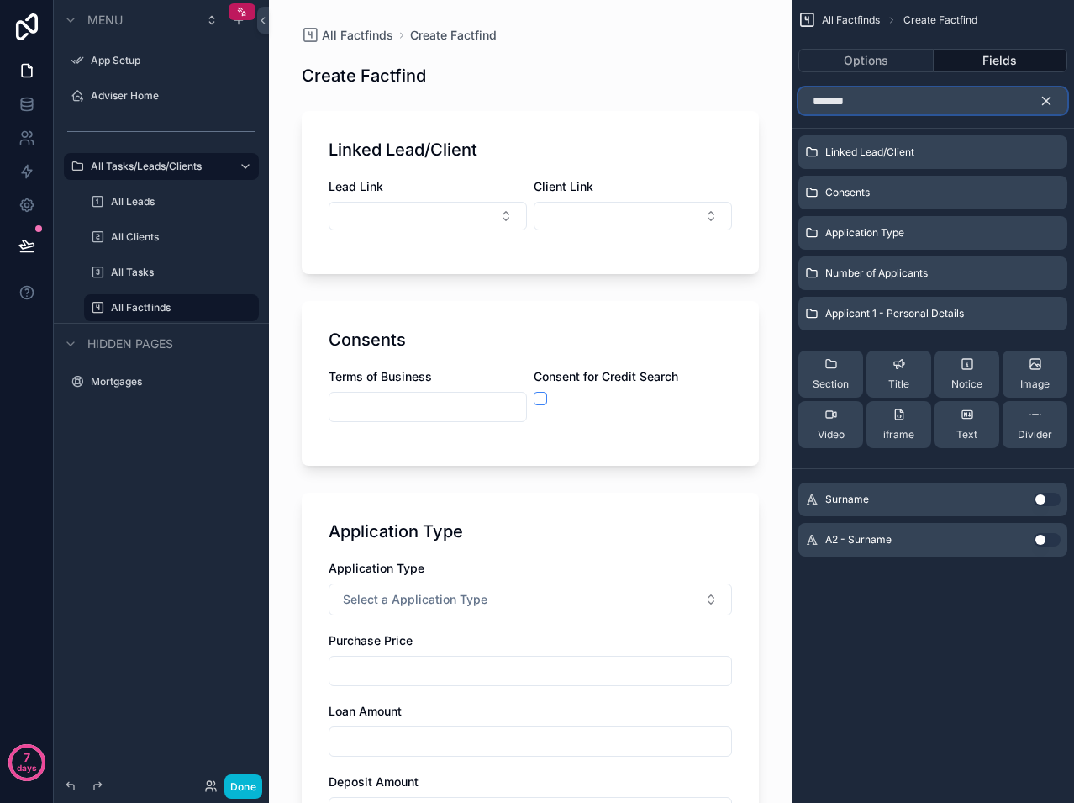
type input "*******"
click at [1045, 499] on button "Use setting" at bounding box center [1047, 499] width 27 height 13
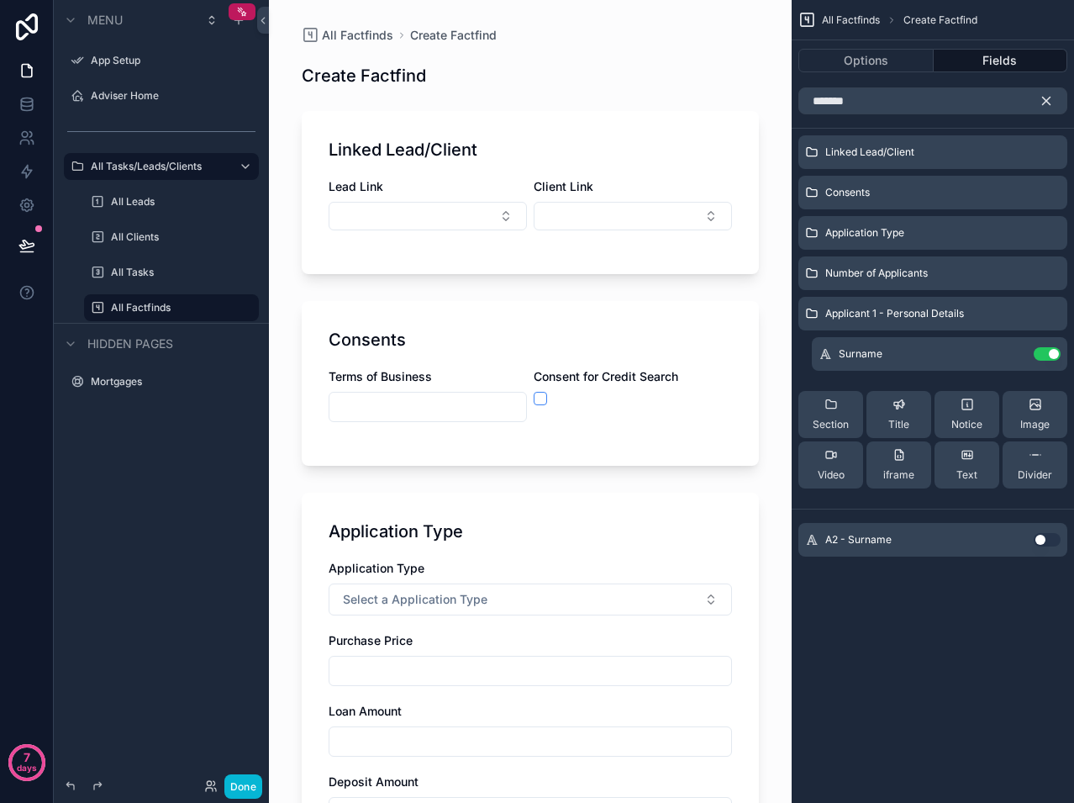
click at [1046, 103] on icon "scrollable content" at bounding box center [1046, 100] width 15 height 15
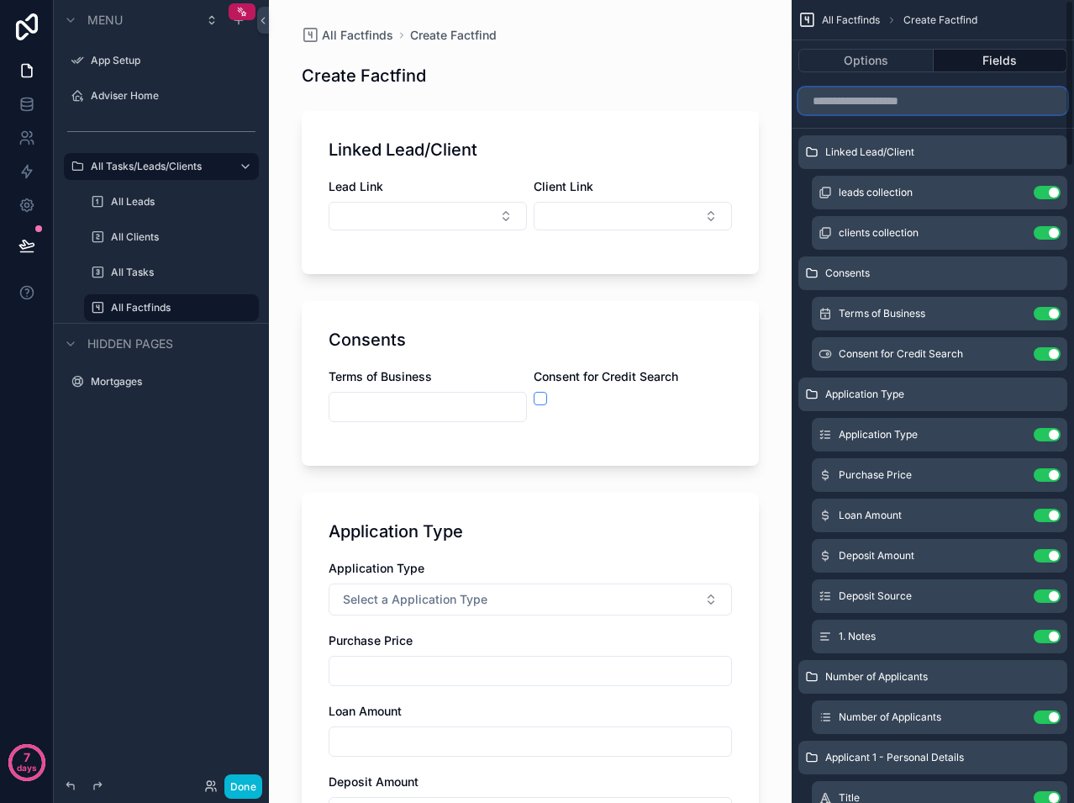
click at [972, 97] on input "scrollable content" at bounding box center [932, 100] width 269 height 27
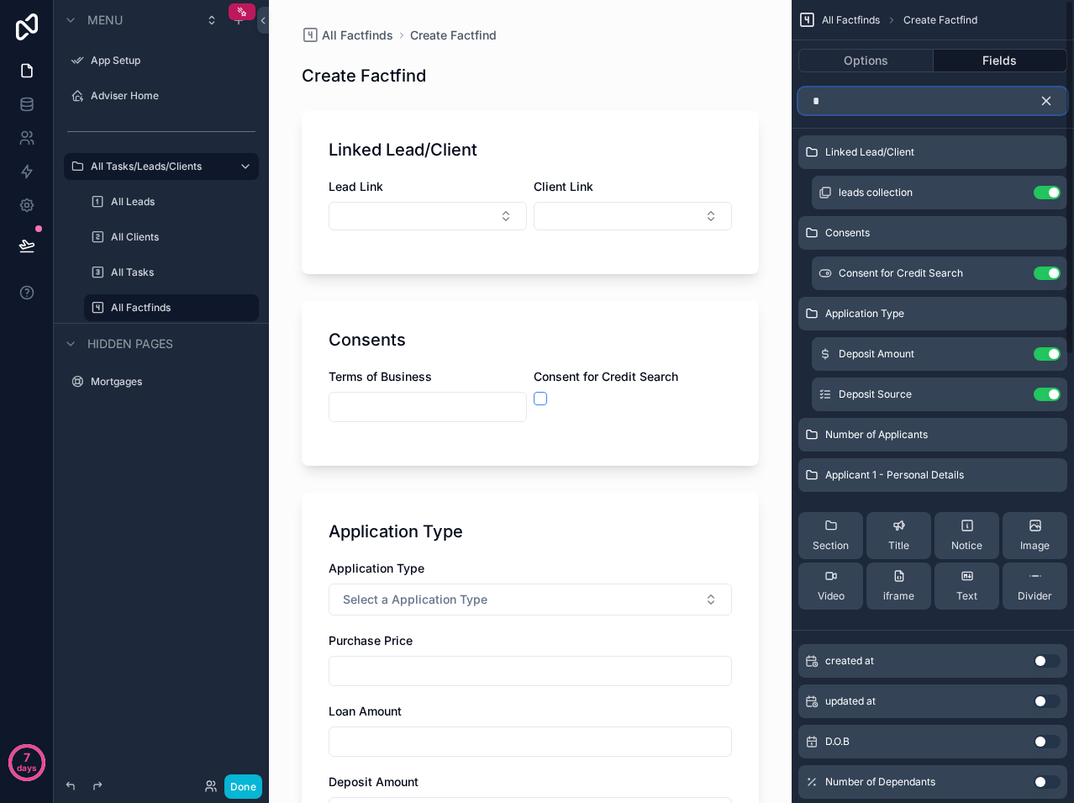
type input "*"
click at [1038, 736] on button "Use setting" at bounding box center [1047, 741] width 27 height 13
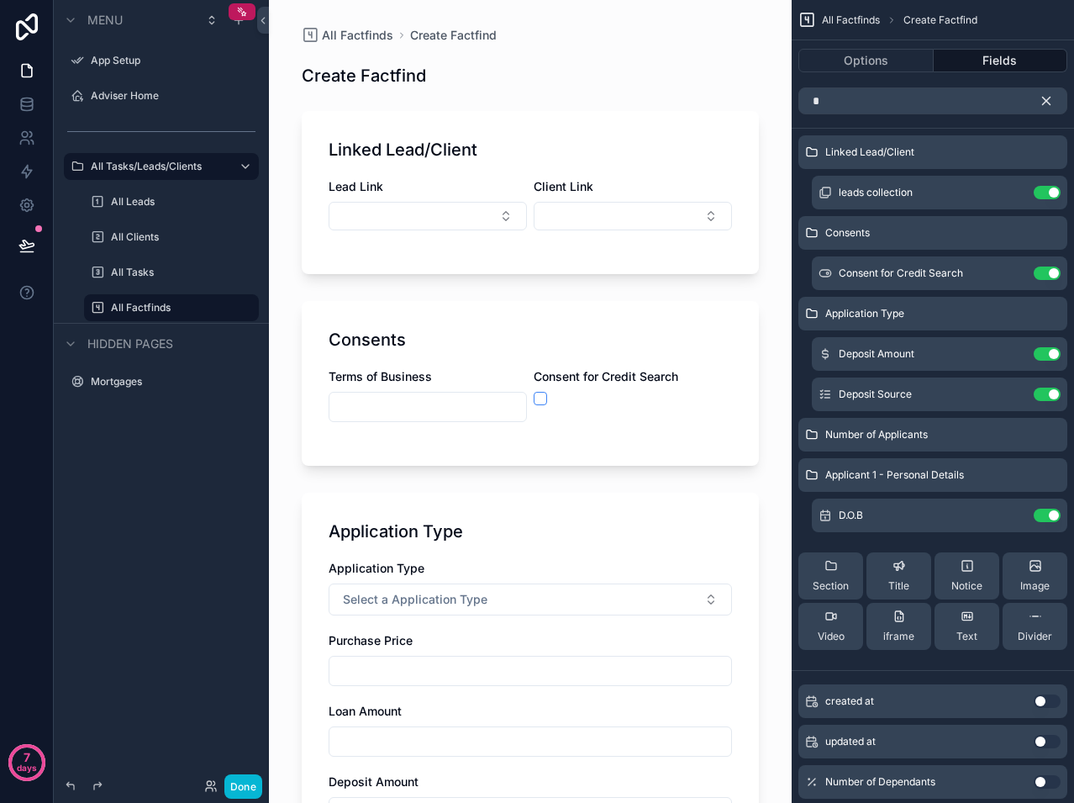
click at [1042, 108] on icon "scrollable content" at bounding box center [1046, 100] width 15 height 15
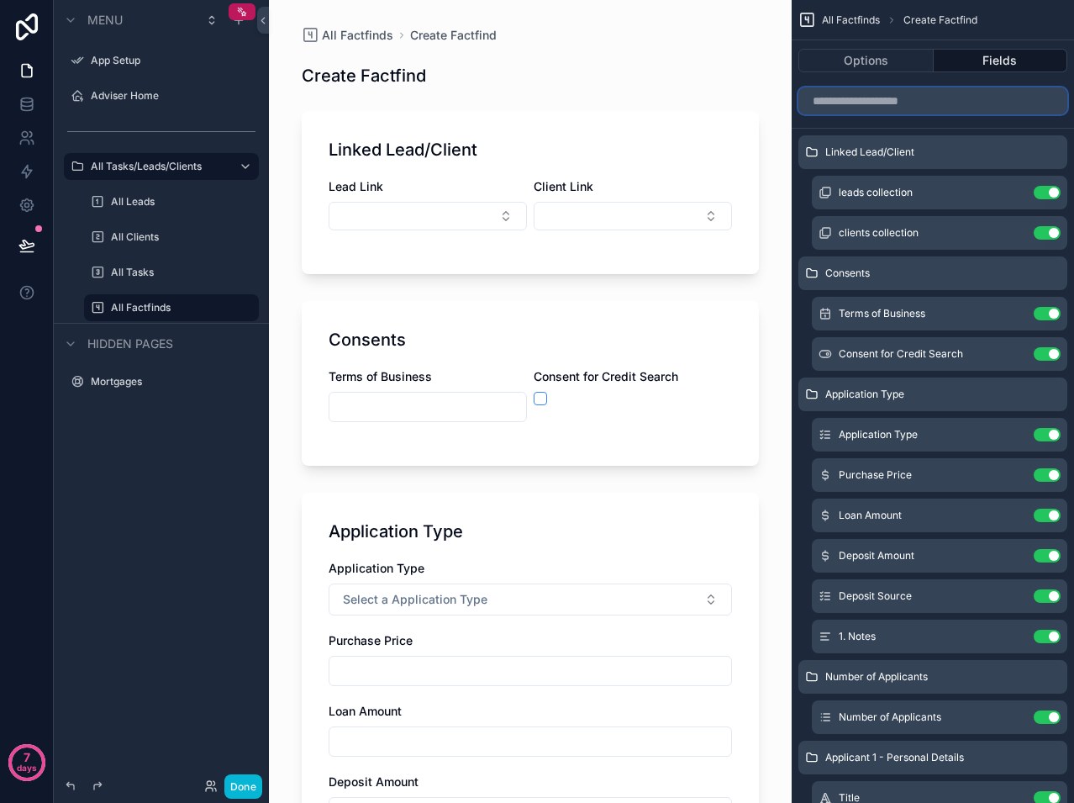
click at [913, 102] on input "scrollable content" at bounding box center [932, 100] width 269 height 27
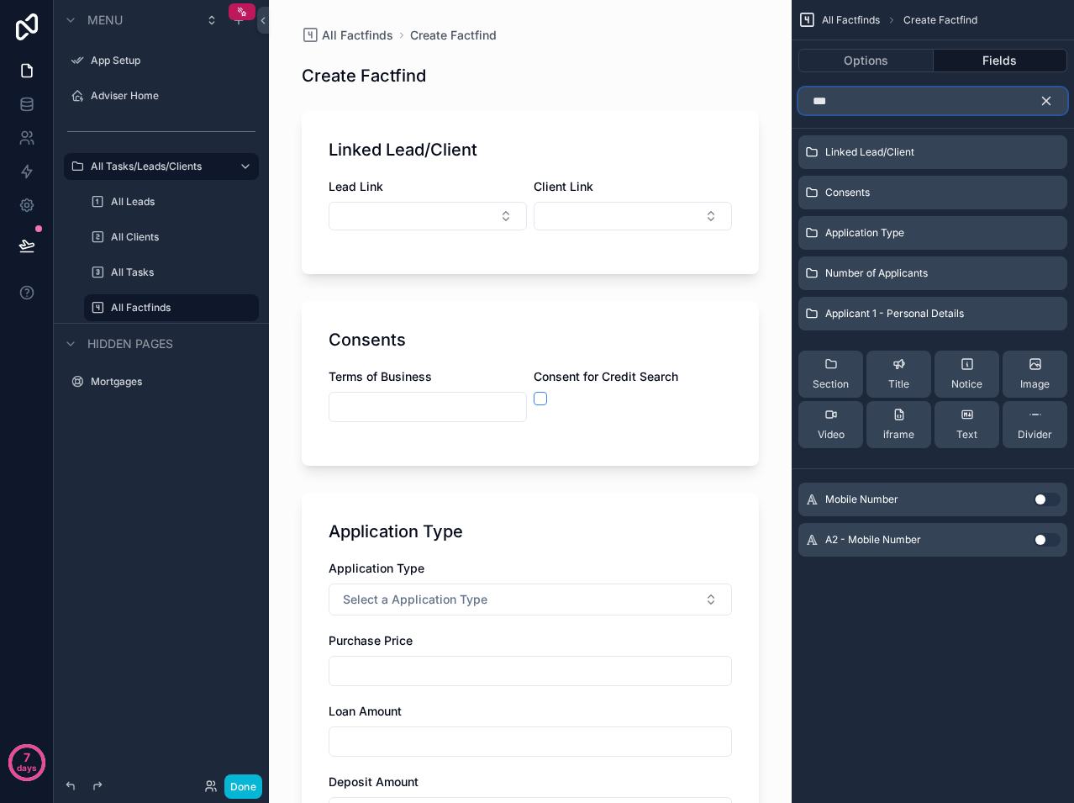
type input "***"
click at [1045, 500] on button "Use setting" at bounding box center [1047, 499] width 27 height 13
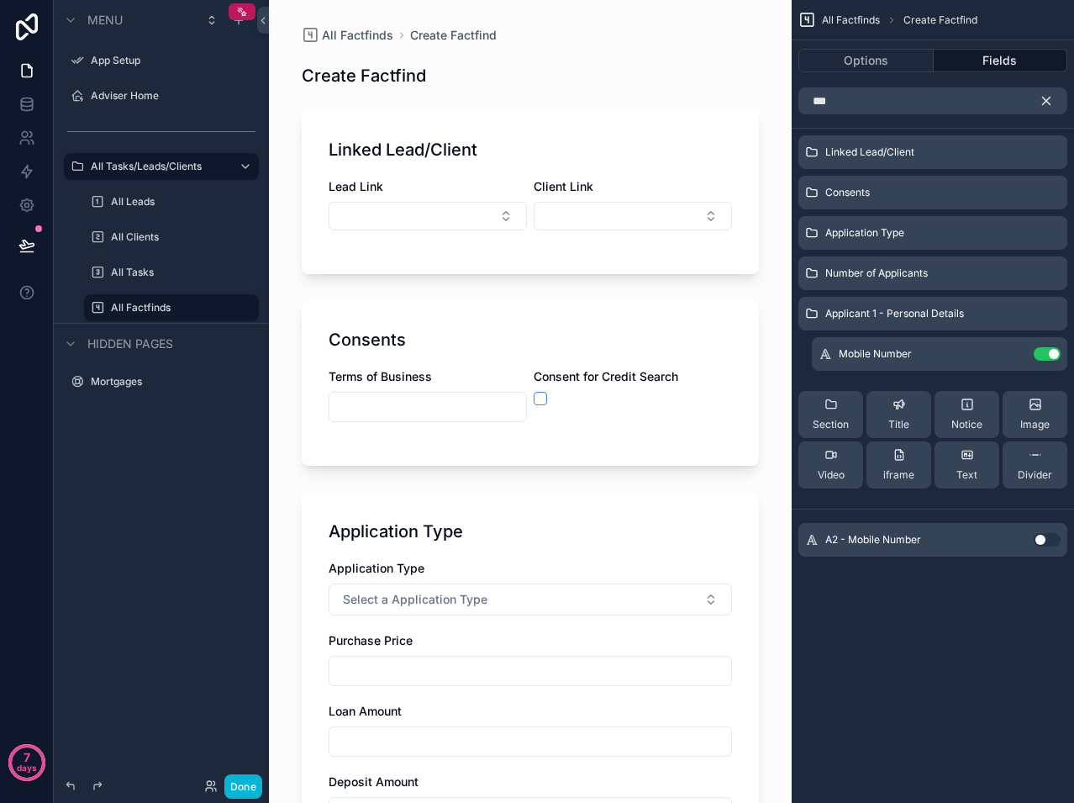
click at [1048, 99] on icon "scrollable content" at bounding box center [1047, 101] width 8 height 8
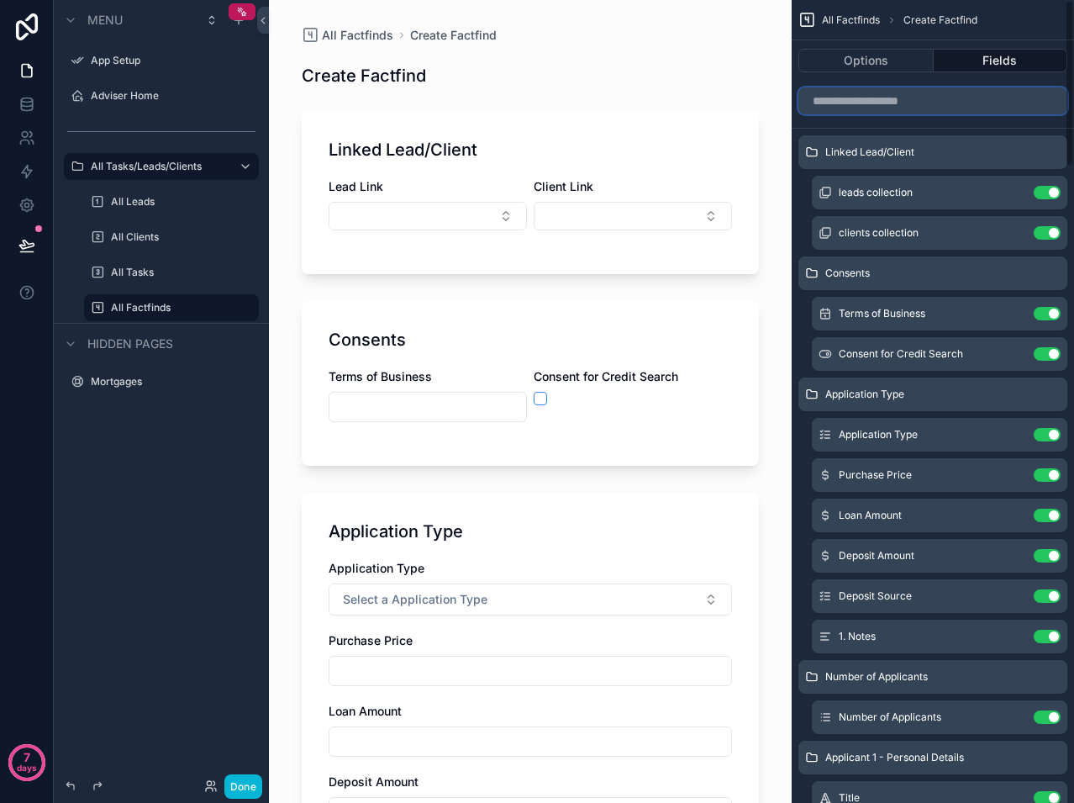
click at [925, 101] on input "scrollable content" at bounding box center [932, 100] width 269 height 27
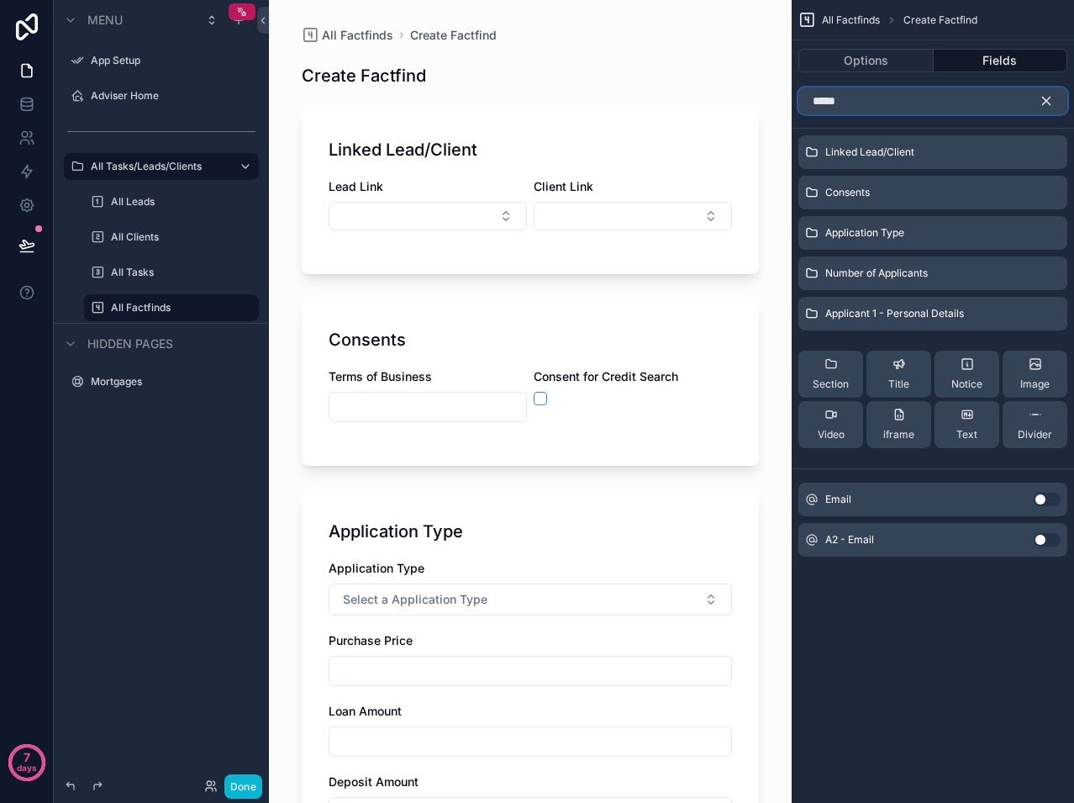
type input "*****"
click at [1050, 495] on button "Use setting" at bounding box center [1047, 499] width 27 height 13
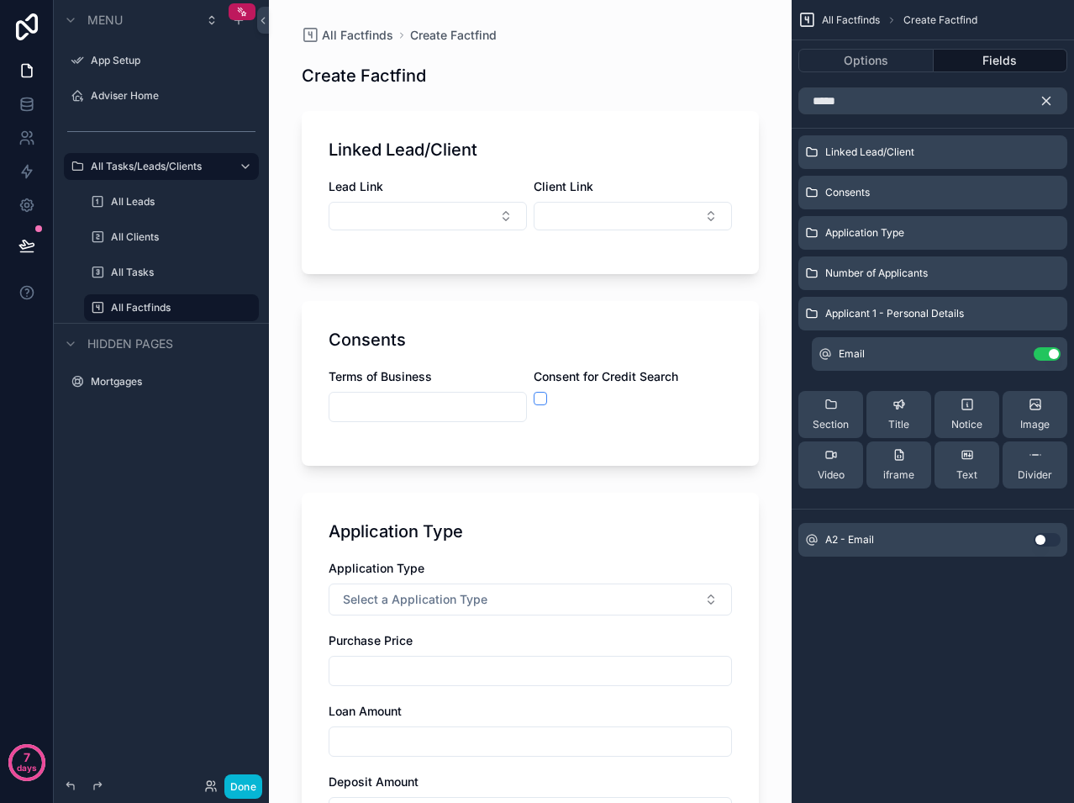
click at [1054, 98] on button "scrollable content" at bounding box center [1053, 100] width 29 height 27
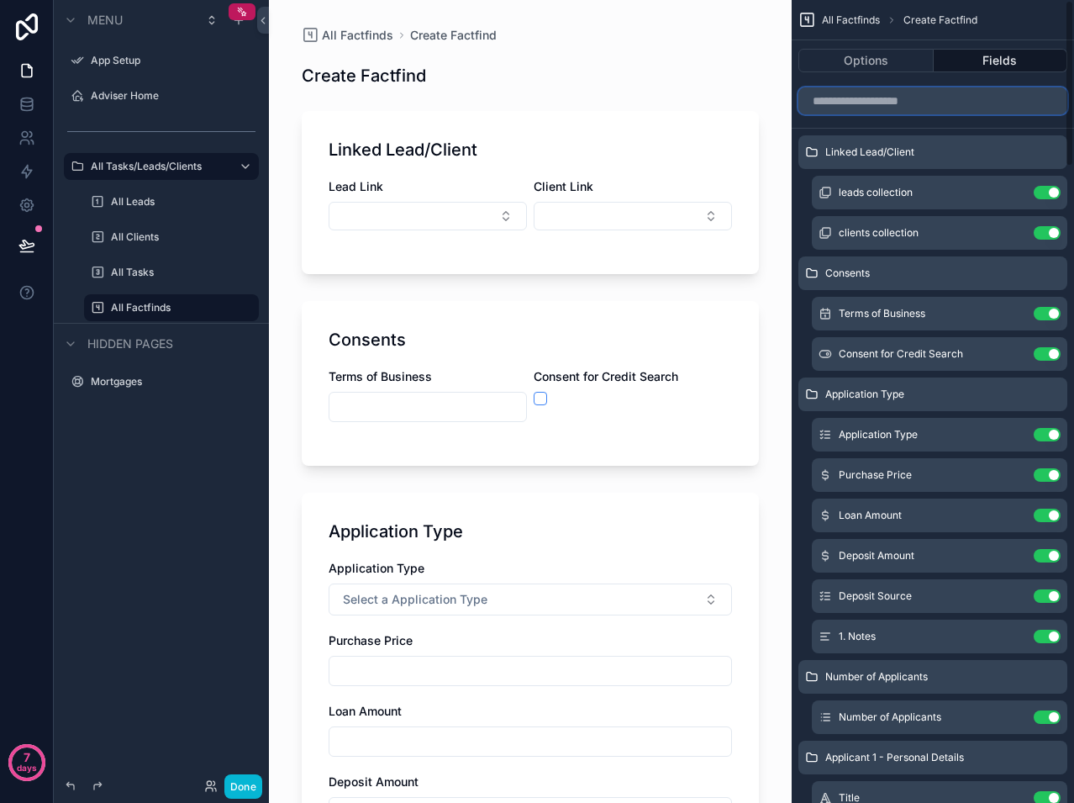
click at [935, 98] on input "scrollable content" at bounding box center [932, 100] width 269 height 27
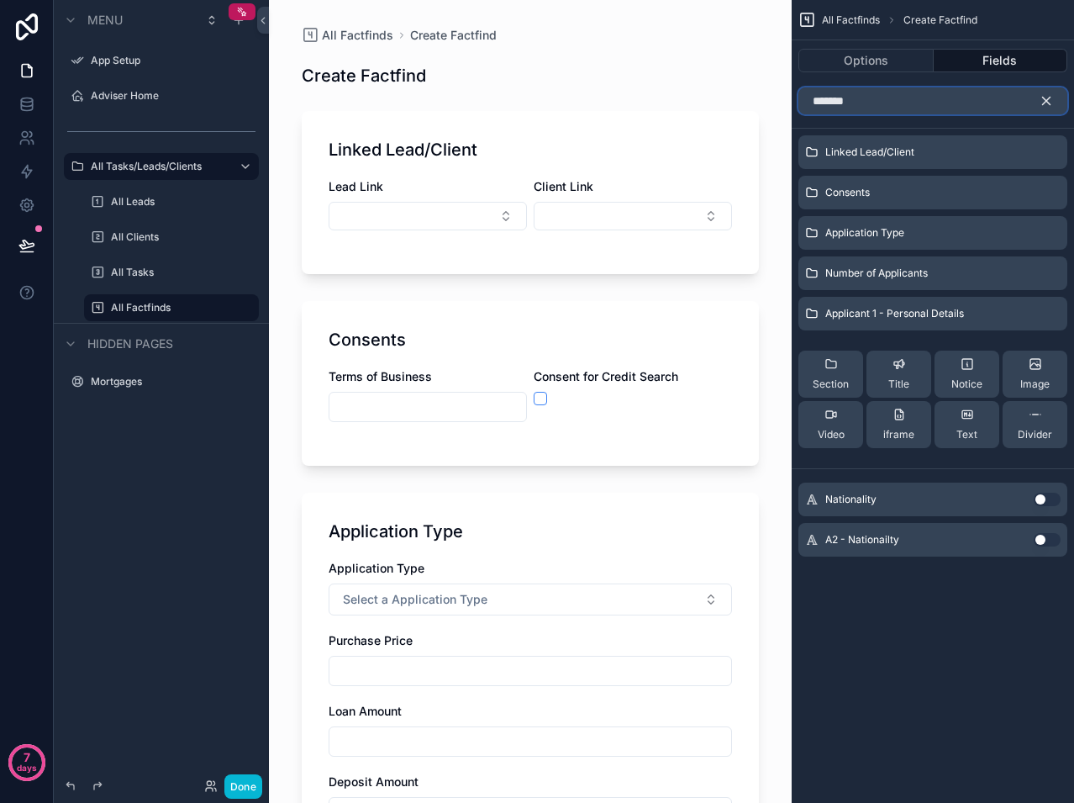
type input "*******"
click at [1044, 496] on div "Nationality Use setting" at bounding box center [932, 499] width 269 height 34
click at [1042, 498] on button "Use setting" at bounding box center [1047, 499] width 27 height 13
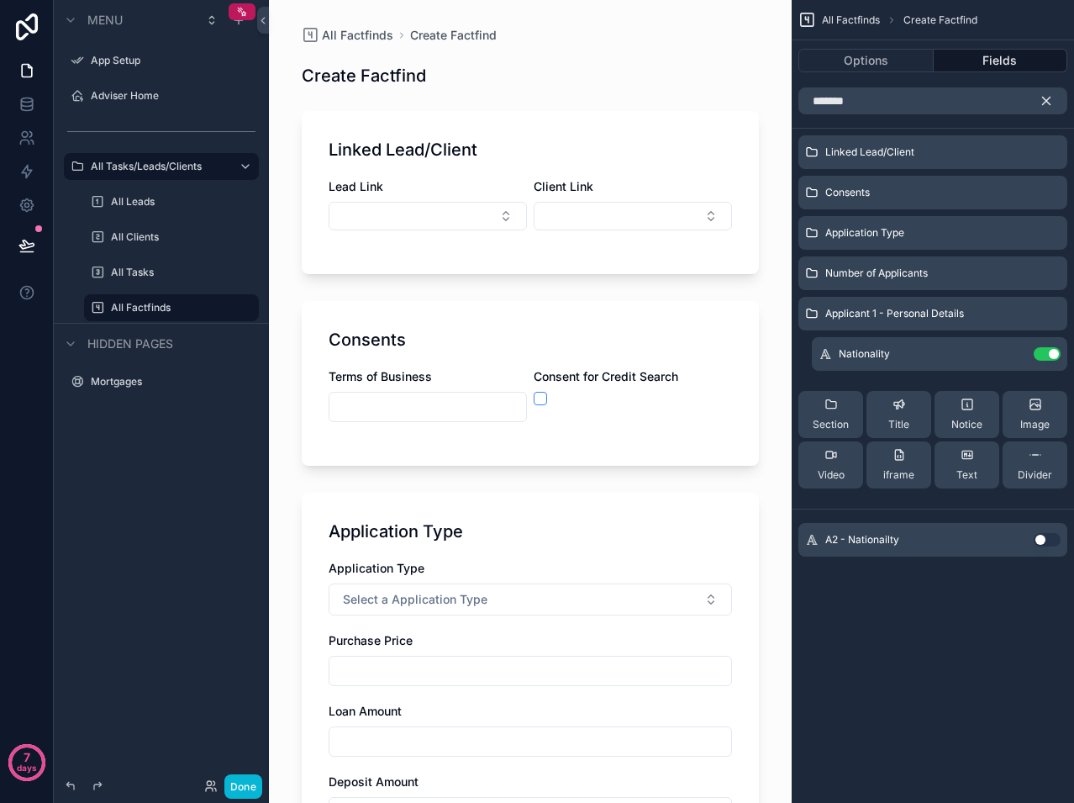
click at [1051, 96] on icon "scrollable content" at bounding box center [1046, 100] width 15 height 15
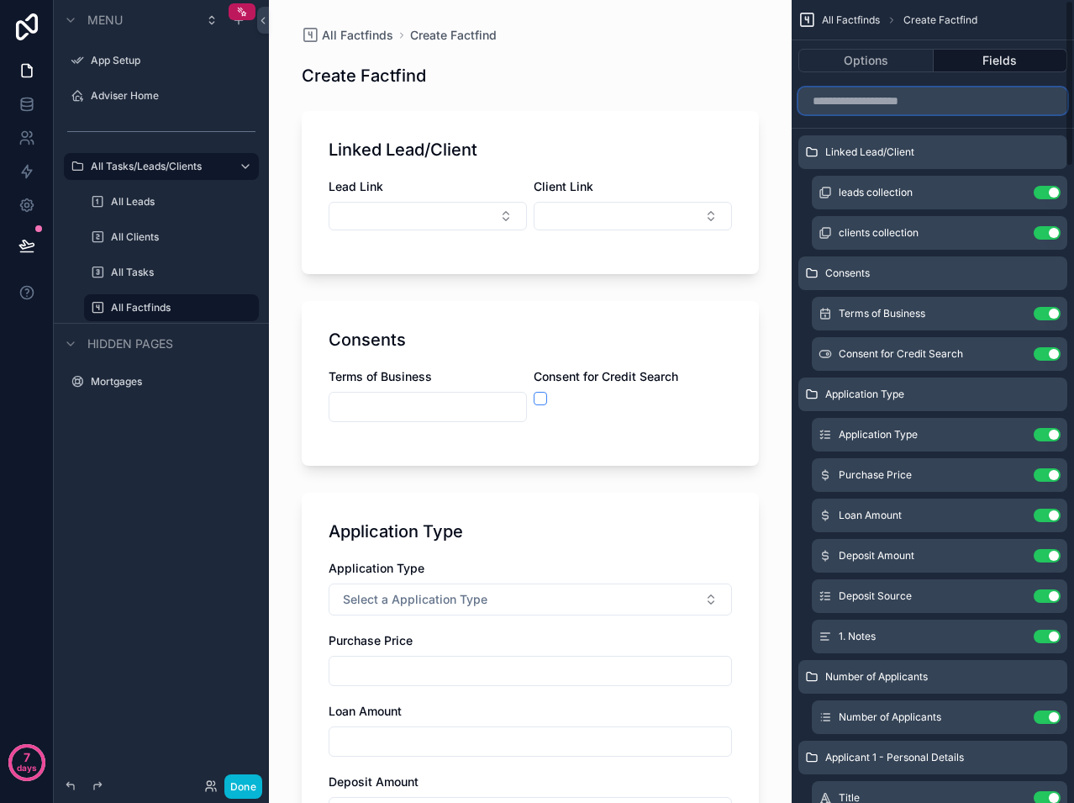
click at [967, 101] on input "scrollable content" at bounding box center [932, 100] width 269 height 27
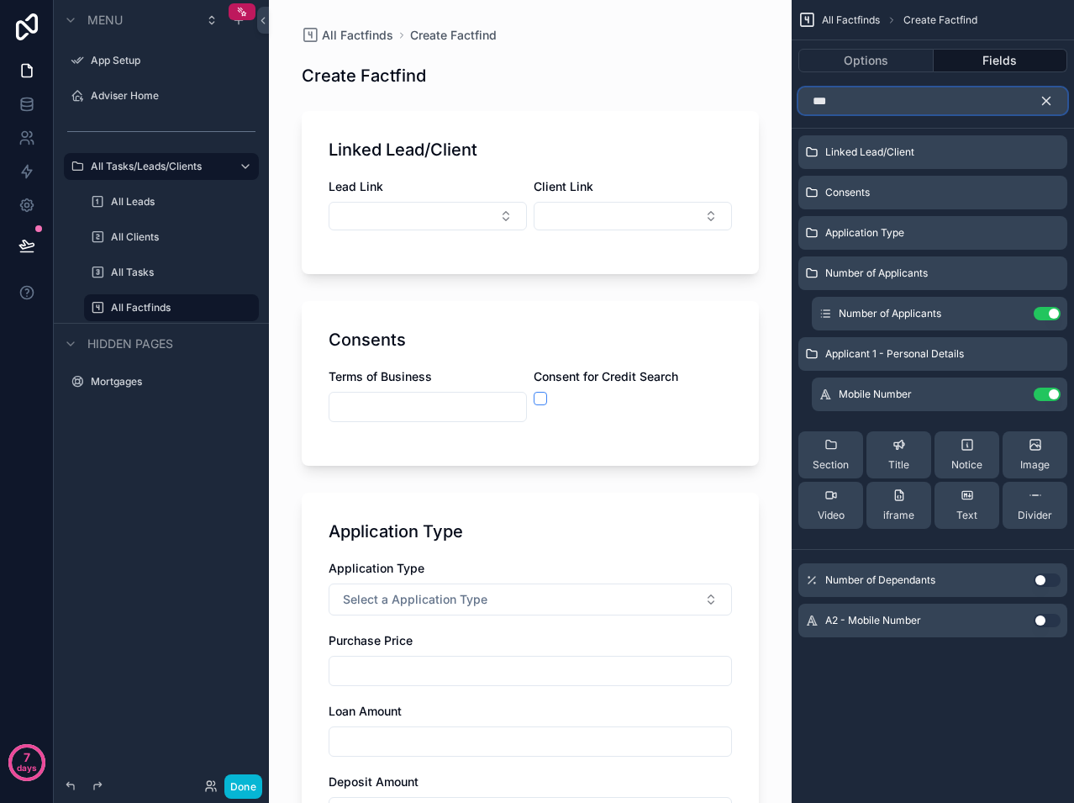
type input "***"
click at [1042, 579] on button "Use setting" at bounding box center [1047, 579] width 27 height 13
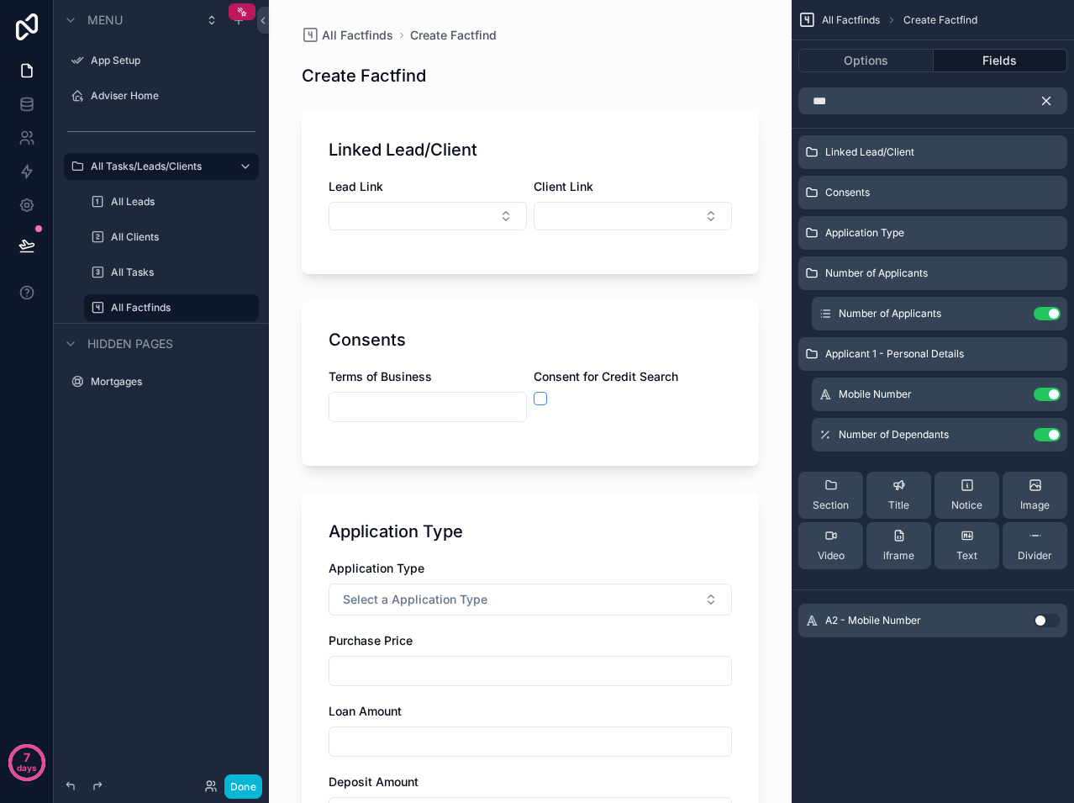
click at [1047, 95] on icon "scrollable content" at bounding box center [1046, 100] width 15 height 15
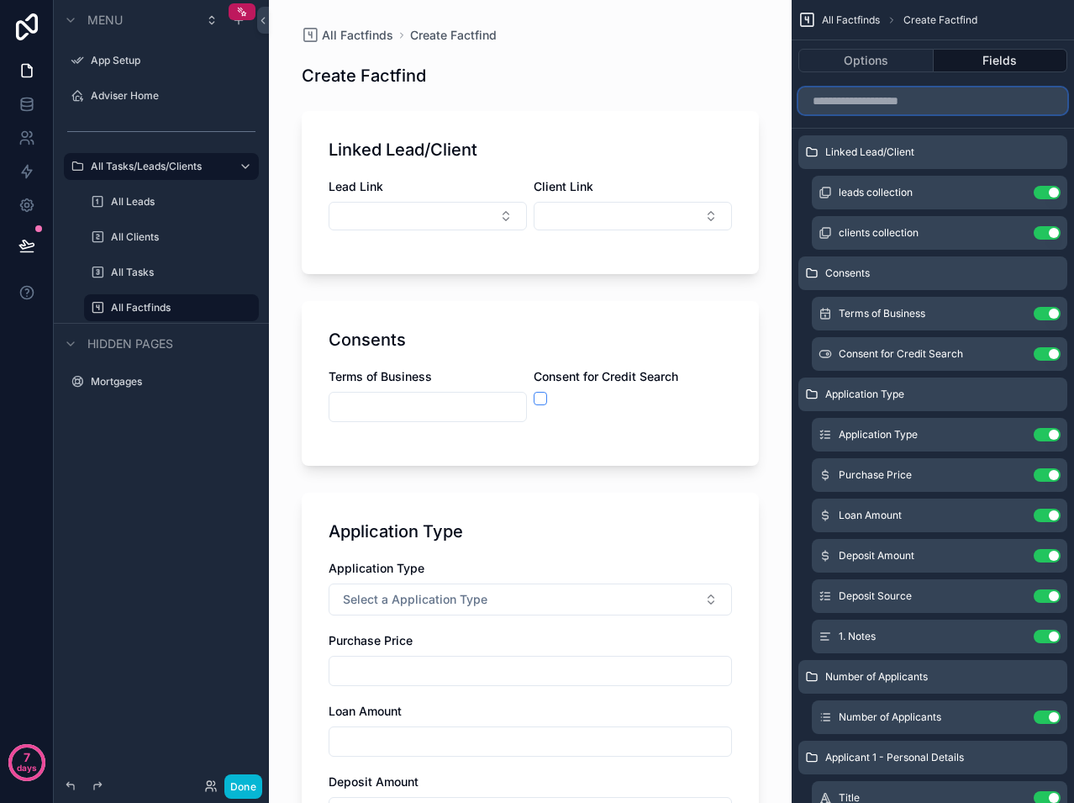
click at [930, 97] on input "scrollable content" at bounding box center [932, 100] width 269 height 27
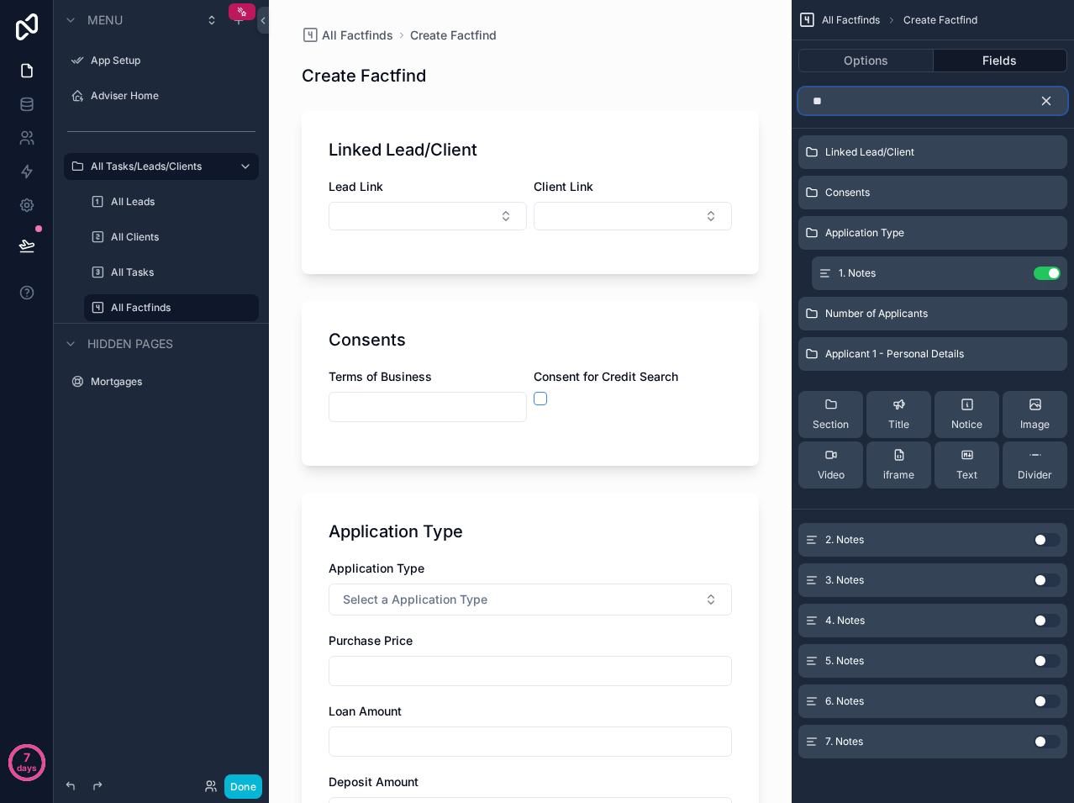
type input "**"
click at [1041, 543] on button "Use setting" at bounding box center [1047, 539] width 27 height 13
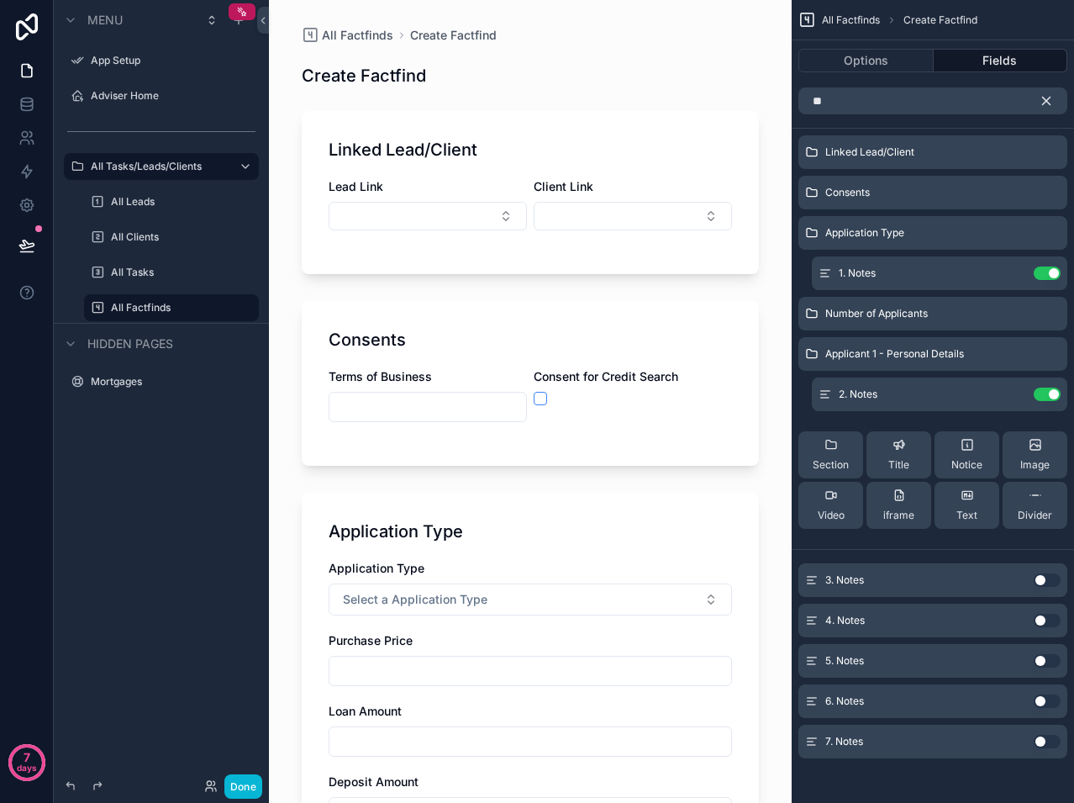
scroll to position [3, 0]
click at [1051, 104] on icon "scrollable content" at bounding box center [1047, 101] width 8 height 8
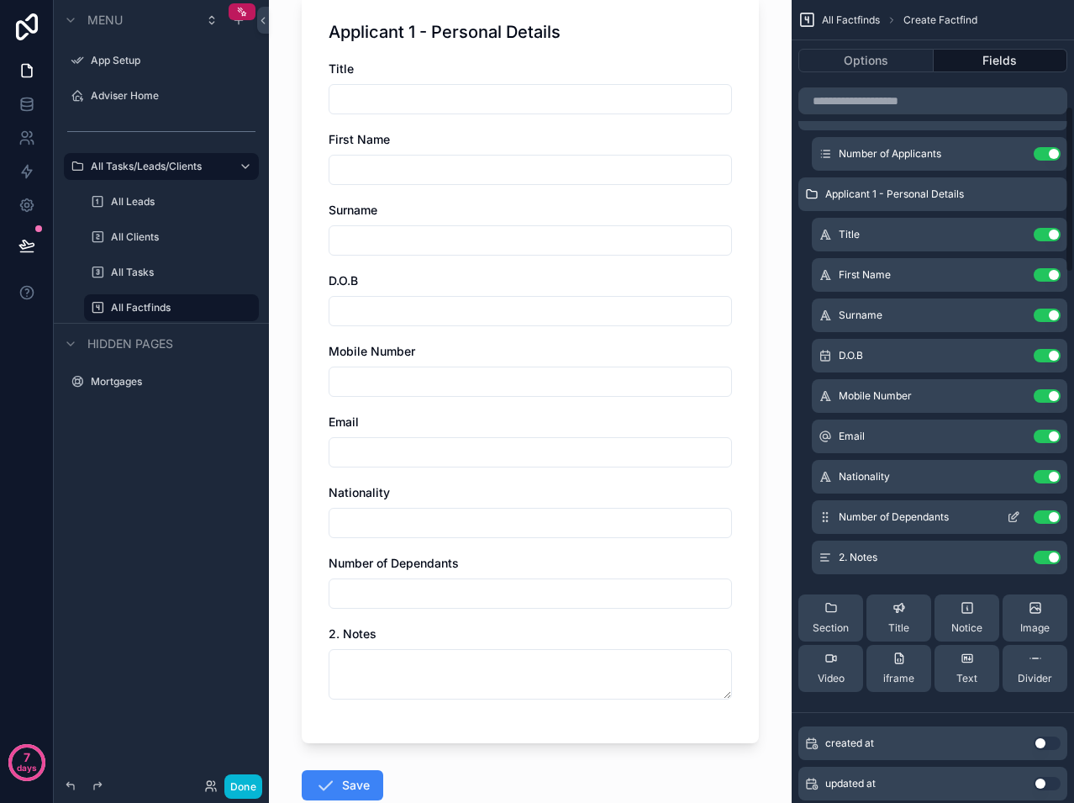
scroll to position [843, 0]
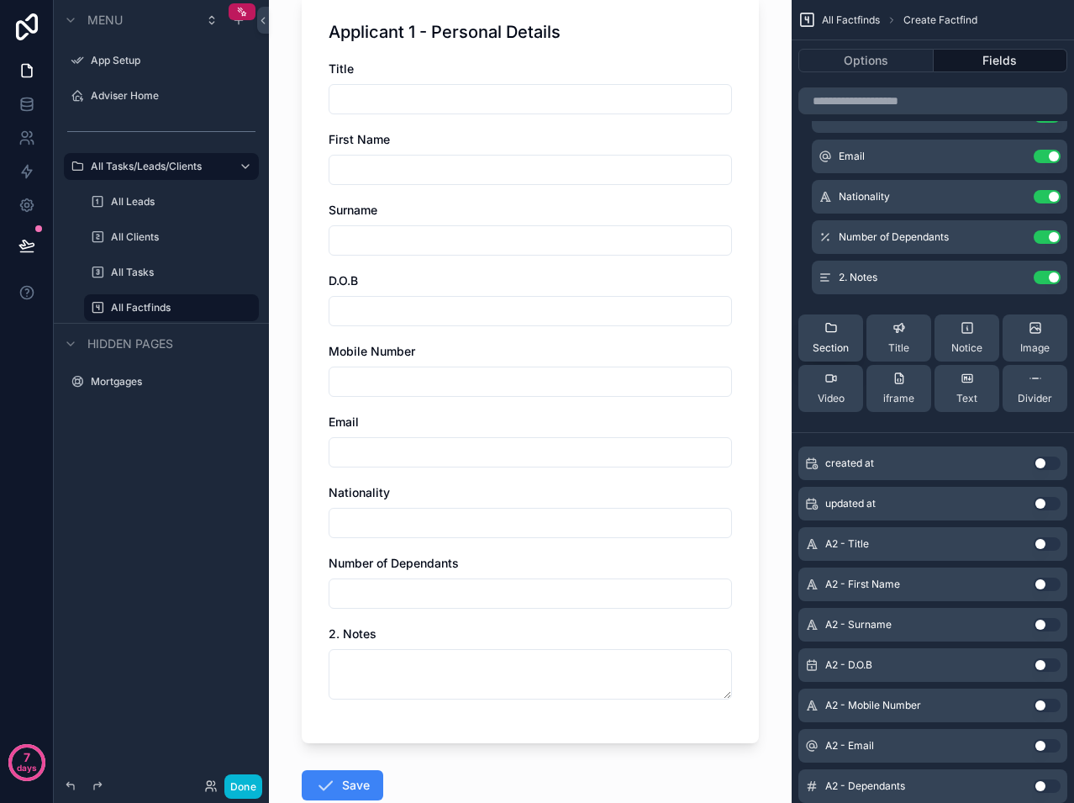
click at [840, 345] on span "Section" at bounding box center [831, 347] width 36 height 13
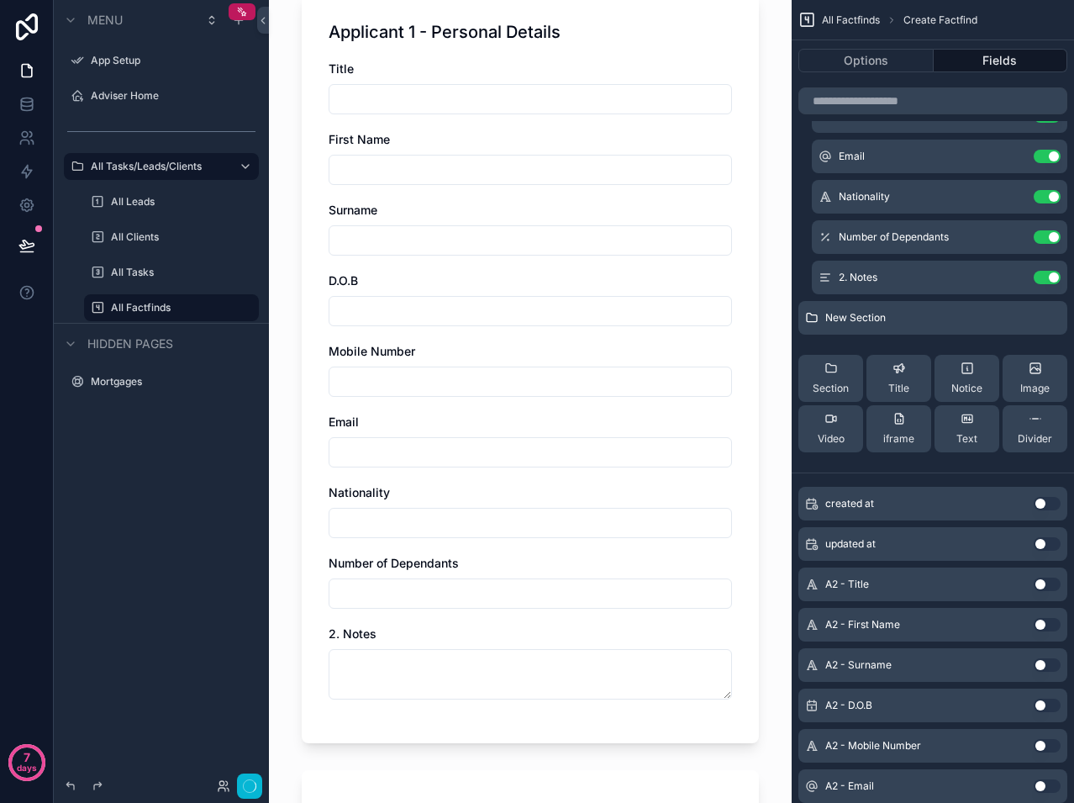
scroll to position [0, 0]
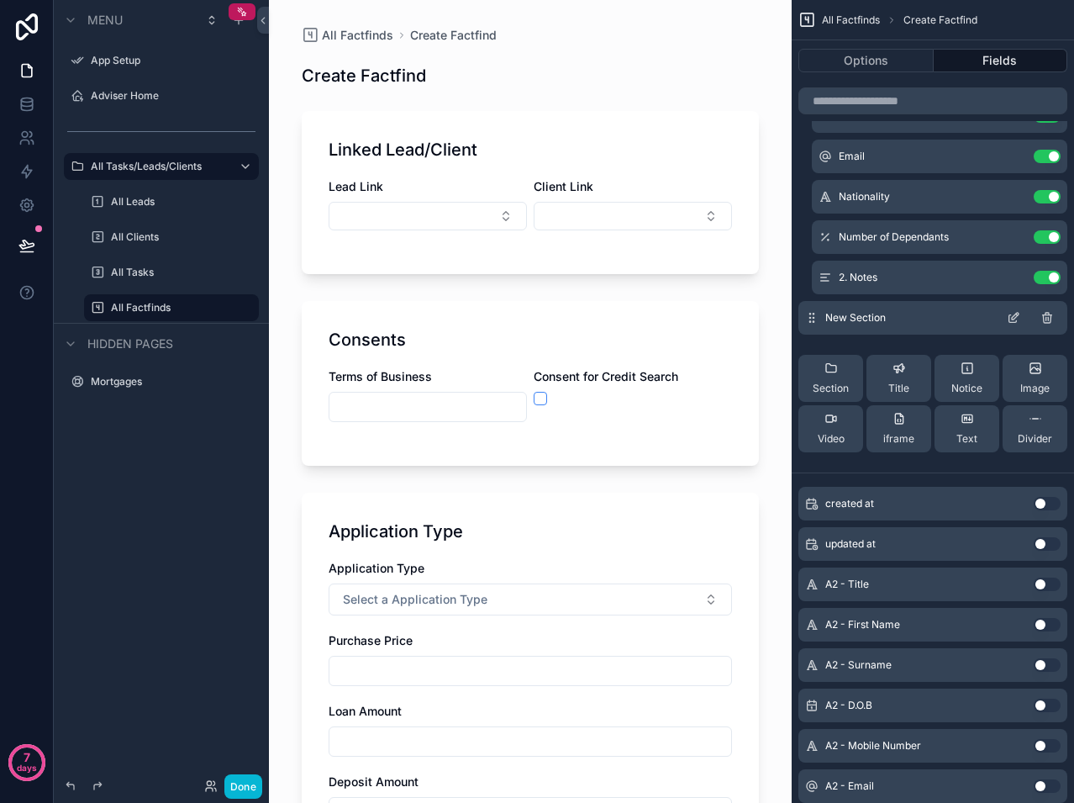
click at [1011, 314] on icon "scrollable content" at bounding box center [1013, 317] width 13 height 13
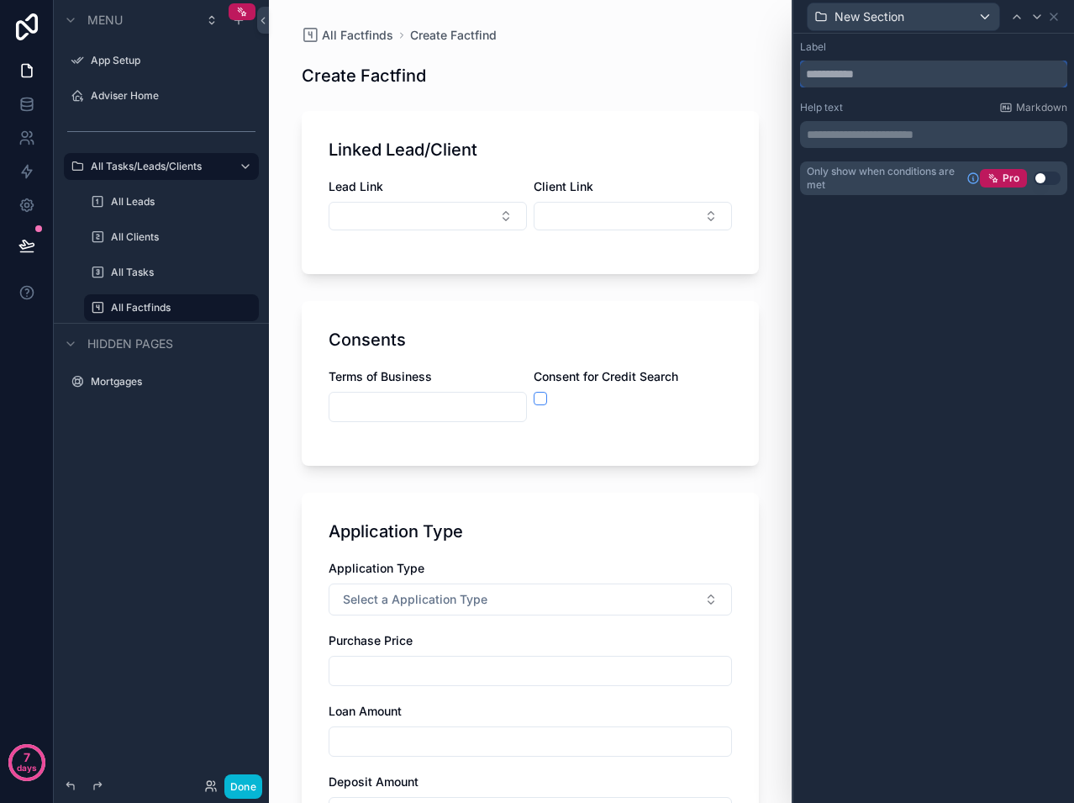
click at [935, 78] on input "text" at bounding box center [933, 74] width 267 height 27
type input "**********"
click at [886, 286] on div "**********" at bounding box center [933, 418] width 281 height 769
click at [1061, 25] on div "Applicant 1 - Address History" at bounding box center [933, 16] width 267 height 33
click at [1063, 20] on icon at bounding box center [1062, 16] width 13 height 13
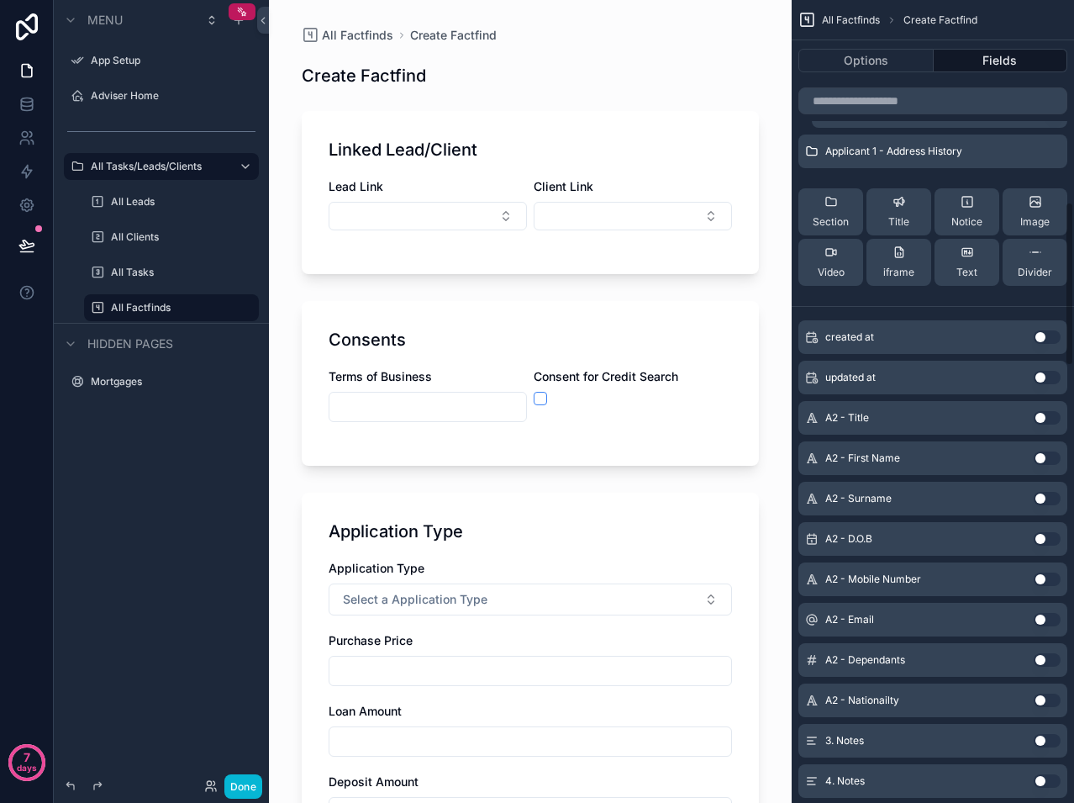
scroll to position [927, 0]
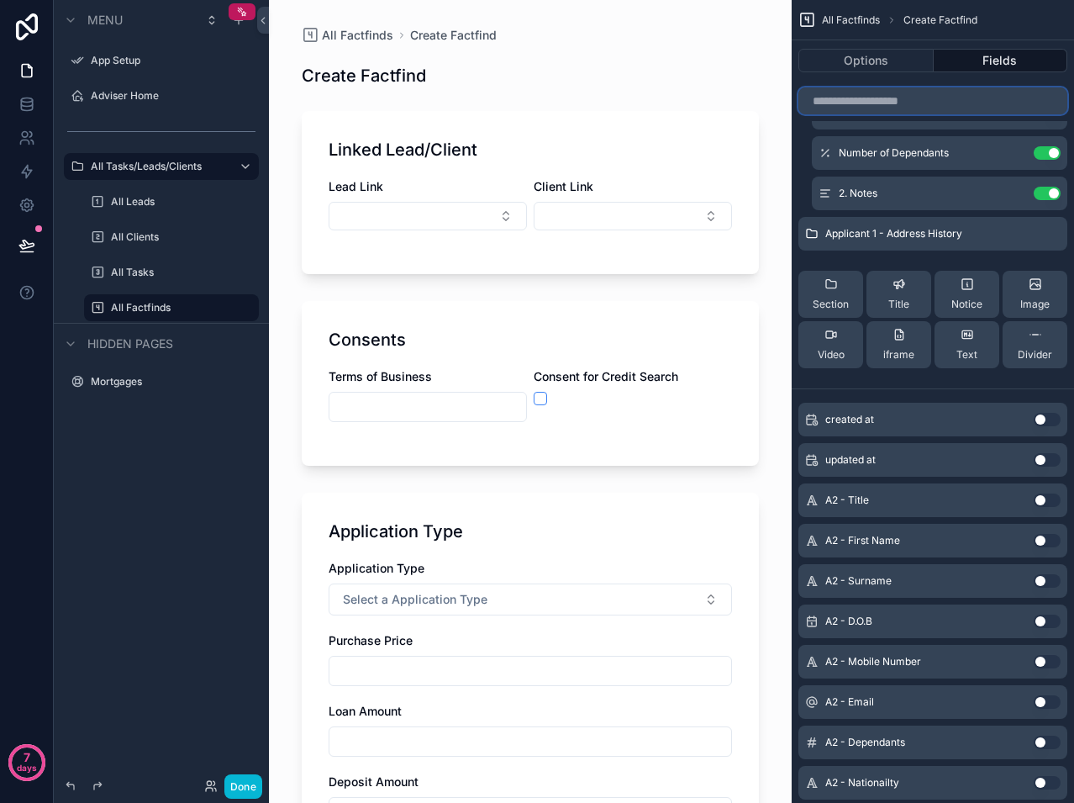
click at [861, 99] on input "scrollable content" at bounding box center [932, 100] width 269 height 27
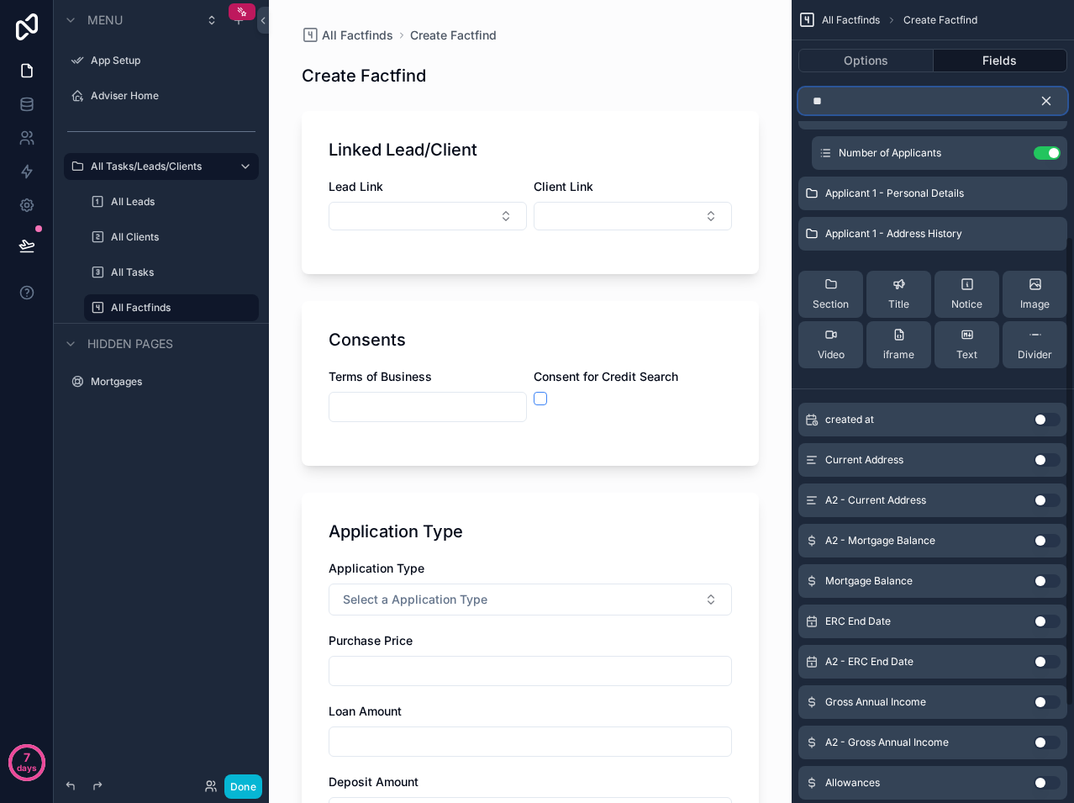
scroll to position [0, 0]
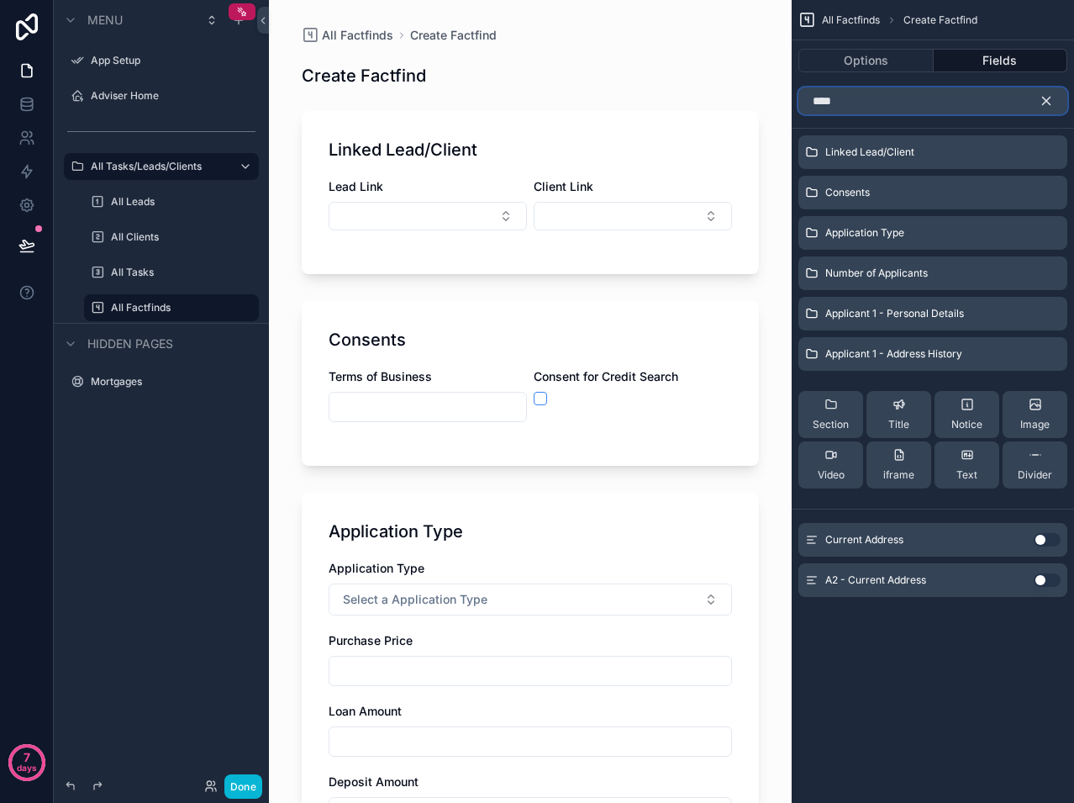
type input "****"
click at [1035, 540] on button "Use setting" at bounding box center [1047, 539] width 27 height 13
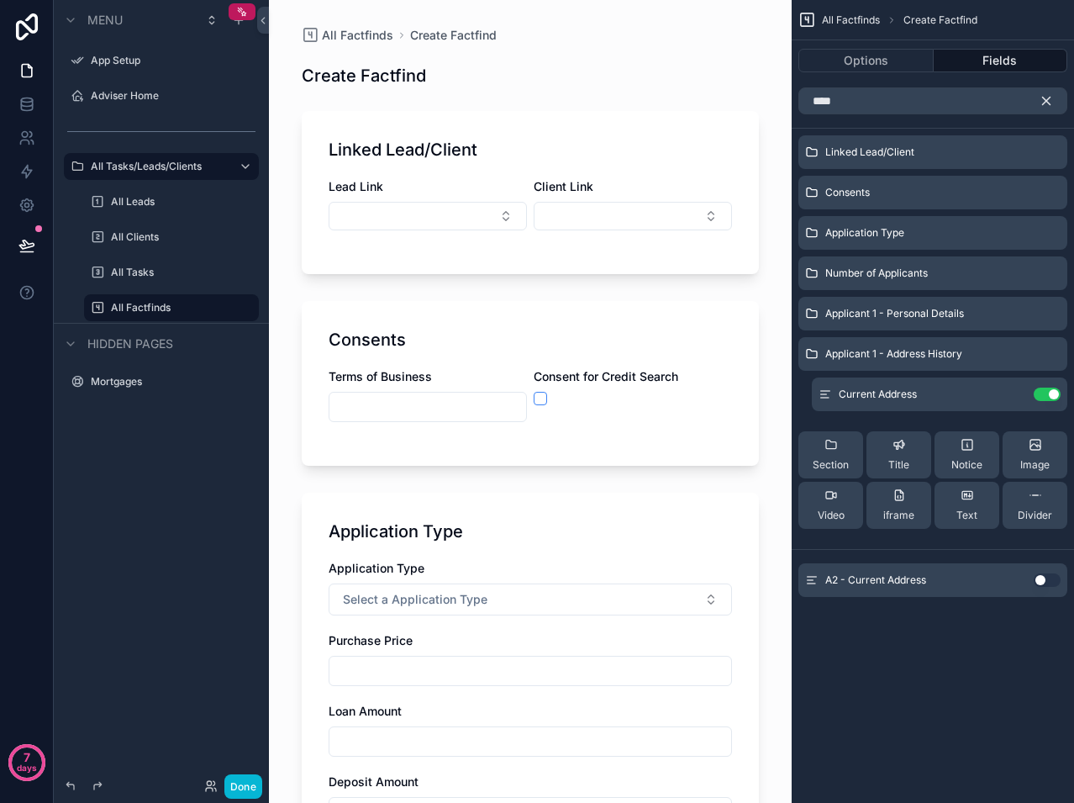
click at [1045, 101] on icon "scrollable content" at bounding box center [1046, 100] width 15 height 15
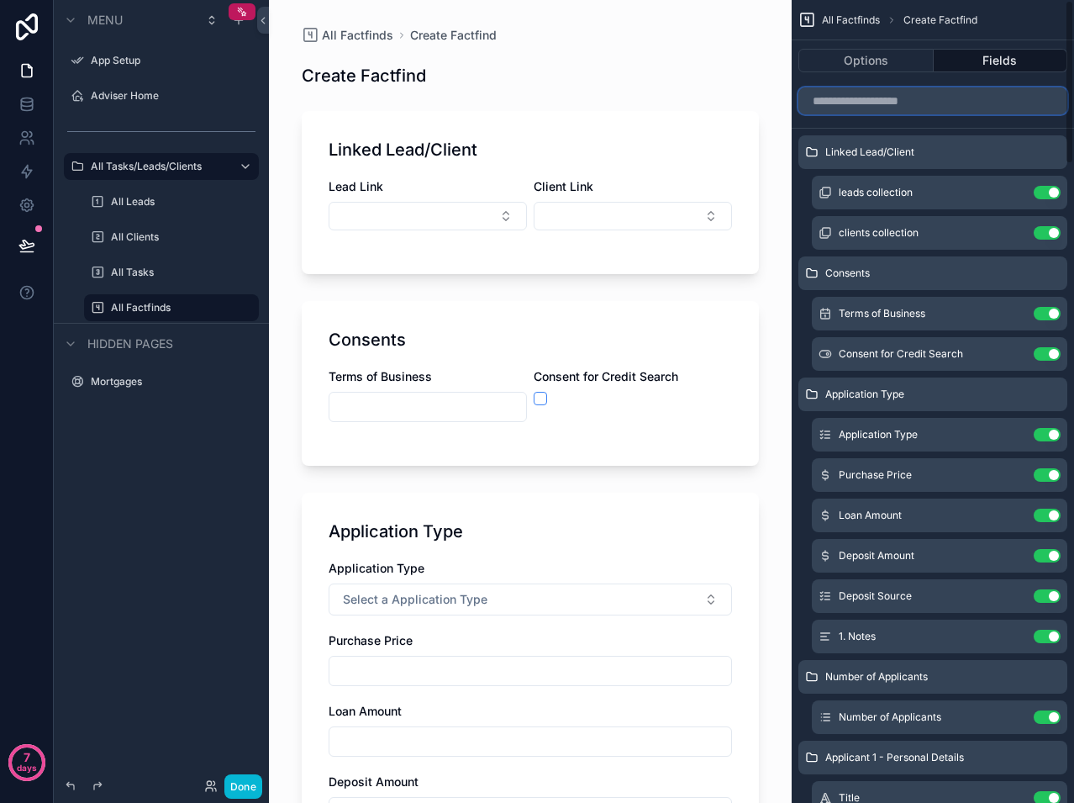
click at [983, 103] on input "scrollable content" at bounding box center [932, 100] width 269 height 27
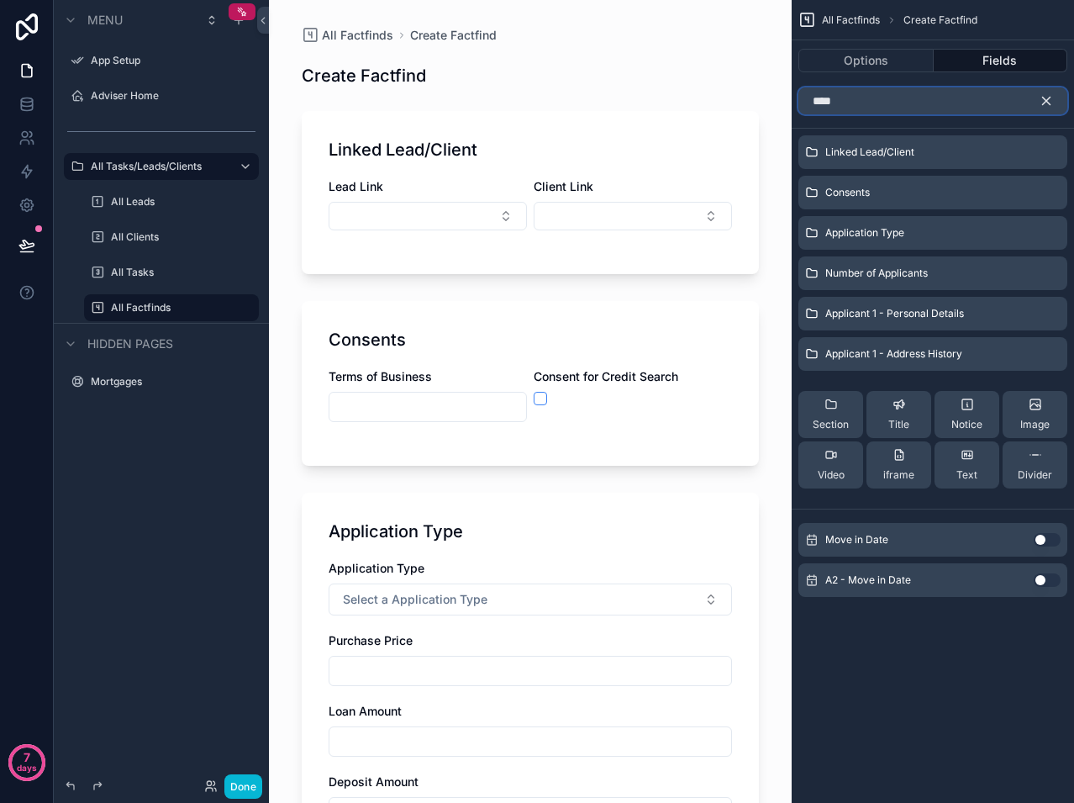
type input "****"
click at [1040, 543] on button "Use setting" at bounding box center [1047, 539] width 27 height 13
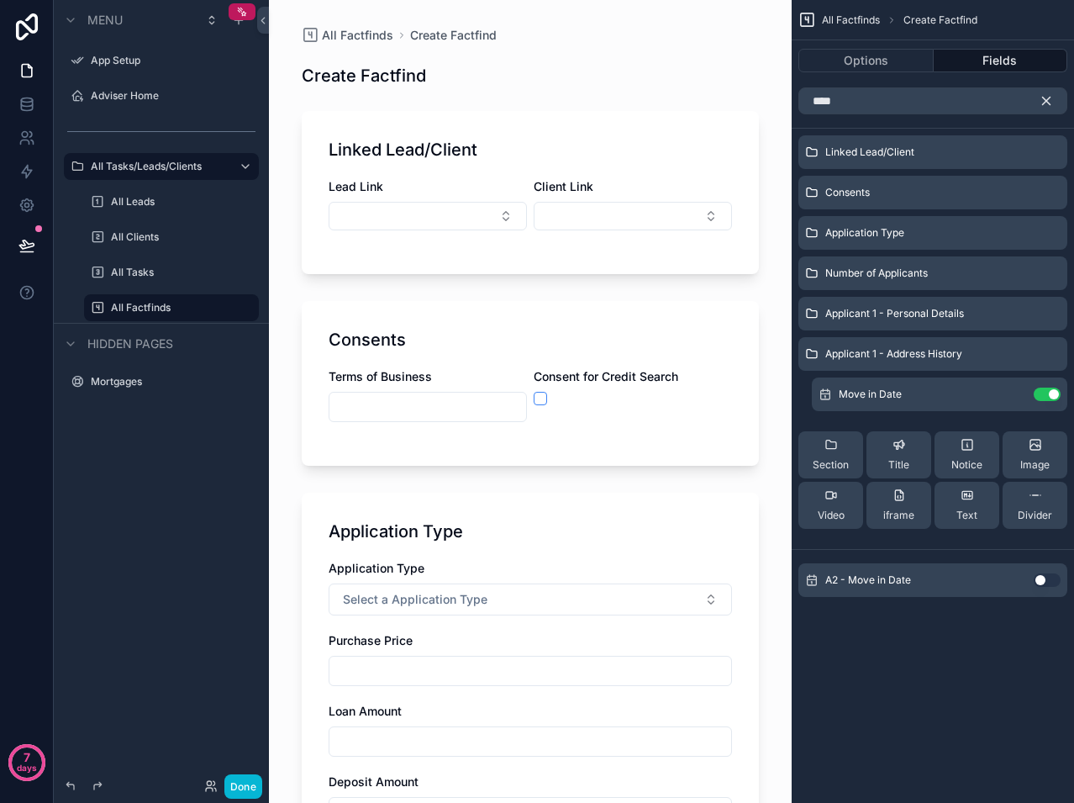
click at [1052, 101] on icon "scrollable content" at bounding box center [1046, 100] width 15 height 15
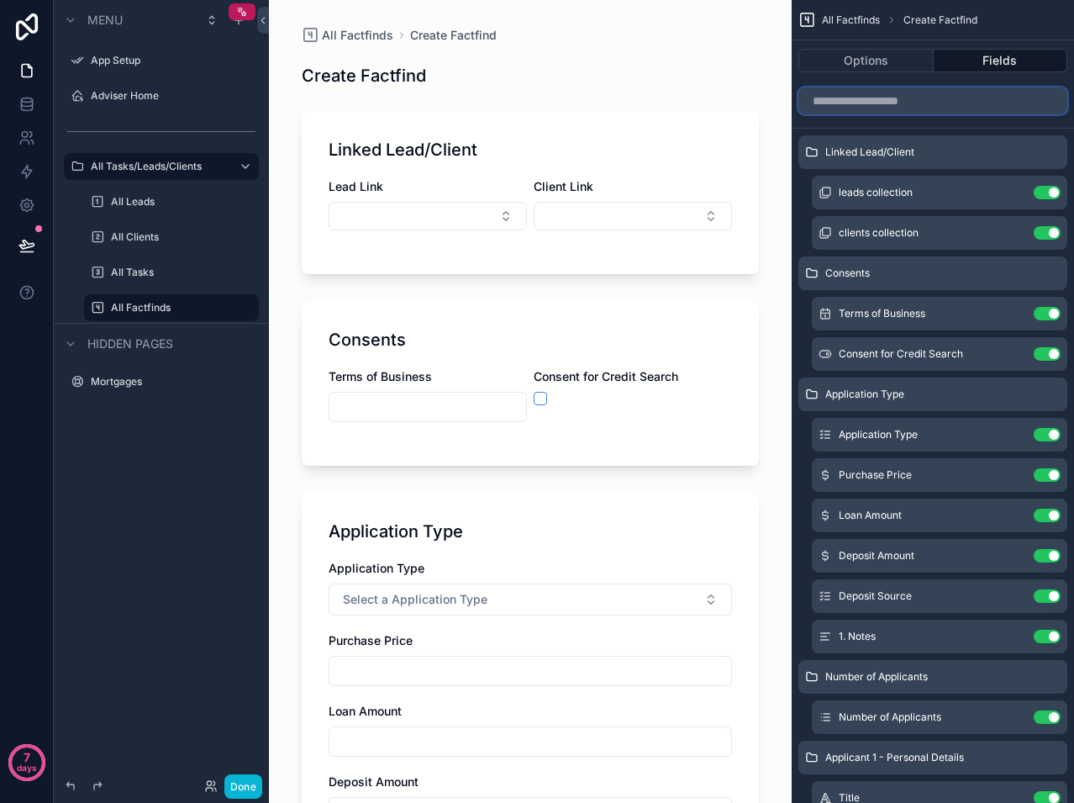
click at [981, 97] on input "scrollable content" at bounding box center [932, 100] width 269 height 27
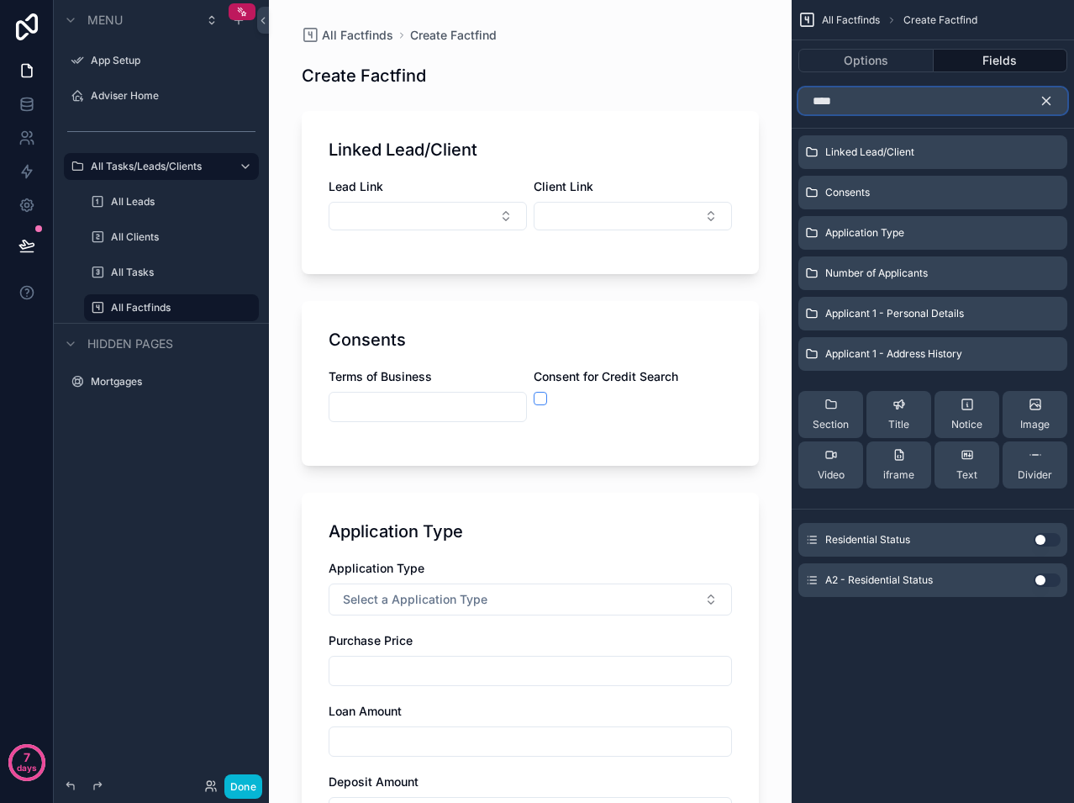
type input "****"
click at [1037, 534] on button "Use setting" at bounding box center [1047, 539] width 27 height 13
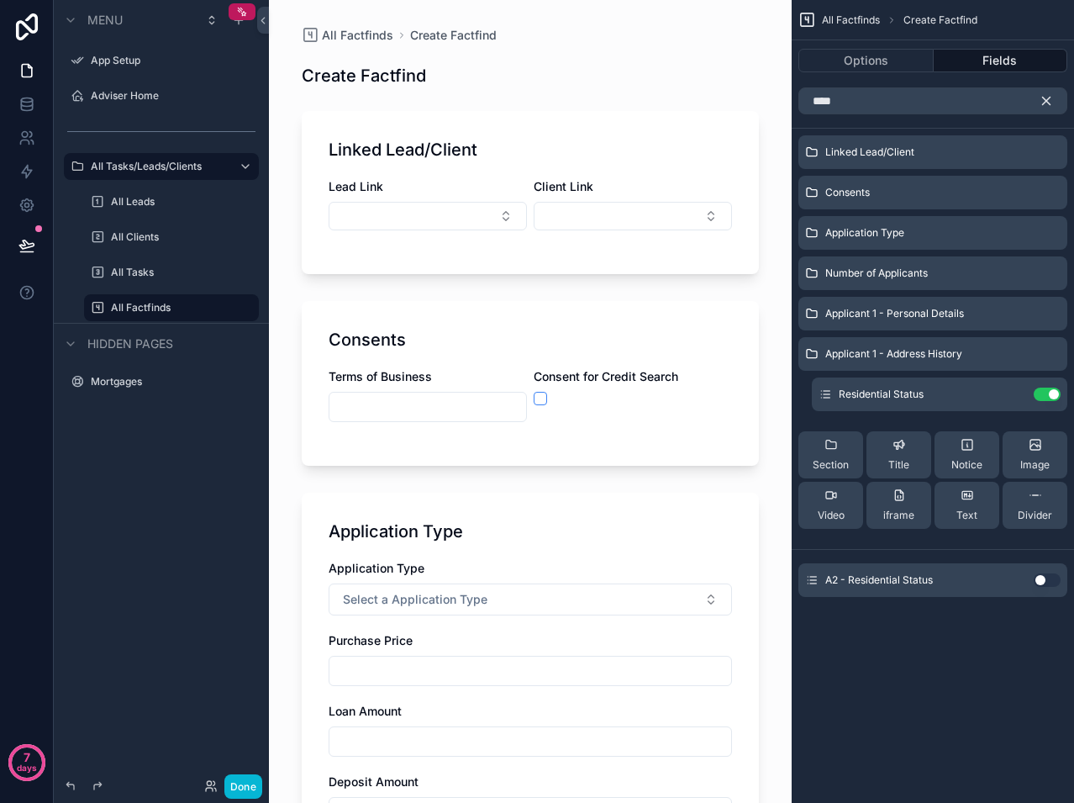
click at [1046, 105] on icon "scrollable content" at bounding box center [1046, 100] width 15 height 15
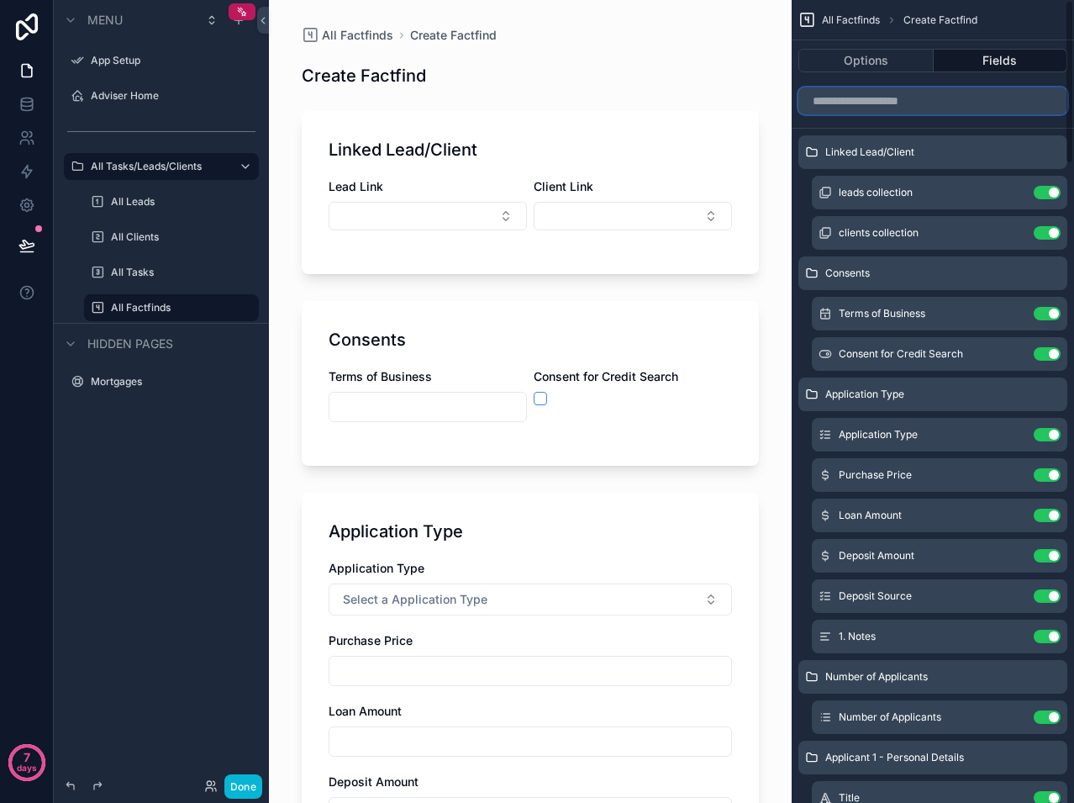
click at [945, 104] on input "scrollable content" at bounding box center [932, 100] width 269 height 27
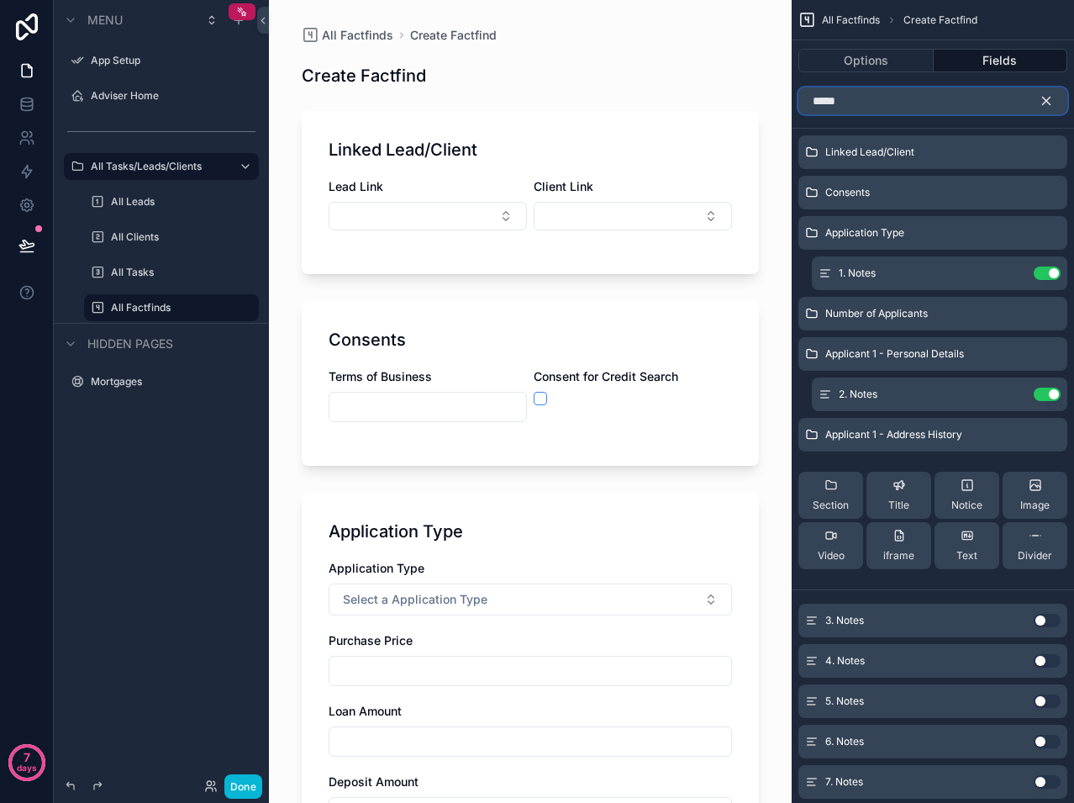
type input "*****"
click at [1041, 619] on button "Use setting" at bounding box center [1047, 620] width 27 height 13
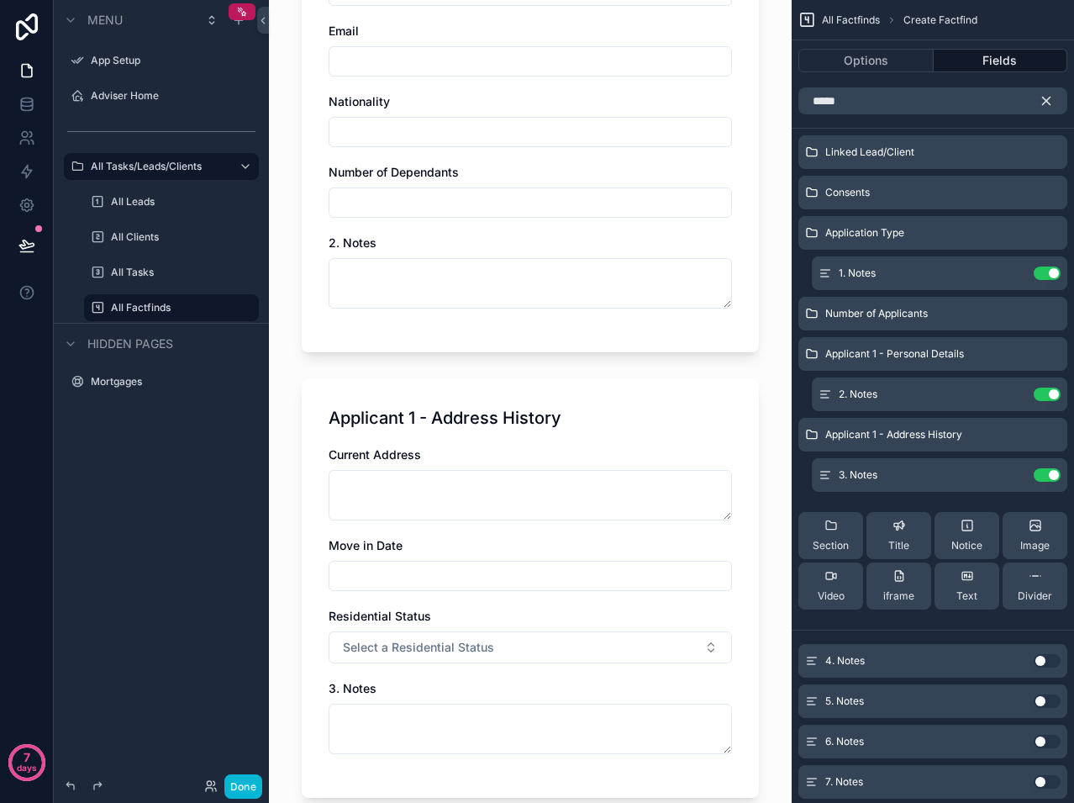
scroll to position [1765, 0]
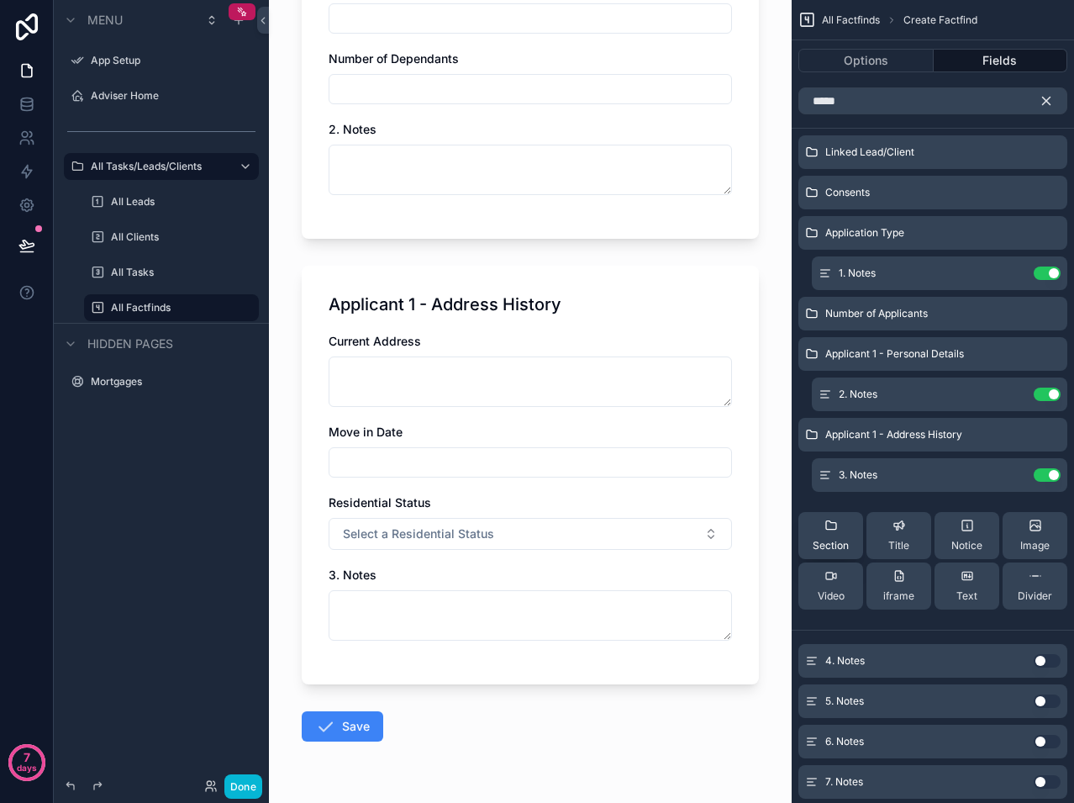
click at [821, 540] on span "Section" at bounding box center [831, 545] width 36 height 13
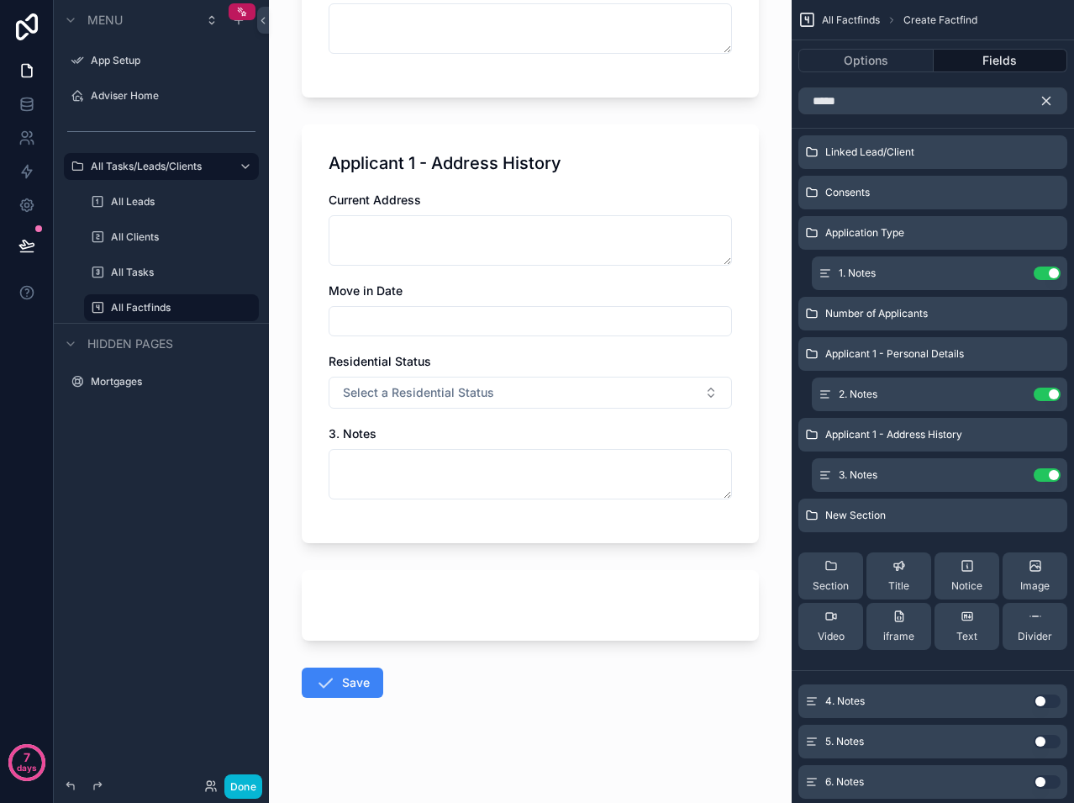
scroll to position [1909, 0]
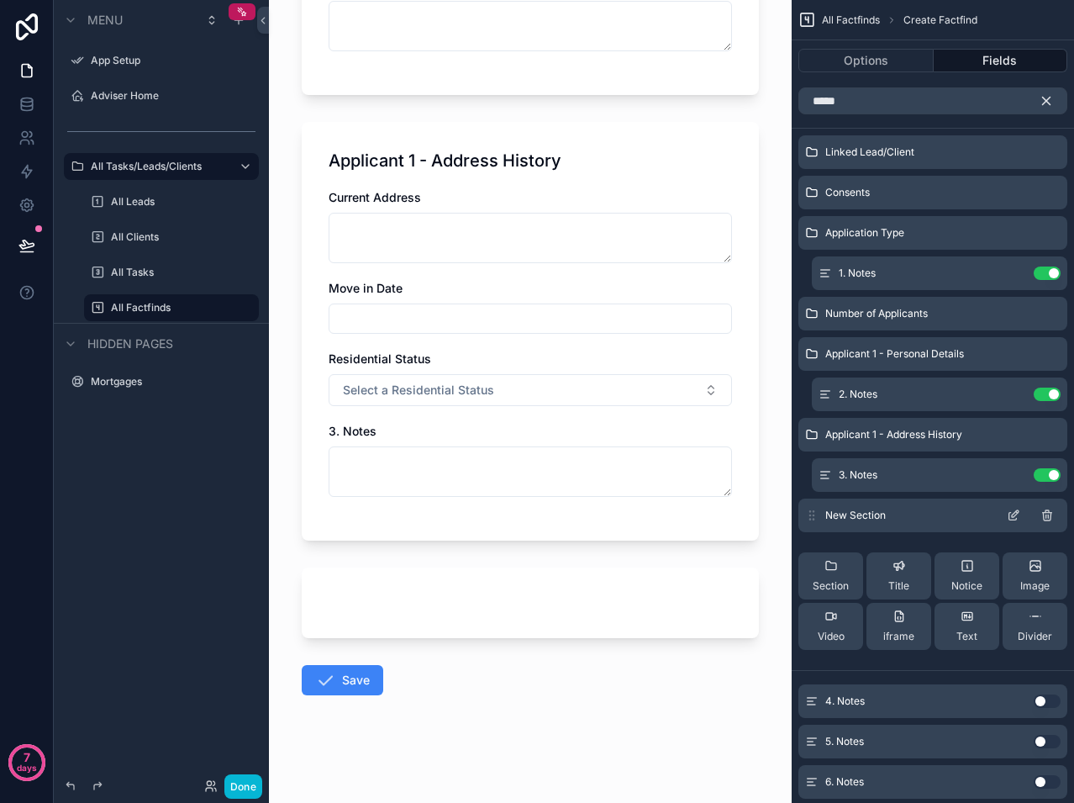
click at [1010, 519] on icon "scrollable content" at bounding box center [1013, 517] width 8 height 8
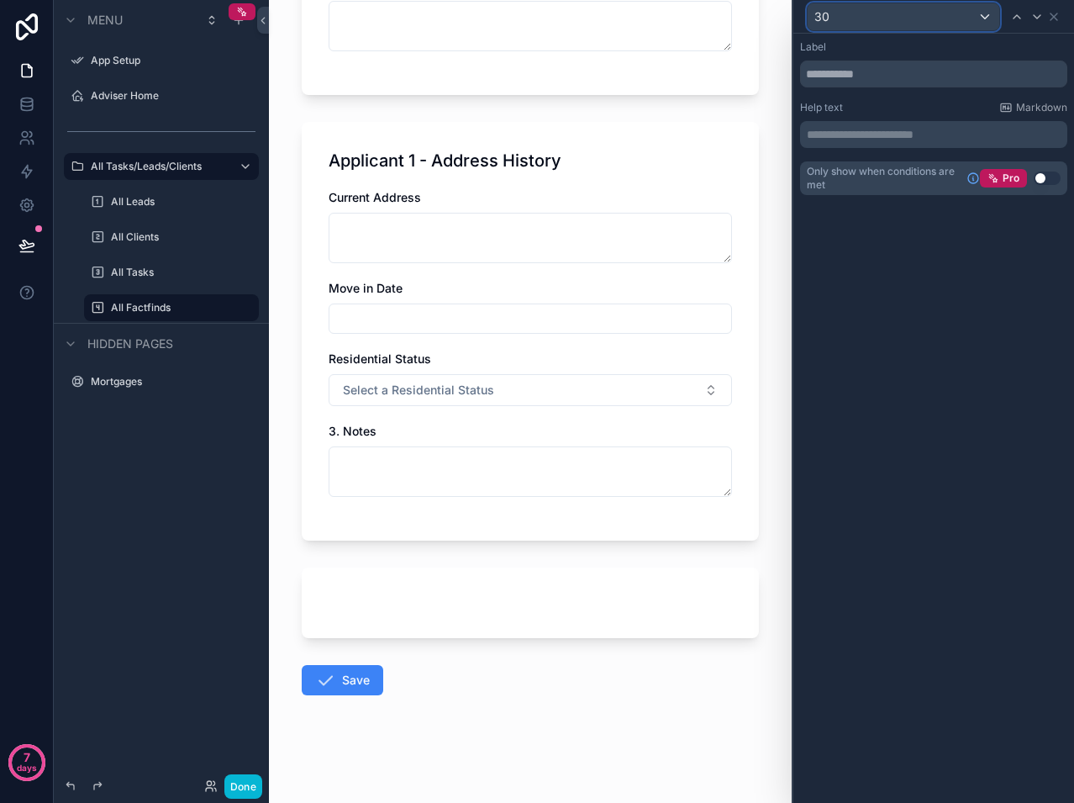
click at [844, 15] on div "30" at bounding box center [904, 16] width 192 height 27
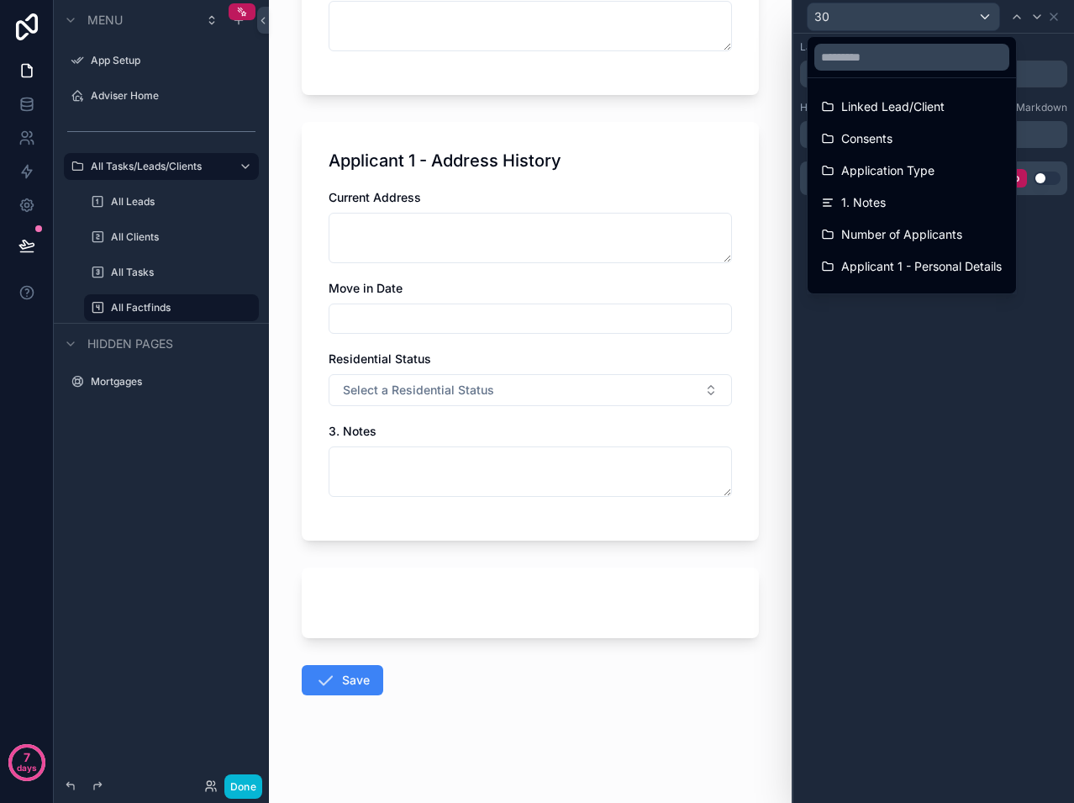
click at [844, 15] on div at bounding box center [933, 401] width 281 height 803
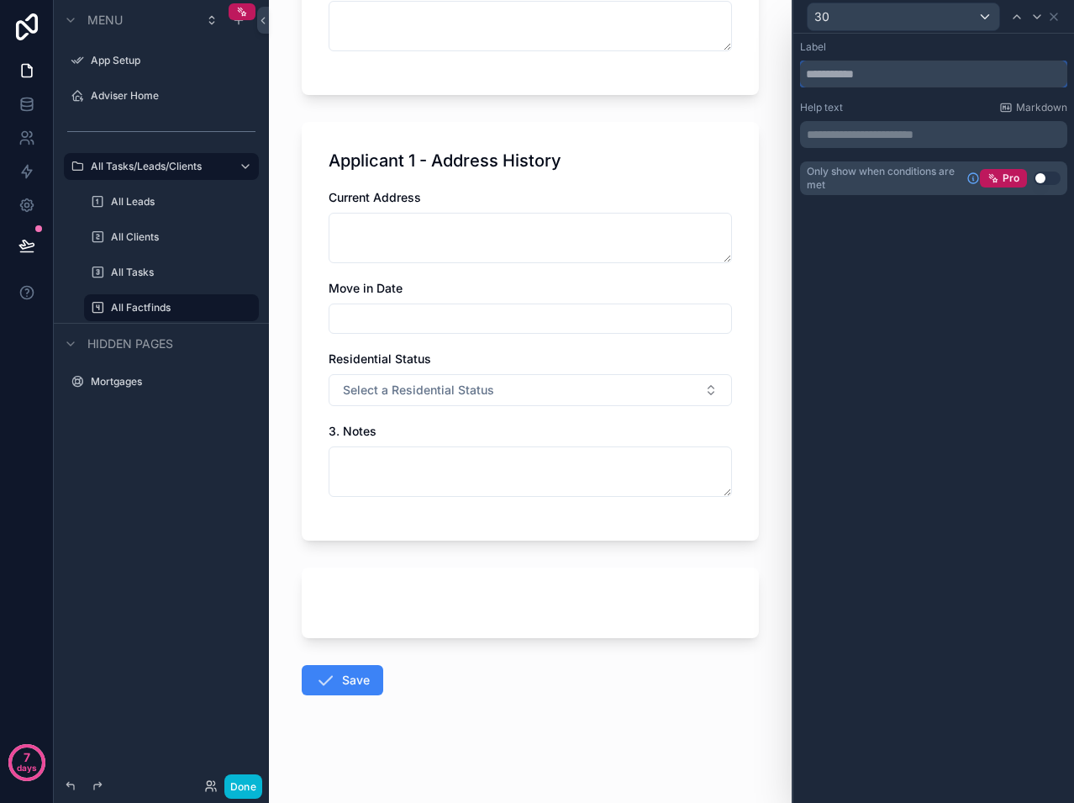
click at [846, 73] on input "text" at bounding box center [933, 74] width 267 height 27
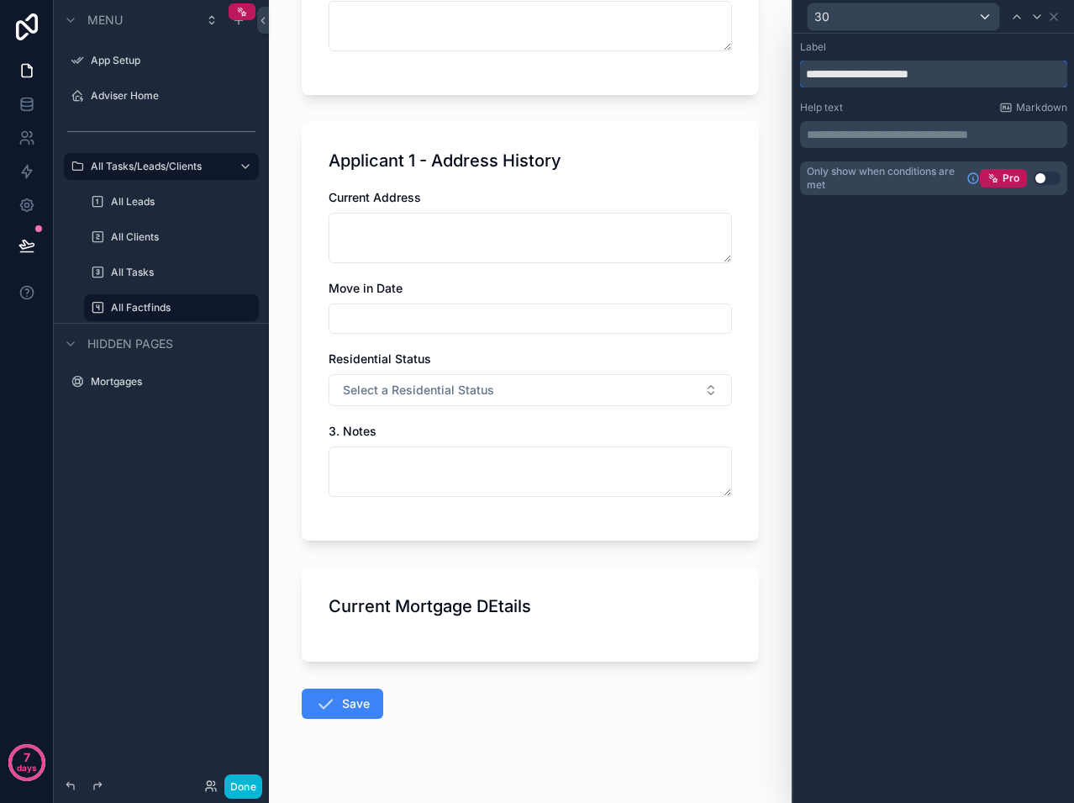
scroll to position [0, 0]
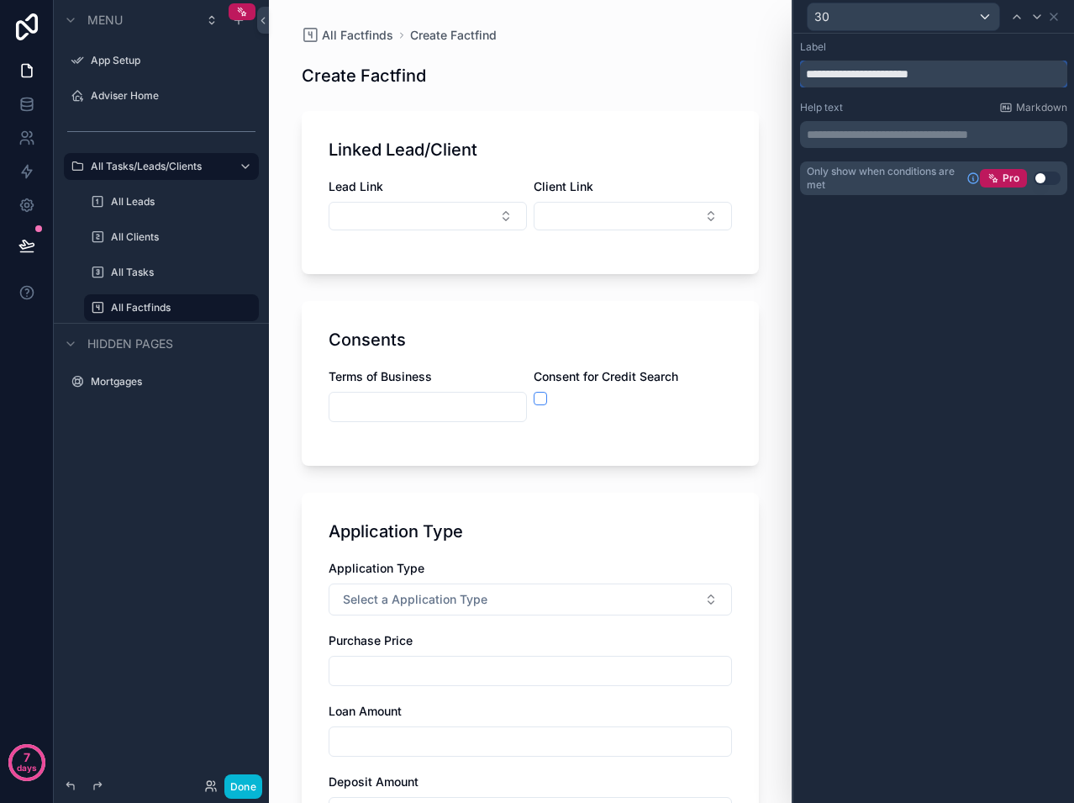
click at [936, 77] on input "**********" at bounding box center [933, 74] width 267 height 27
click at [925, 71] on input "**********" at bounding box center [933, 74] width 267 height 27
type input "**********"
click at [949, 210] on div "**********" at bounding box center [933, 135] width 281 height 202
click at [1051, 18] on icon at bounding box center [1053, 16] width 13 height 13
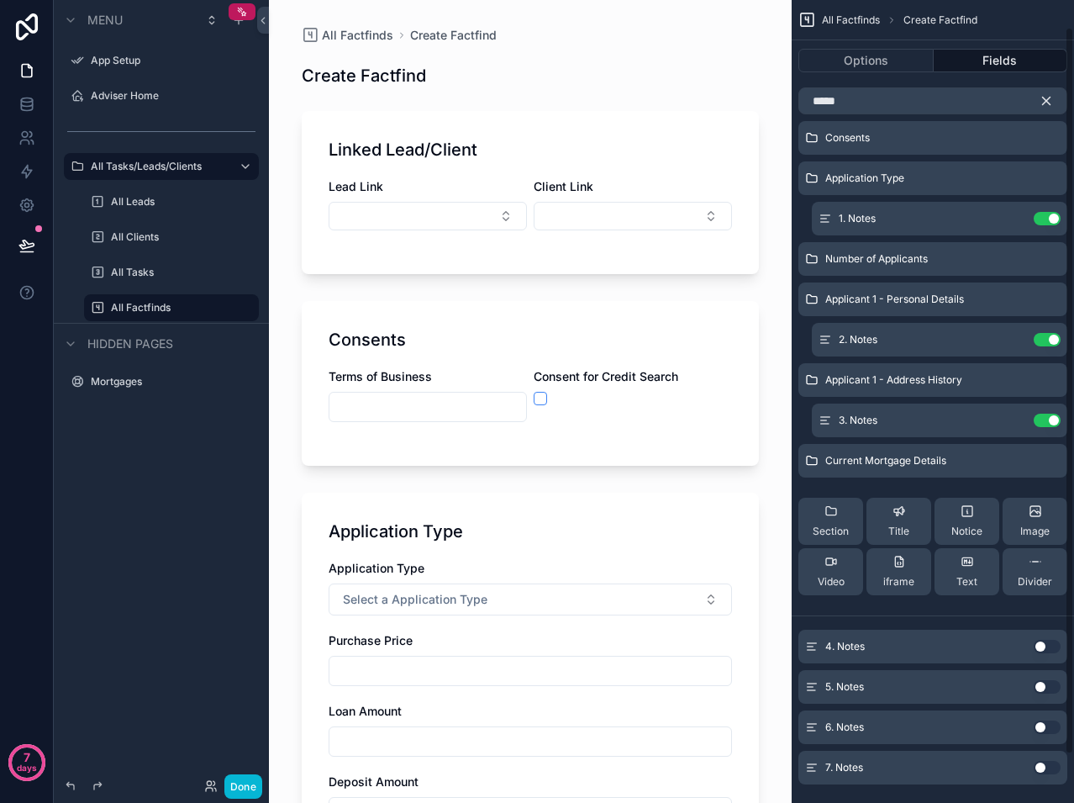
scroll to position [83, 0]
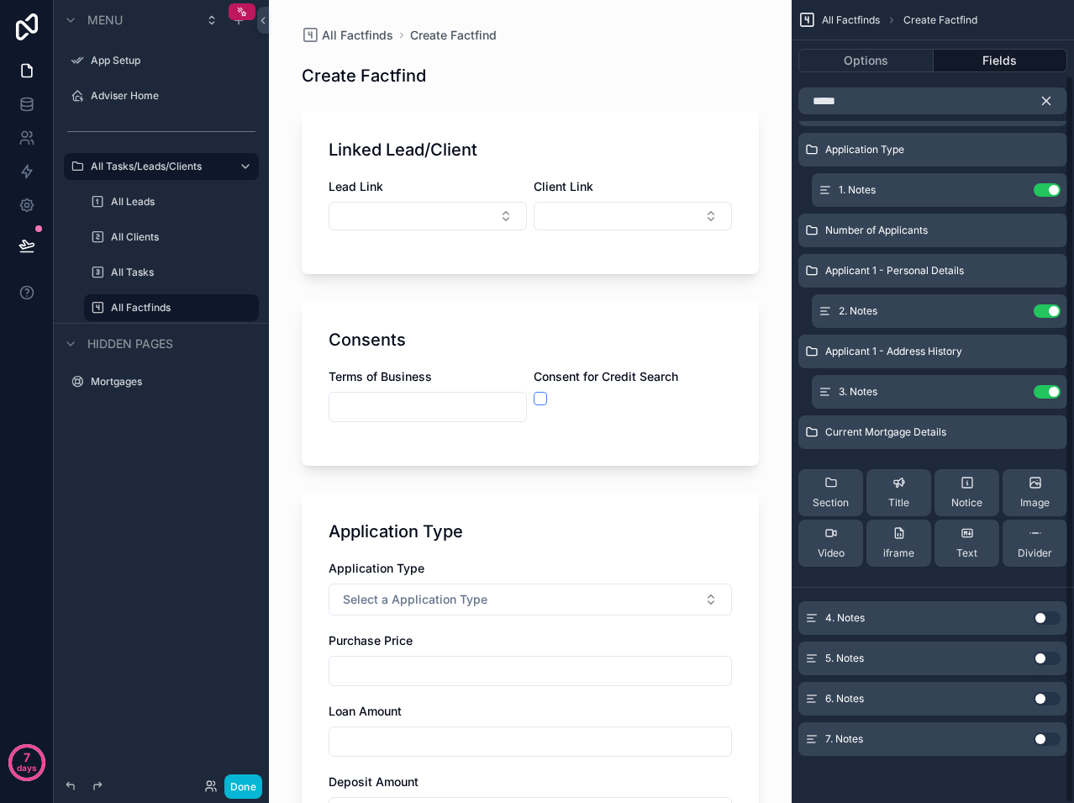
click at [1049, 103] on icon "scrollable content" at bounding box center [1047, 101] width 8 height 8
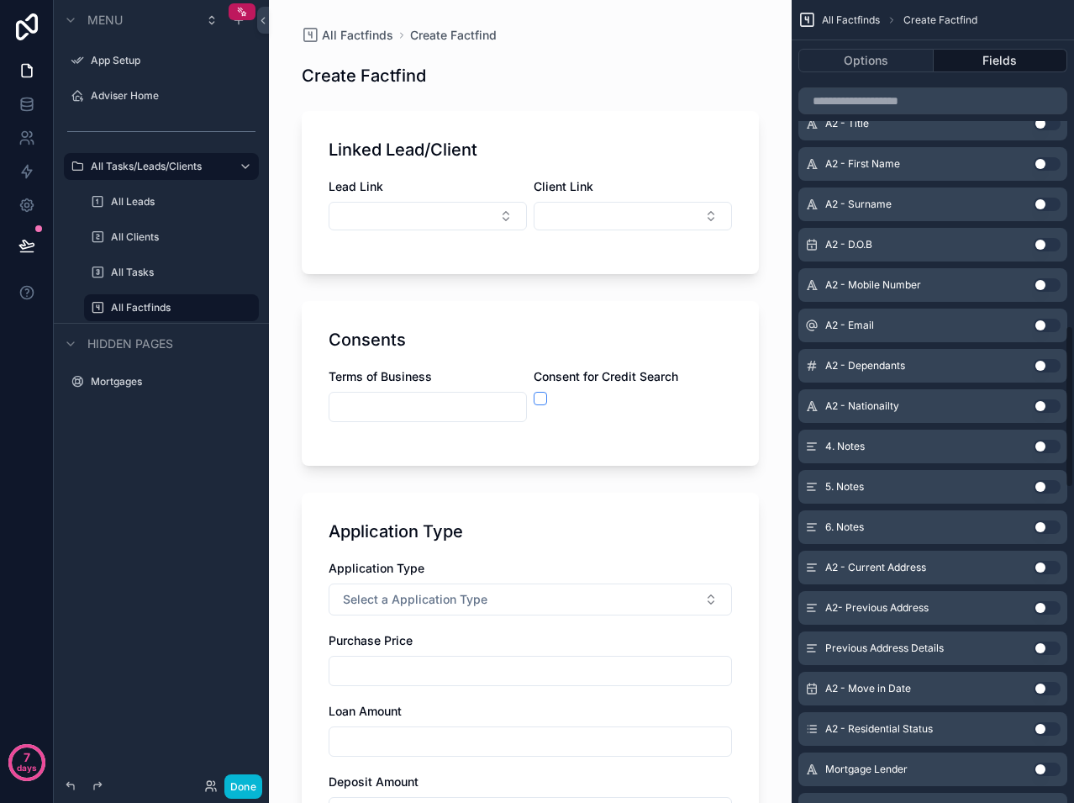
scroll to position [1680, 0]
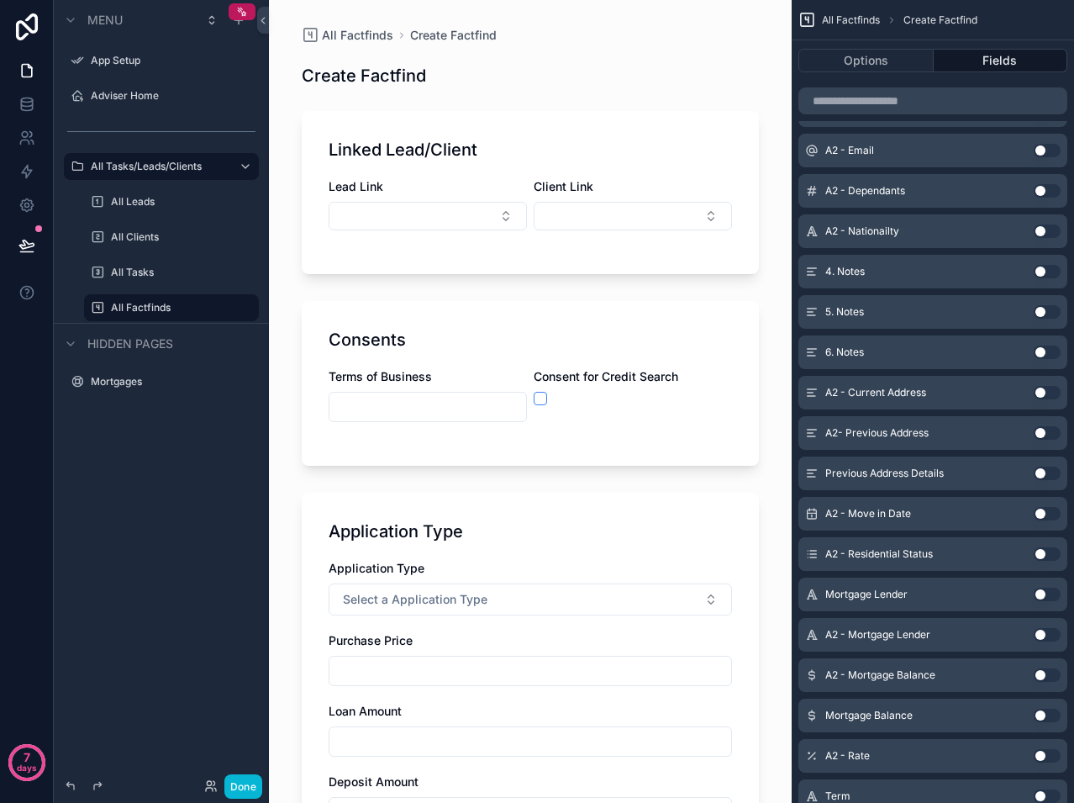
click at [1040, 594] on button "Use setting" at bounding box center [1047, 593] width 27 height 13
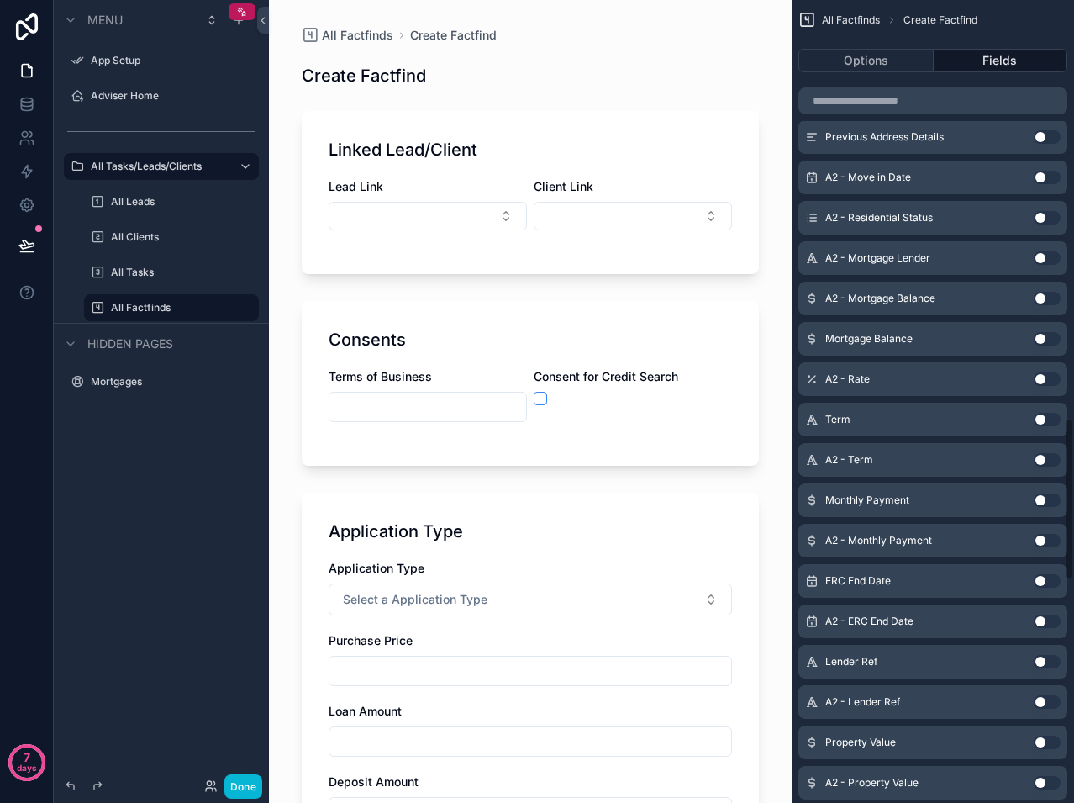
click at [1038, 662] on button "Use setting" at bounding box center [1047, 661] width 27 height 13
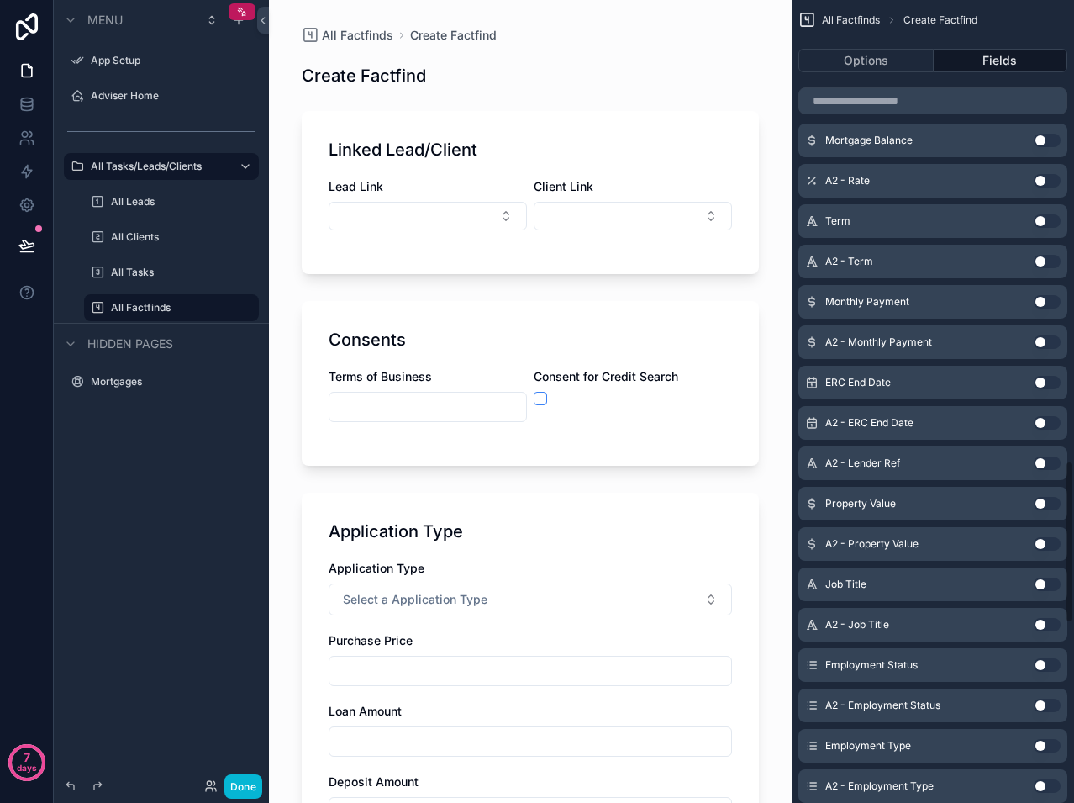
scroll to position [2265, 0]
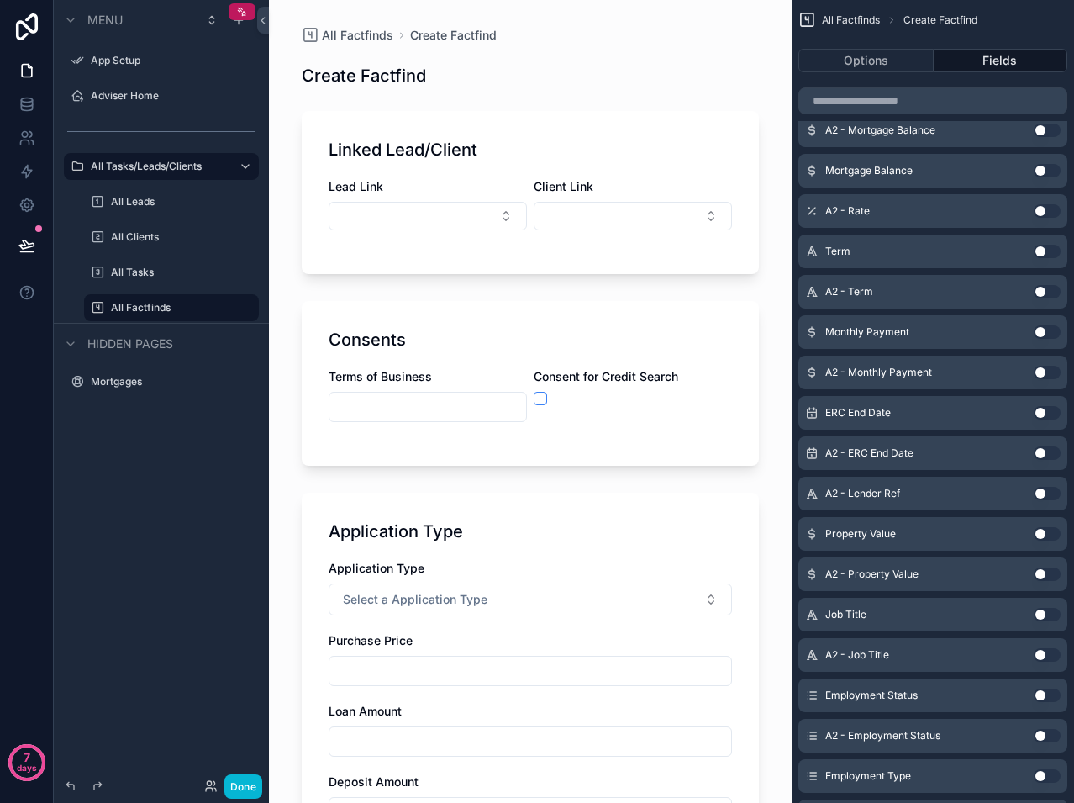
click at [1042, 533] on button "Use setting" at bounding box center [1047, 533] width 27 height 13
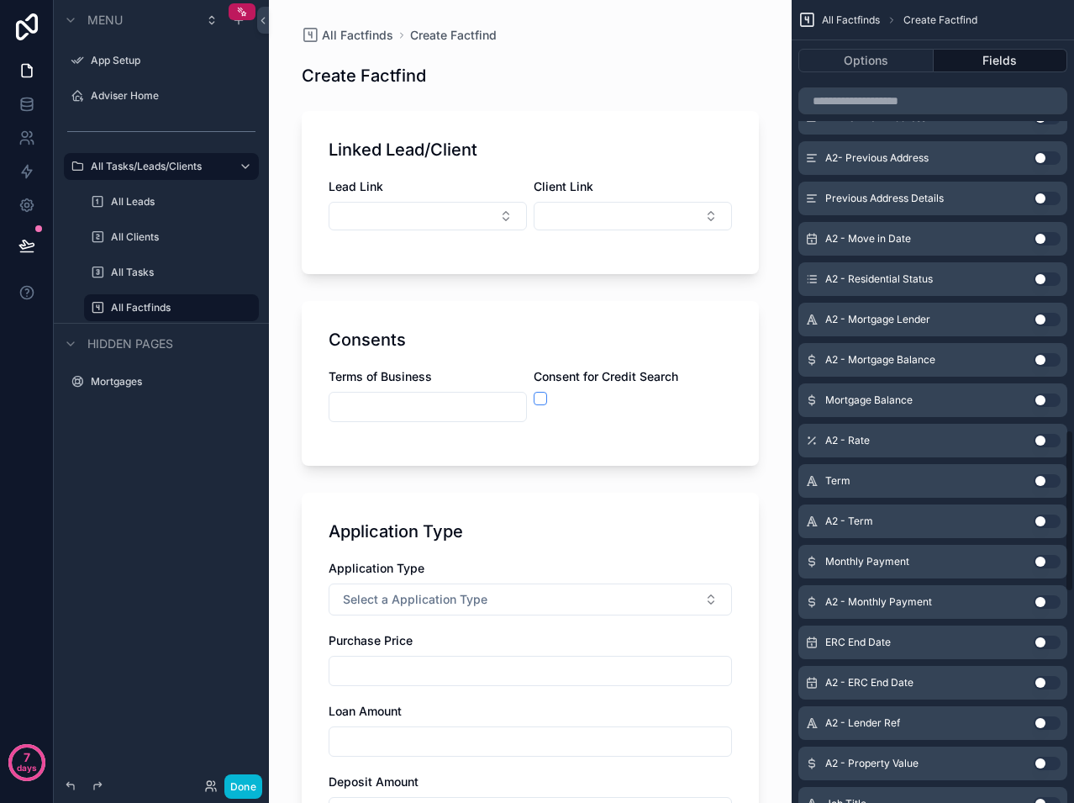
scroll to position [2053, 0]
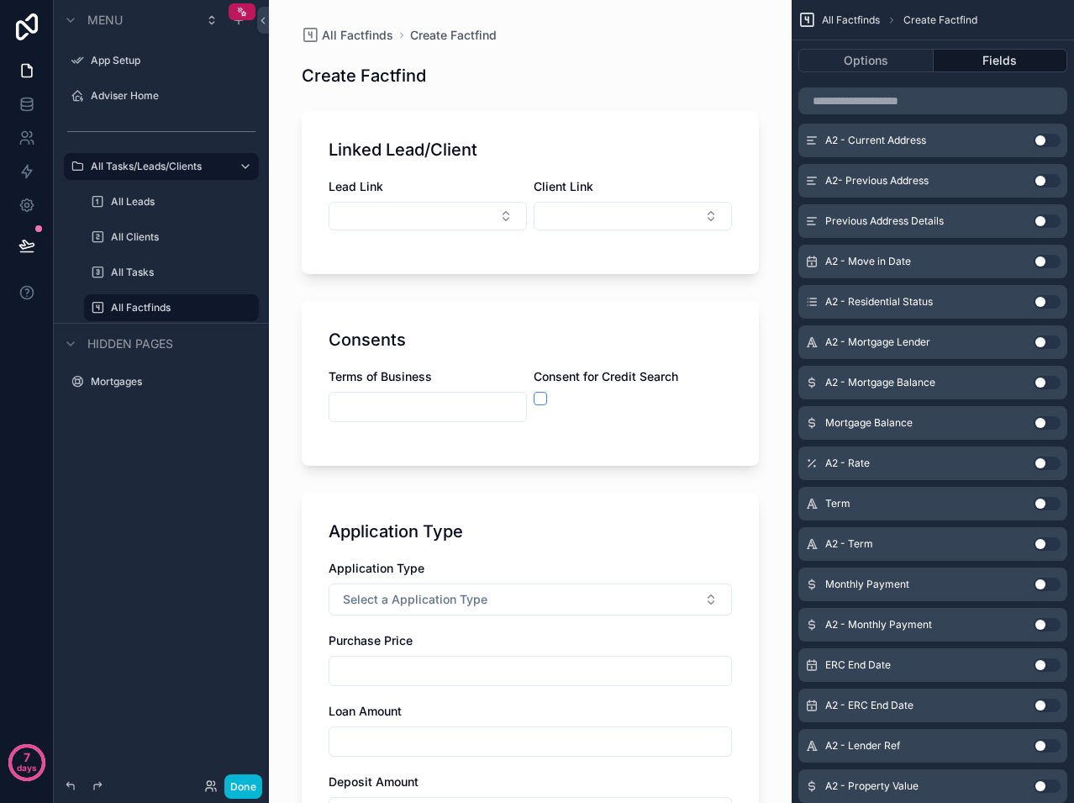
click at [1040, 424] on button "Use setting" at bounding box center [1047, 422] width 27 height 13
click at [1046, 462] on button "Use setting" at bounding box center [1047, 462] width 27 height 13
click at [1040, 422] on button "Use setting" at bounding box center [1047, 422] width 27 height 13
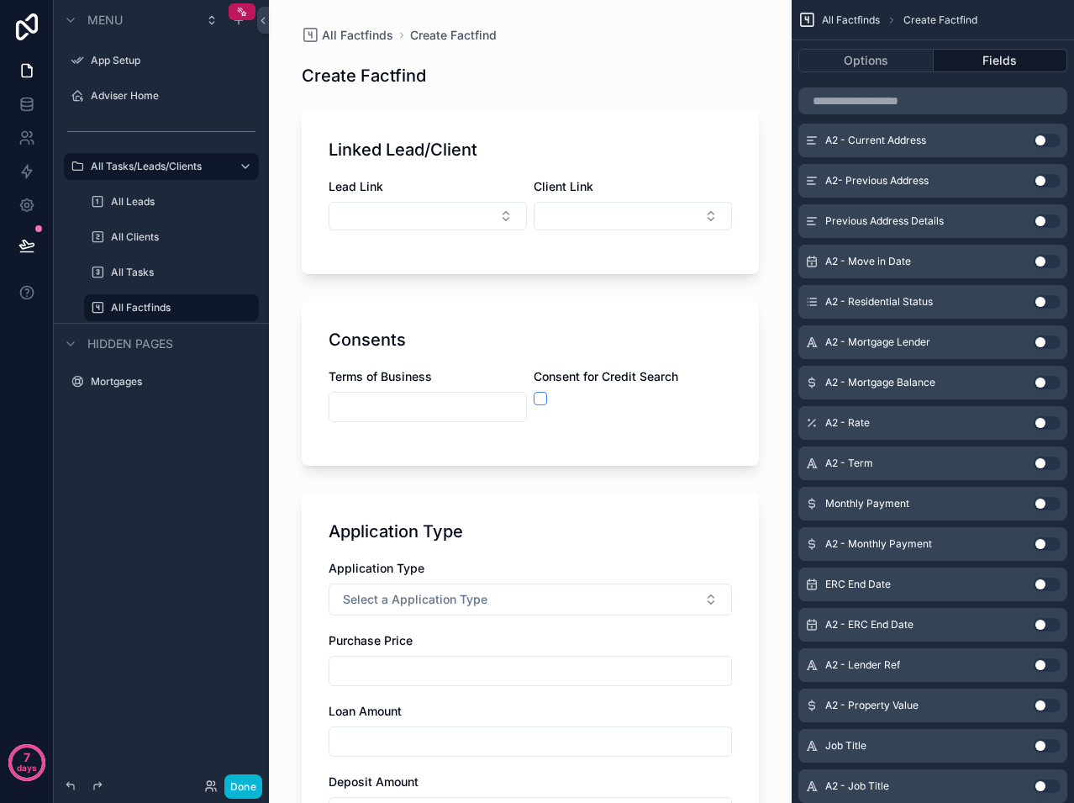
scroll to position [2174, 0]
click at [1046, 465] on button "Use setting" at bounding box center [1047, 462] width 27 height 13
click at [1048, 504] on button "Use setting" at bounding box center [1047, 503] width 27 height 13
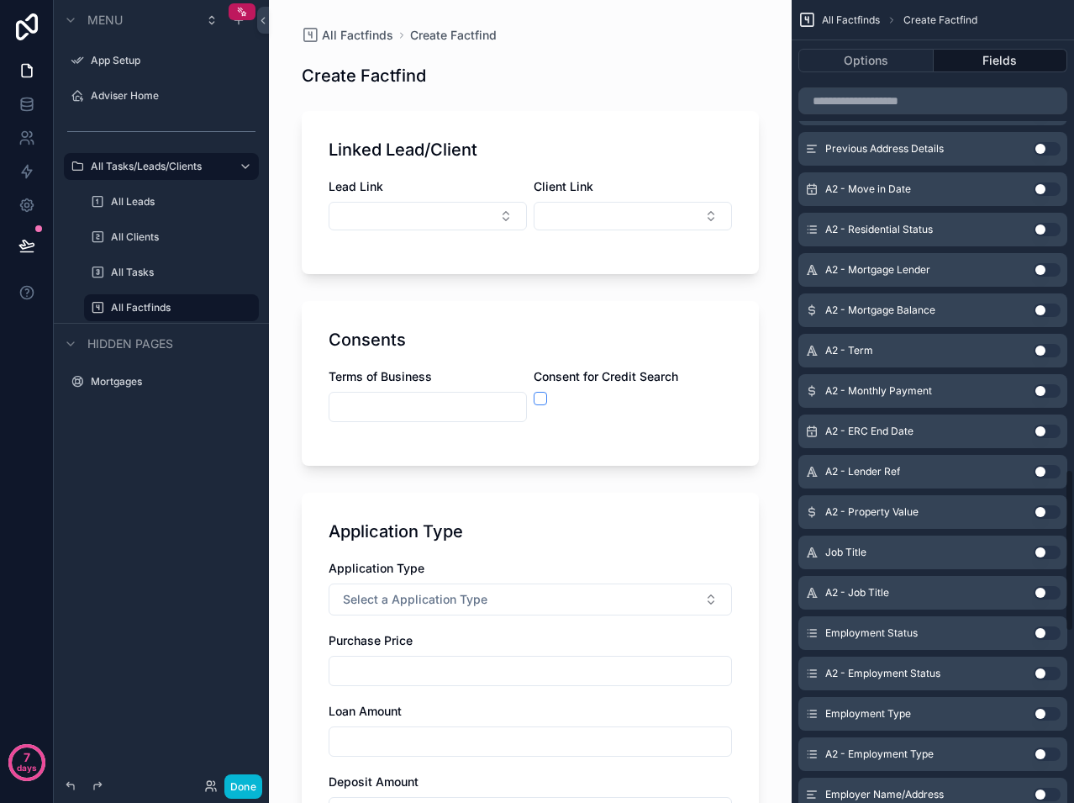
scroll to position [2309, 0]
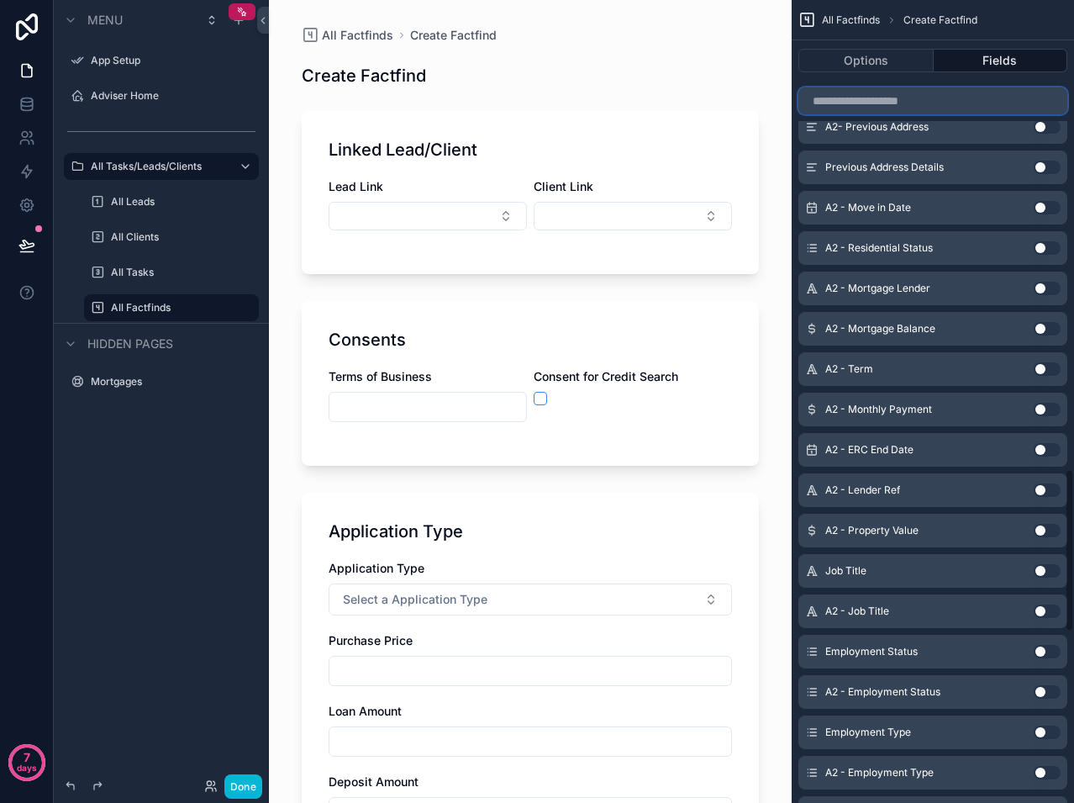
click at [946, 103] on input "scrollable content" at bounding box center [932, 100] width 269 height 27
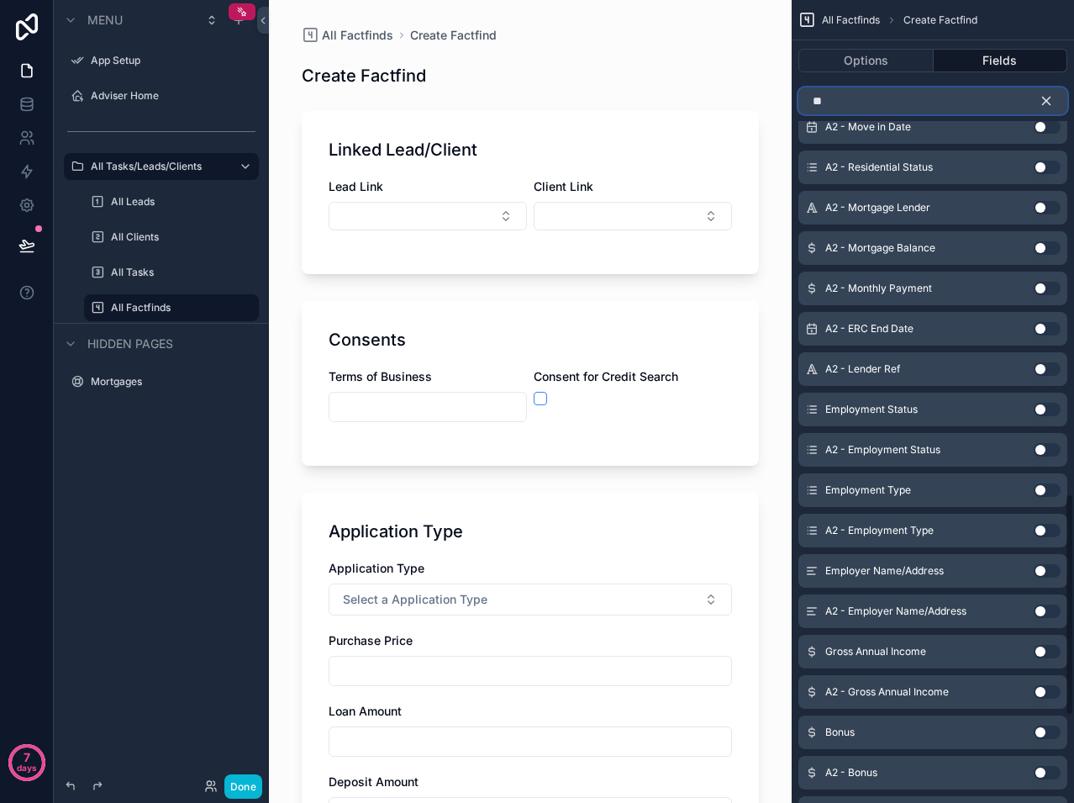
scroll to position [83, 0]
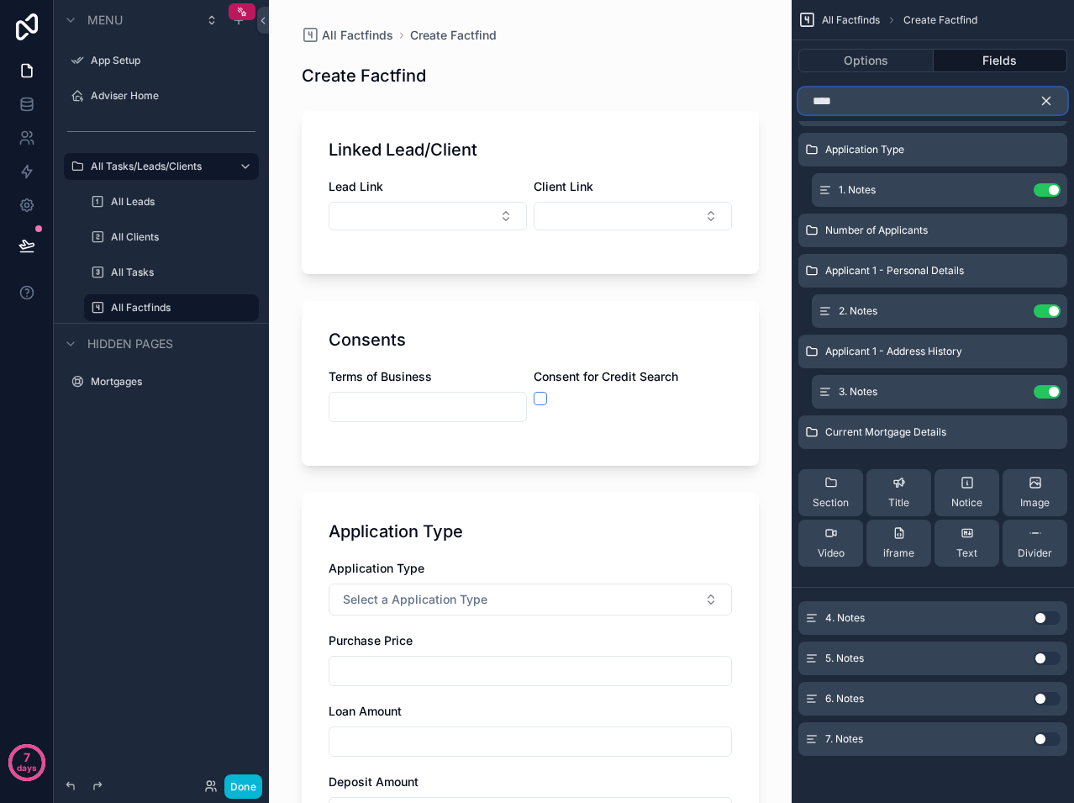
type input "****"
click at [1041, 619] on button "Use setting" at bounding box center [1047, 617] width 27 height 13
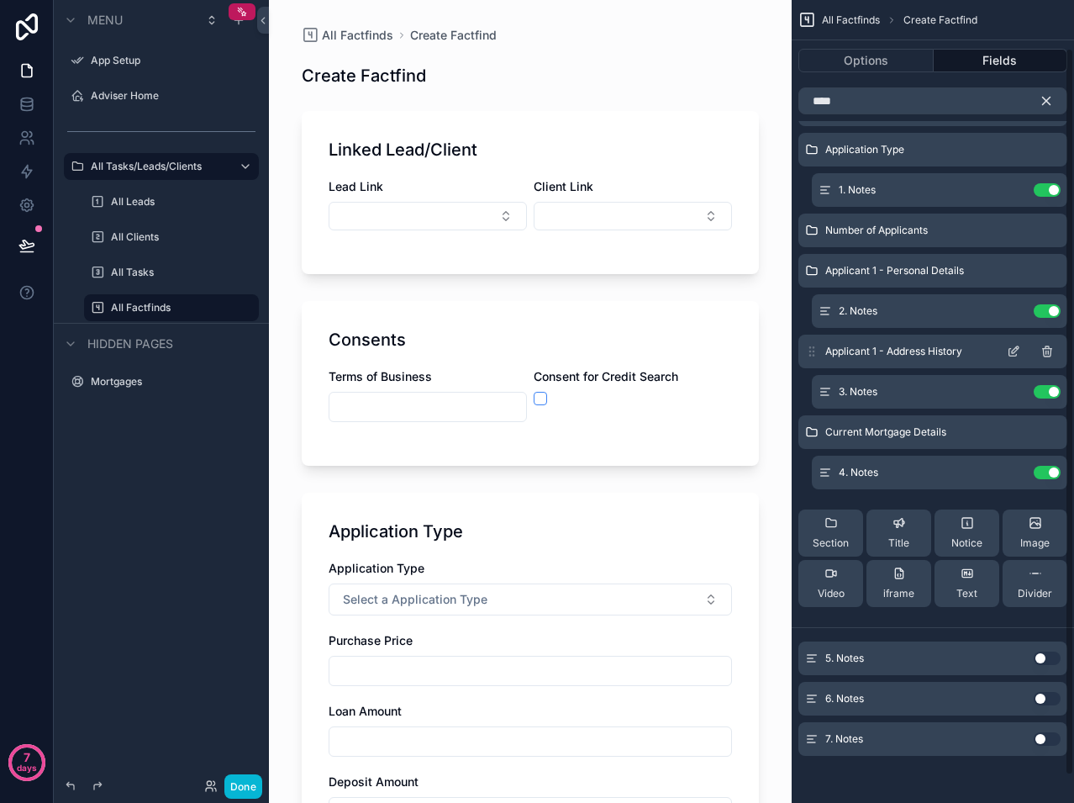
scroll to position [0, 0]
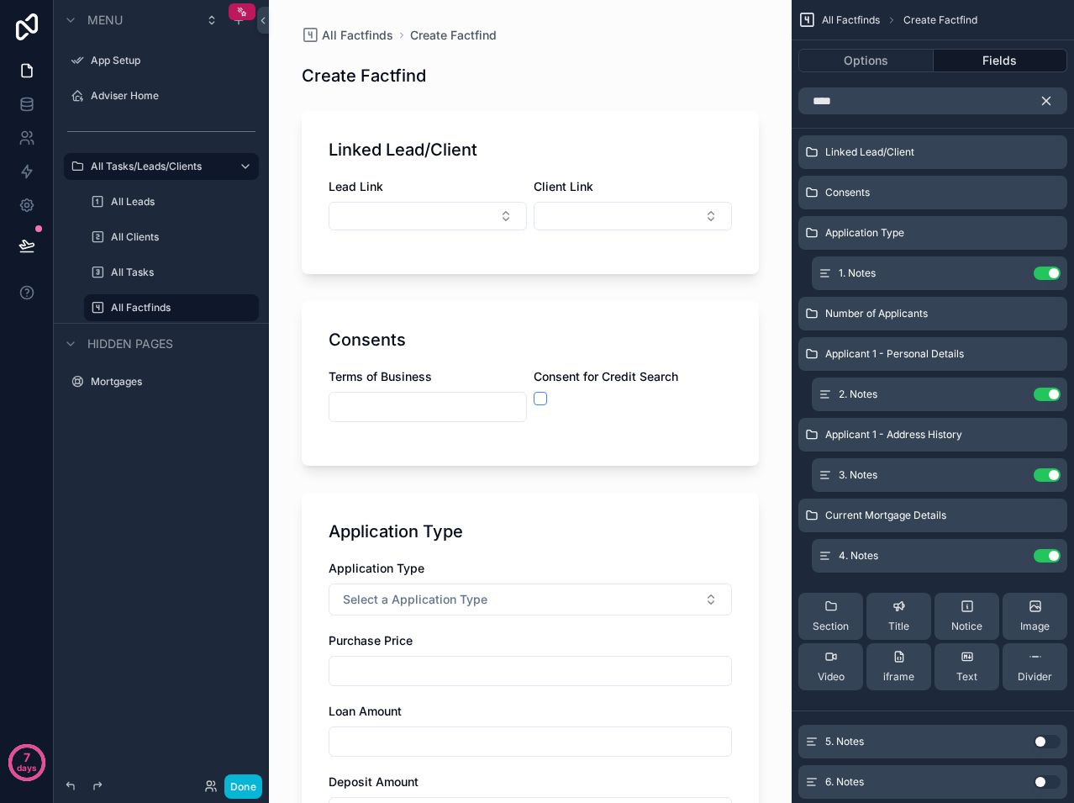
click at [771, 375] on div "All Factfinds Create Factfind Create Factfind Linked Lead/Client Lead Link Clie…" at bounding box center [530, 401] width 523 height 803
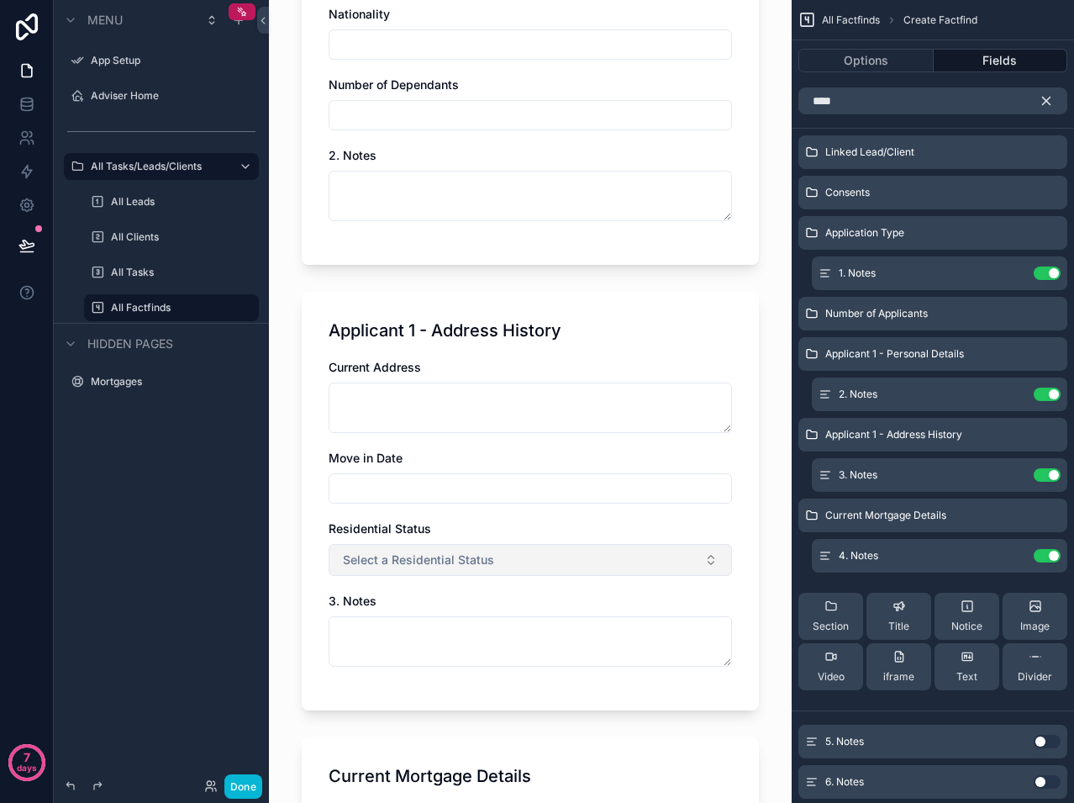
scroll to position [1765, 0]
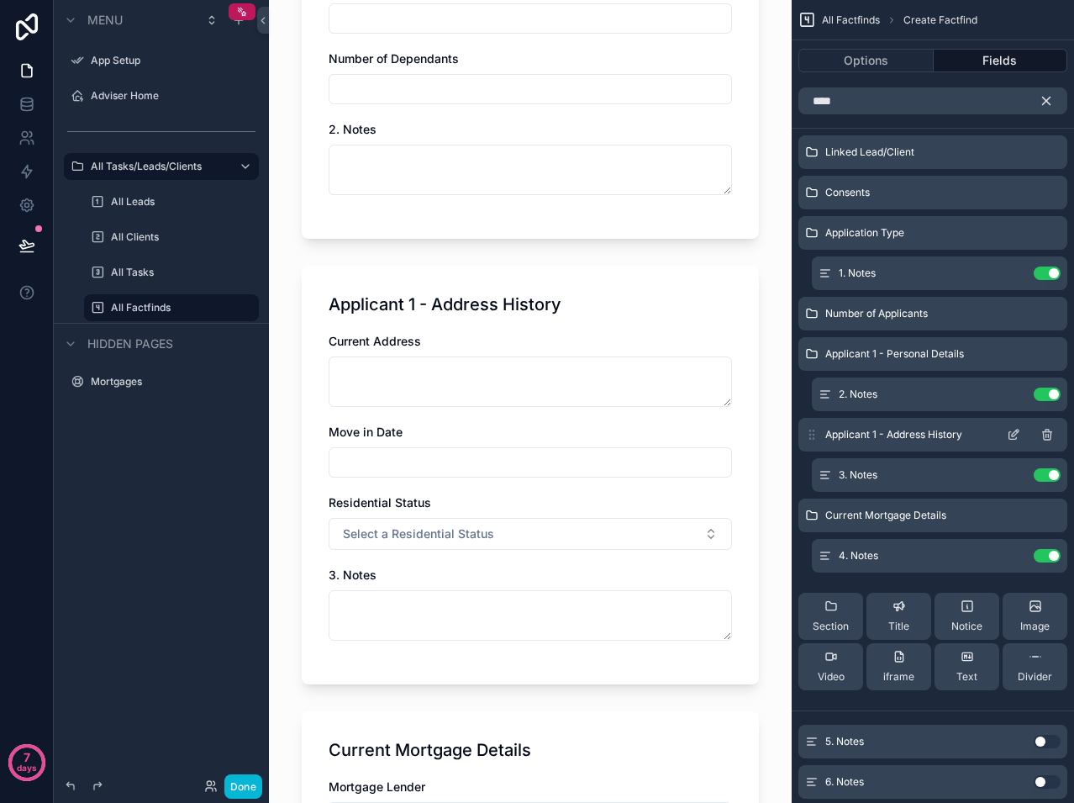
click at [884, 435] on span "Applicant 1 - Address History" at bounding box center [893, 434] width 137 height 13
click at [1050, 94] on icon "scrollable content" at bounding box center [1046, 100] width 15 height 15
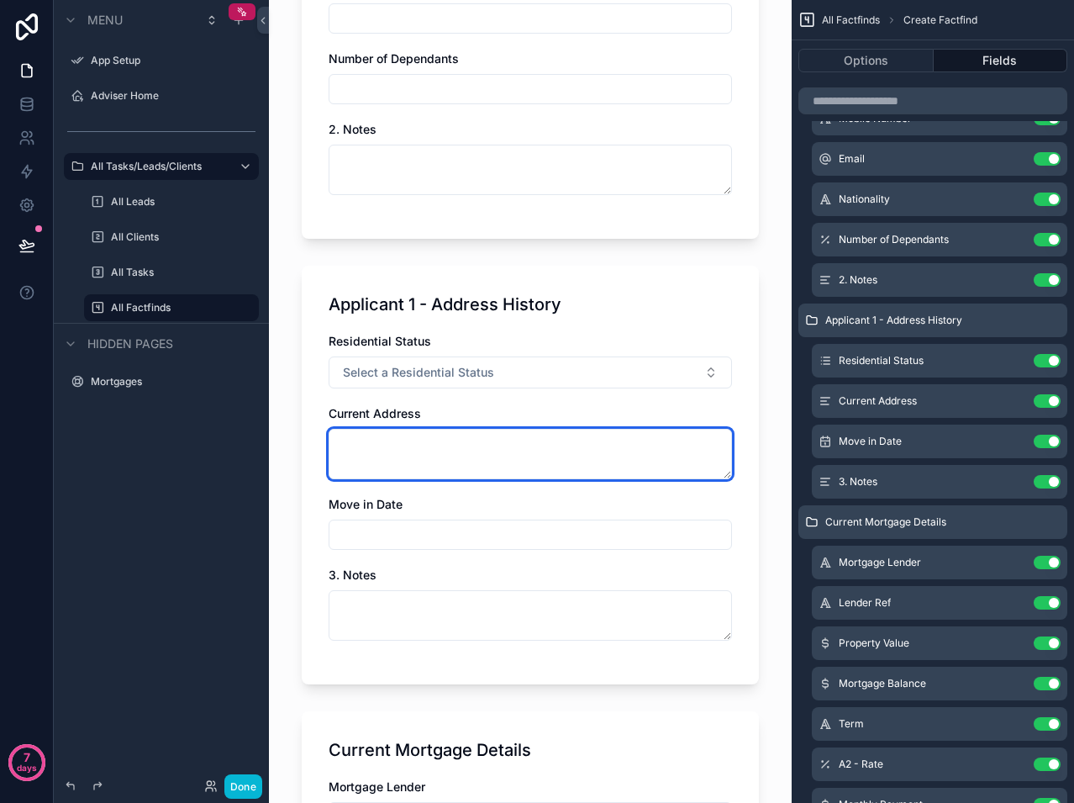
click at [408, 460] on textarea "scrollable content" at bounding box center [530, 454] width 403 height 50
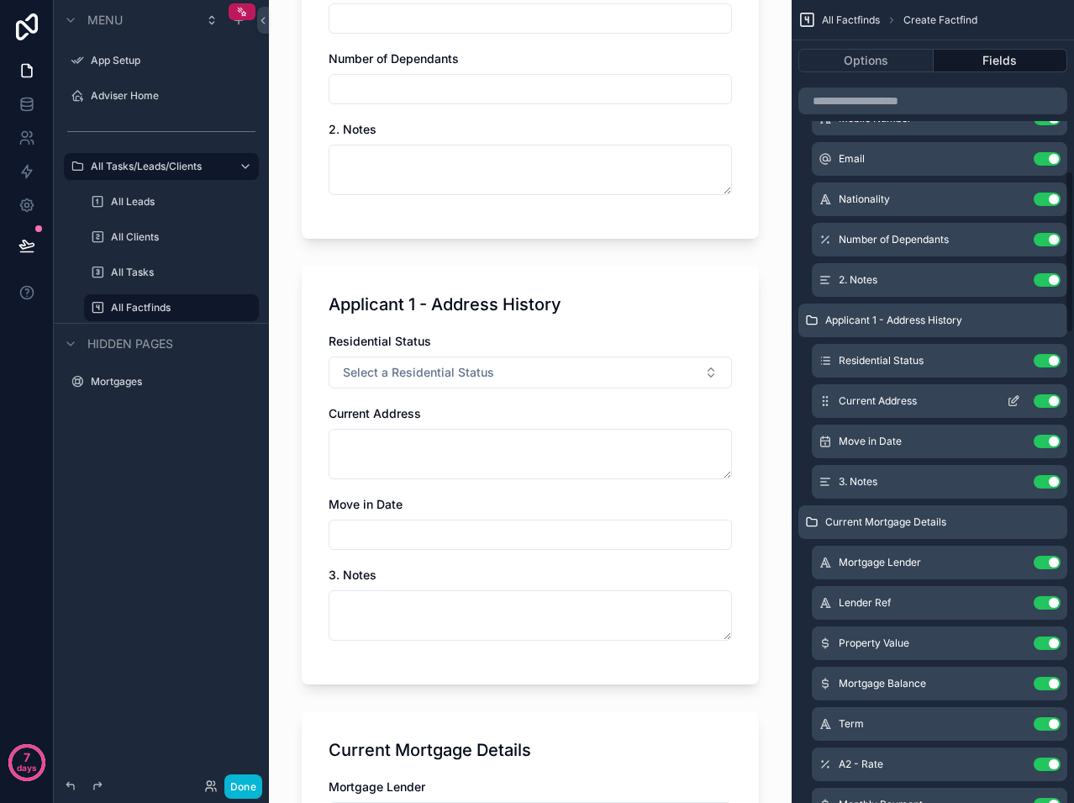
click at [1008, 402] on icon "scrollable content" at bounding box center [1013, 400] width 13 height 13
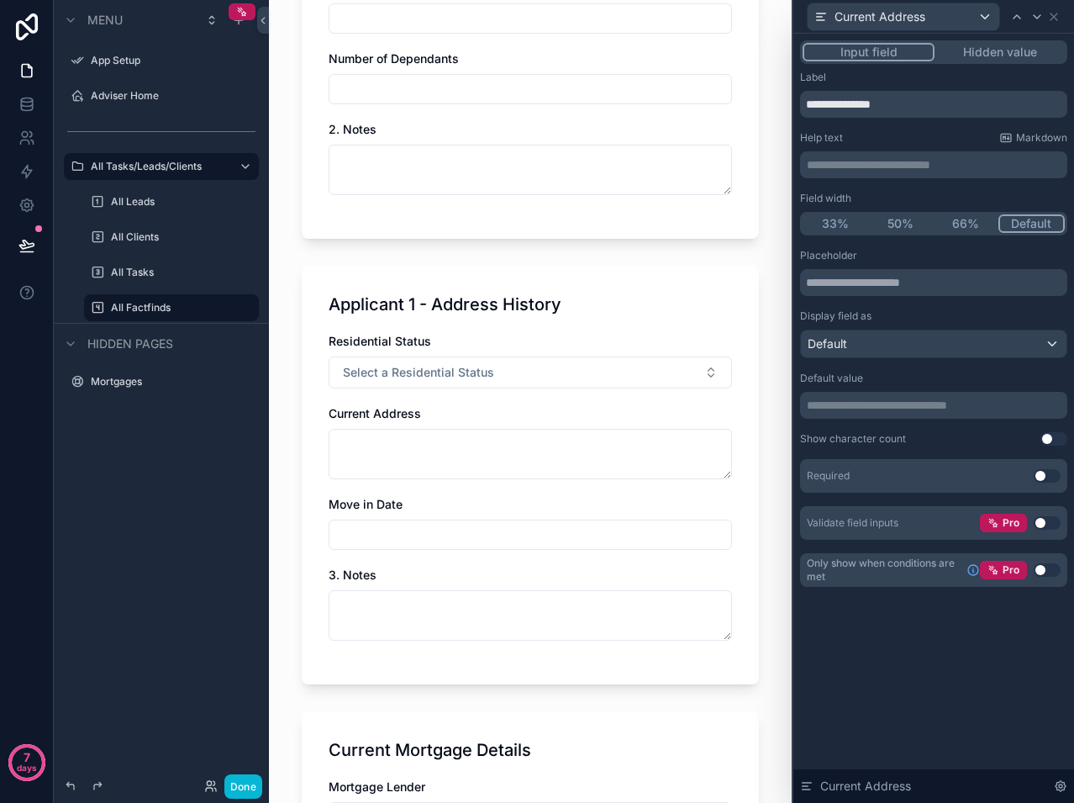
scroll to position [1009, 0]
click at [1056, 783] on icon at bounding box center [1061, 786] width 10 height 10
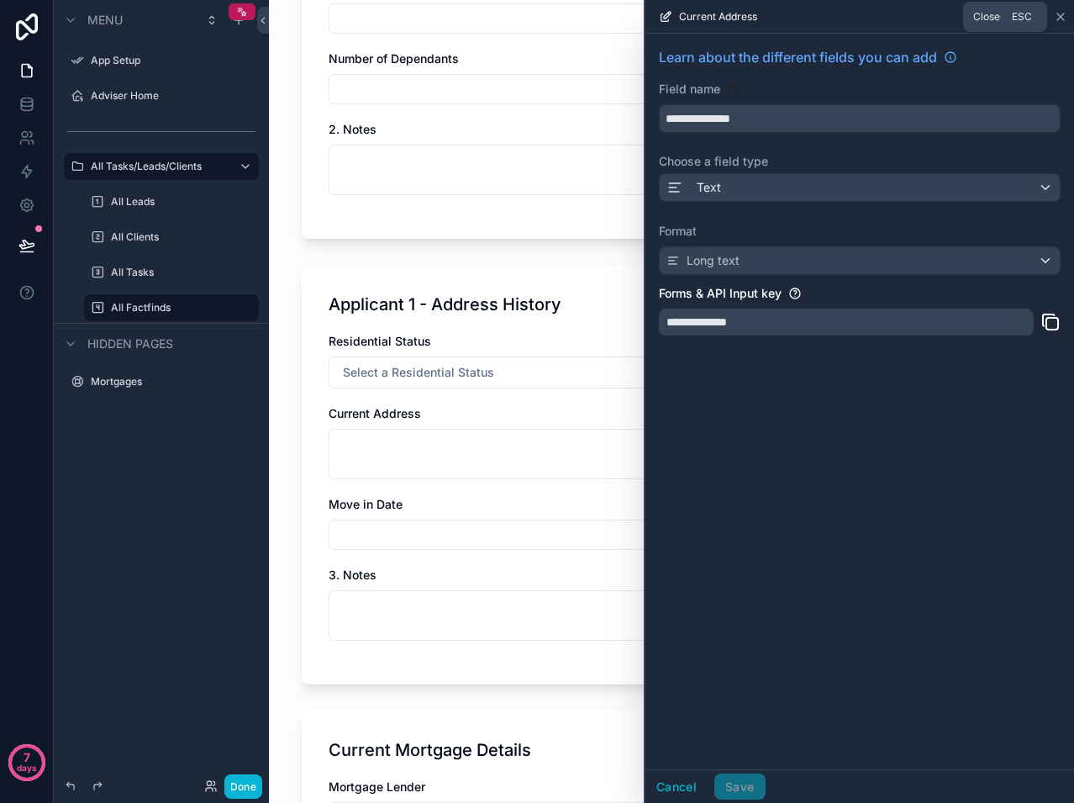
click at [1061, 15] on icon at bounding box center [1060, 16] width 13 height 13
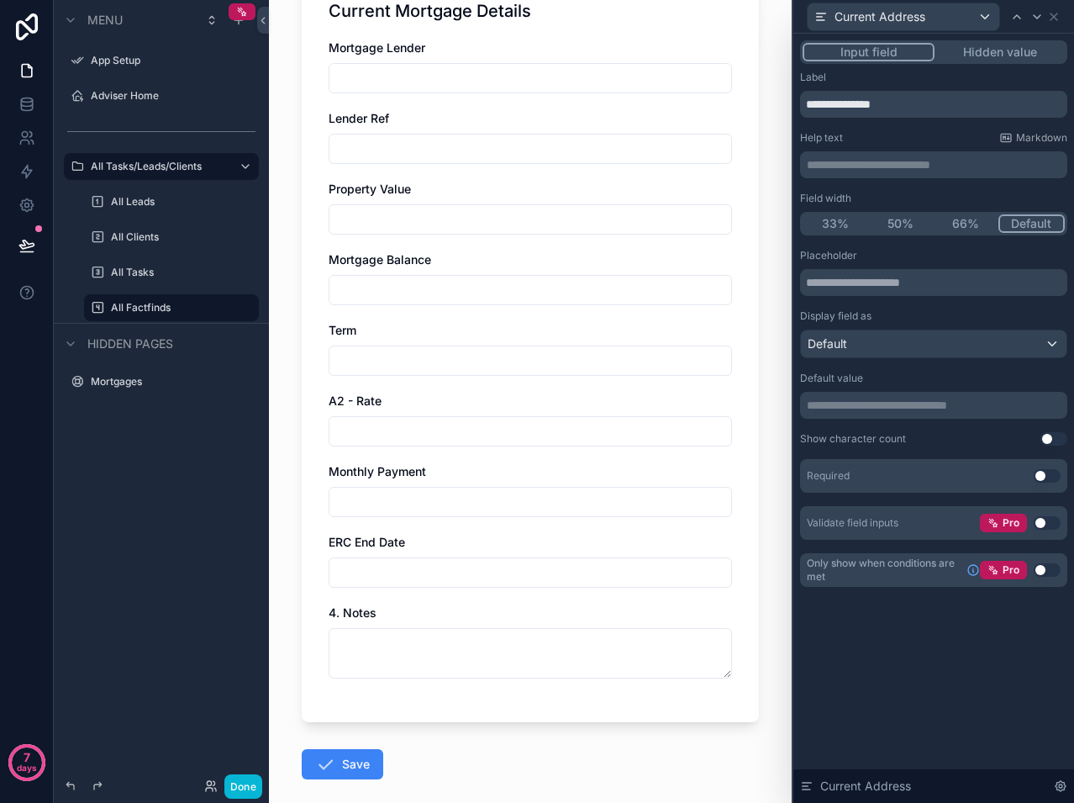
scroll to position [840, 0]
click at [1059, 22] on icon at bounding box center [1053, 16] width 13 height 13
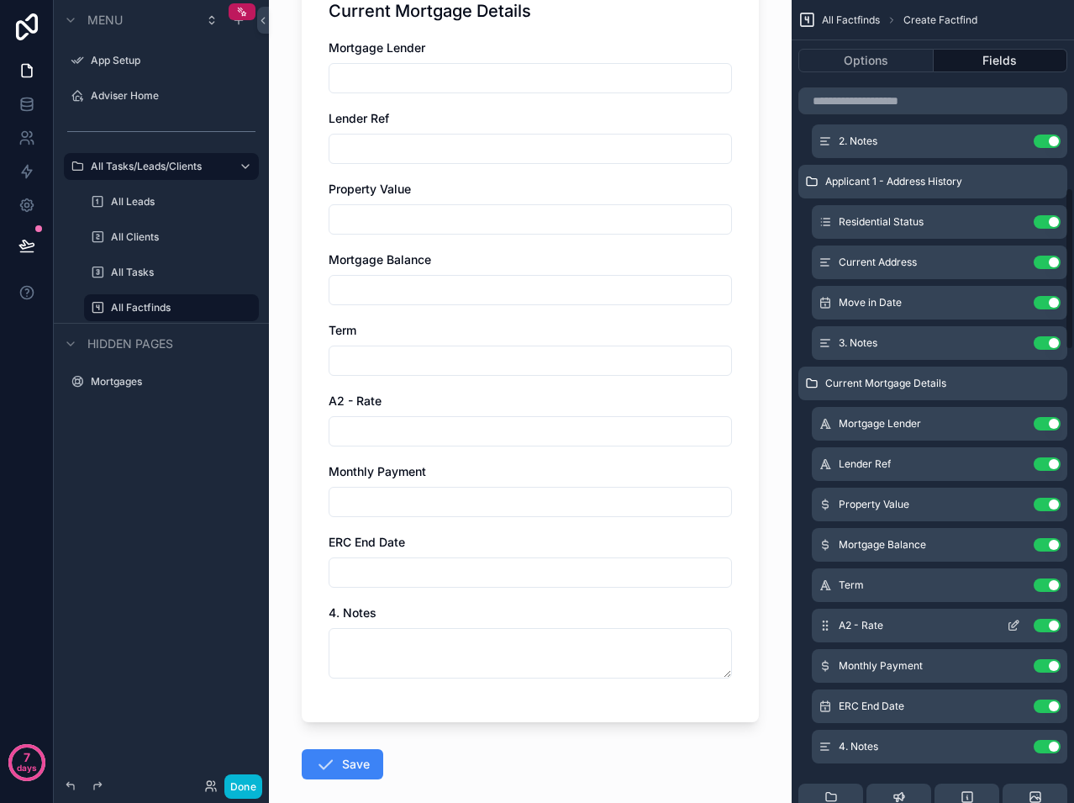
scroll to position [1009, 0]
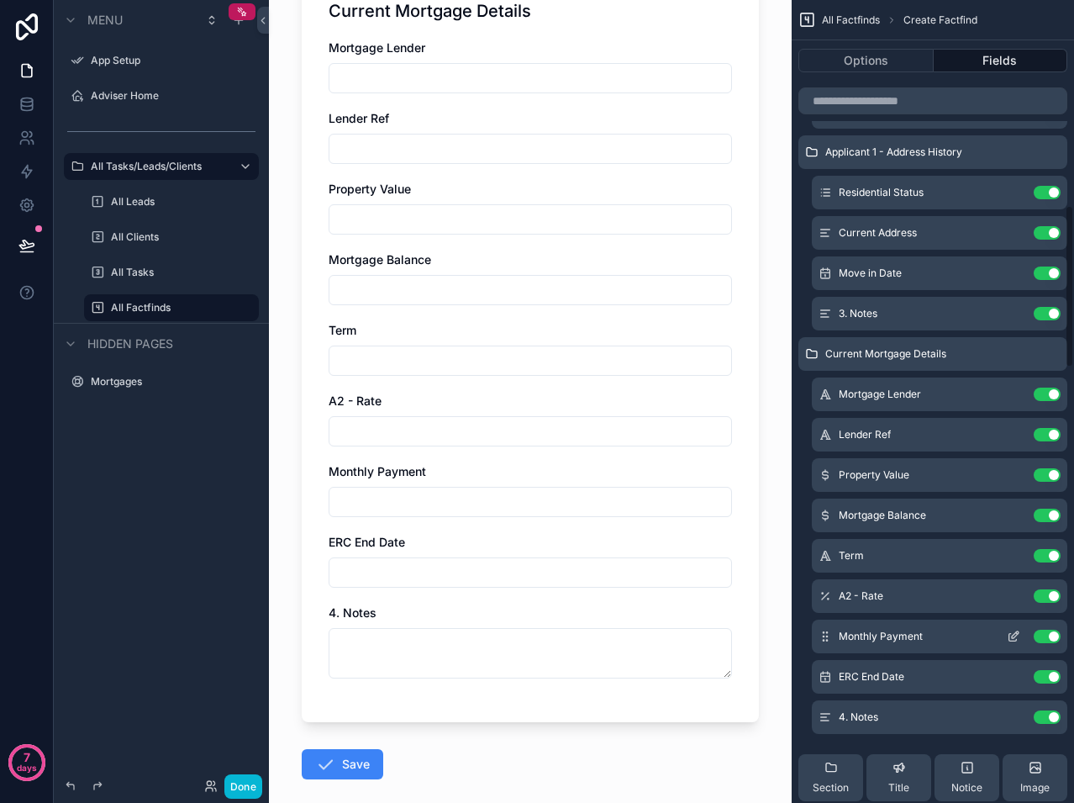
click at [1046, 593] on button "Use setting" at bounding box center [1047, 595] width 27 height 13
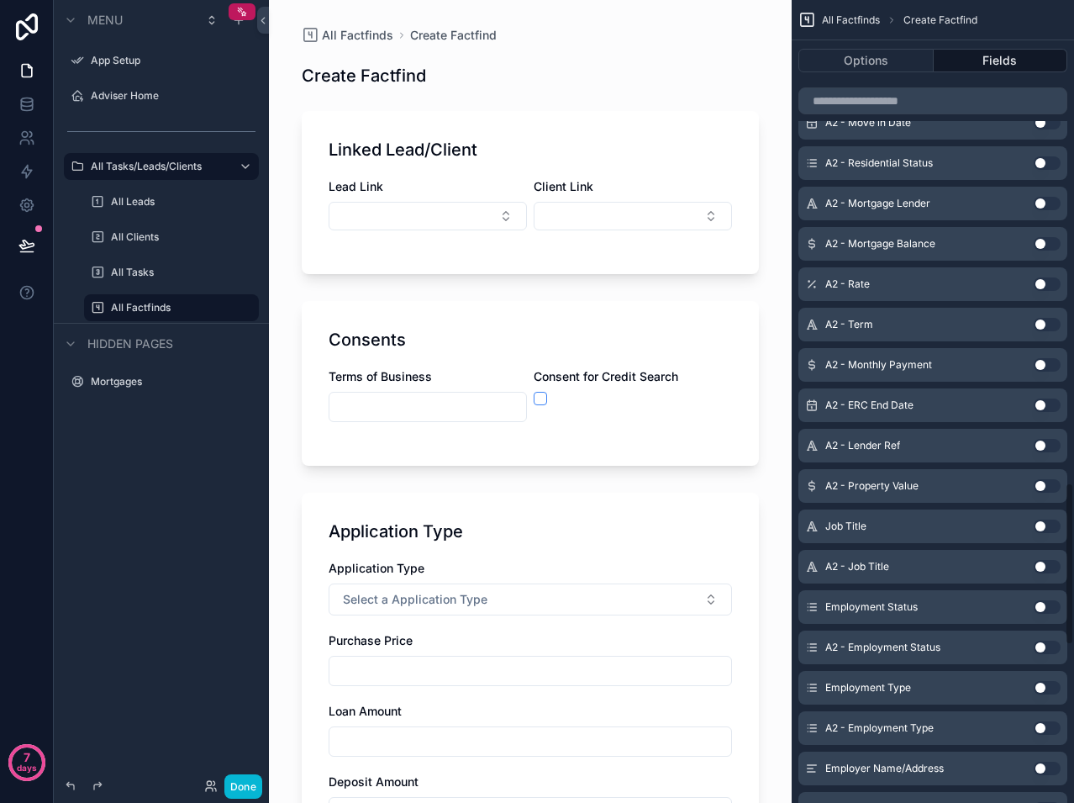
scroll to position [2437, 0]
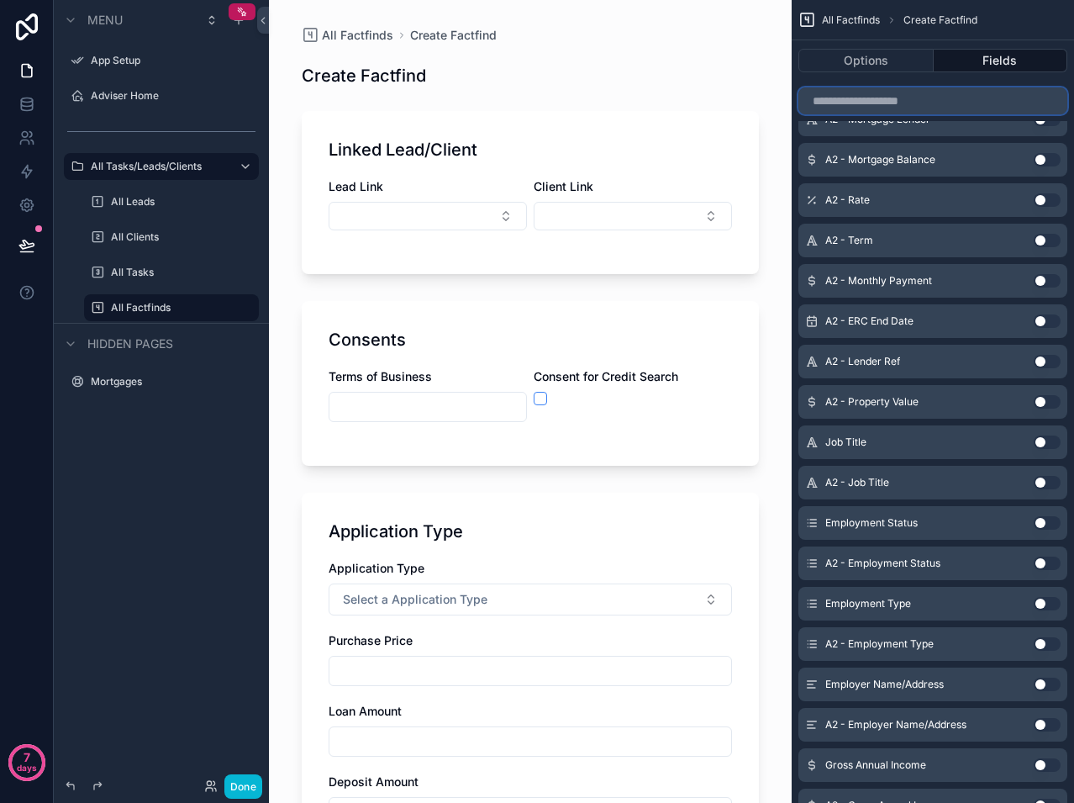
click at [907, 96] on input "scrollable content" at bounding box center [932, 100] width 269 height 27
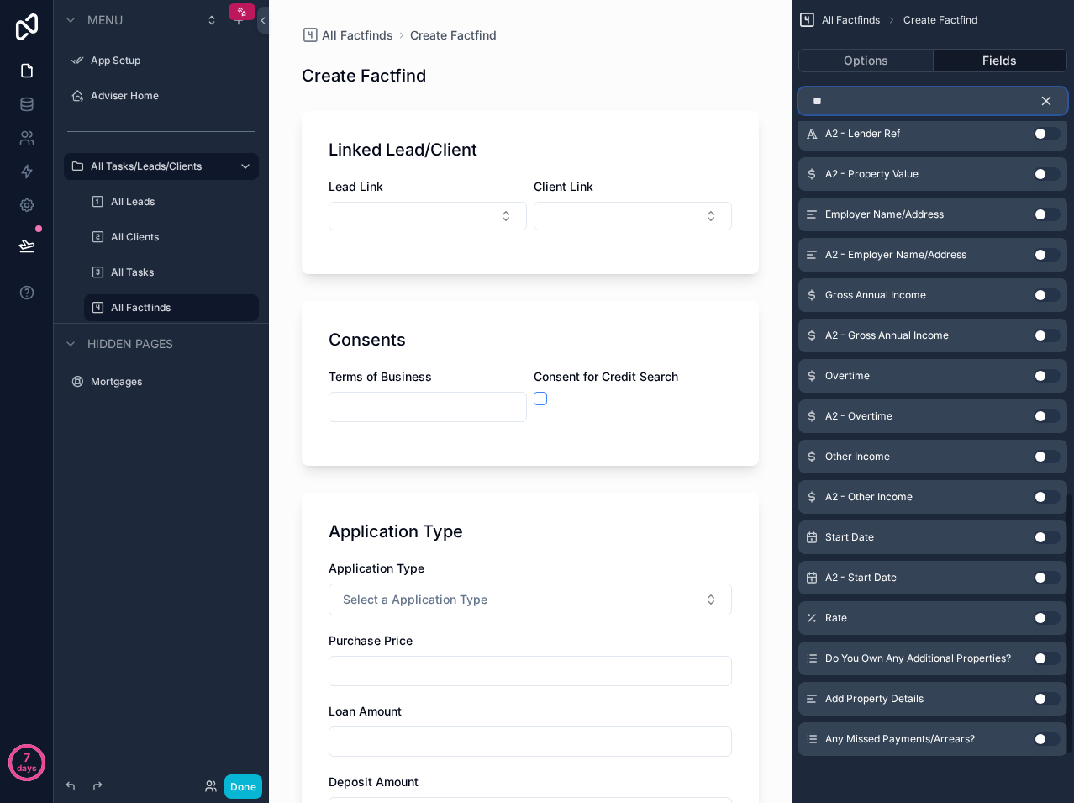
scroll to position [0, 0]
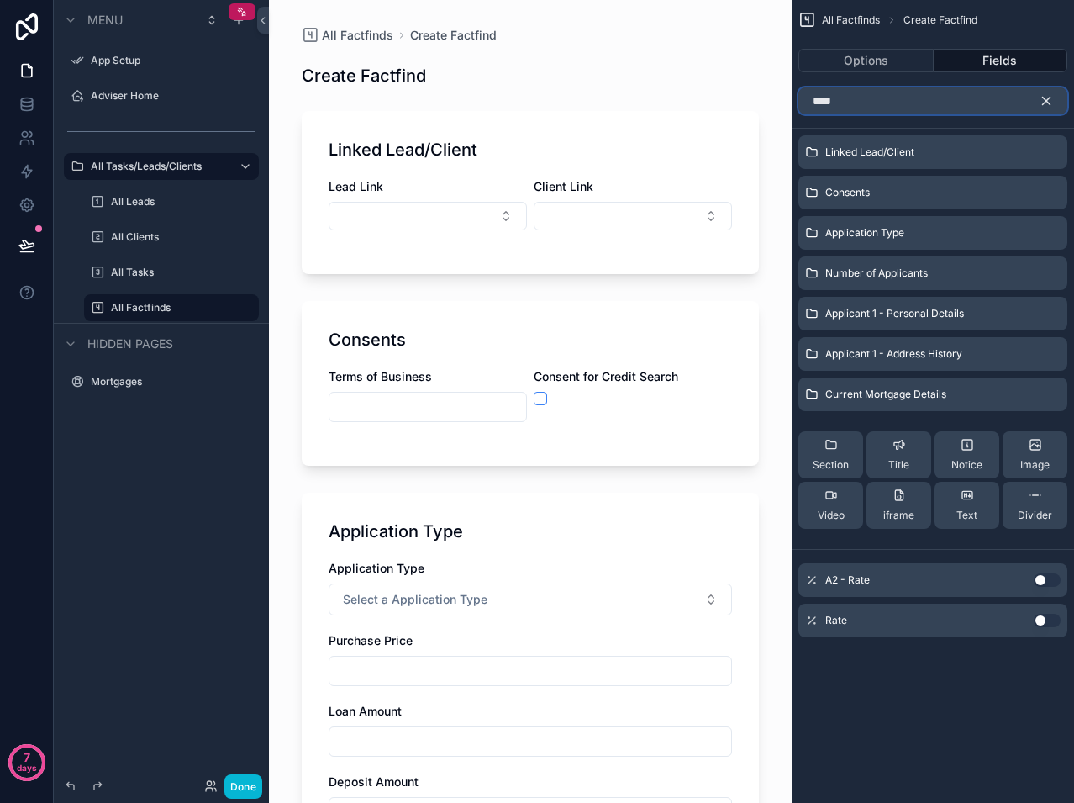
type input "****"
click at [1044, 622] on button "Use setting" at bounding box center [1047, 620] width 27 height 13
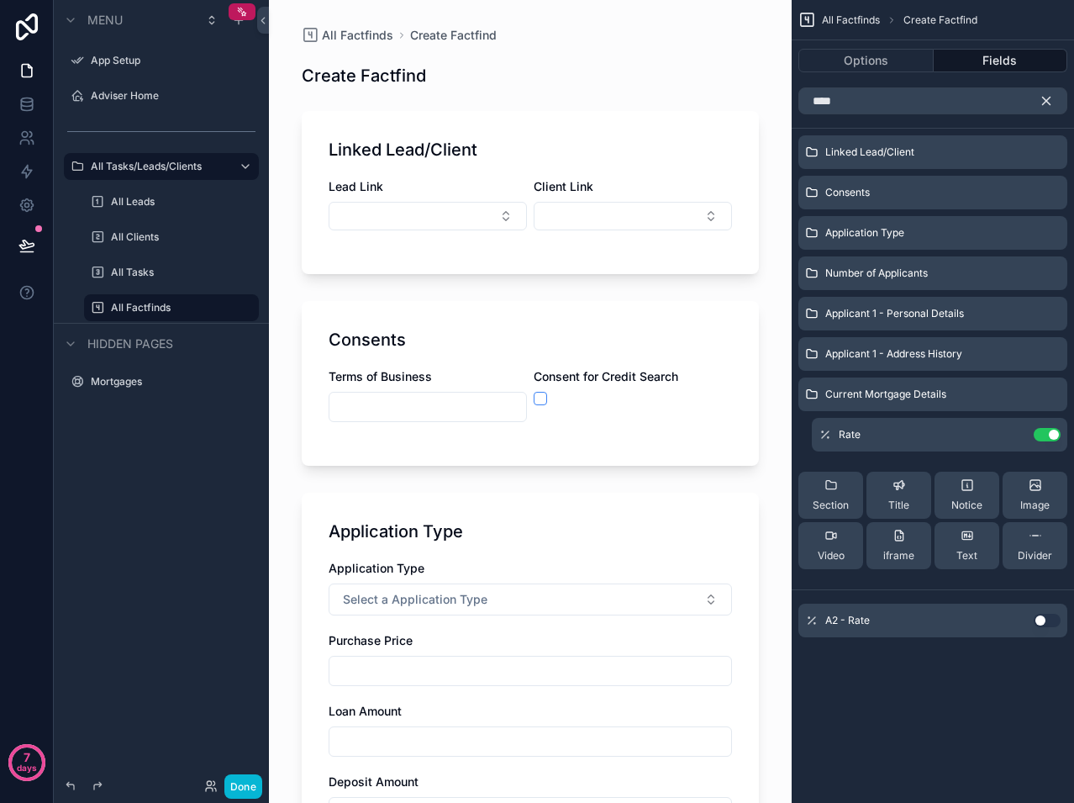
click at [1044, 101] on icon "scrollable content" at bounding box center [1046, 100] width 15 height 15
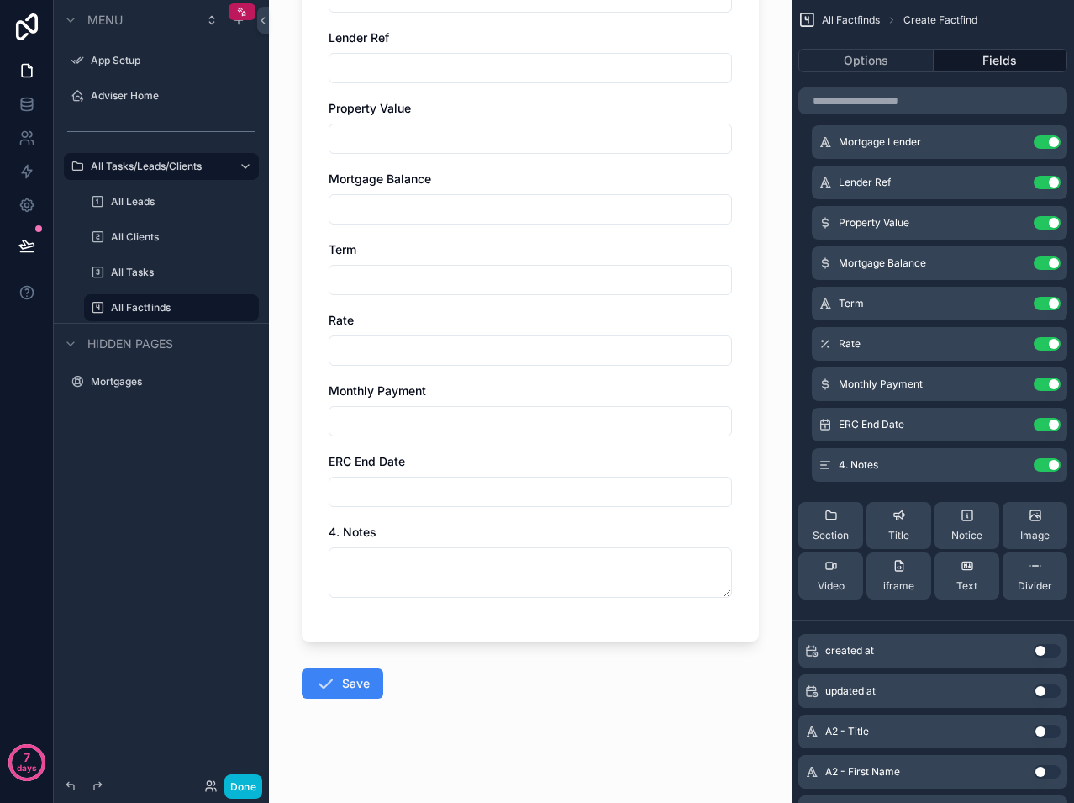
scroll to position [2588, 0]
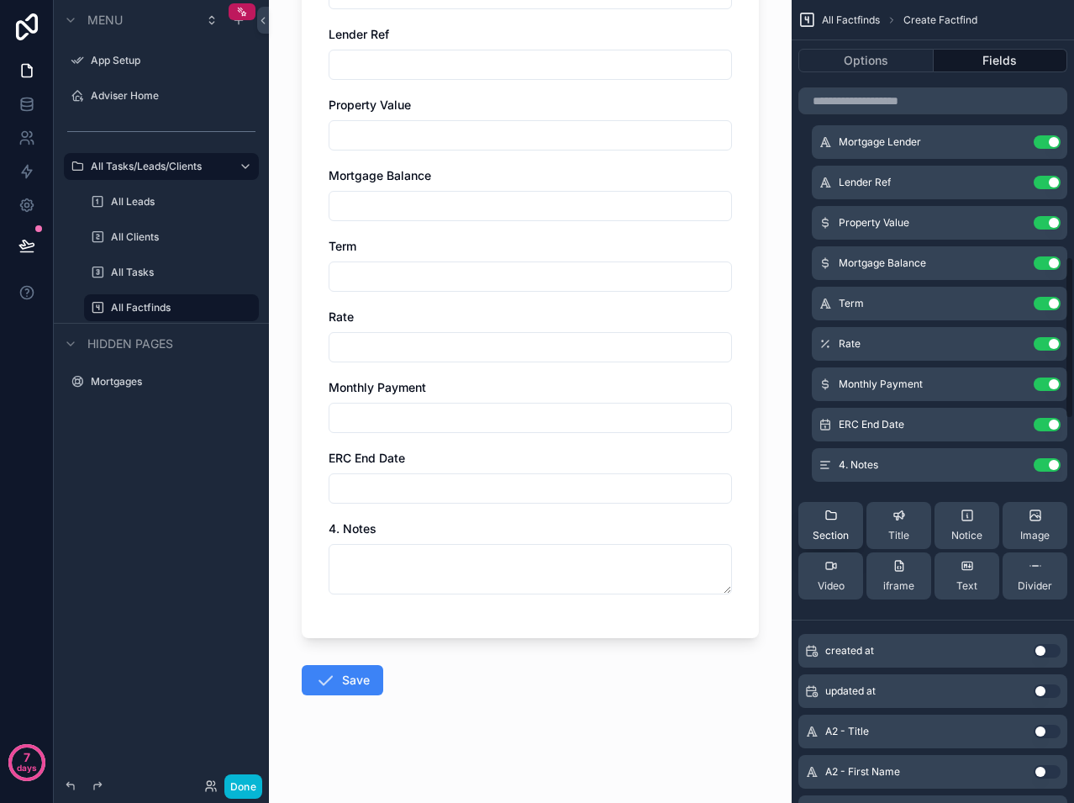
click at [843, 525] on div "Section" at bounding box center [831, 525] width 36 height 34
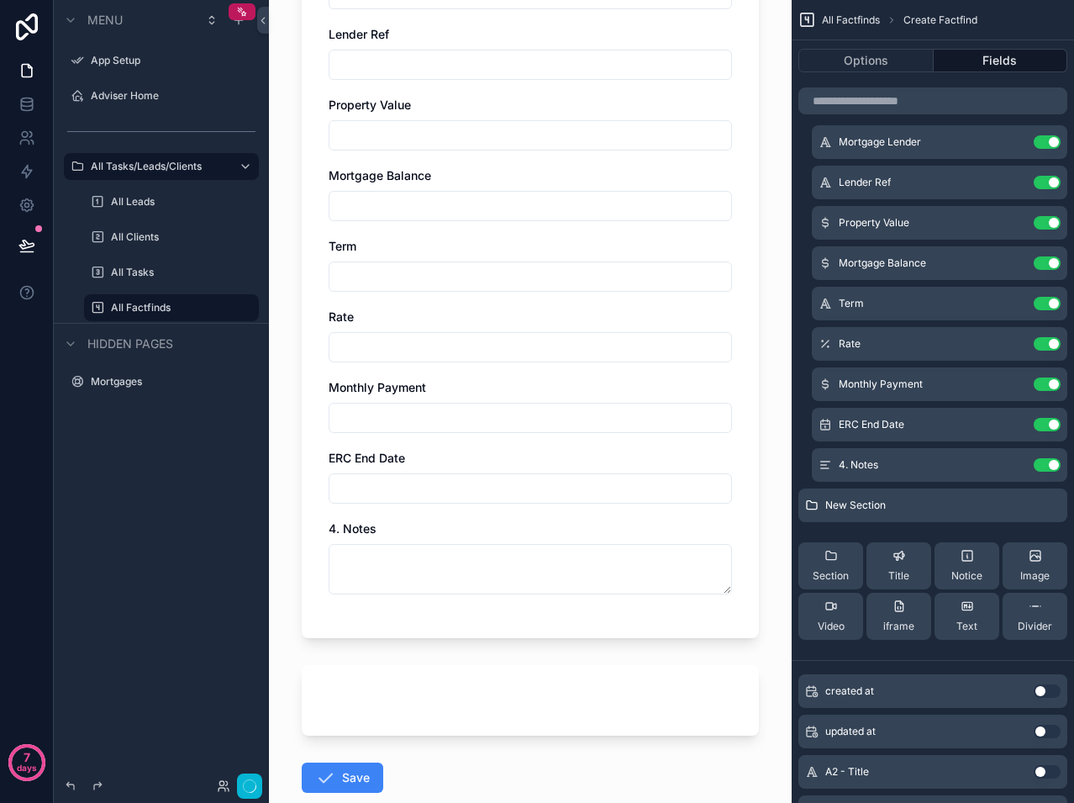
scroll to position [0, 0]
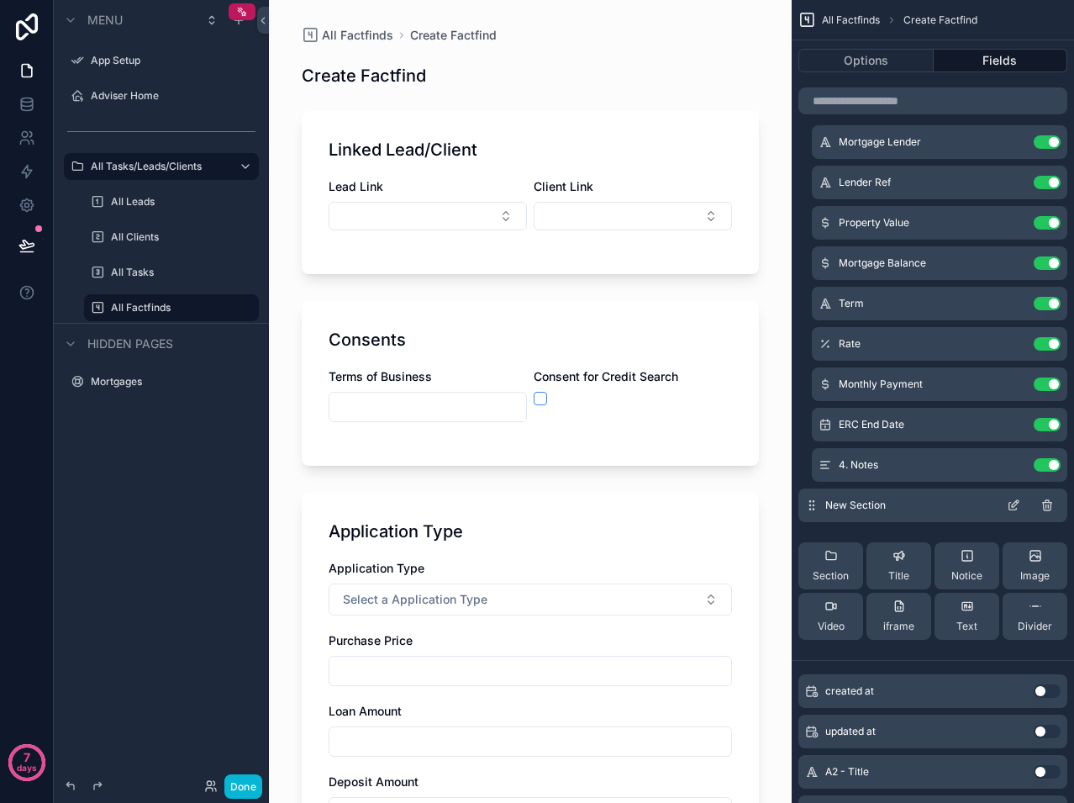
click at [865, 501] on span "New Section" at bounding box center [855, 504] width 61 height 13
click at [1016, 504] on icon "scrollable content" at bounding box center [1015, 503] width 7 height 7
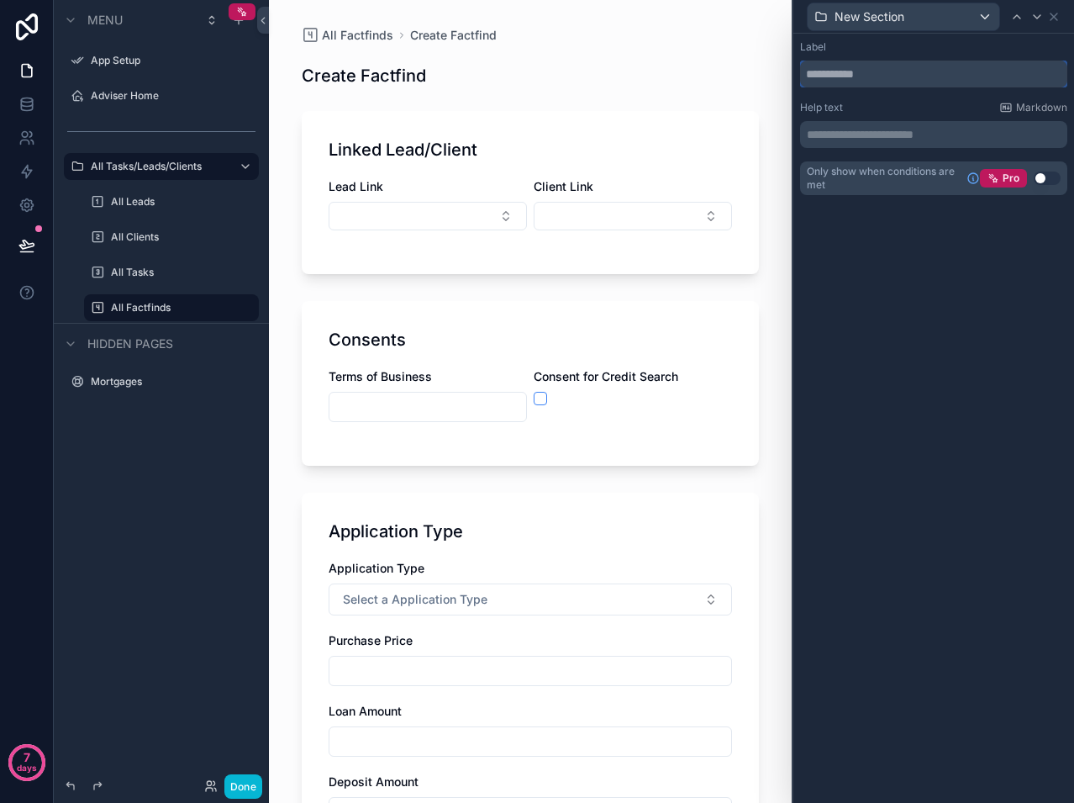
click at [892, 80] on input "text" at bounding box center [933, 74] width 267 height 27
type input "**********"
click at [1063, 13] on icon at bounding box center [1062, 16] width 13 height 13
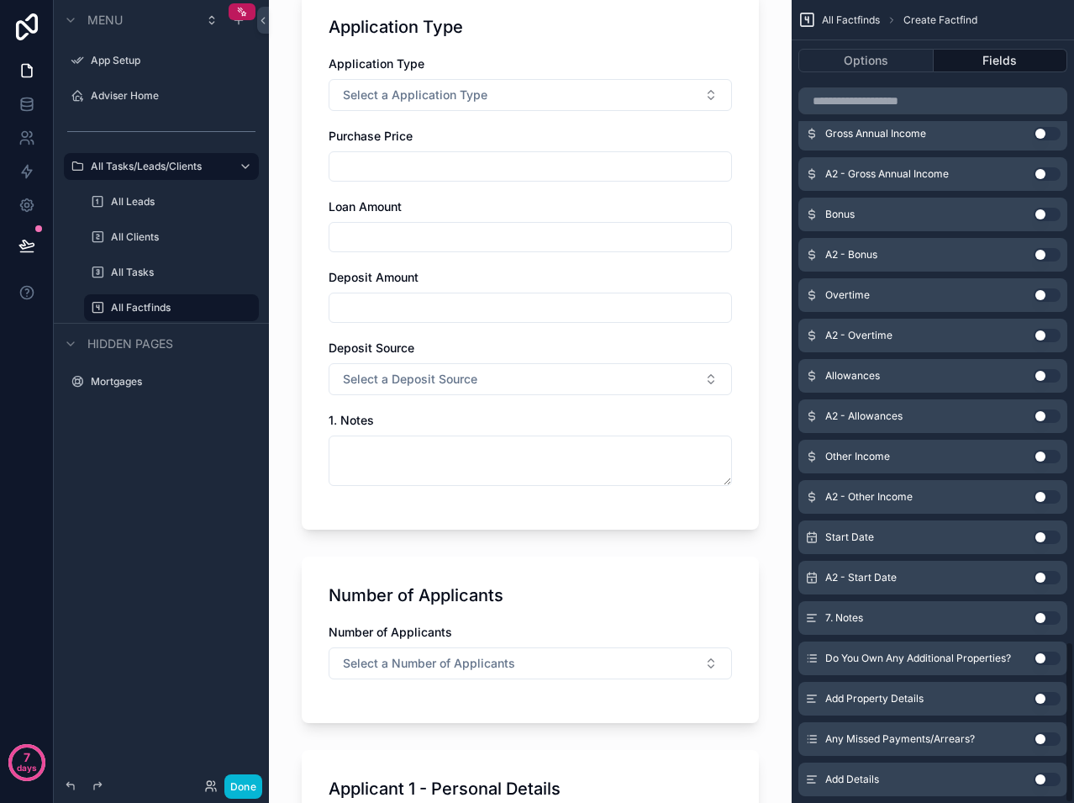
scroll to position [3190, 0]
